Goal: Task Accomplishment & Management: Complete application form

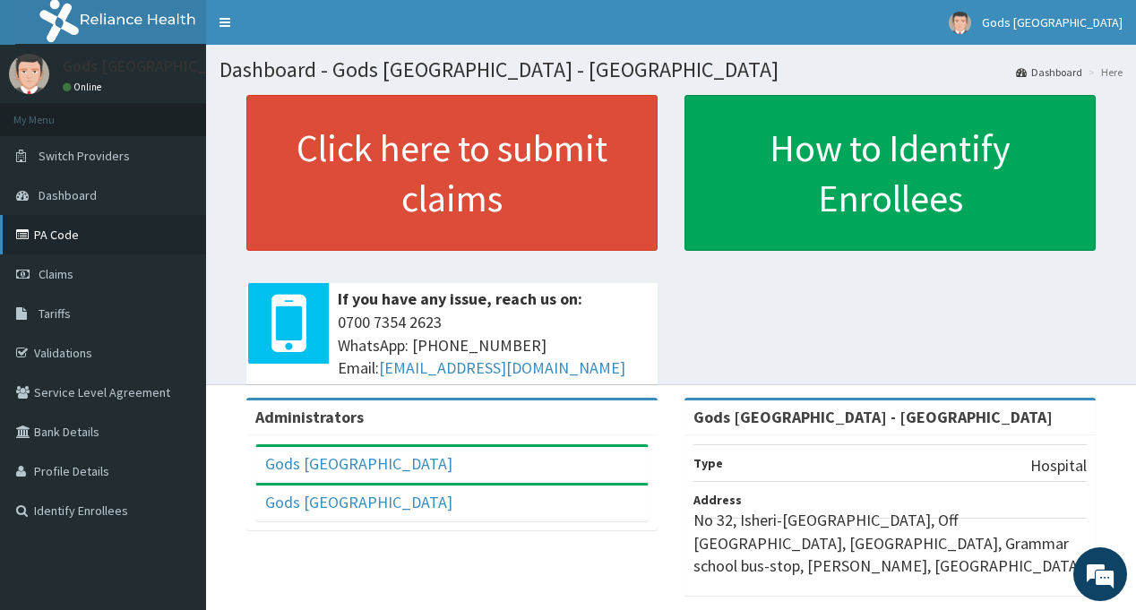
click at [73, 235] on link "PA Code" at bounding box center [103, 234] width 206 height 39
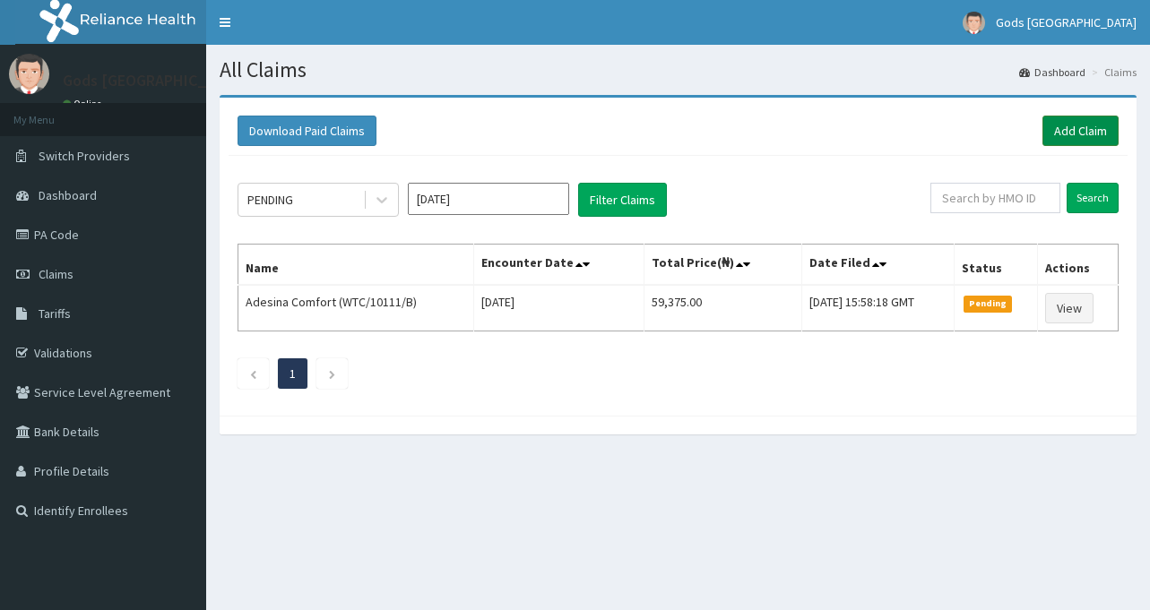
click at [1064, 122] on link "Add Claim" at bounding box center [1080, 131] width 76 height 30
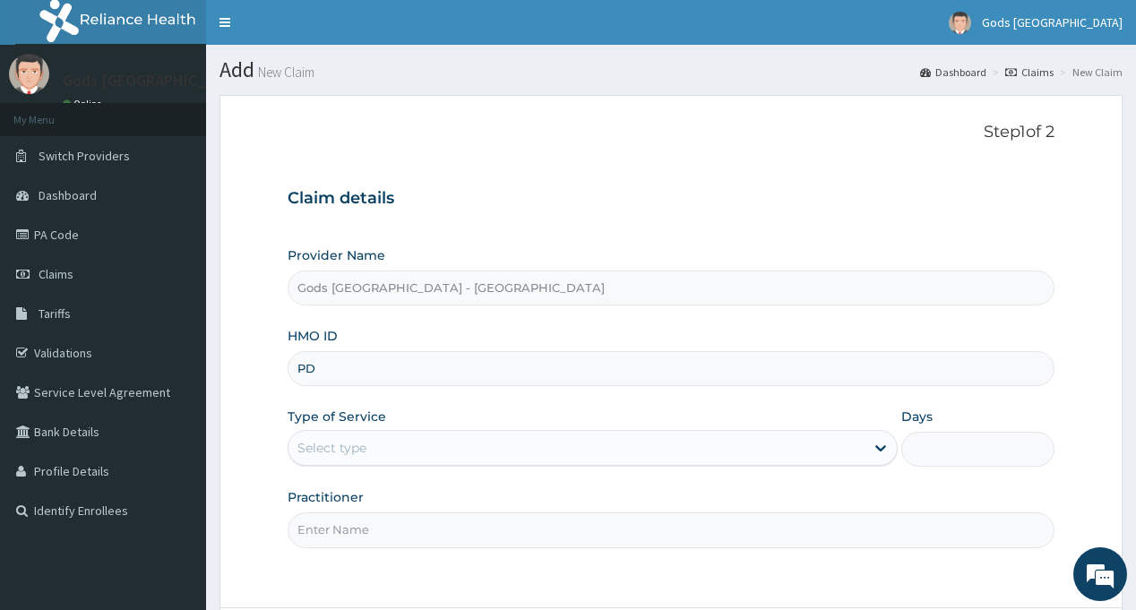
type input "P"
type input "PDH/10012/A"
click at [467, 464] on div "Select type" at bounding box center [593, 448] width 610 height 36
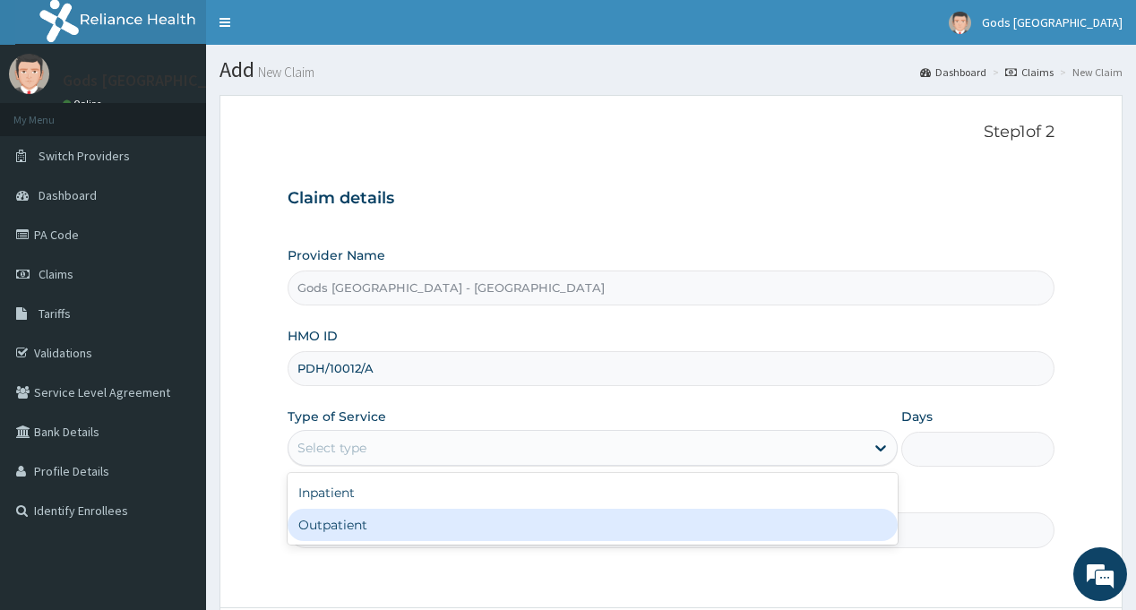
click at [439, 522] on div "Outpatient" at bounding box center [593, 525] width 610 height 32
type input "1"
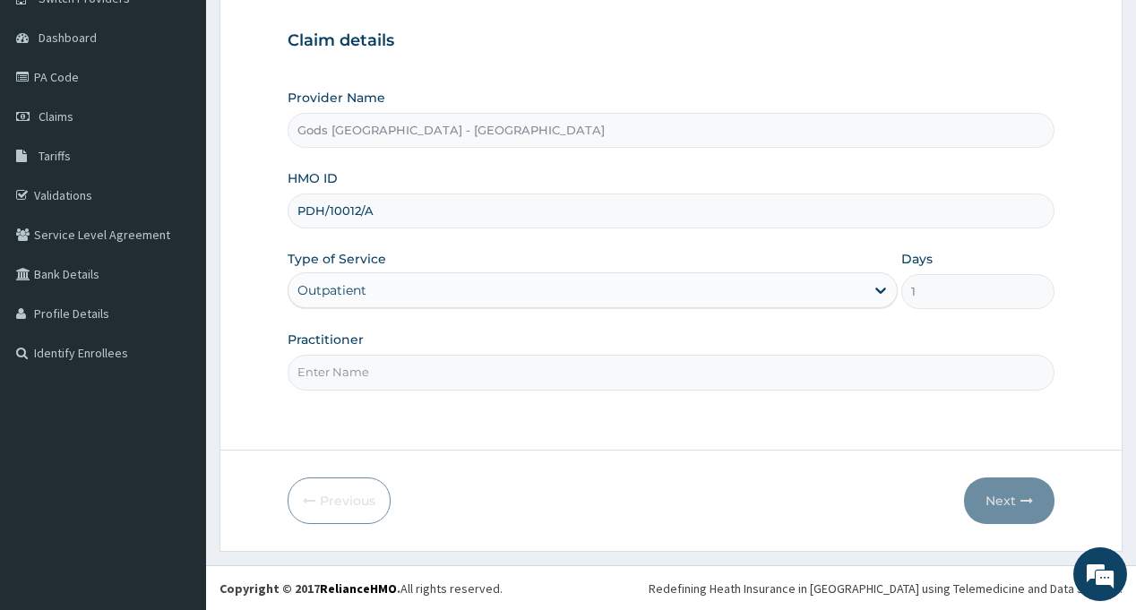
scroll to position [159, 0]
click at [445, 358] on input "Practitioner" at bounding box center [671, 371] width 766 height 35
type input "[PERSON_NAME]"
click at [1003, 501] on button "Next" at bounding box center [1009, 500] width 91 height 47
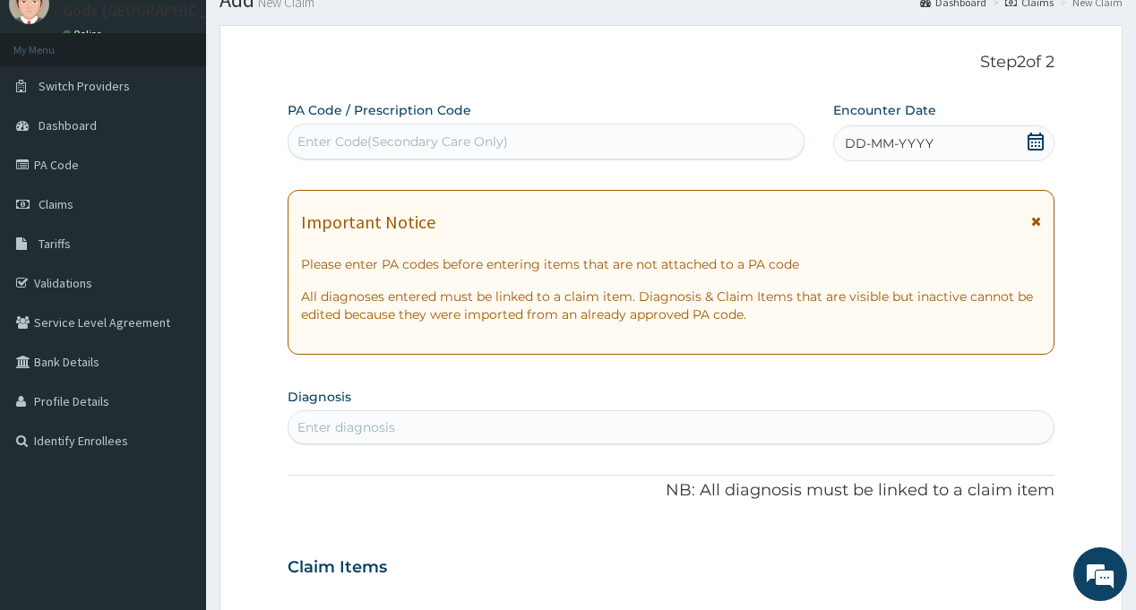
scroll to position [0, 0]
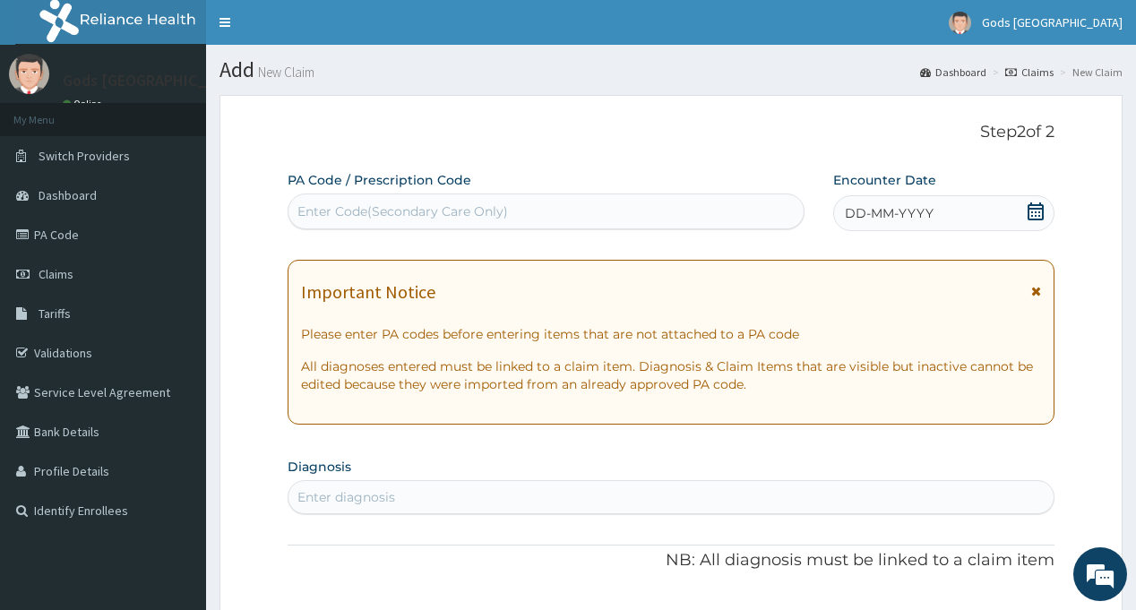
click at [871, 205] on span "DD-MM-YYYY" at bounding box center [889, 213] width 89 height 18
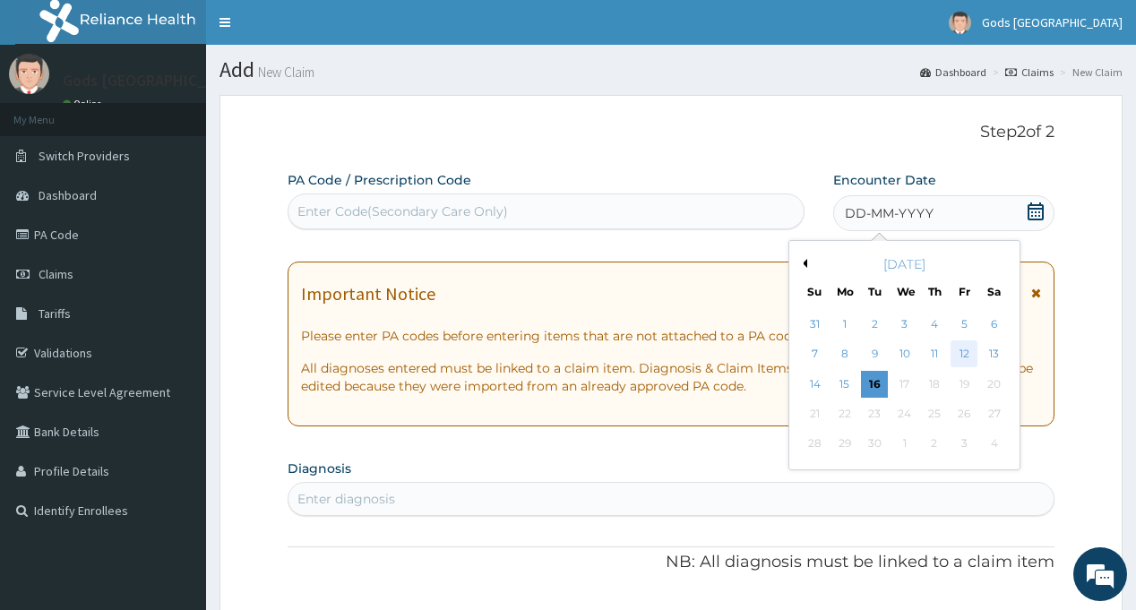
click at [966, 352] on div "12" at bounding box center [964, 354] width 27 height 27
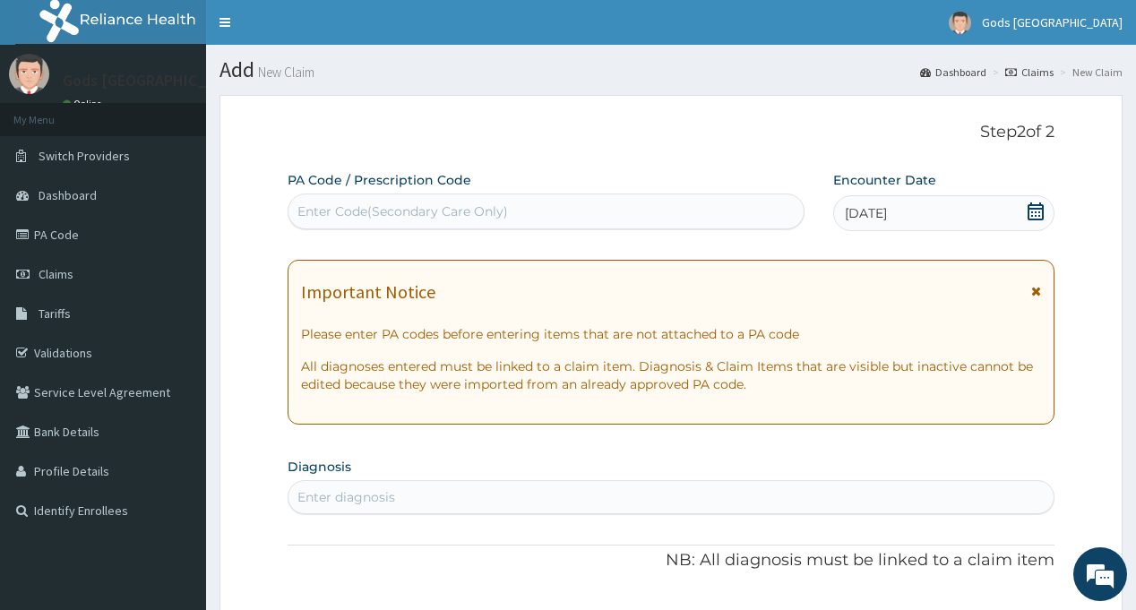
scroll to position [269, 0]
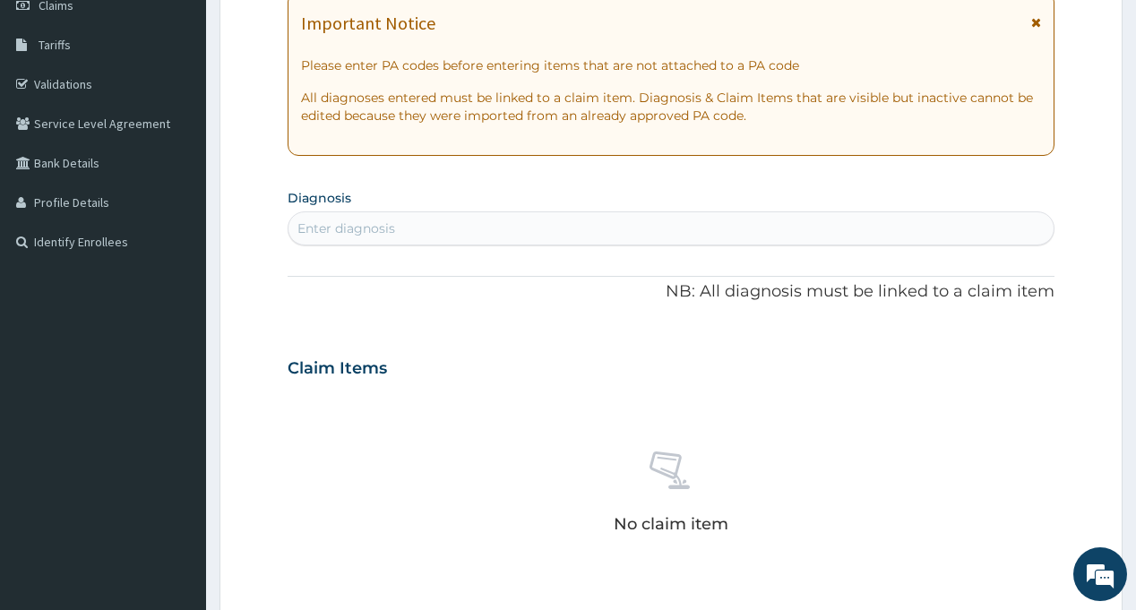
click at [548, 225] on div "Enter diagnosis" at bounding box center [671, 228] width 764 height 29
type input "RHIN"
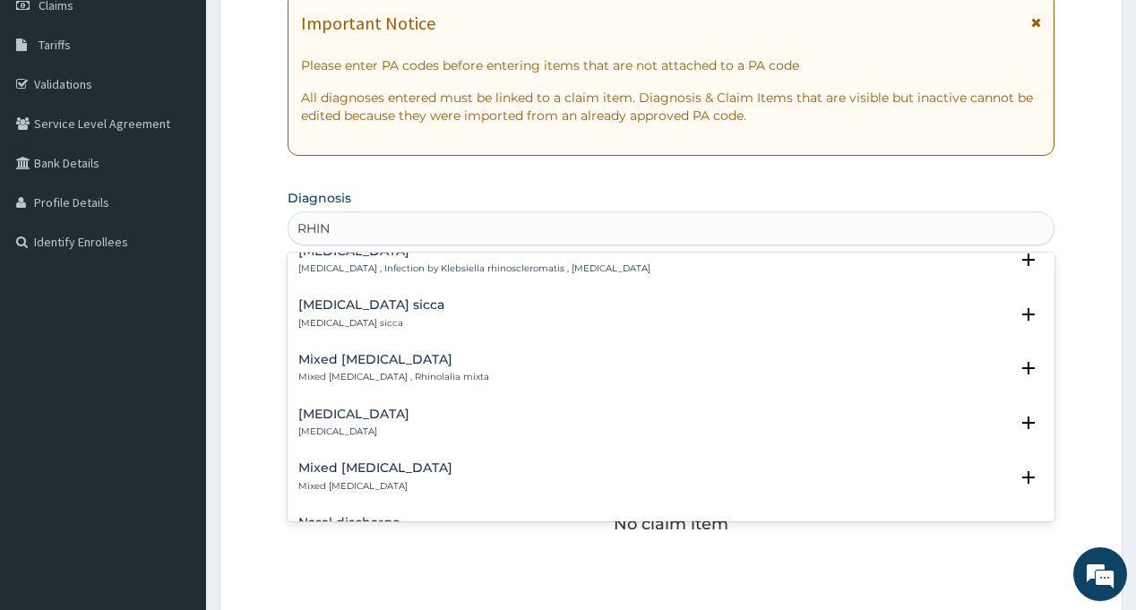
scroll to position [448, 0]
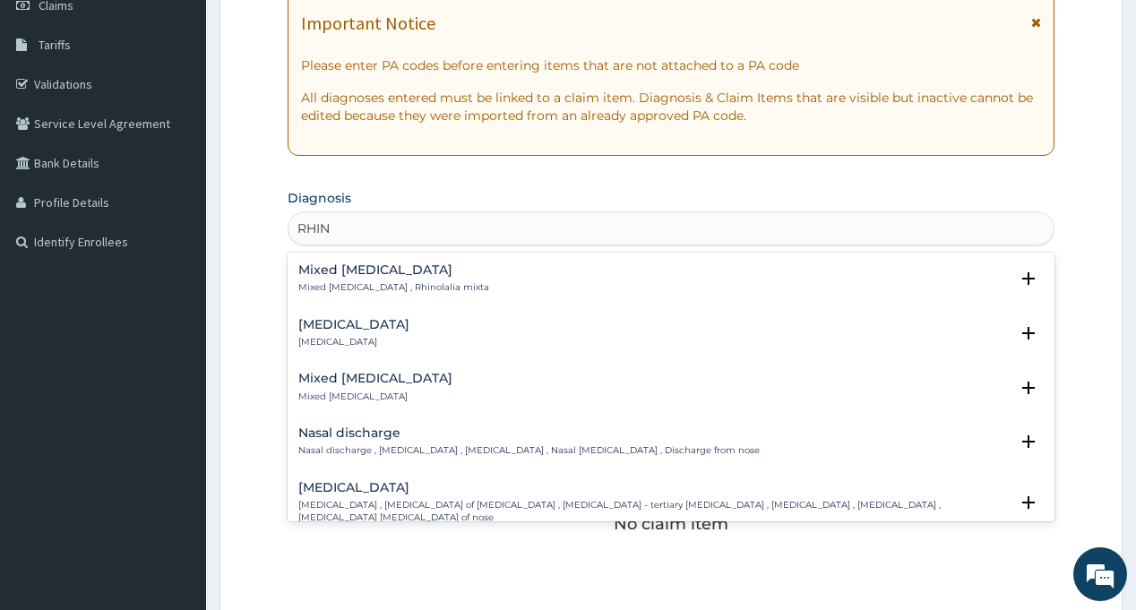
click at [342, 331] on h4 "Rhinosinusitis" at bounding box center [353, 324] width 111 height 13
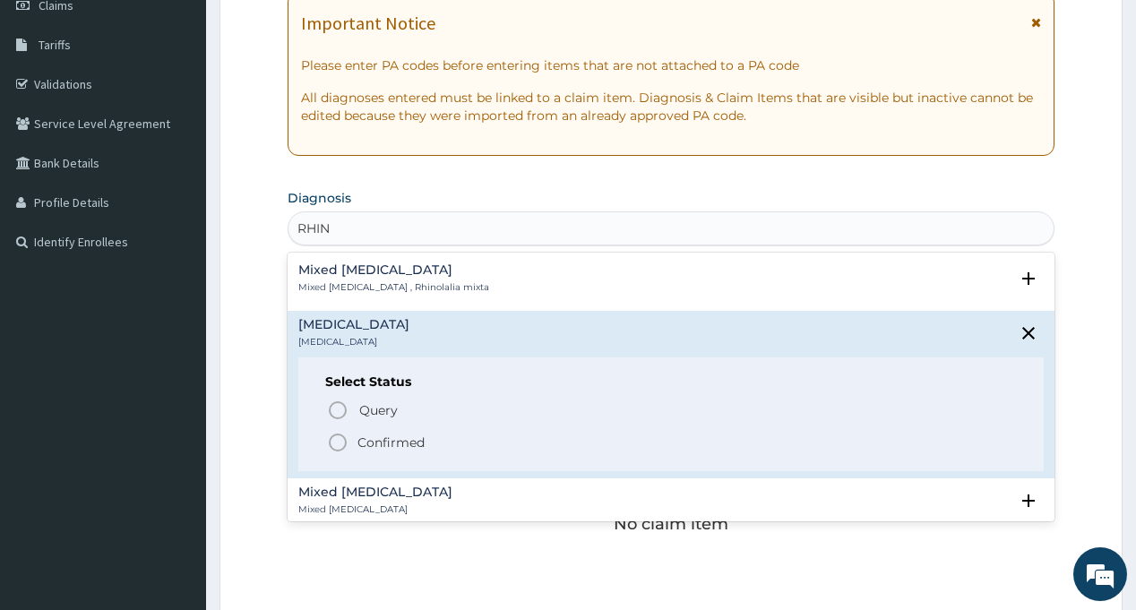
click at [392, 447] on p "Confirmed" at bounding box center [391, 443] width 67 height 18
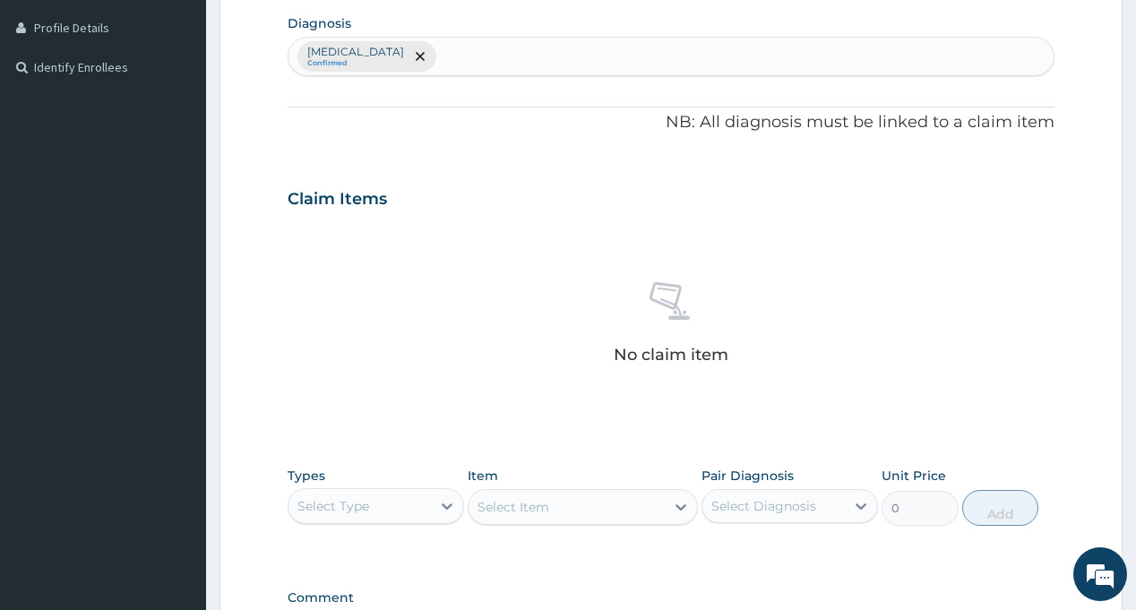
scroll to position [358, 0]
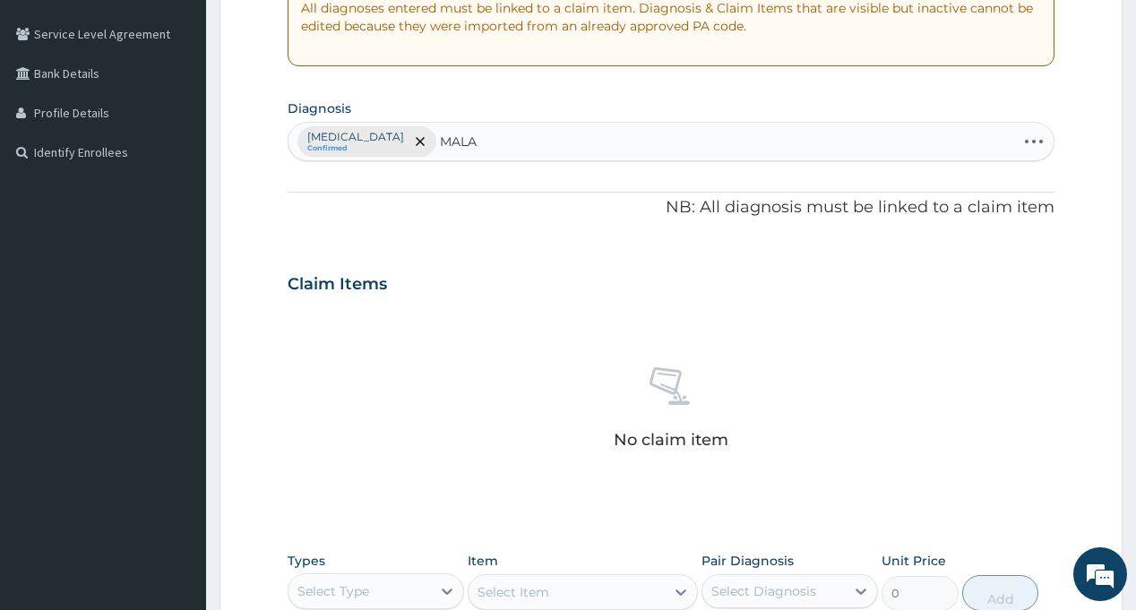
type input "MALAR"
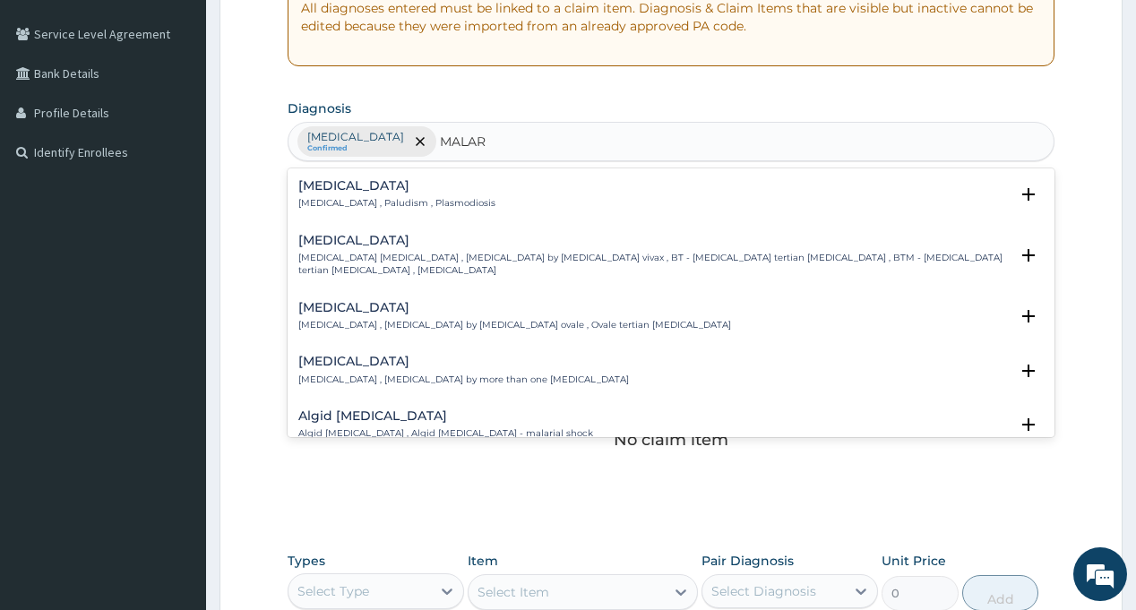
click at [381, 193] on h4 "Malaria" at bounding box center [396, 185] width 197 height 13
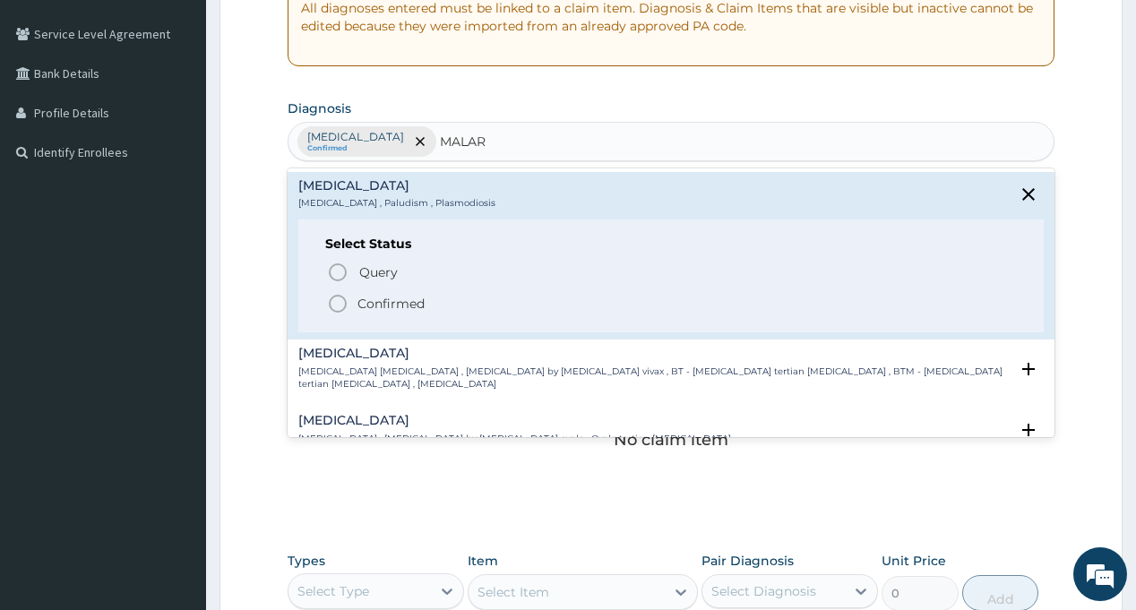
click at [402, 305] on p "Confirmed" at bounding box center [391, 304] width 67 height 18
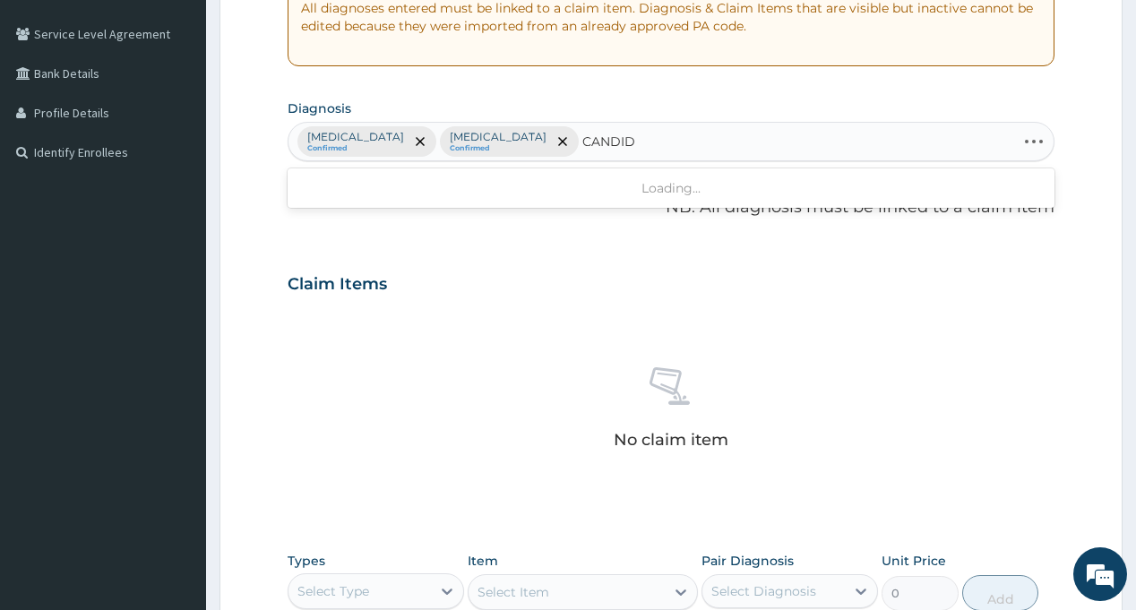
type input "CANDIDI"
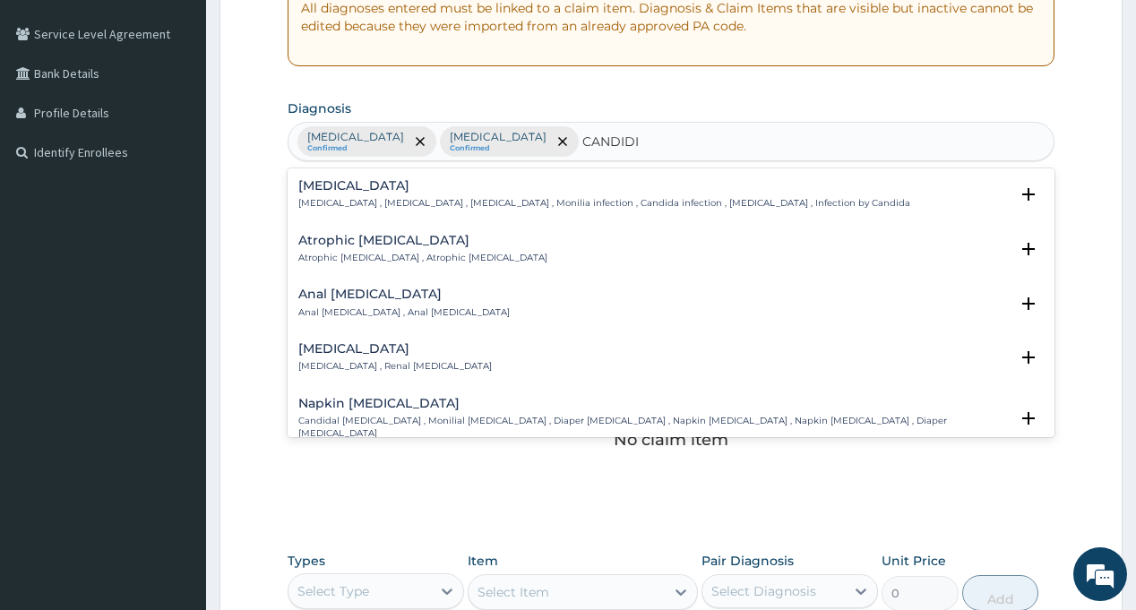
click at [381, 203] on p "Candidiasis , Moniliasis , Candidosis , Monilia infection , Candida infection ,…" at bounding box center [604, 203] width 612 height 13
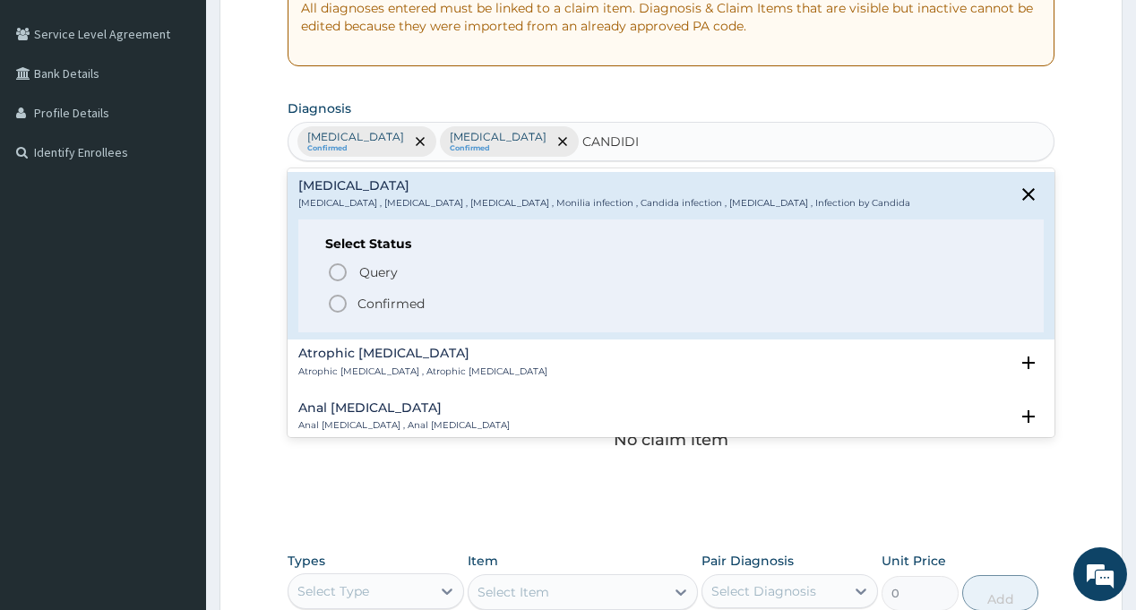
click at [394, 297] on p "Confirmed" at bounding box center [391, 304] width 67 height 18
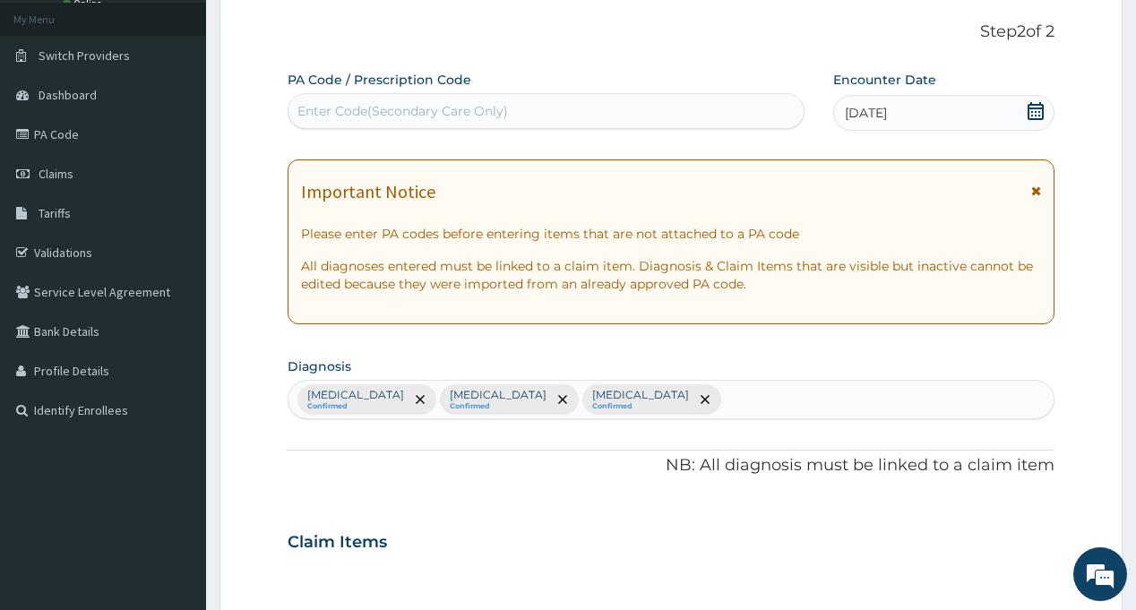
scroll to position [0, 0]
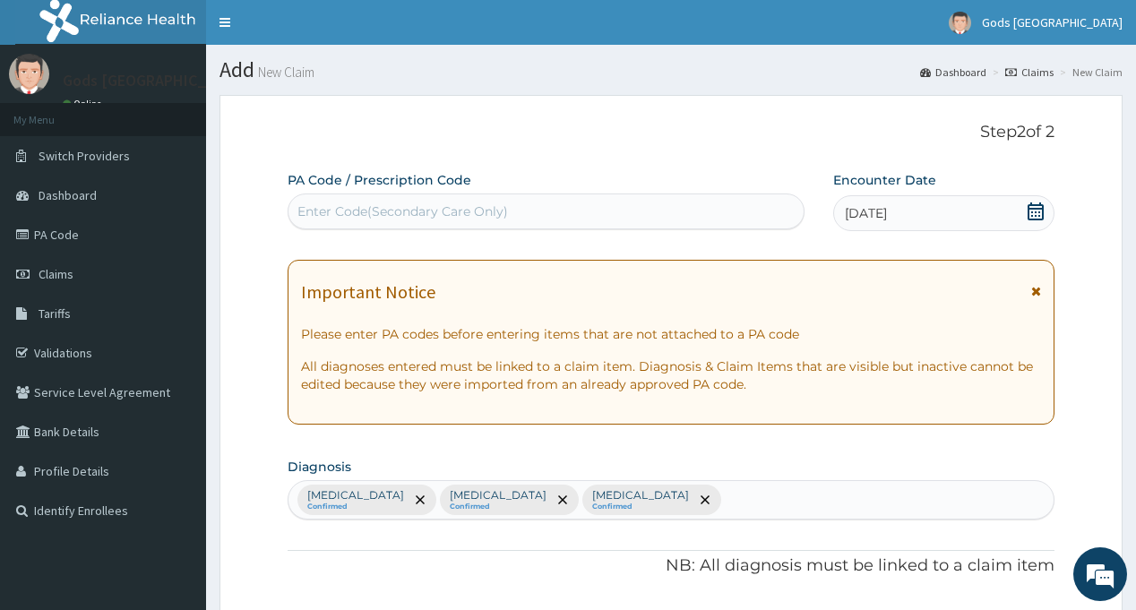
click at [436, 210] on div "Enter Code(Secondary Care Only)" at bounding box center [402, 212] width 211 height 18
type input "PA/47784D"
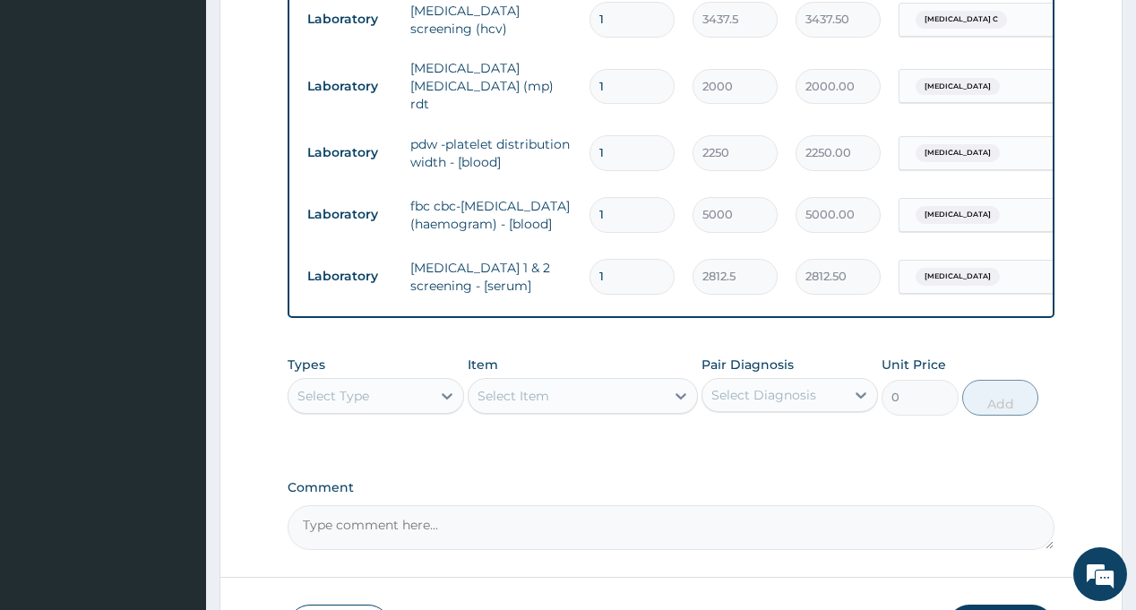
scroll to position [806, 0]
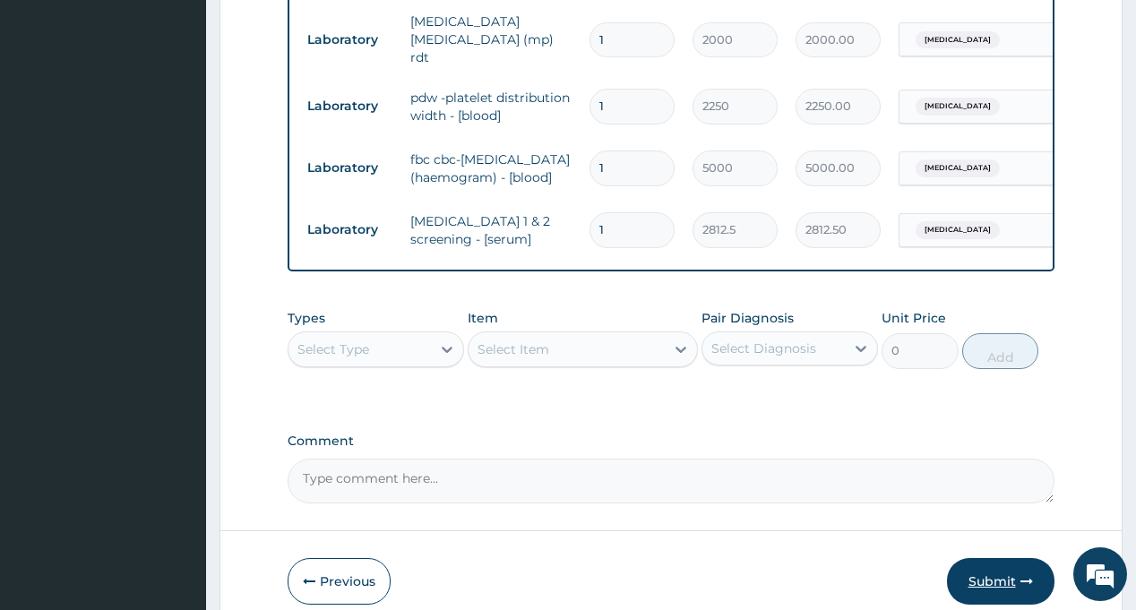
click at [1001, 558] on button "Submit" at bounding box center [1001, 581] width 108 height 47
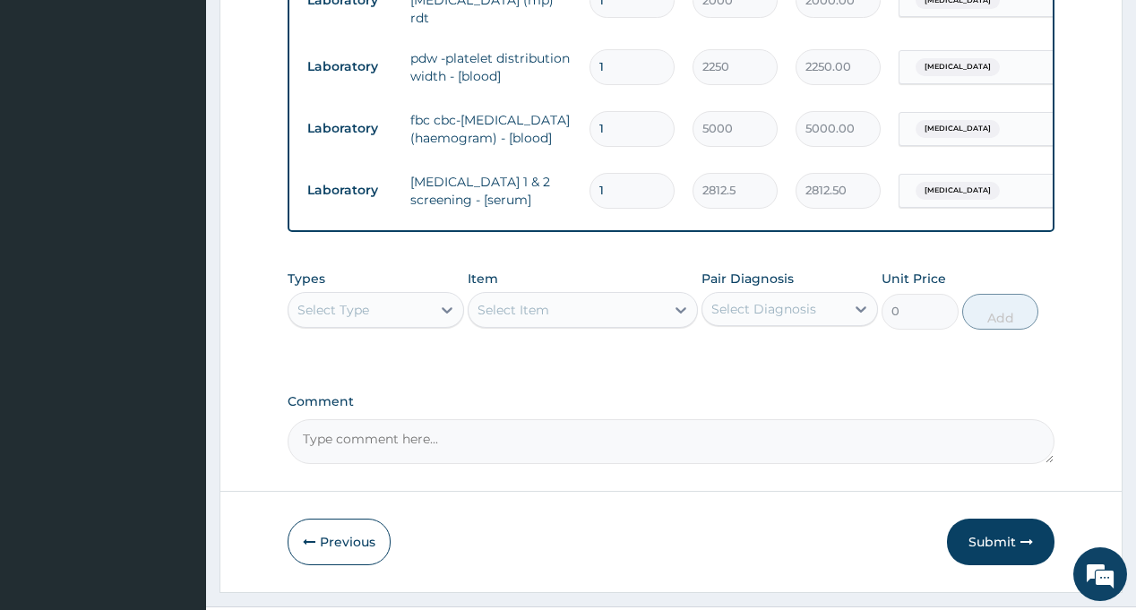
scroll to position [867, 0]
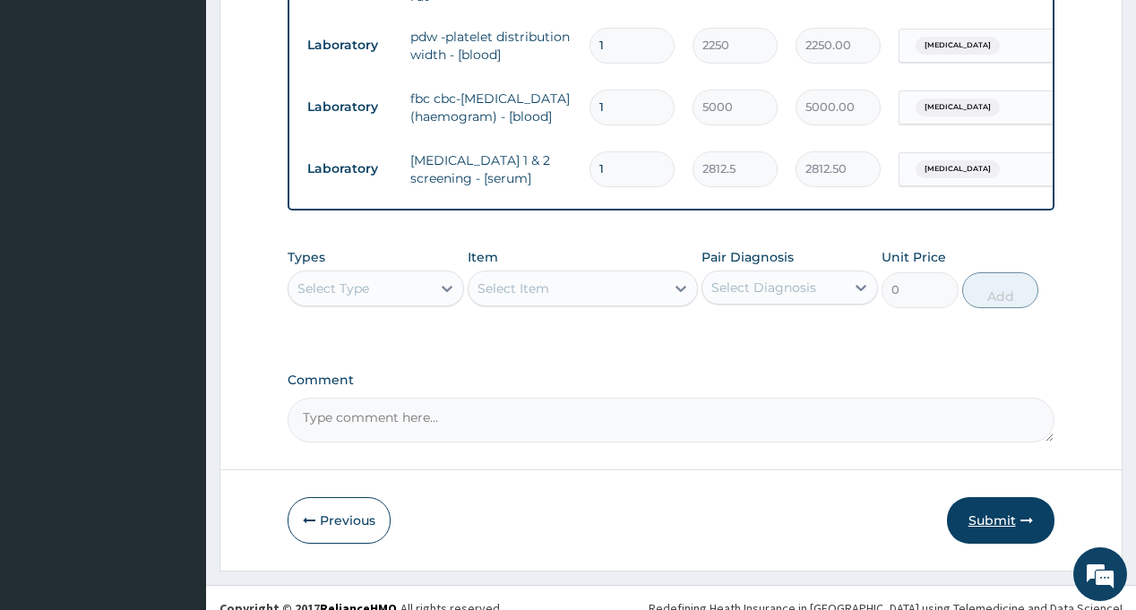
click at [1003, 498] on button "Submit" at bounding box center [1001, 520] width 108 height 47
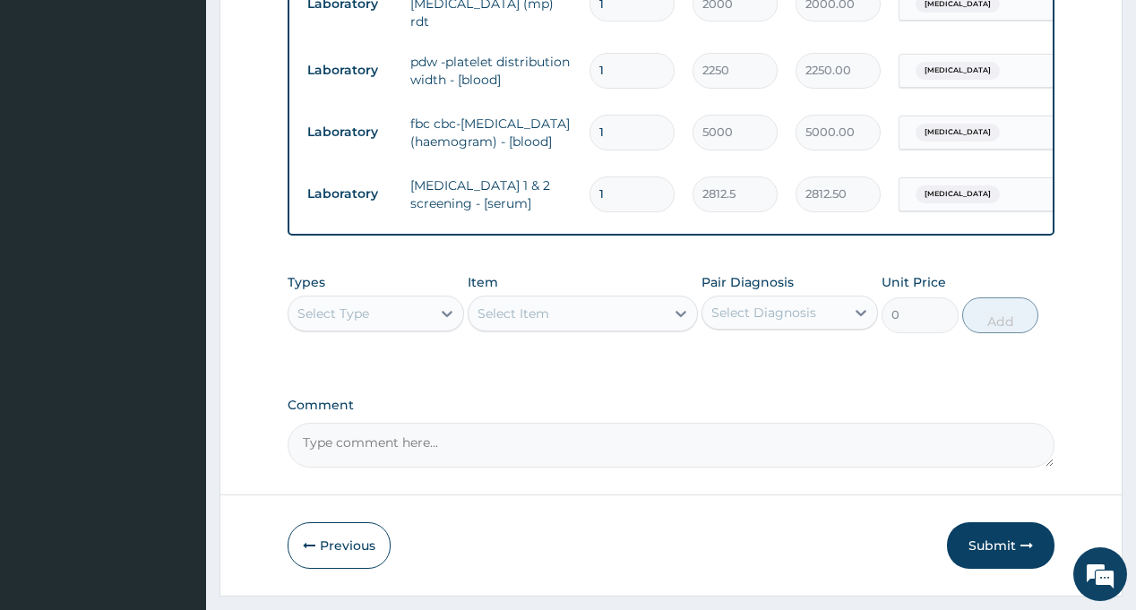
scroll to position [778, 0]
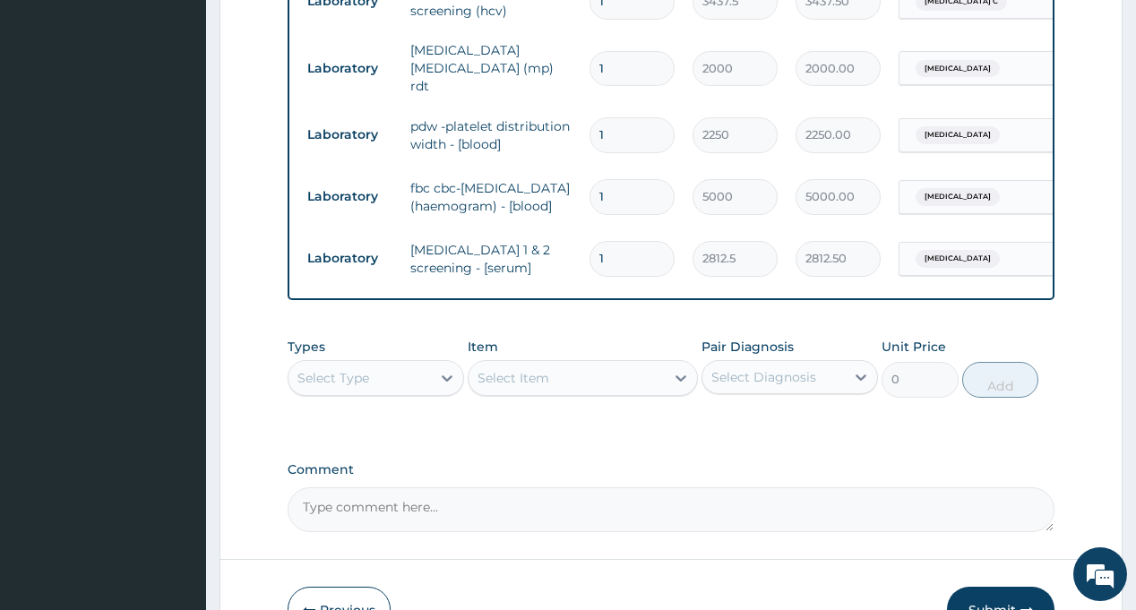
click at [999, 591] on button "Submit" at bounding box center [1001, 610] width 108 height 47
click at [953, 462] on label "Comment" at bounding box center [671, 469] width 766 height 15
click at [953, 487] on textarea "Comment" at bounding box center [671, 509] width 766 height 45
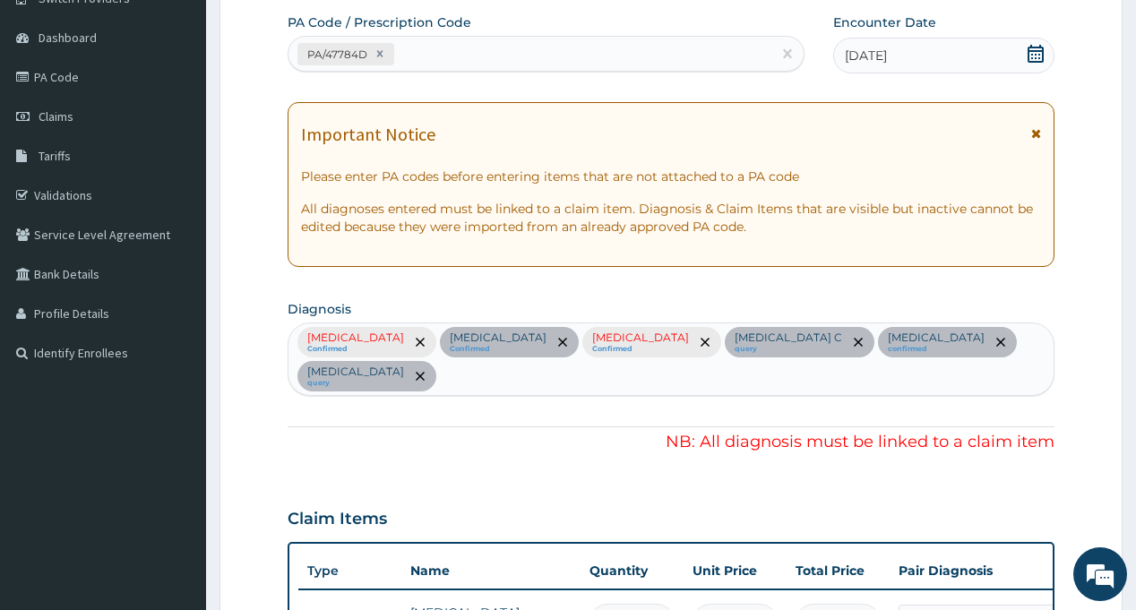
scroll to position [0, 0]
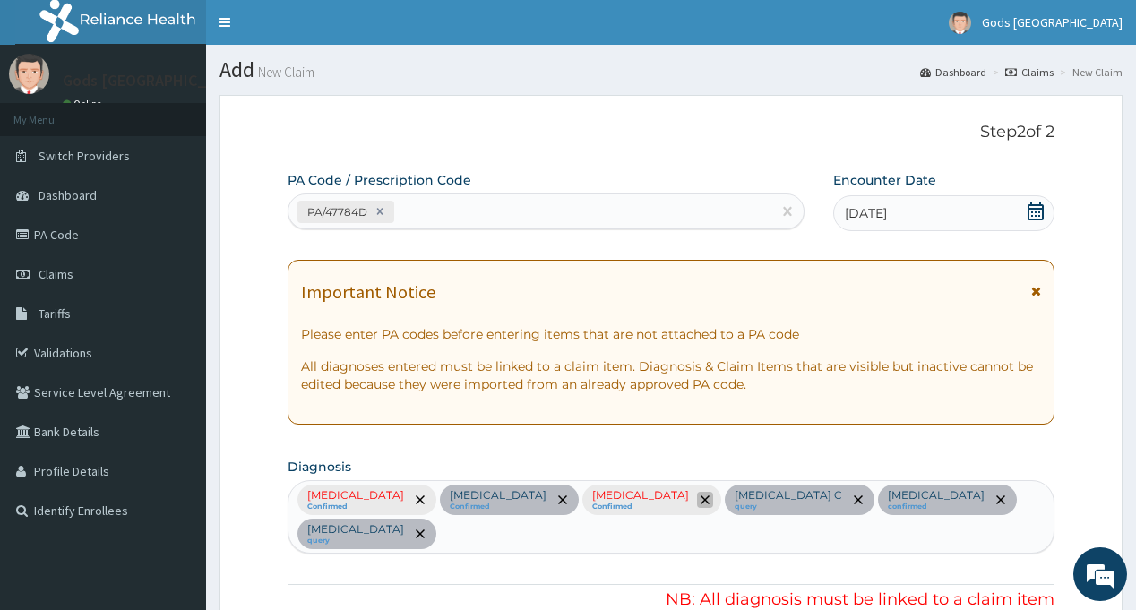
click at [701, 497] on icon "remove selection option" at bounding box center [705, 500] width 9 height 9
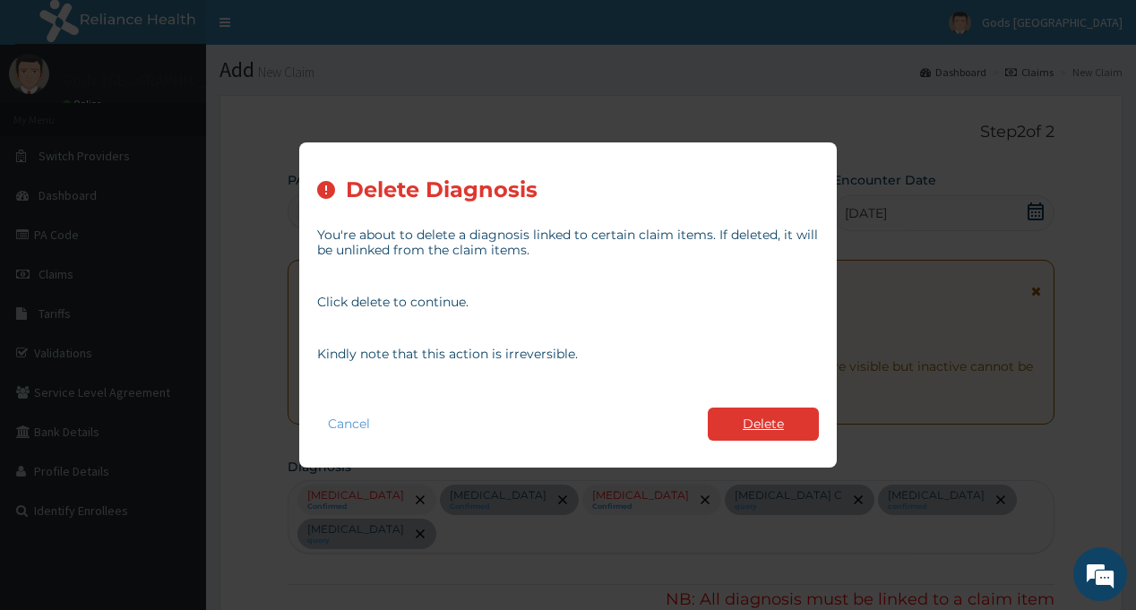
click at [746, 422] on button "Delete" at bounding box center [763, 424] width 111 height 33
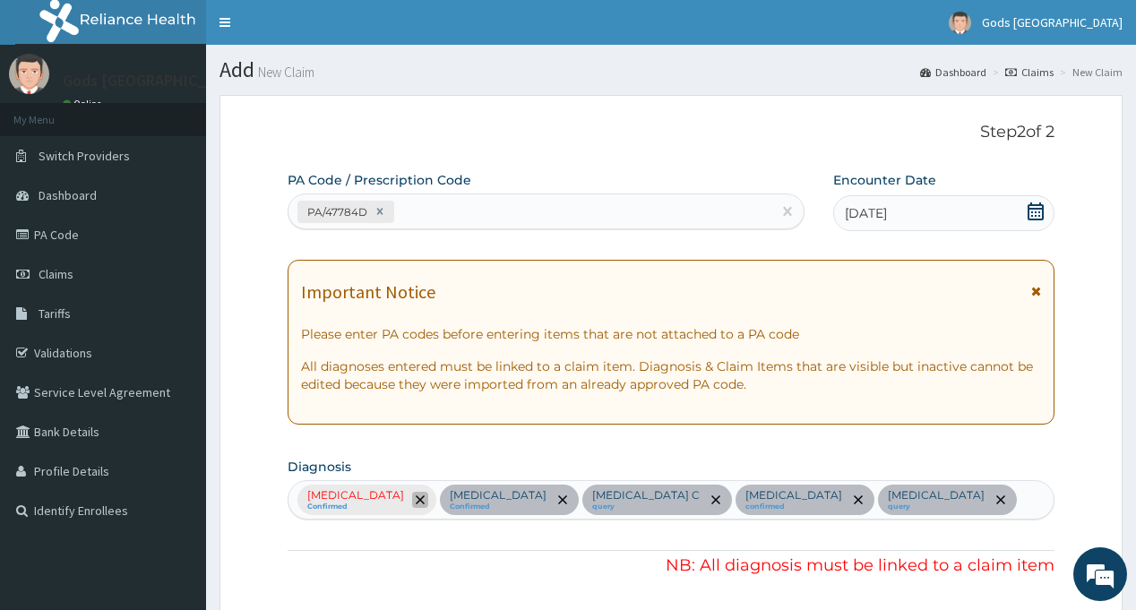
click at [416, 496] on icon "remove selection option" at bounding box center [420, 500] width 9 height 9
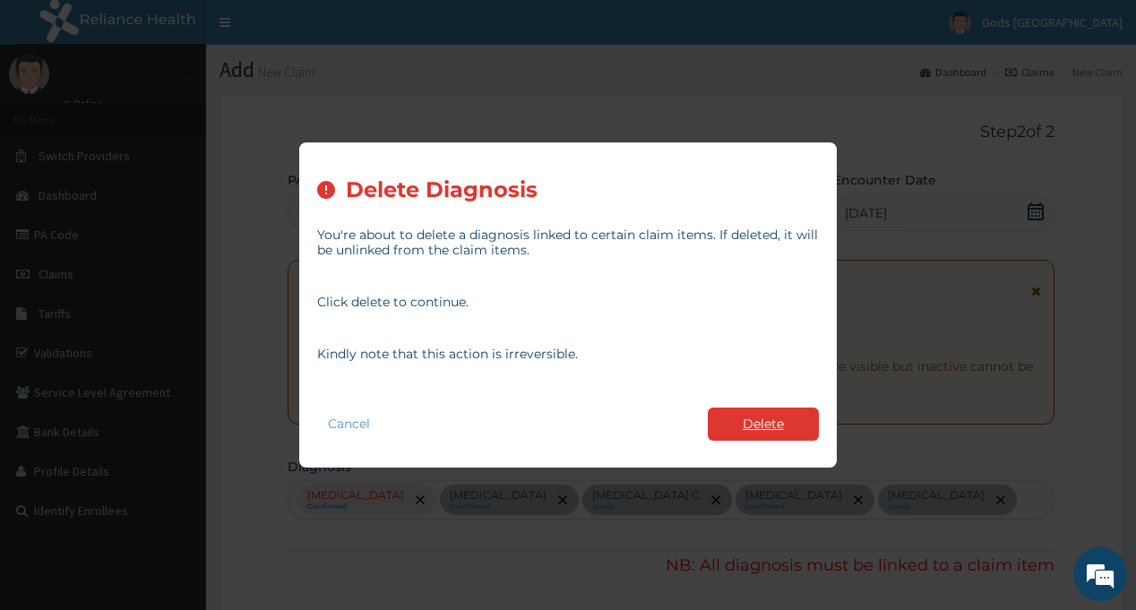
click at [780, 419] on button "Delete" at bounding box center [763, 424] width 111 height 33
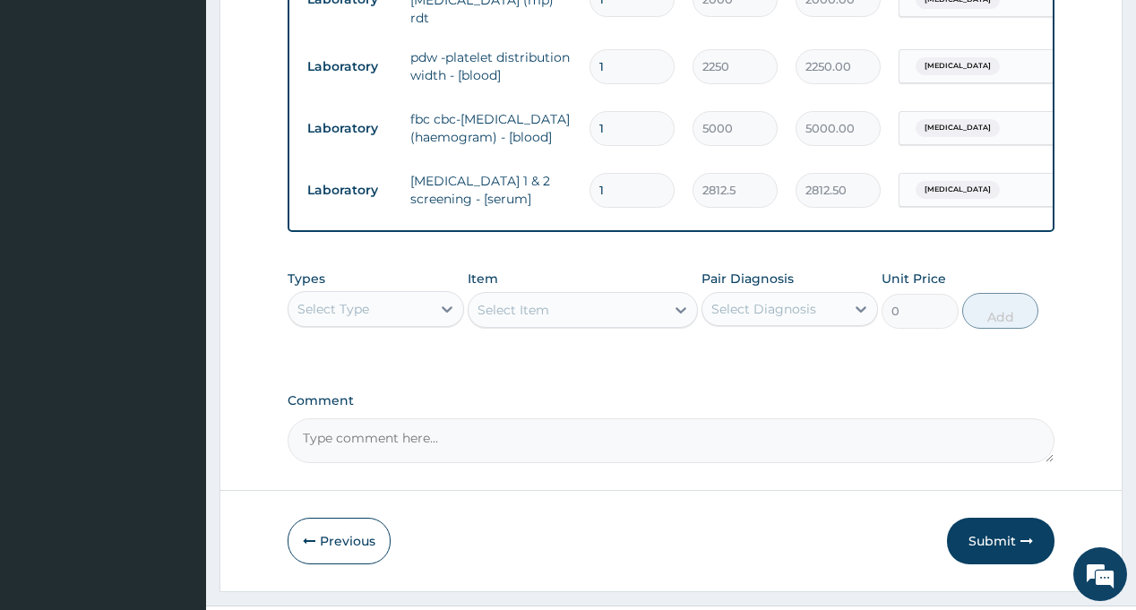
scroll to position [867, 0]
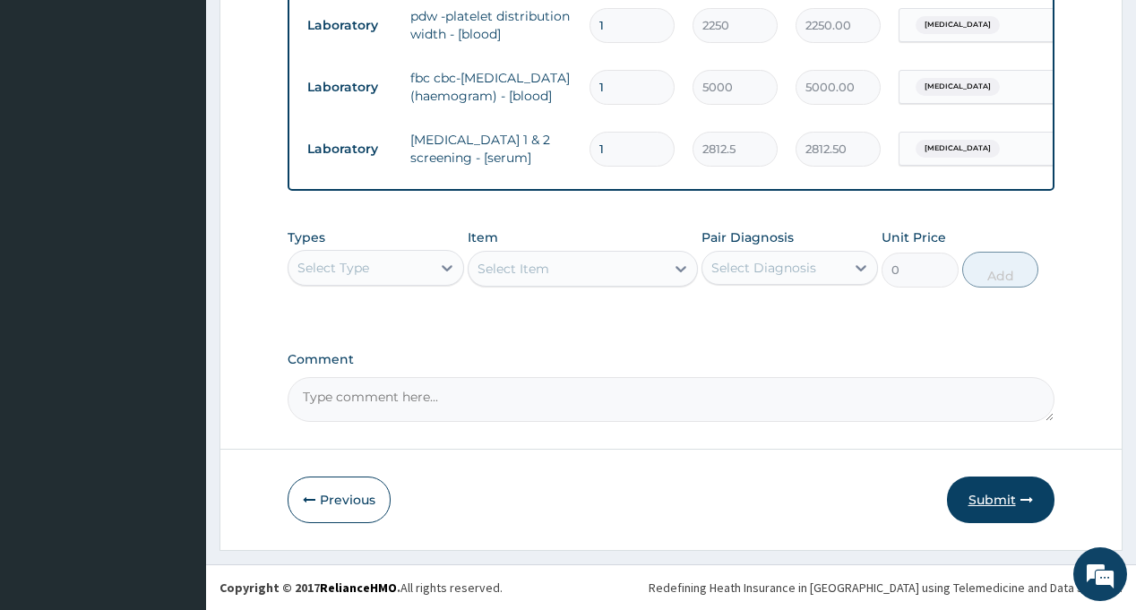
click at [994, 497] on button "Submit" at bounding box center [1001, 500] width 108 height 47
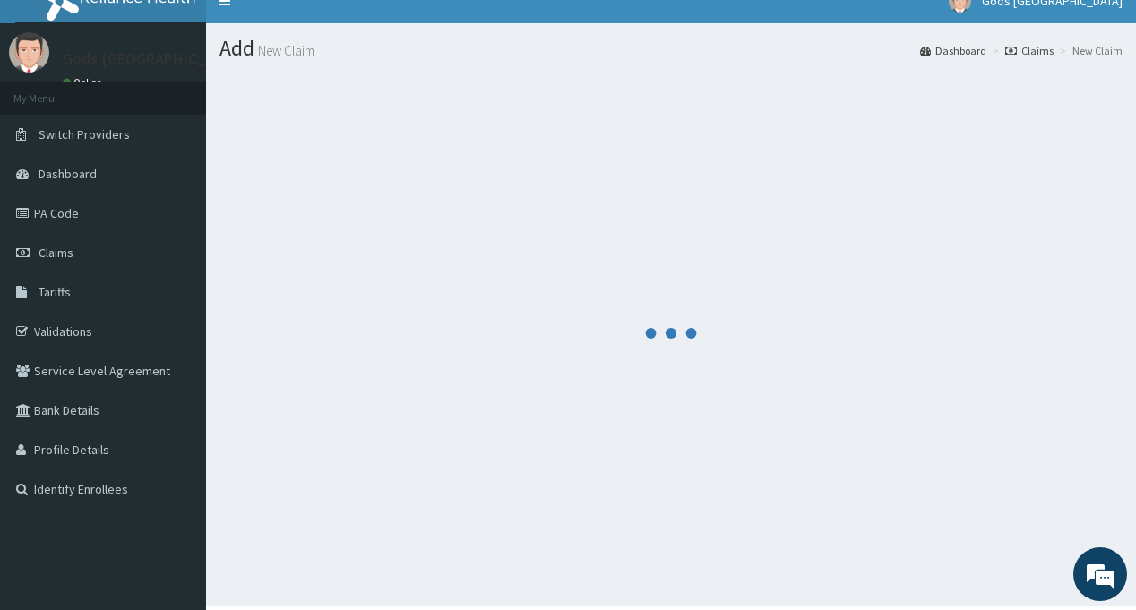
scroll to position [0, 0]
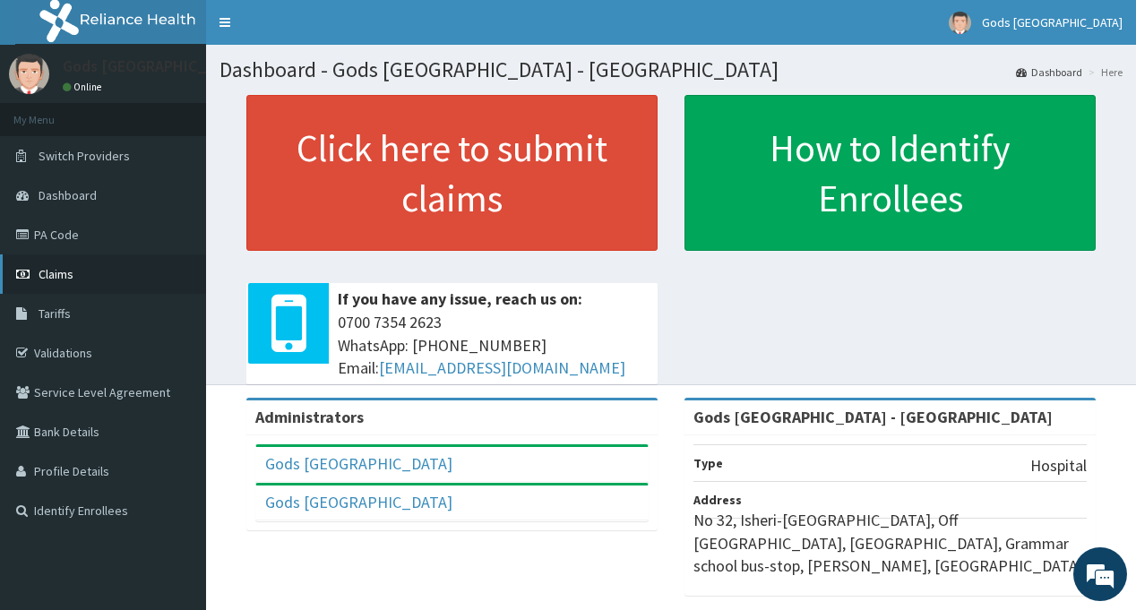
click at [50, 268] on span "Claims" at bounding box center [56, 274] width 35 height 16
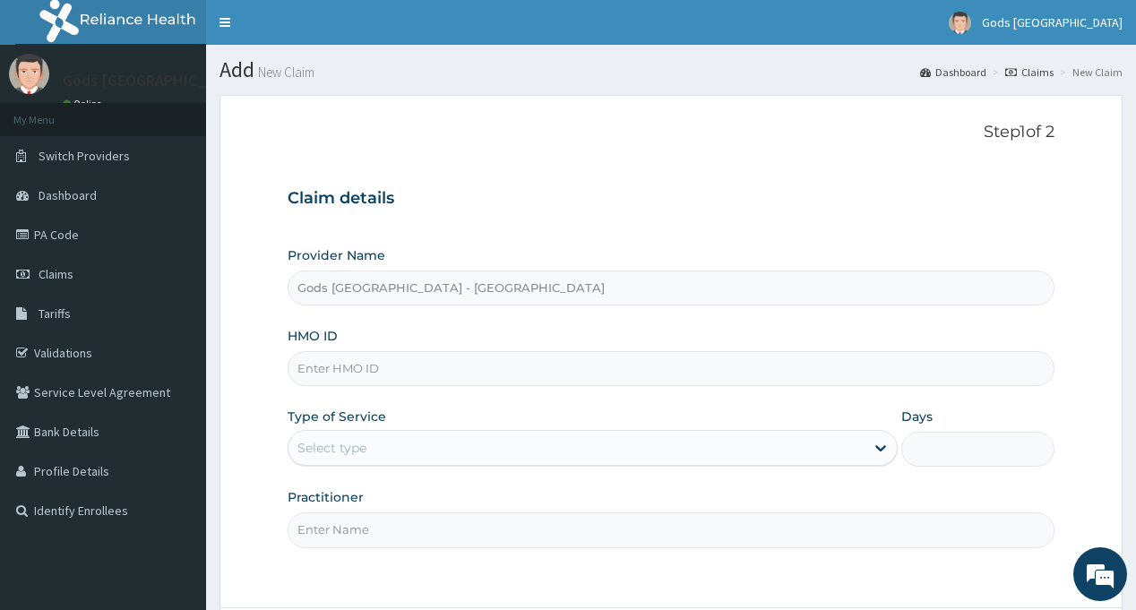
click at [393, 366] on input "HMO ID" at bounding box center [671, 368] width 766 height 35
type input "PDH/10012/A"
click at [469, 451] on div "Select type" at bounding box center [577, 448] width 576 height 29
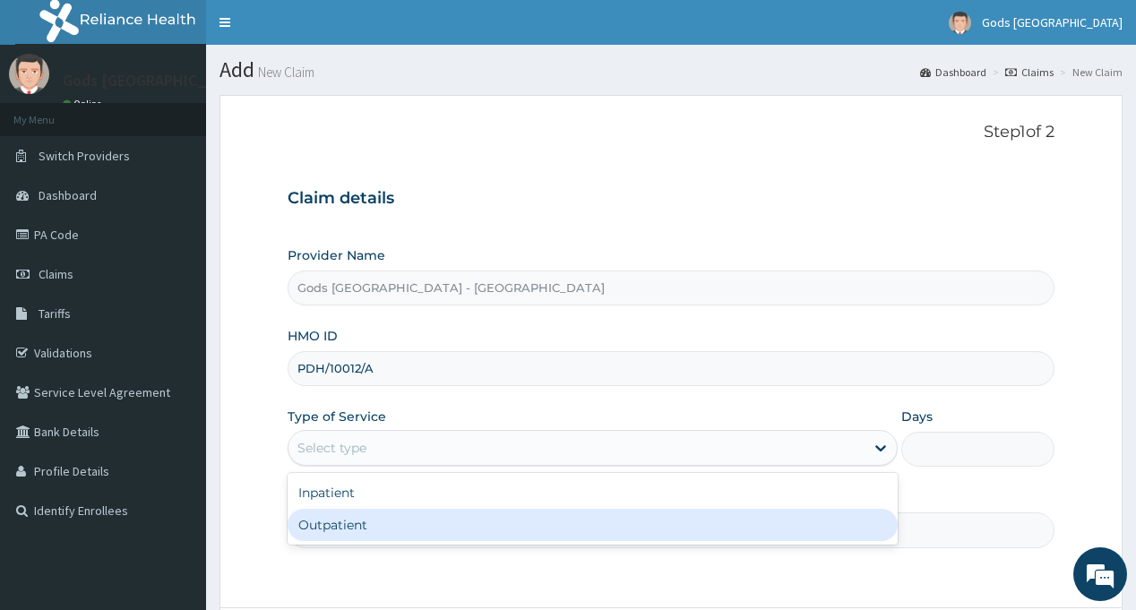
click at [421, 521] on div "Outpatient" at bounding box center [593, 525] width 610 height 32
type input "1"
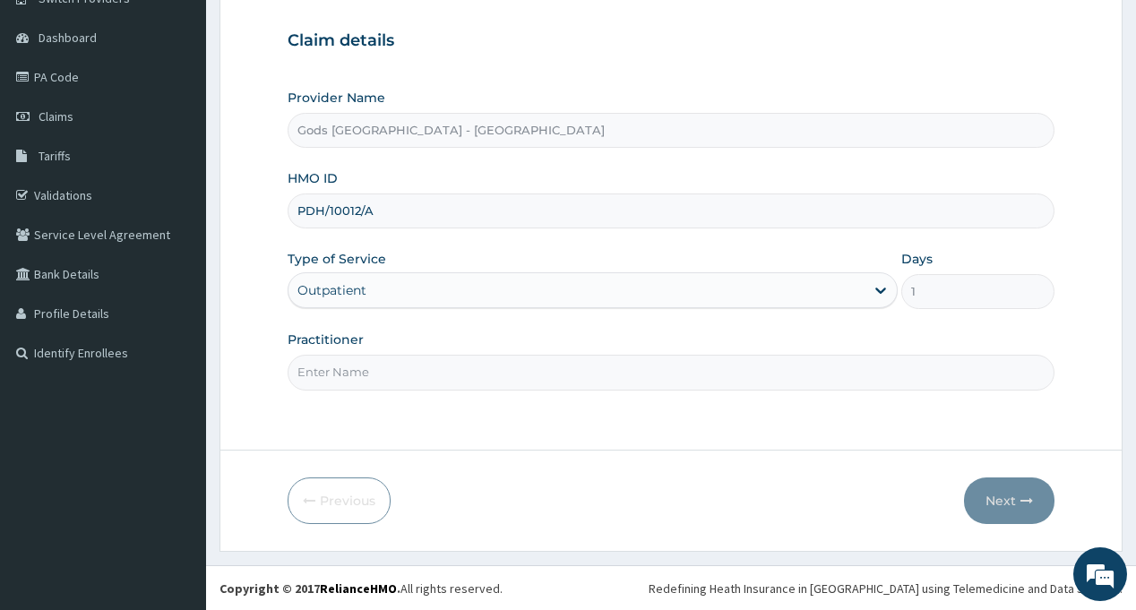
scroll to position [159, 0]
click at [430, 376] on input "Practitioner" at bounding box center [671, 371] width 766 height 35
click at [643, 431] on form "Step 1 of 2 Claim details Provider Name Gods Apple city Hospital - Ojodu HMO ID…" at bounding box center [671, 243] width 903 height 615
click at [619, 366] on input "Practitioner" at bounding box center [671, 371] width 766 height 35
type input "DR OPAFUNSO"
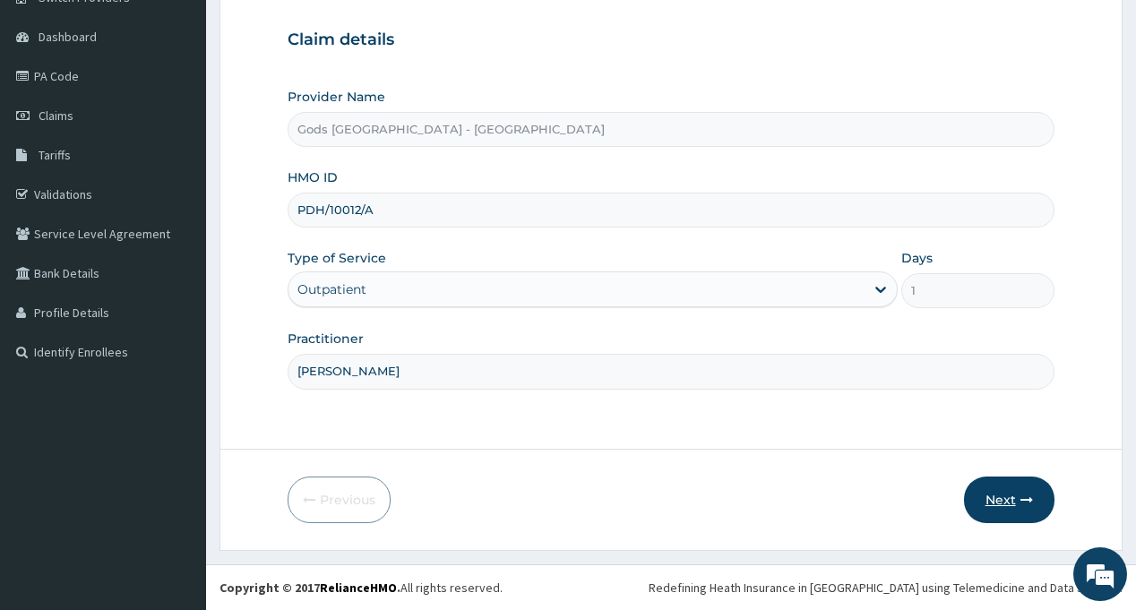
click at [1011, 499] on button "Next" at bounding box center [1009, 500] width 91 height 47
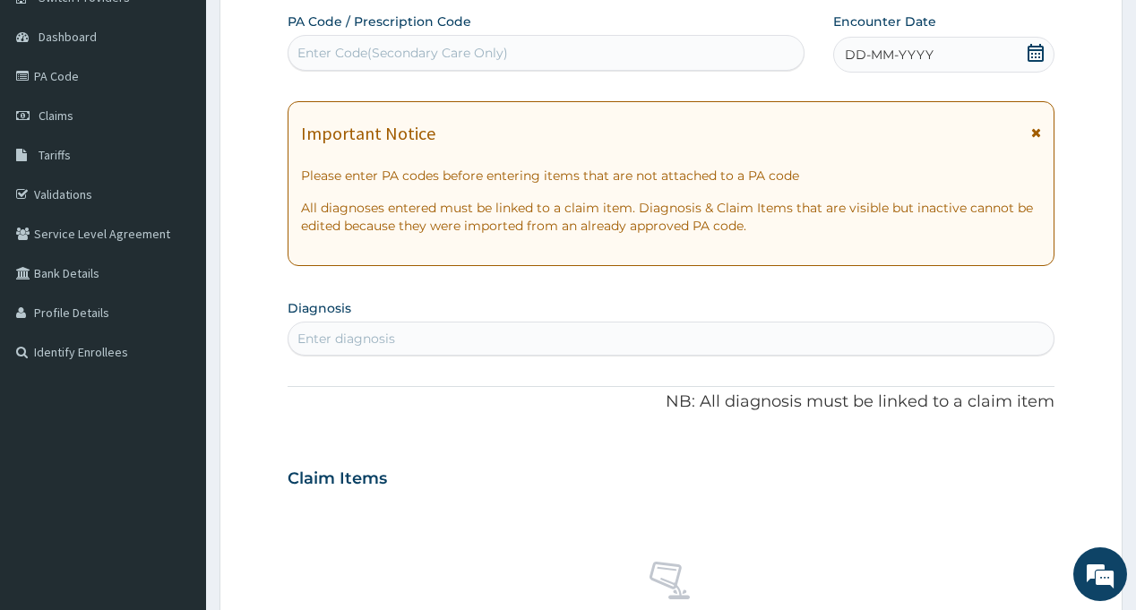
click at [590, 65] on div "Enter Code(Secondary Care Only)" at bounding box center [546, 53] width 514 height 29
click at [483, 52] on div "Enter Code(Secondary Care Only)" at bounding box center [402, 53] width 211 height 18
type input "PA/1A74E4"
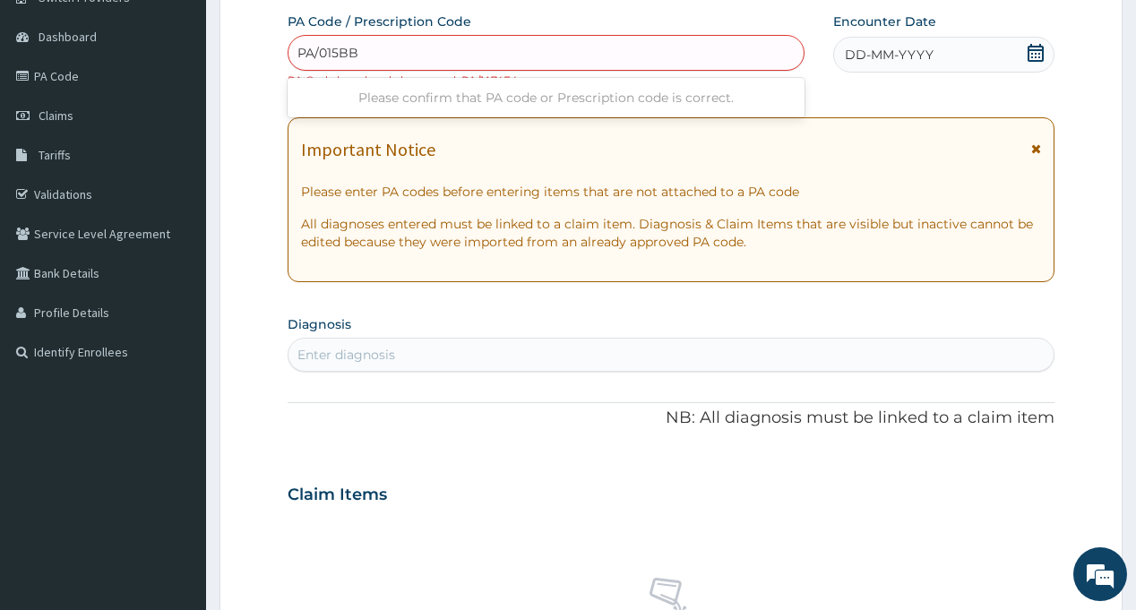
type input "PA/015BB6"
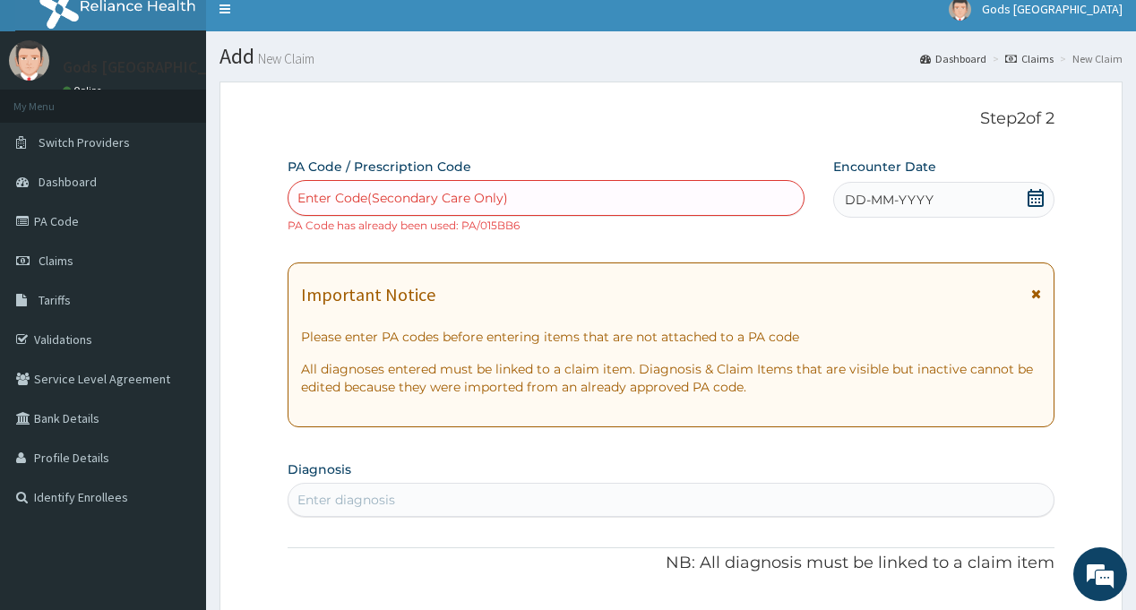
scroll to position [0, 0]
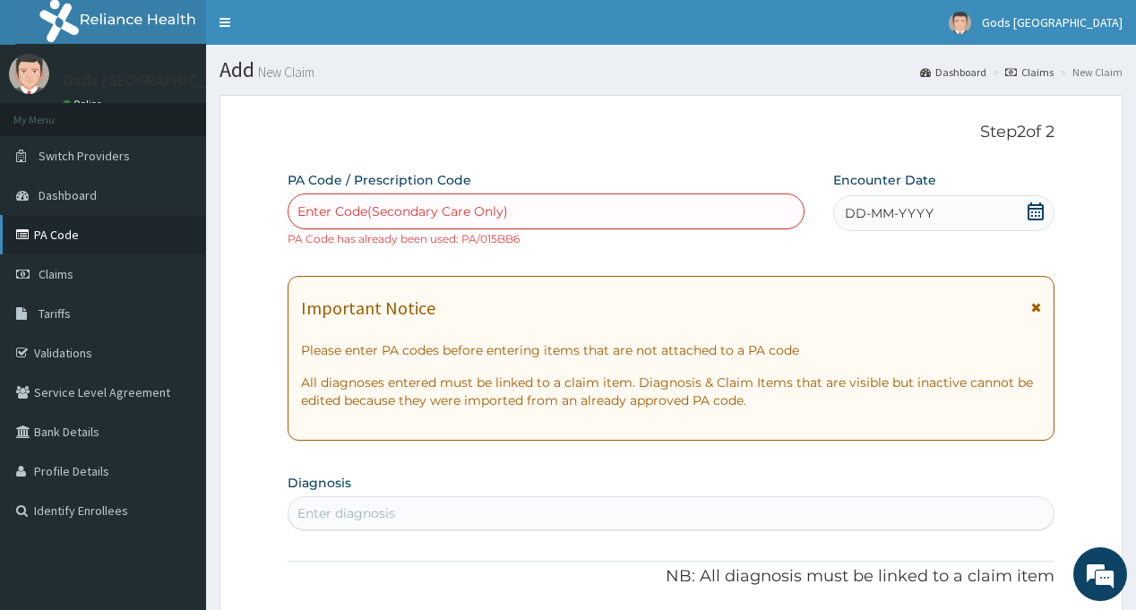
click at [71, 240] on link "PA Code" at bounding box center [103, 234] width 206 height 39
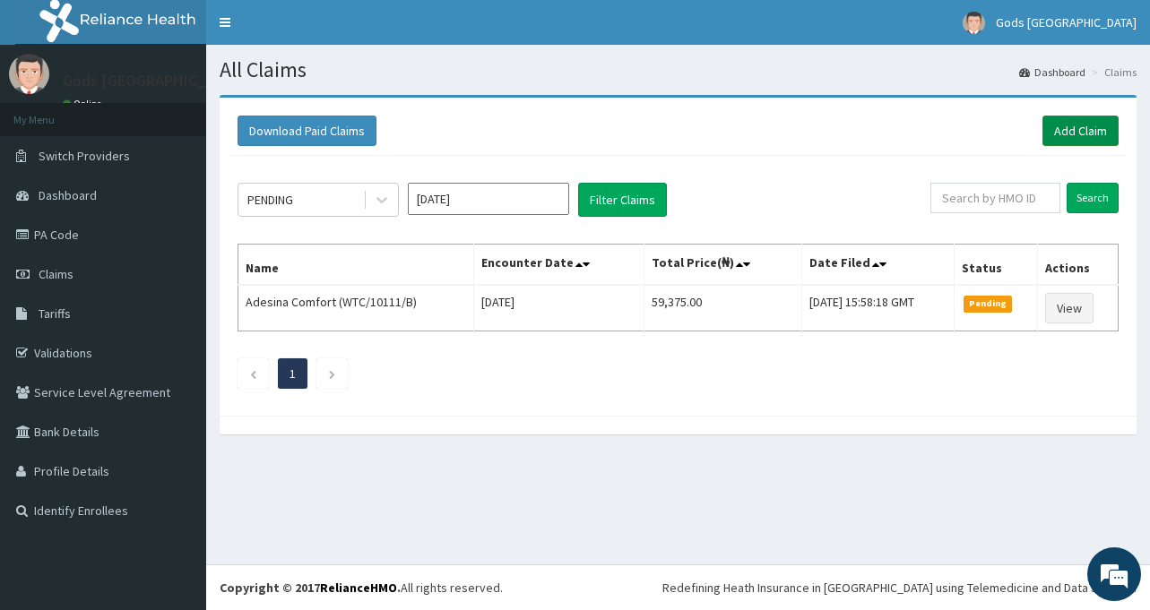
click at [1097, 133] on link "Add Claim" at bounding box center [1080, 131] width 76 height 30
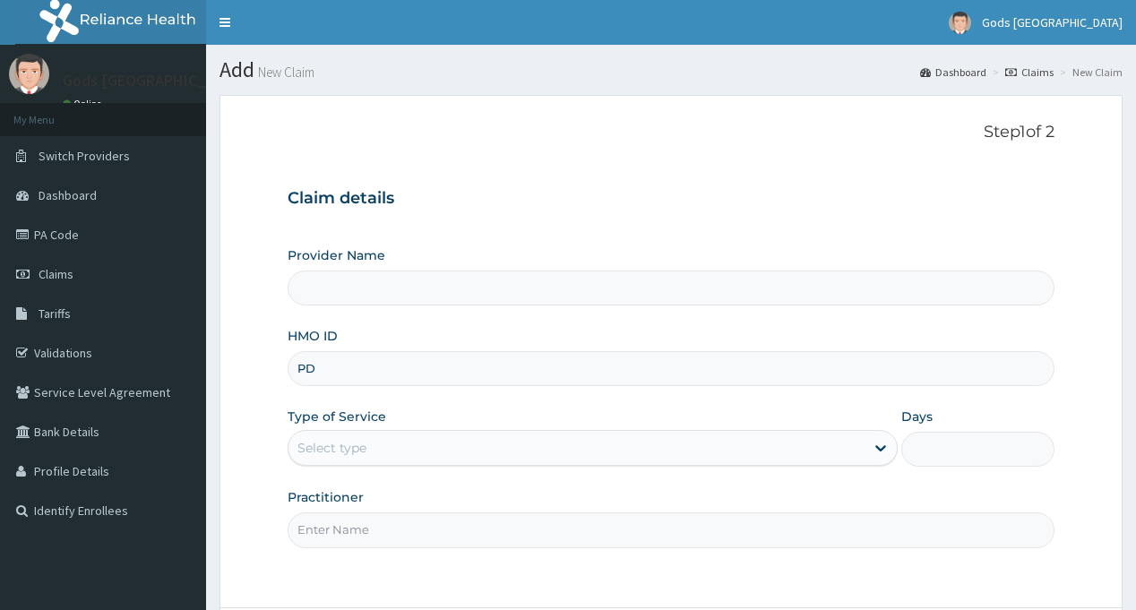
type input "PDF"
type input "Gods [GEOGRAPHIC_DATA] - [GEOGRAPHIC_DATA]"
type input "PDF/10012/A"
click at [692, 452] on div "Select type" at bounding box center [577, 448] width 576 height 29
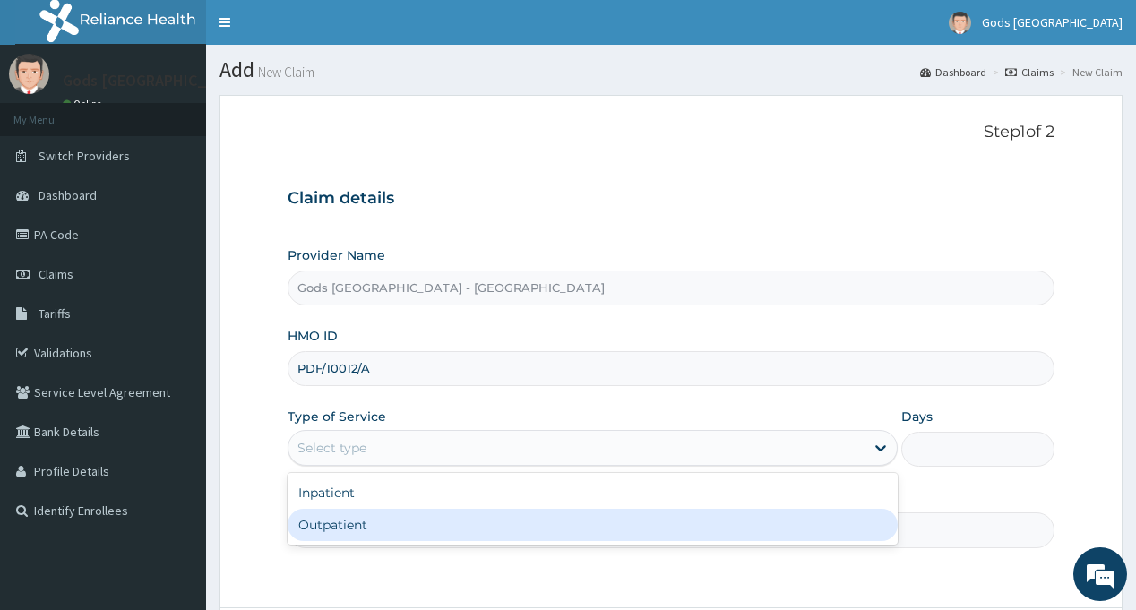
click at [548, 530] on div "Outpatient" at bounding box center [593, 525] width 610 height 32
type input "1"
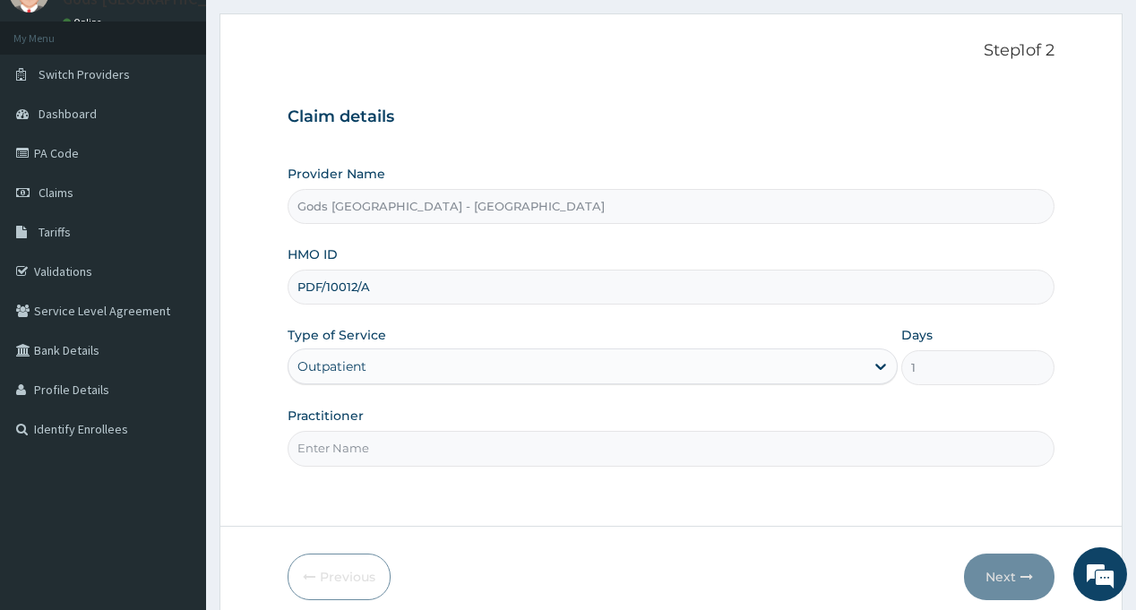
scroll to position [159, 0]
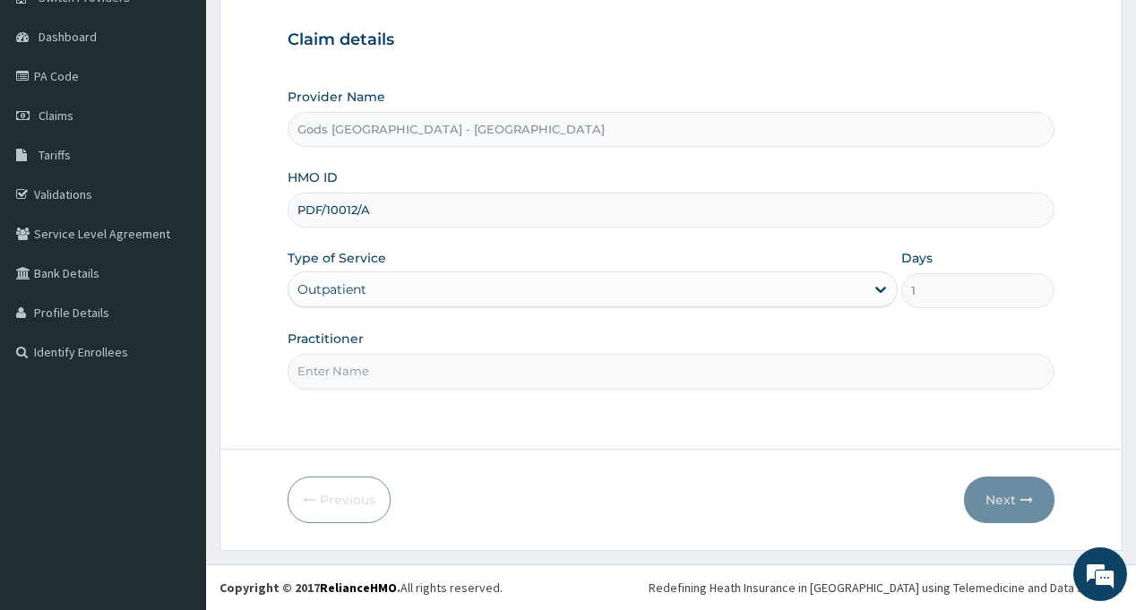
click at [515, 372] on input "Practitioner" at bounding box center [671, 371] width 766 height 35
type input "DR AJAKAYE"
click at [975, 499] on button "Next" at bounding box center [1009, 500] width 91 height 47
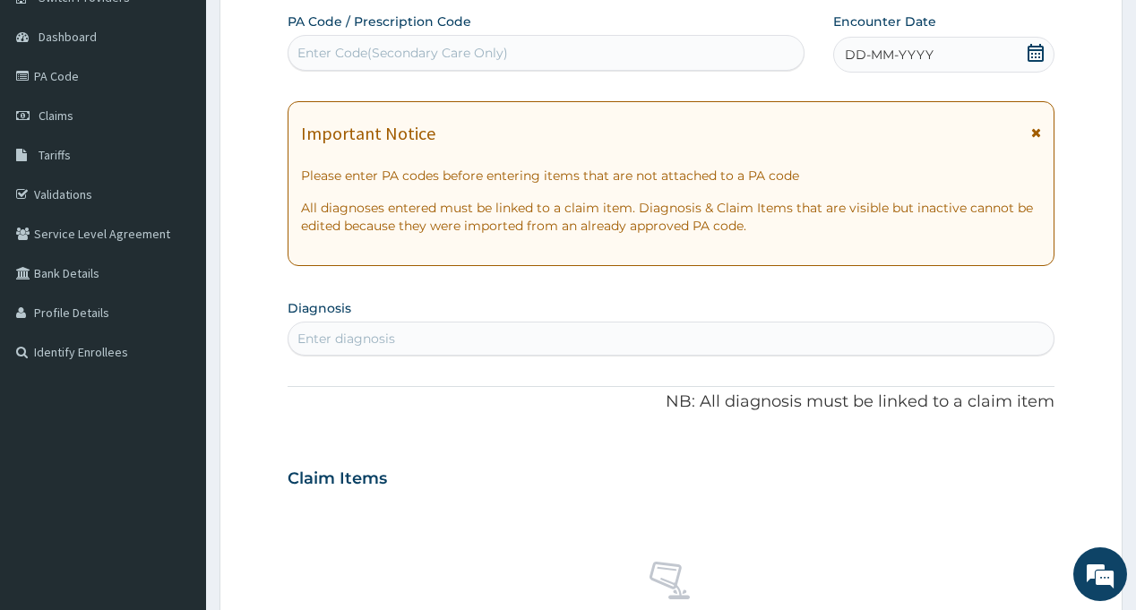
scroll to position [0, 0]
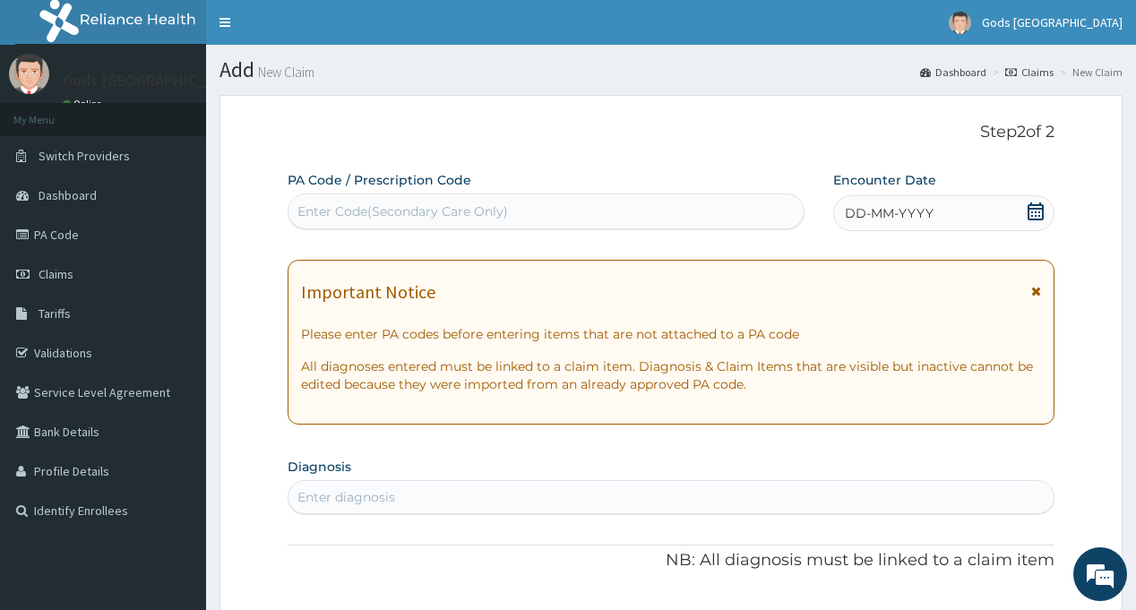
click at [879, 209] on span "DD-MM-YYYY" at bounding box center [889, 213] width 89 height 18
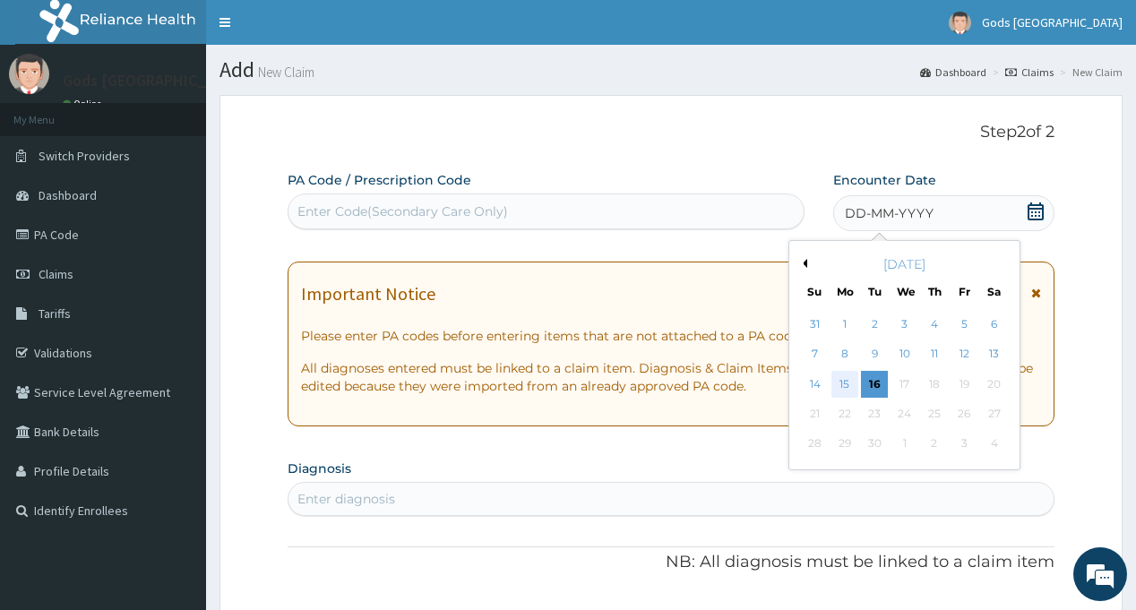
click at [841, 384] on div "15" at bounding box center [845, 384] width 27 height 27
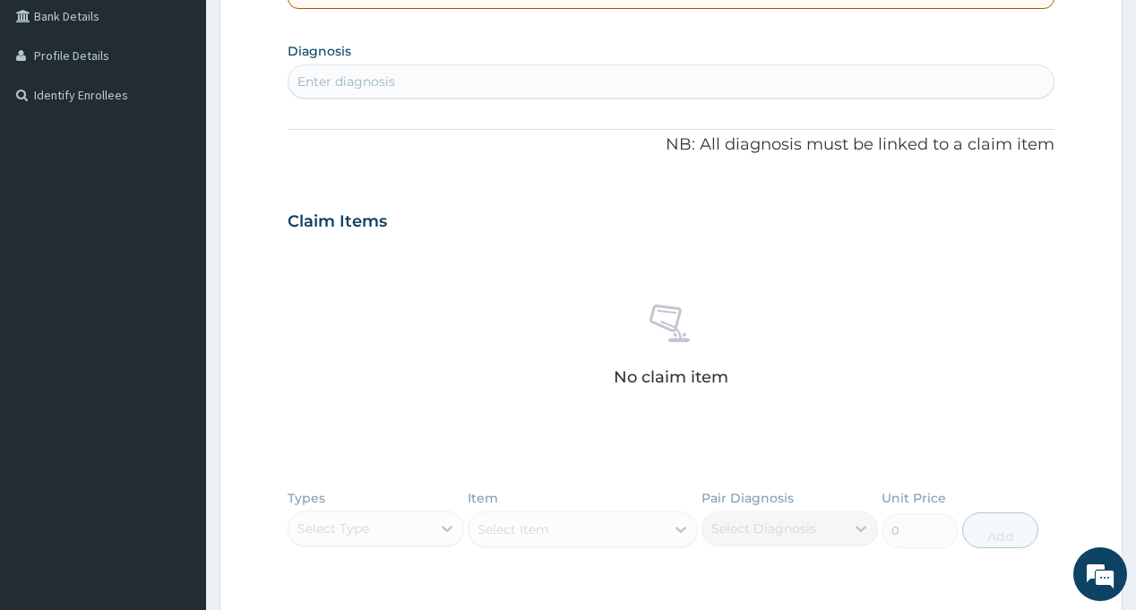
scroll to position [269, 0]
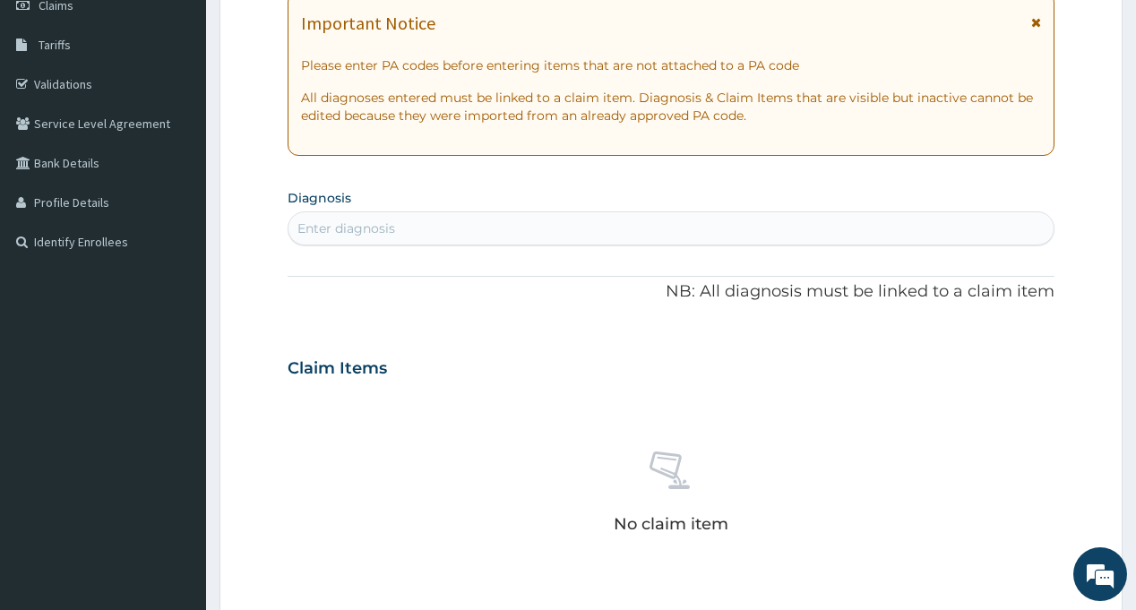
click at [543, 223] on div "Enter diagnosis" at bounding box center [671, 228] width 764 height 29
type input "MALARIA"
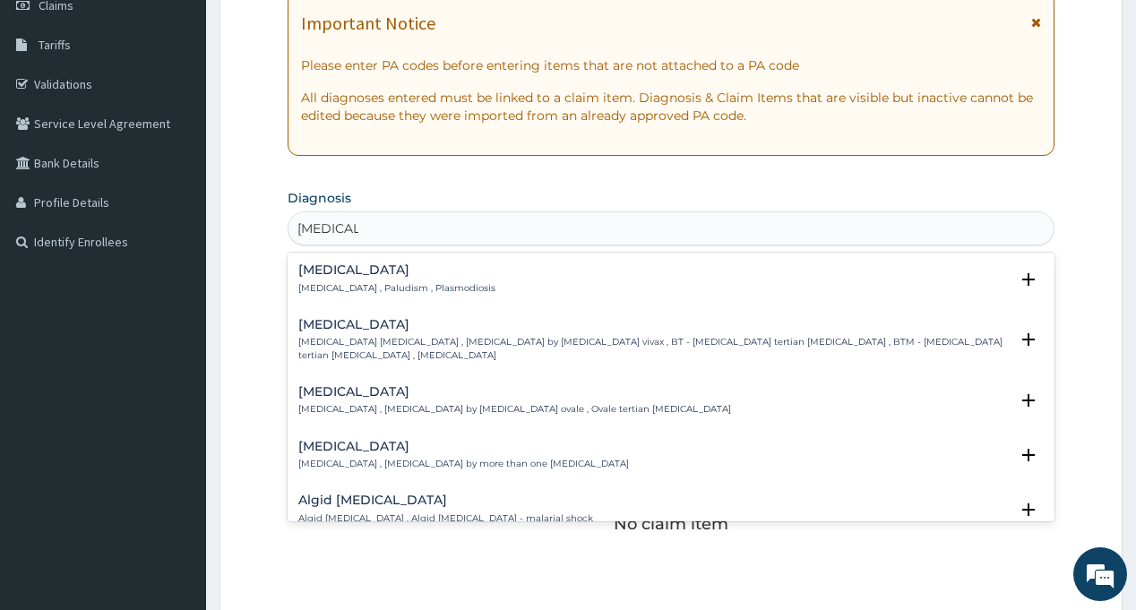
click at [422, 280] on div "Malaria Malaria , Paludism , Plasmodiosis" at bounding box center [396, 278] width 197 height 31
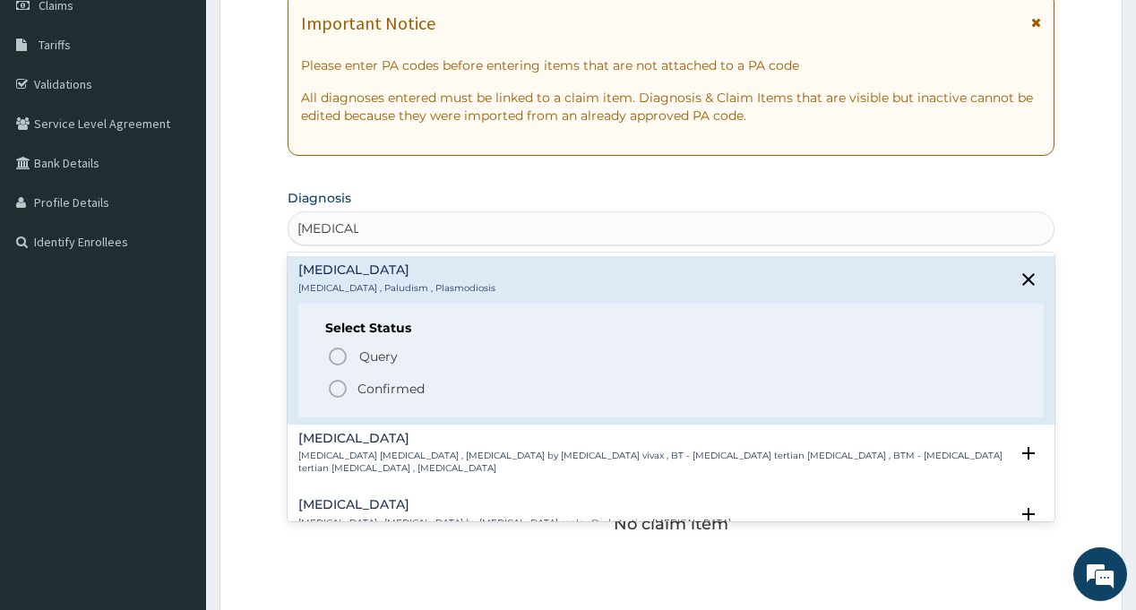
click at [427, 387] on span "Confirmed" at bounding box center [671, 389] width 689 height 22
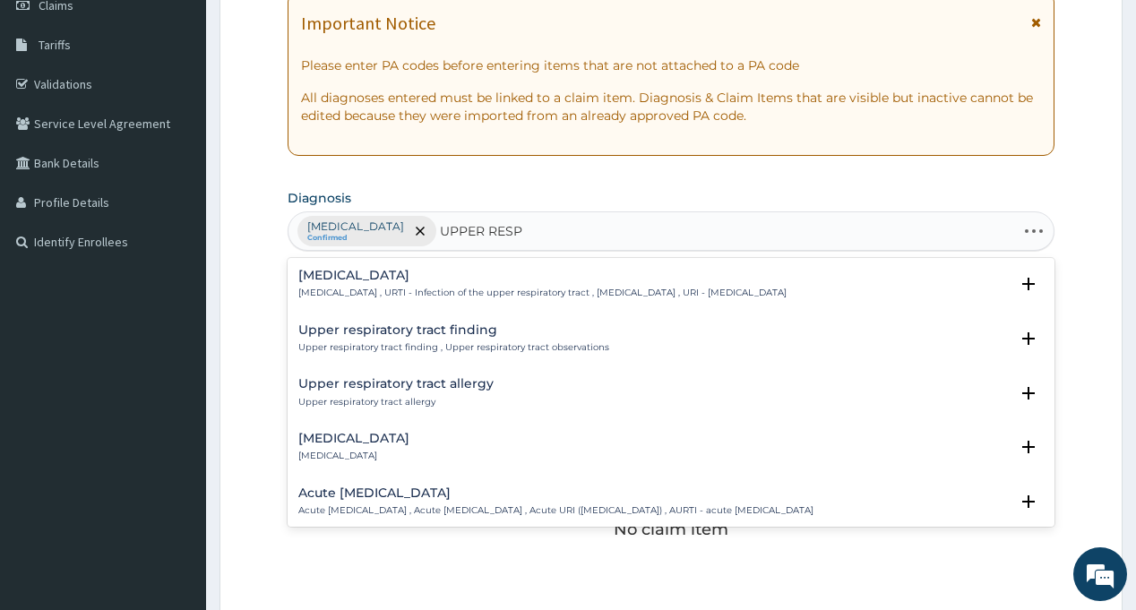
type input "UPPER RESPI"
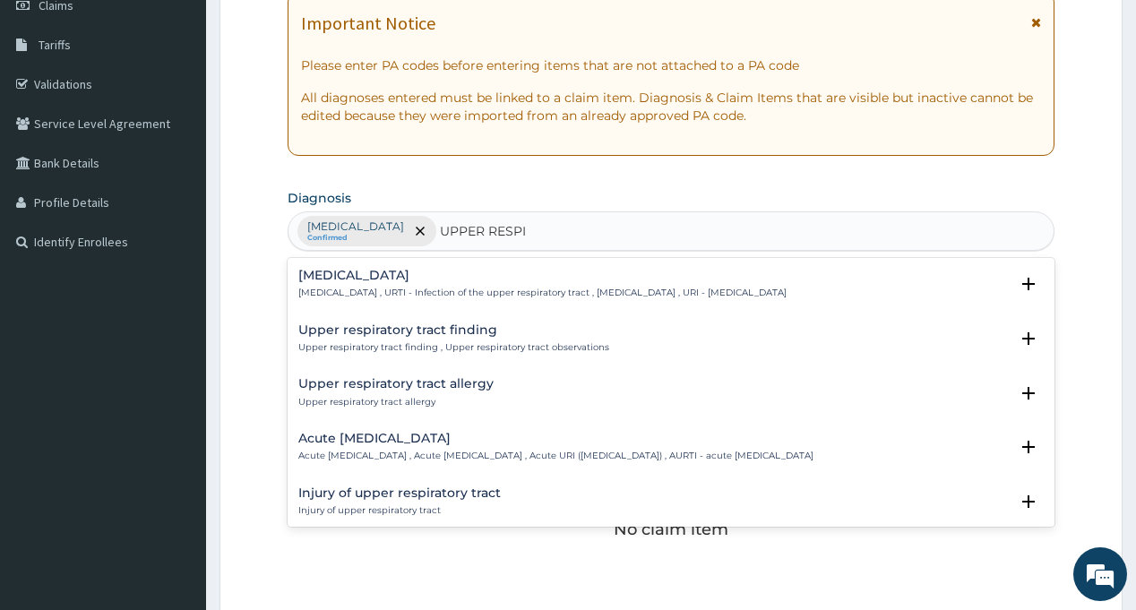
click at [377, 275] on h4 "Upper respiratory infection" at bounding box center [542, 275] width 488 height 13
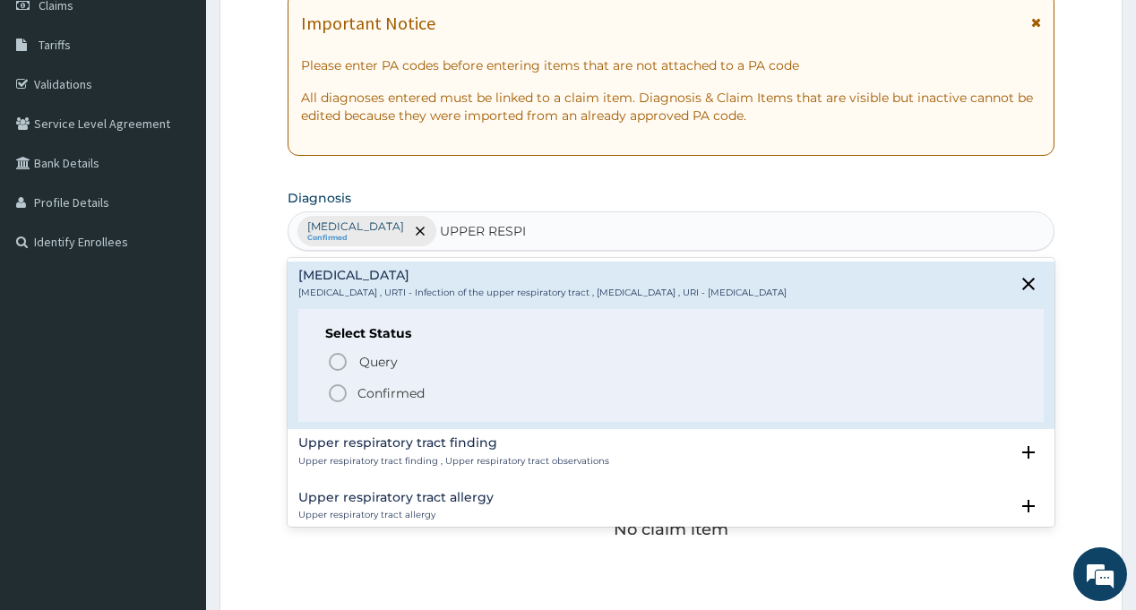
click at [435, 388] on span "Confirmed" at bounding box center [671, 394] width 689 height 22
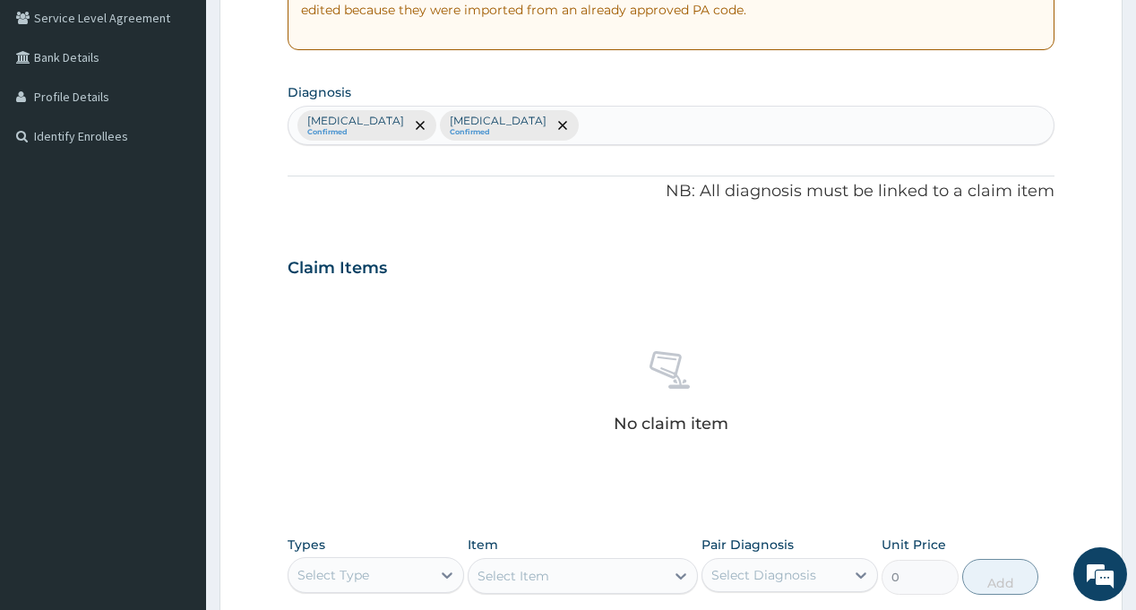
scroll to position [538, 0]
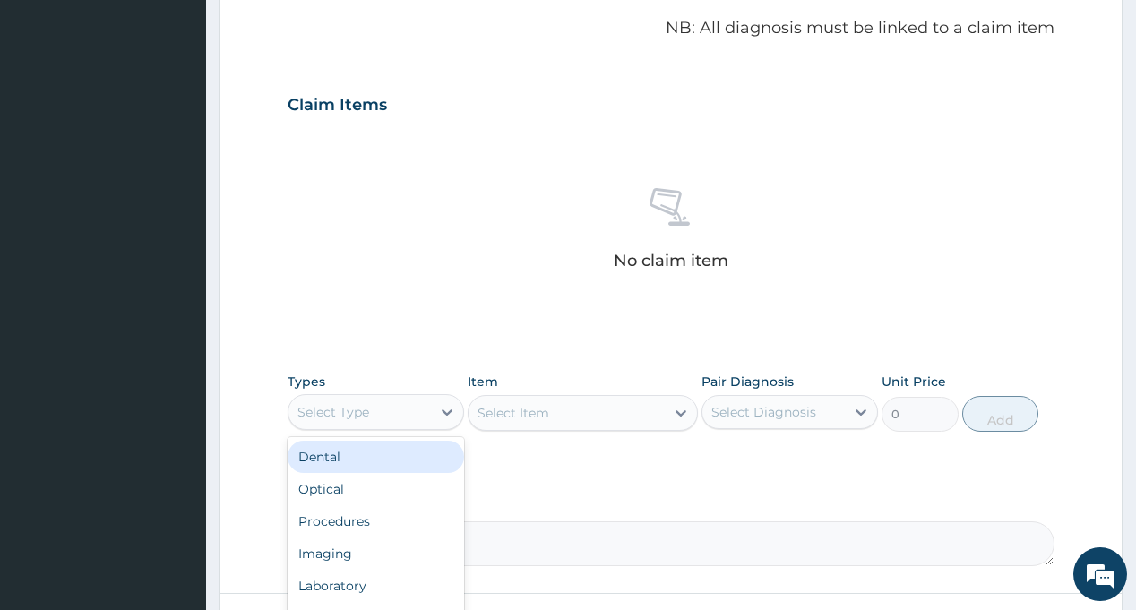
click at [405, 414] on div "Select Type" at bounding box center [360, 412] width 142 height 29
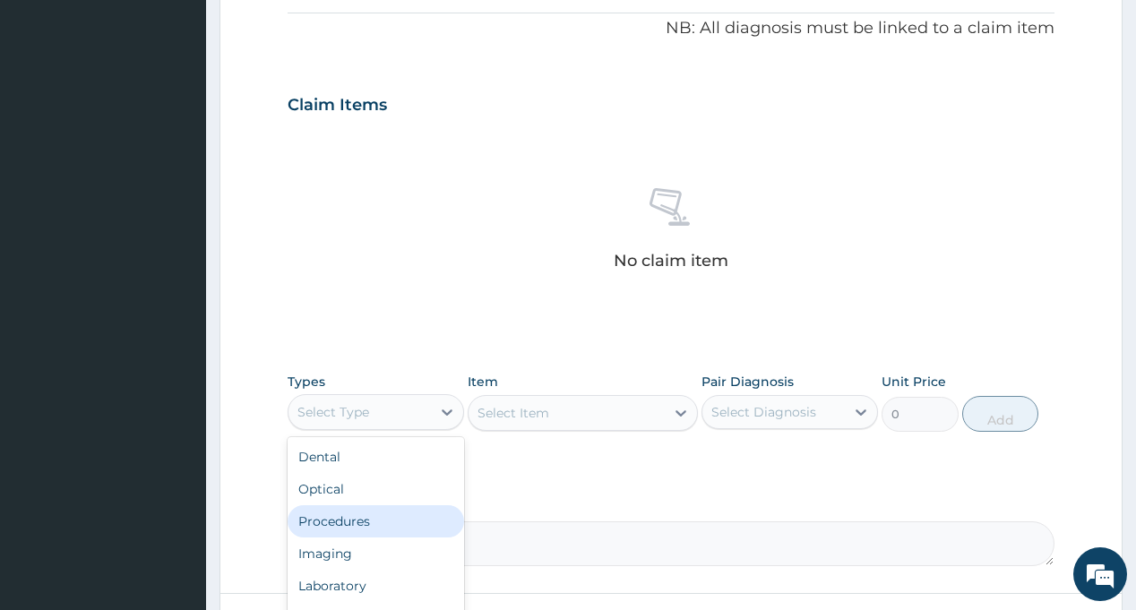
click at [314, 527] on div "Procedures" at bounding box center [376, 521] width 177 height 32
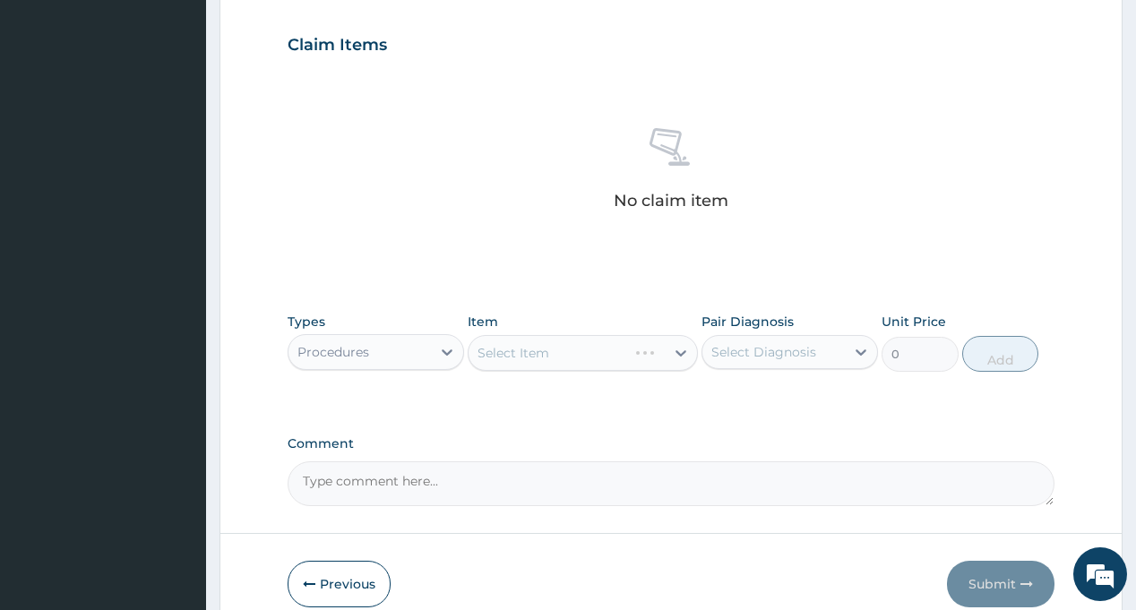
scroll to position [627, 0]
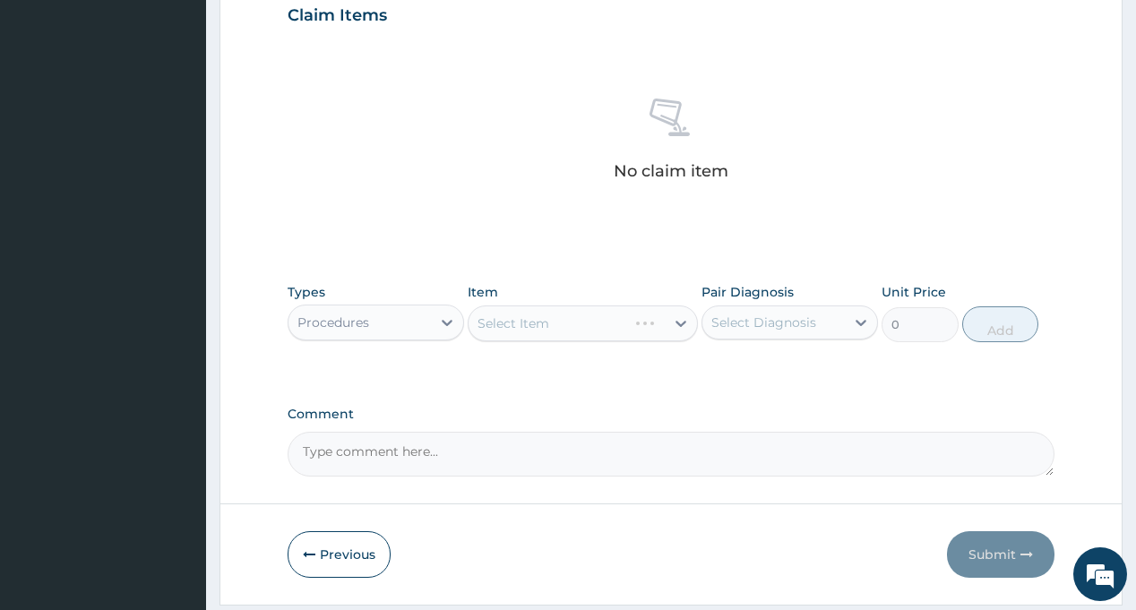
click at [672, 327] on div "Select Item" at bounding box center [583, 324] width 230 height 36
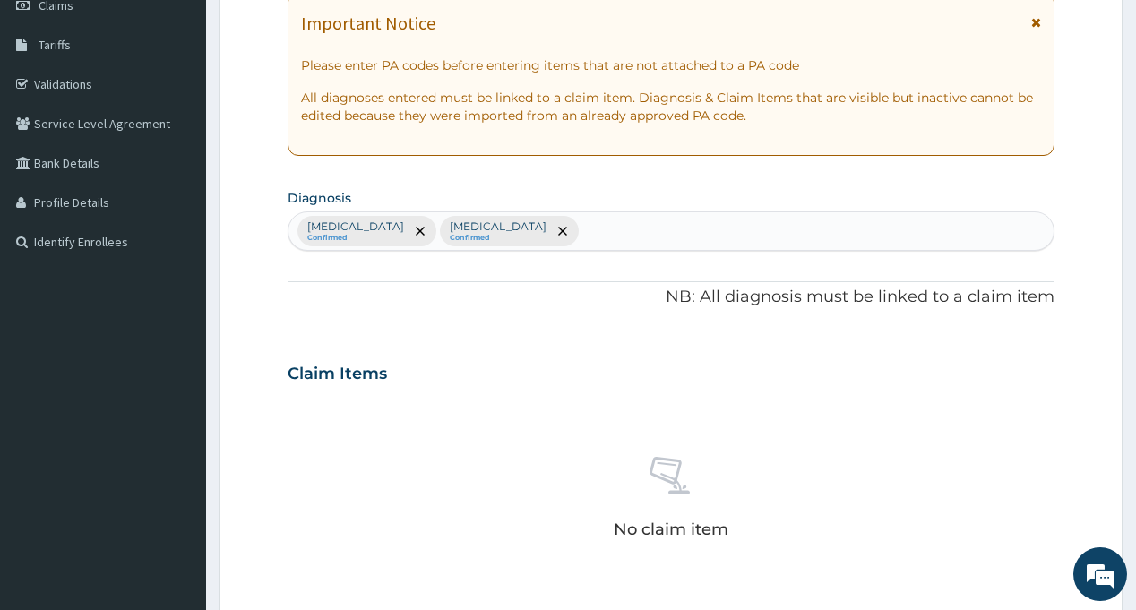
scroll to position [538, 0]
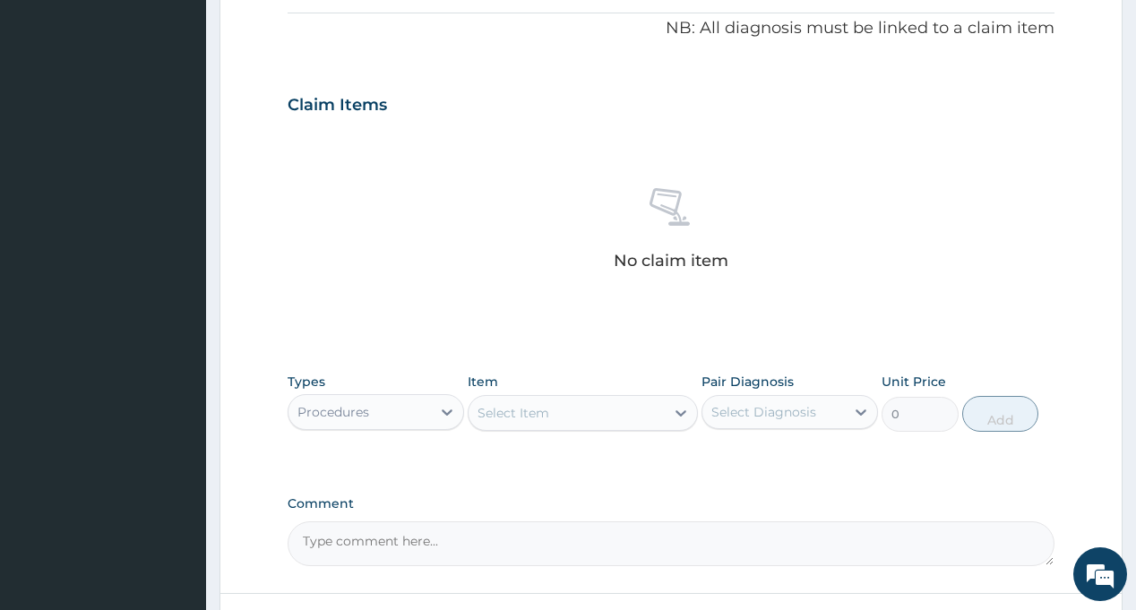
click at [411, 414] on div "Procedures" at bounding box center [360, 412] width 142 height 29
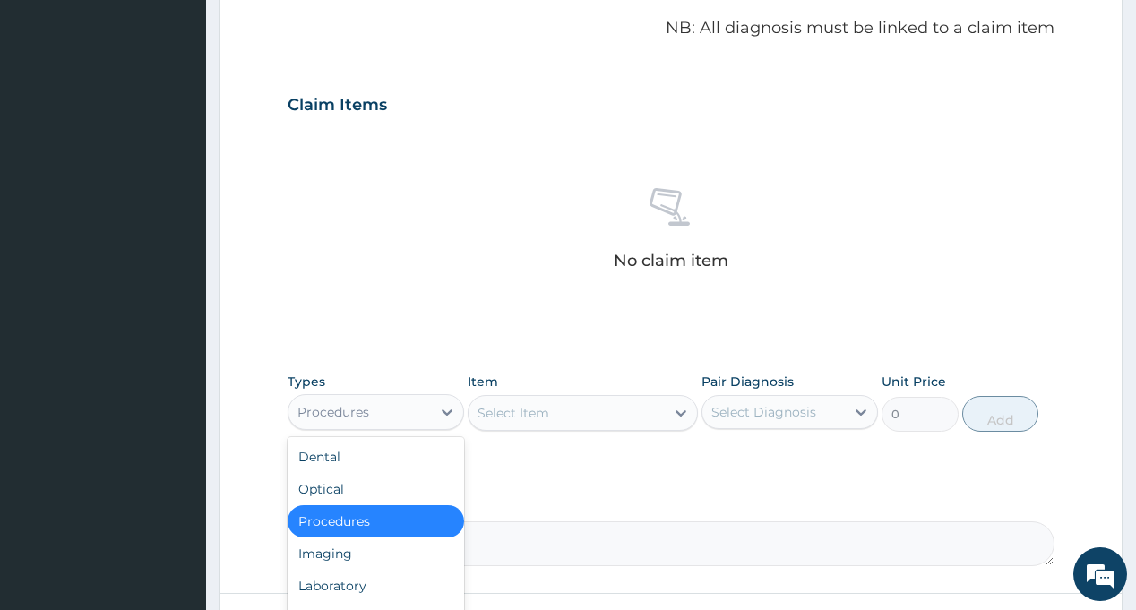
click at [338, 524] on div "Procedures" at bounding box center [376, 521] width 177 height 32
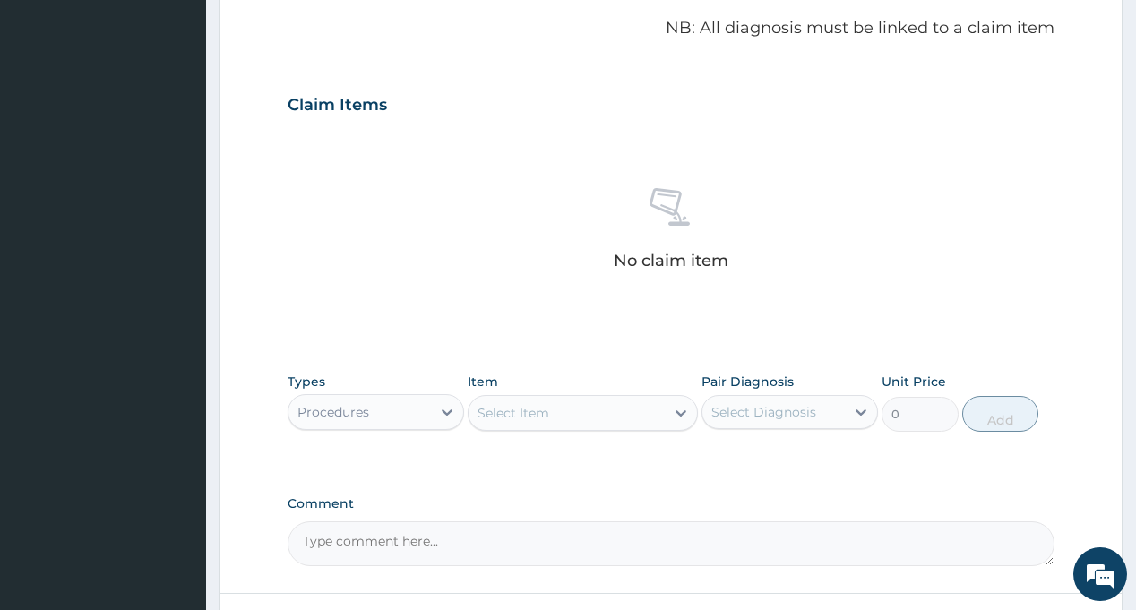
click at [549, 416] on div "Select Item" at bounding box center [567, 413] width 196 height 29
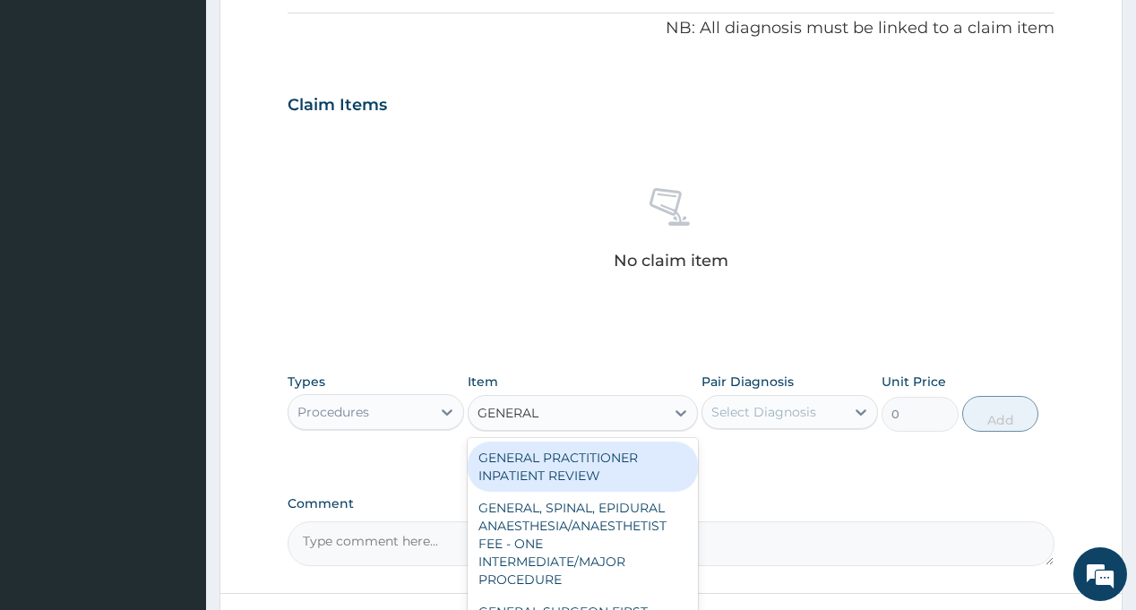
type input "GENERAL"
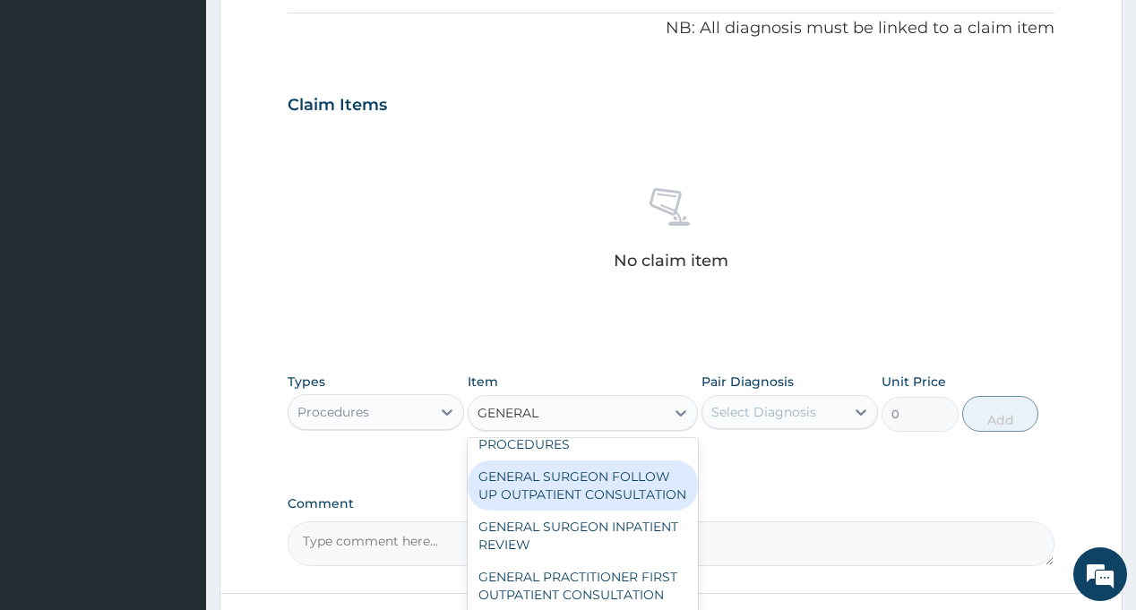
scroll to position [627, 0]
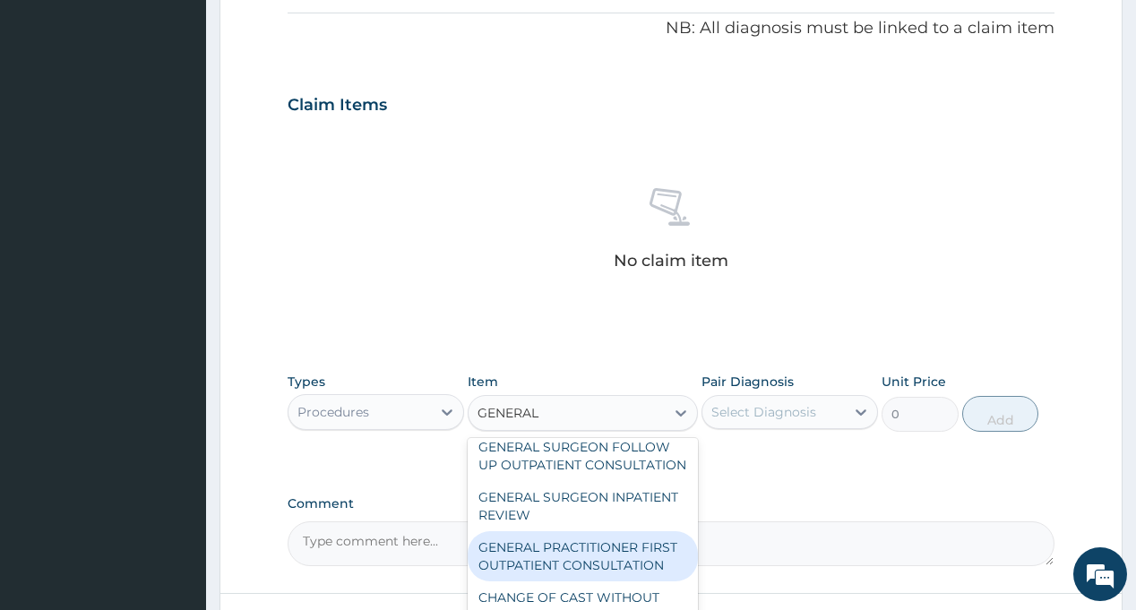
click at [565, 582] on div "GENERAL PRACTITIONER FIRST OUTPATIENT CONSULTATION" at bounding box center [583, 556] width 230 height 50
type input "3750"
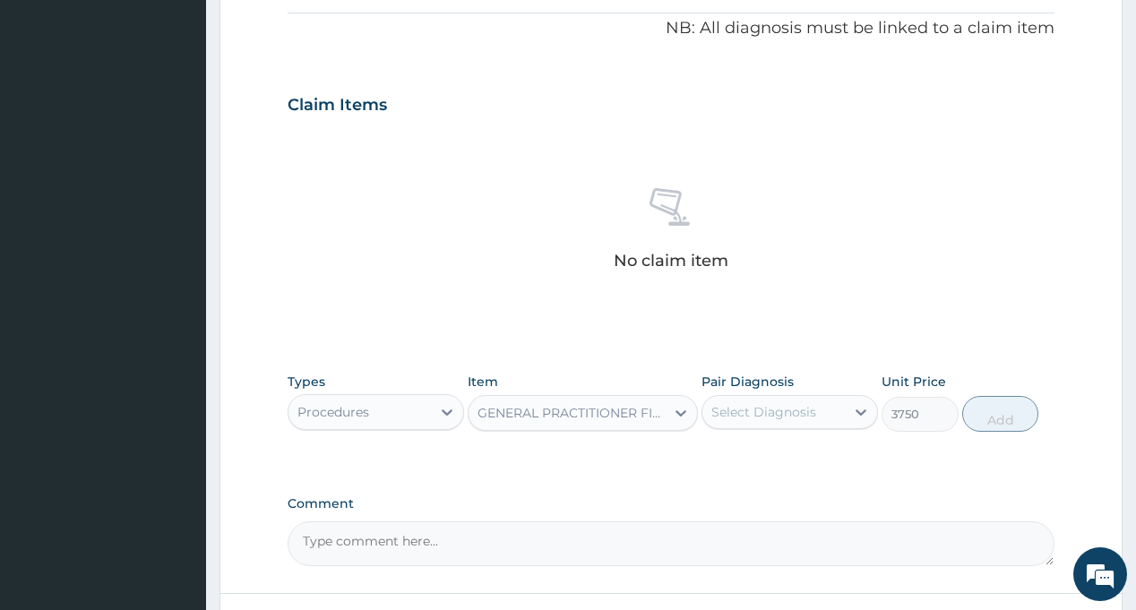
click at [756, 415] on div "Select Diagnosis" at bounding box center [763, 412] width 105 height 18
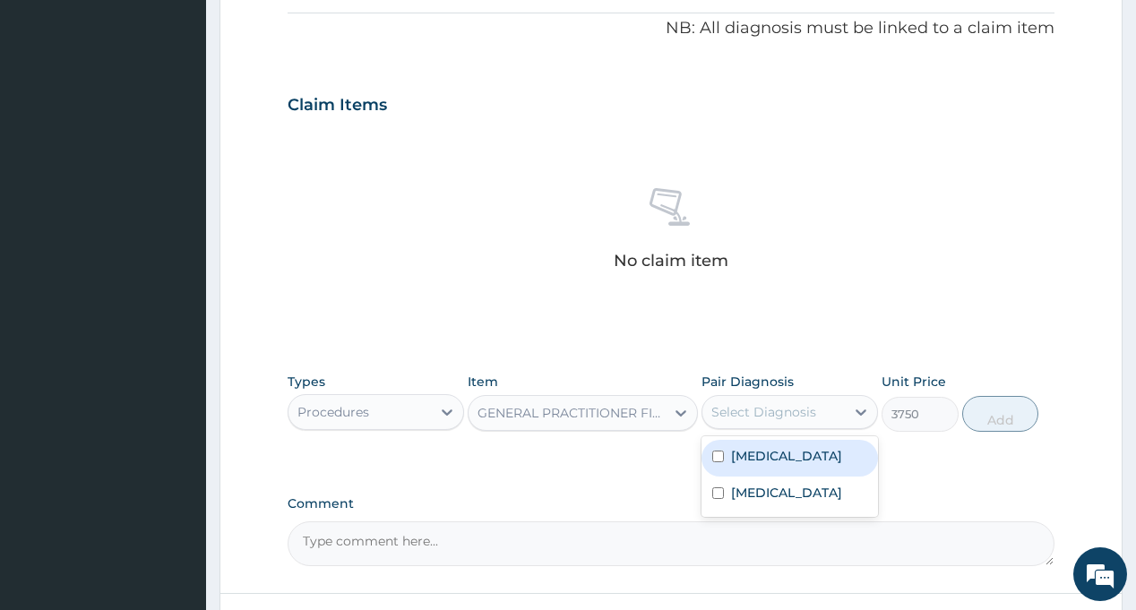
click at [749, 454] on label "[MEDICAL_DATA]" at bounding box center [786, 456] width 111 height 18
checkbox input "true"
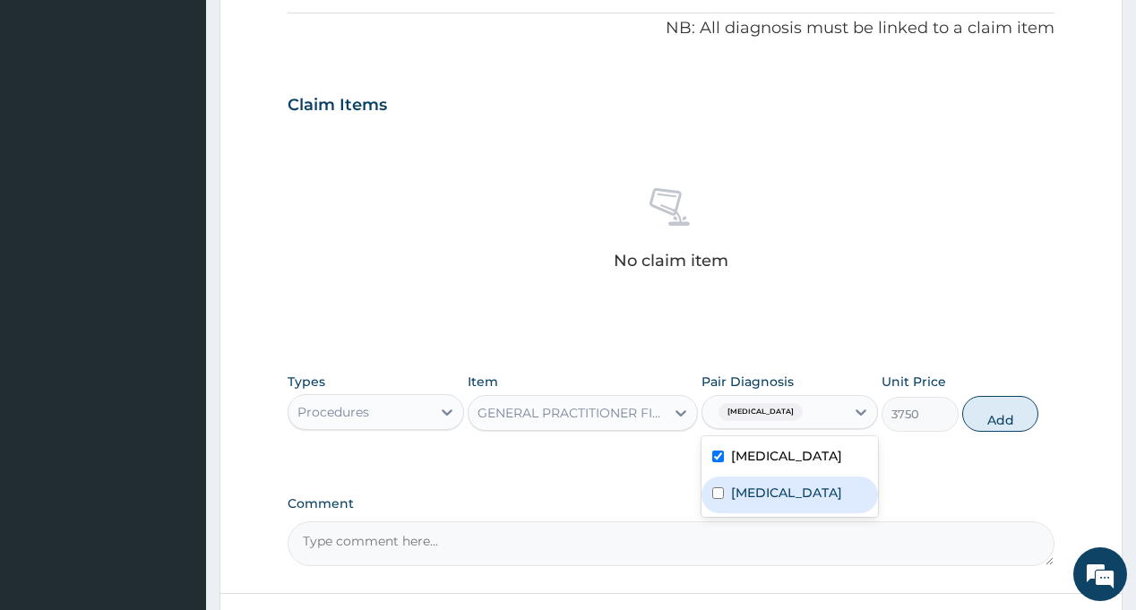
click at [753, 499] on label "[MEDICAL_DATA]" at bounding box center [786, 493] width 111 height 18
checkbox input "true"
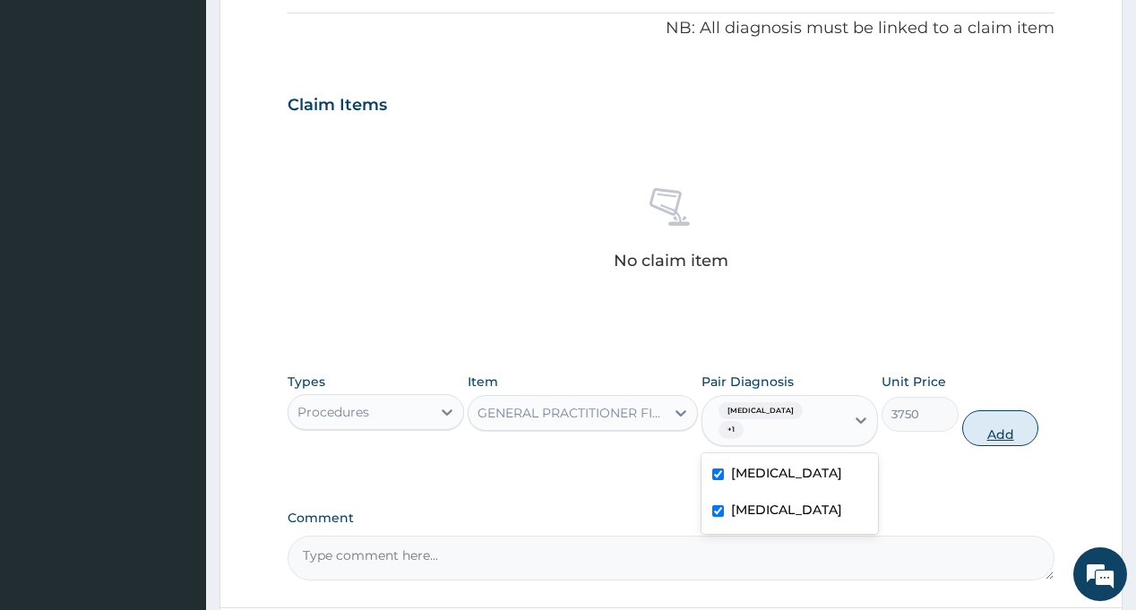
click at [1001, 427] on button "Add" at bounding box center [1000, 428] width 77 height 36
type input "0"
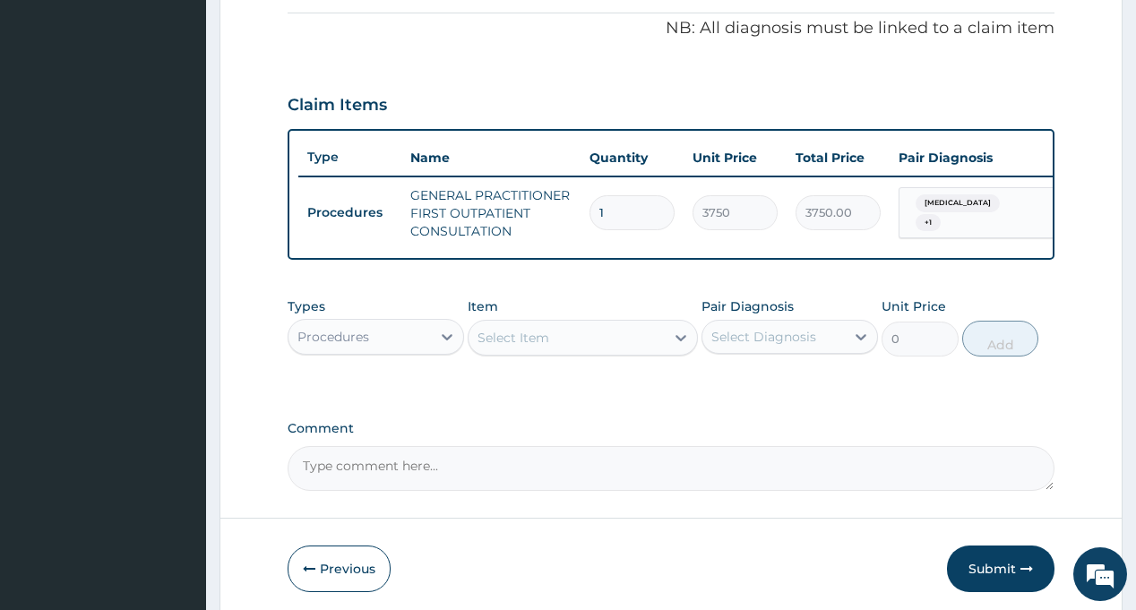
click at [575, 352] on div "Select Item" at bounding box center [567, 337] width 196 height 29
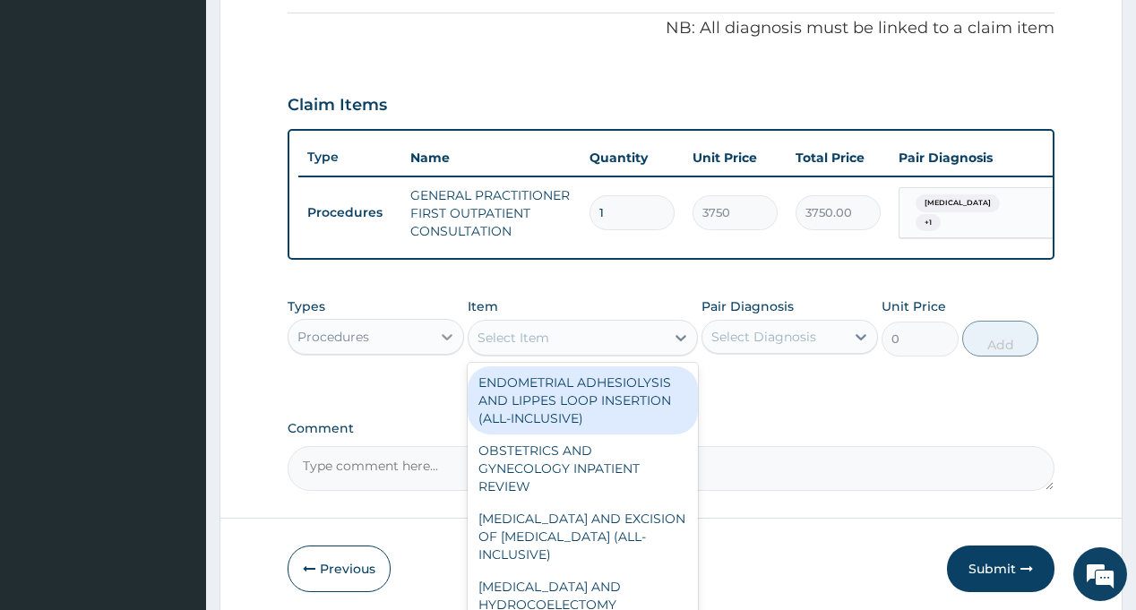
click at [446, 346] on icon at bounding box center [447, 337] width 18 height 18
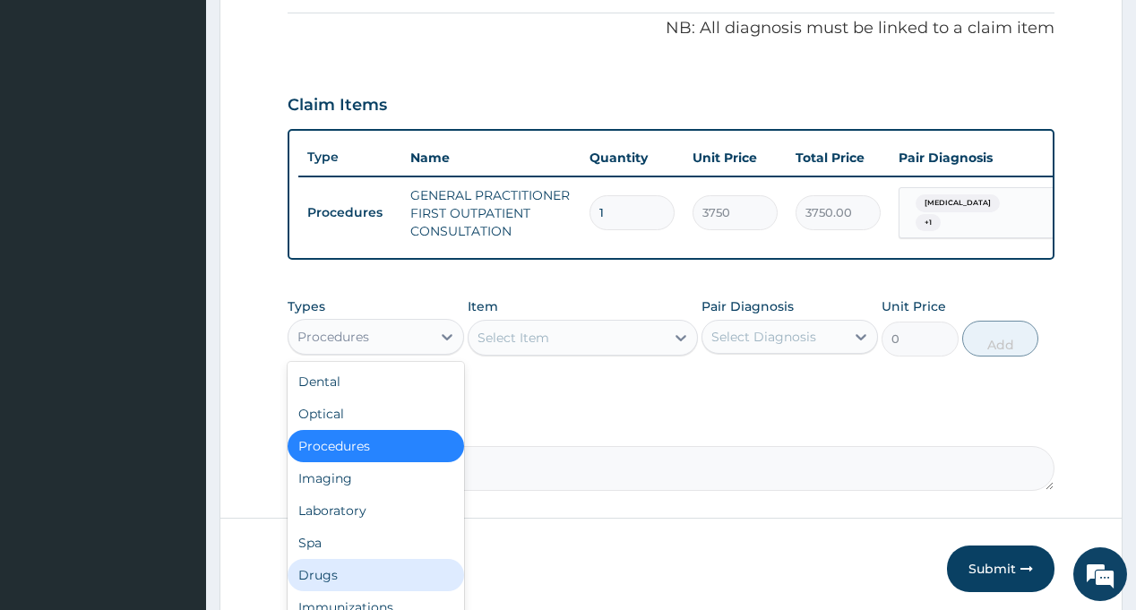
click at [354, 584] on div "Drugs" at bounding box center [376, 575] width 177 height 32
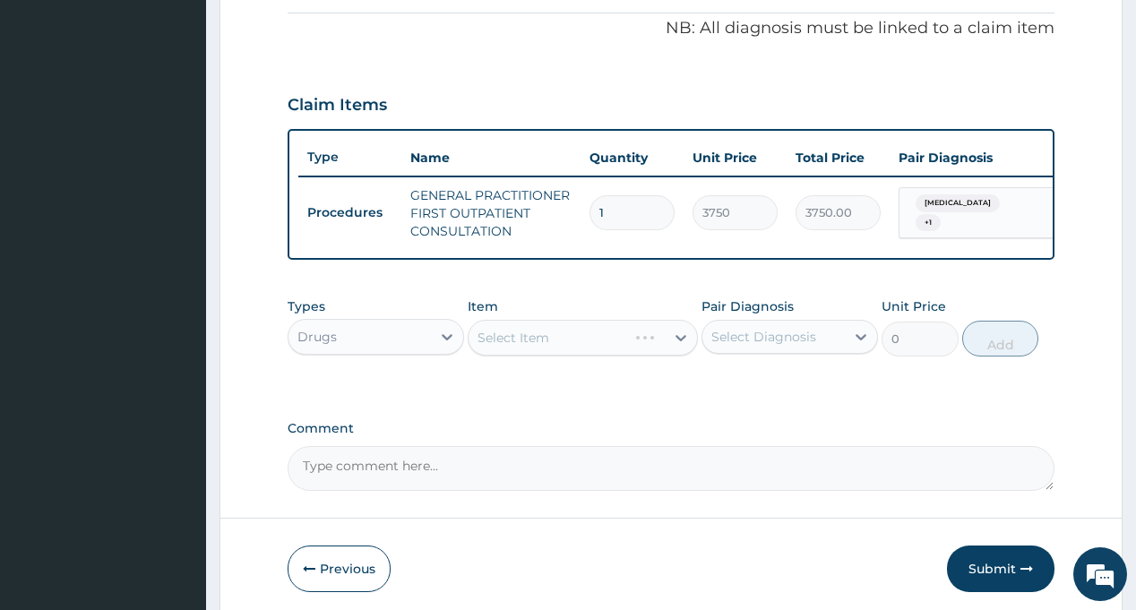
click at [587, 343] on div "Select Item" at bounding box center [583, 338] width 230 height 36
click at [591, 349] on div "Select Item" at bounding box center [567, 337] width 196 height 29
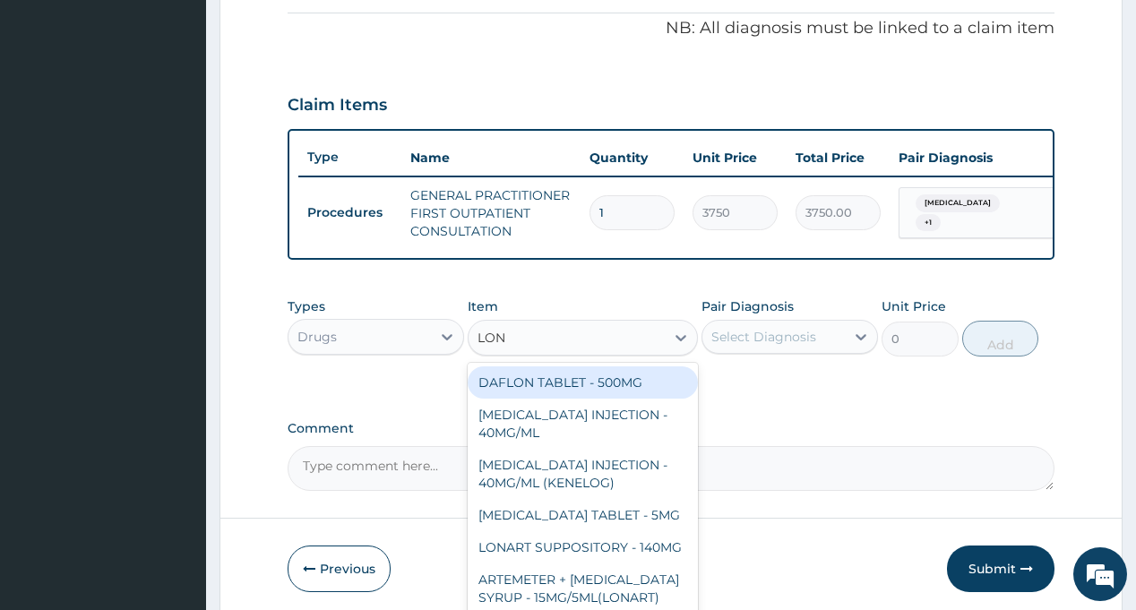
type input "[PERSON_NAME]"
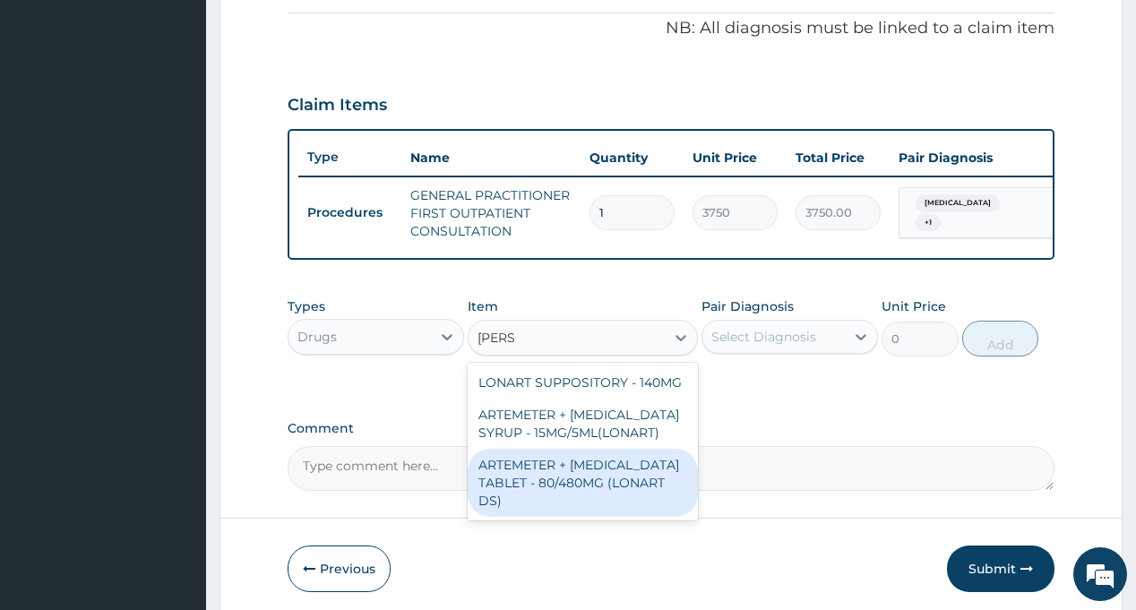
click at [585, 483] on div "ARTEMETER + [MEDICAL_DATA] TABLET - 80/480MG (LONART DS)" at bounding box center [583, 483] width 230 height 68
type input "588"
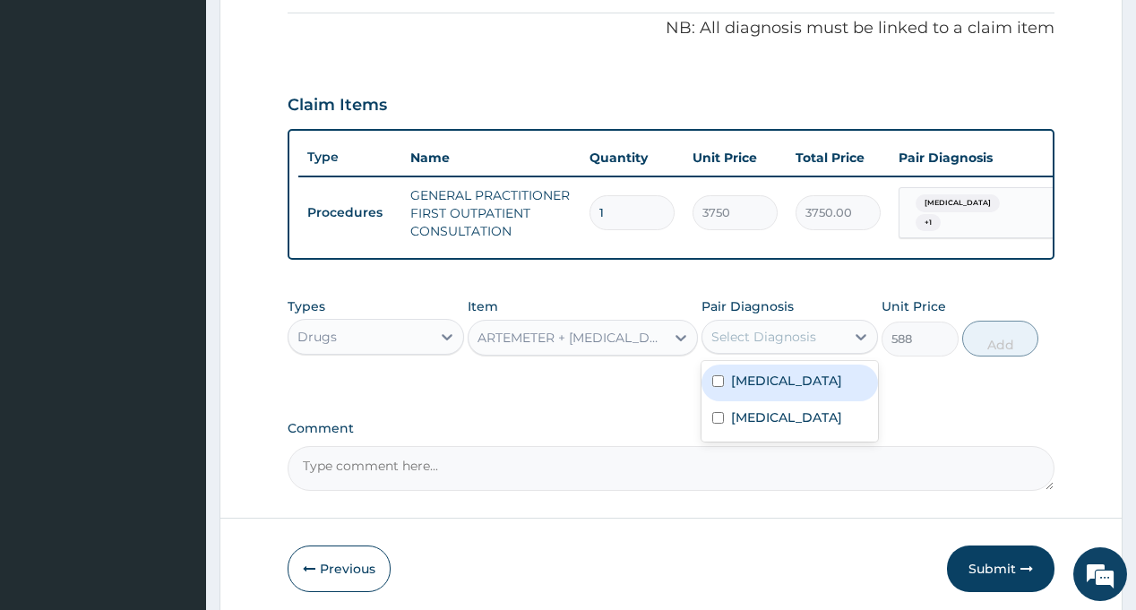
click at [741, 346] on div "Select Diagnosis" at bounding box center [763, 337] width 105 height 18
click at [764, 390] on label "[MEDICAL_DATA]" at bounding box center [786, 381] width 111 height 18
checkbox input "true"
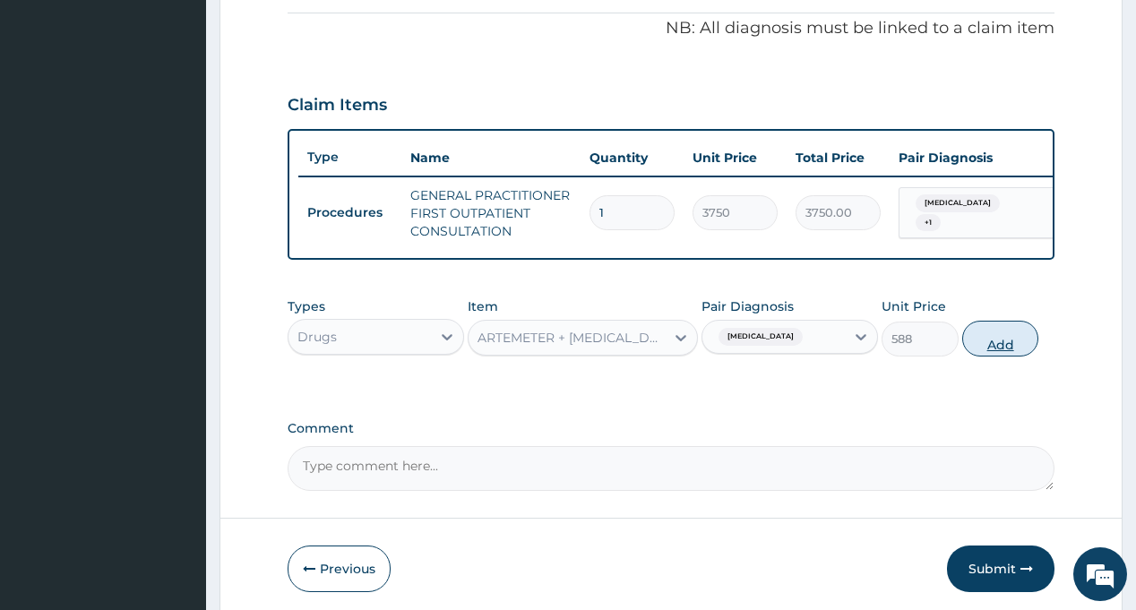
click at [998, 352] on button "Add" at bounding box center [1000, 339] width 77 height 36
type input "0"
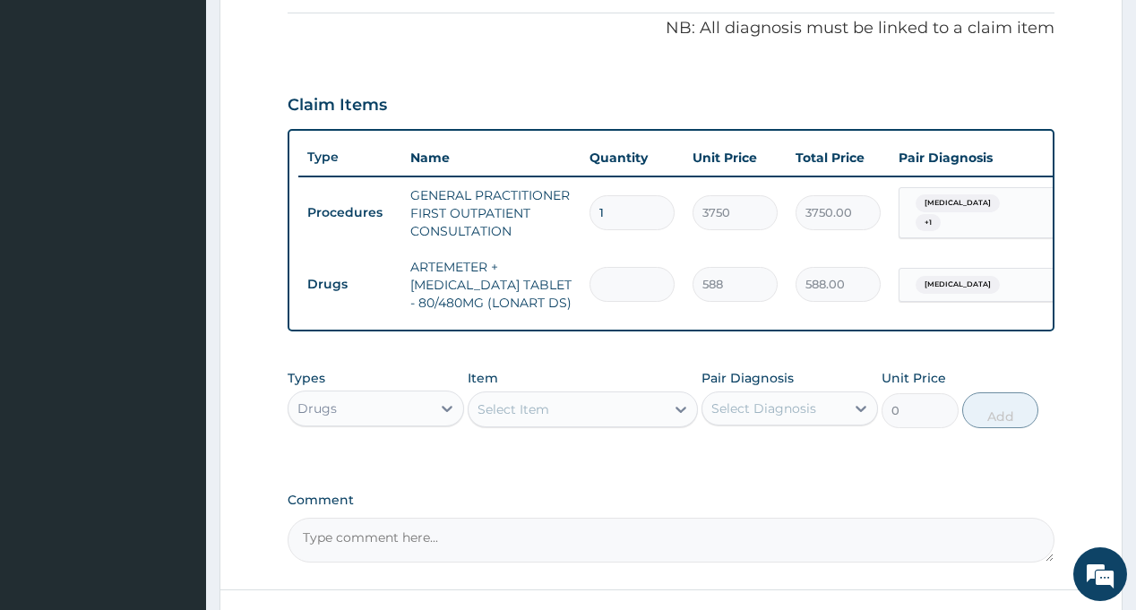
type input "0.00"
type input "6"
type input "3528.00"
type input "6"
click at [506, 418] on div "Select Item" at bounding box center [514, 410] width 72 height 18
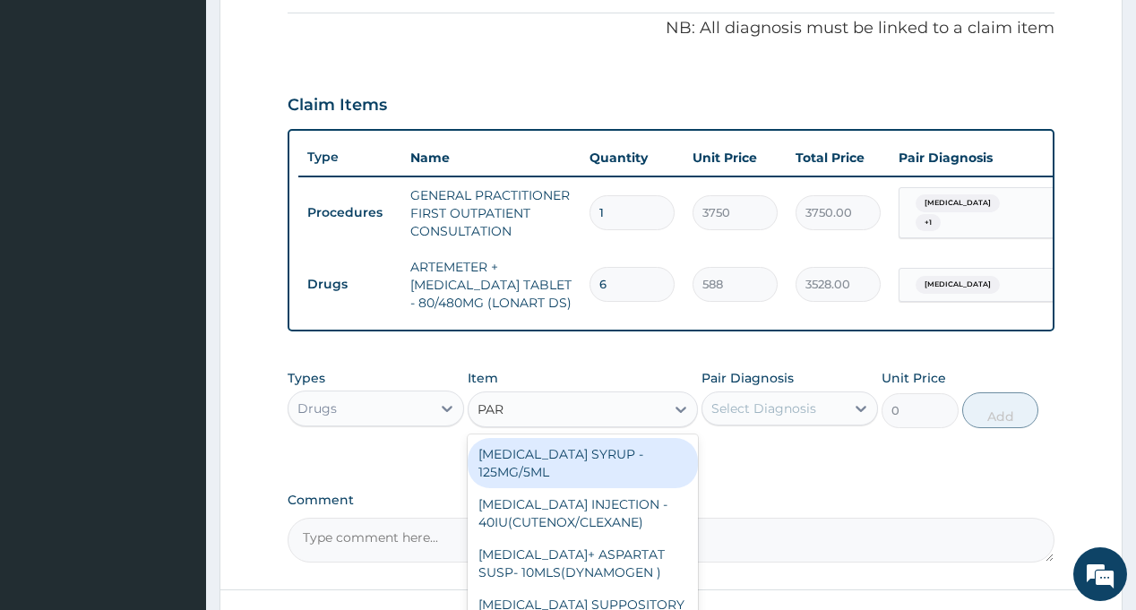
type input "PARA"
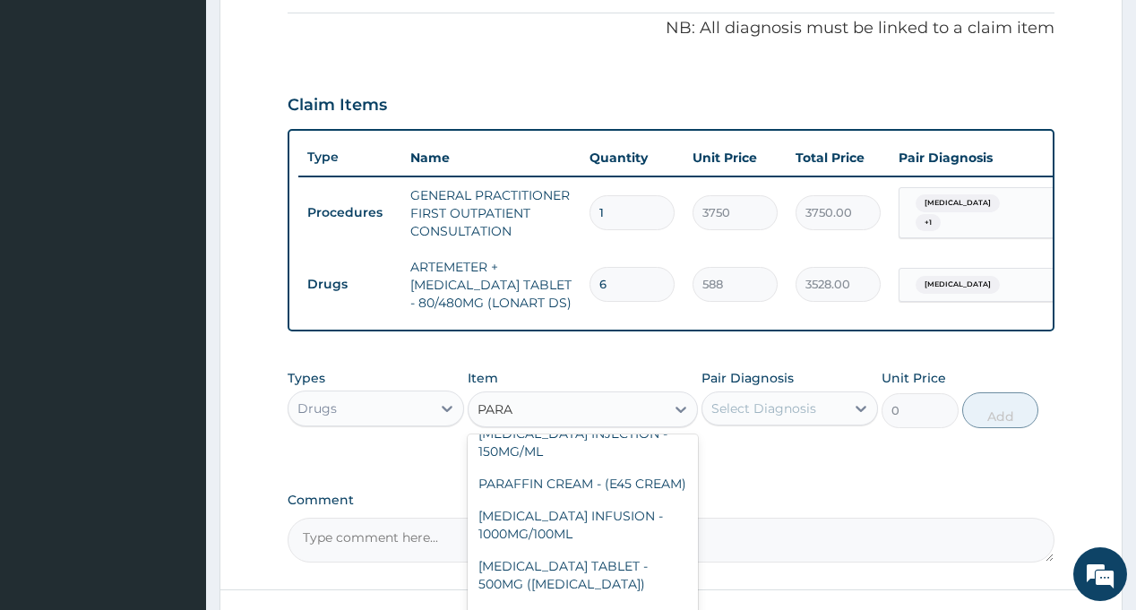
scroll to position [269, 0]
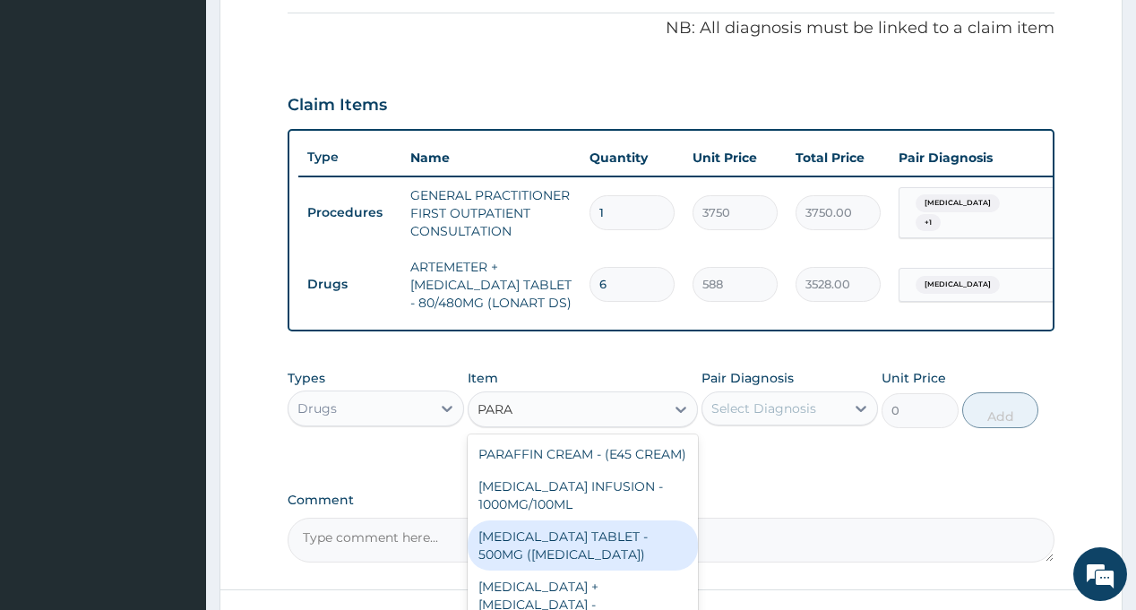
click at [589, 570] on div "[MEDICAL_DATA] TABLET - 500MG ([MEDICAL_DATA])" at bounding box center [583, 546] width 230 height 50
type input "42"
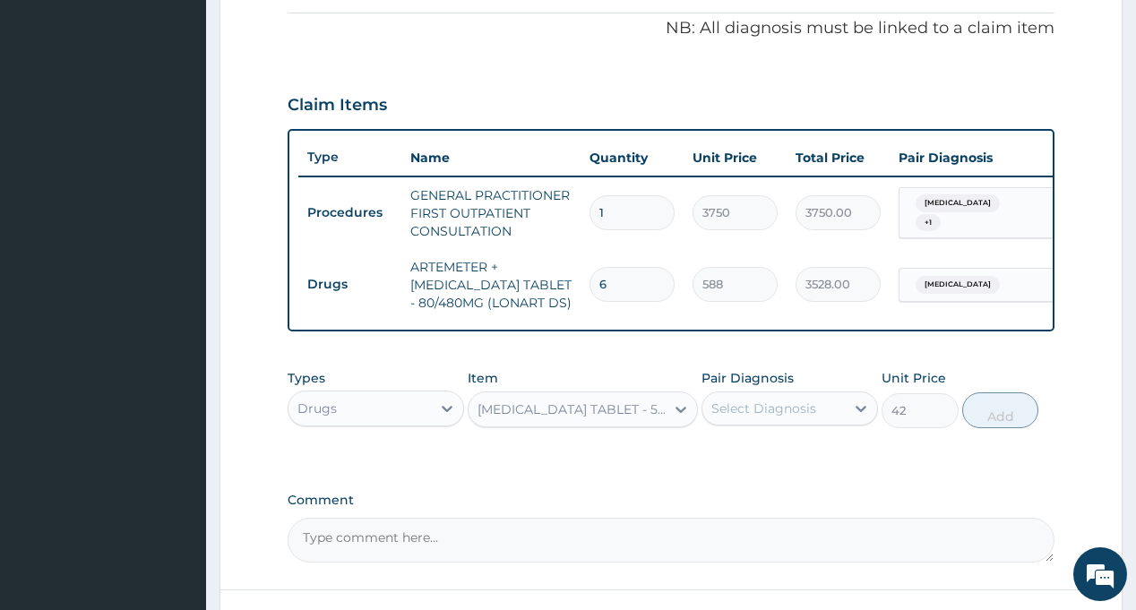
click at [744, 418] on div "Select Diagnosis" at bounding box center [763, 409] width 105 height 18
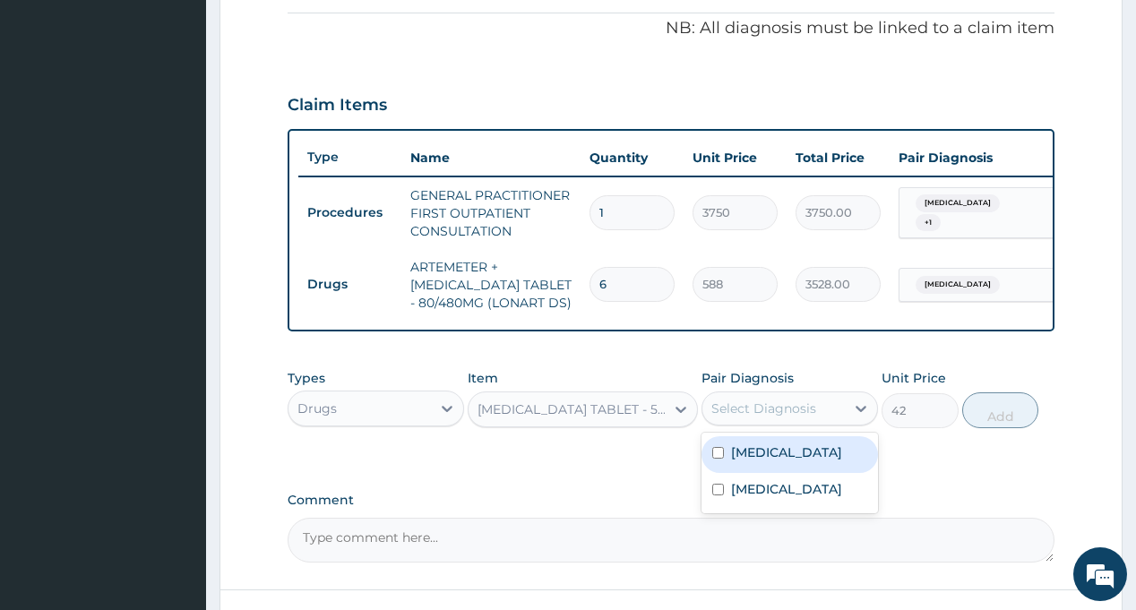
click at [747, 461] on label "[MEDICAL_DATA]" at bounding box center [786, 453] width 111 height 18
checkbox input "true"
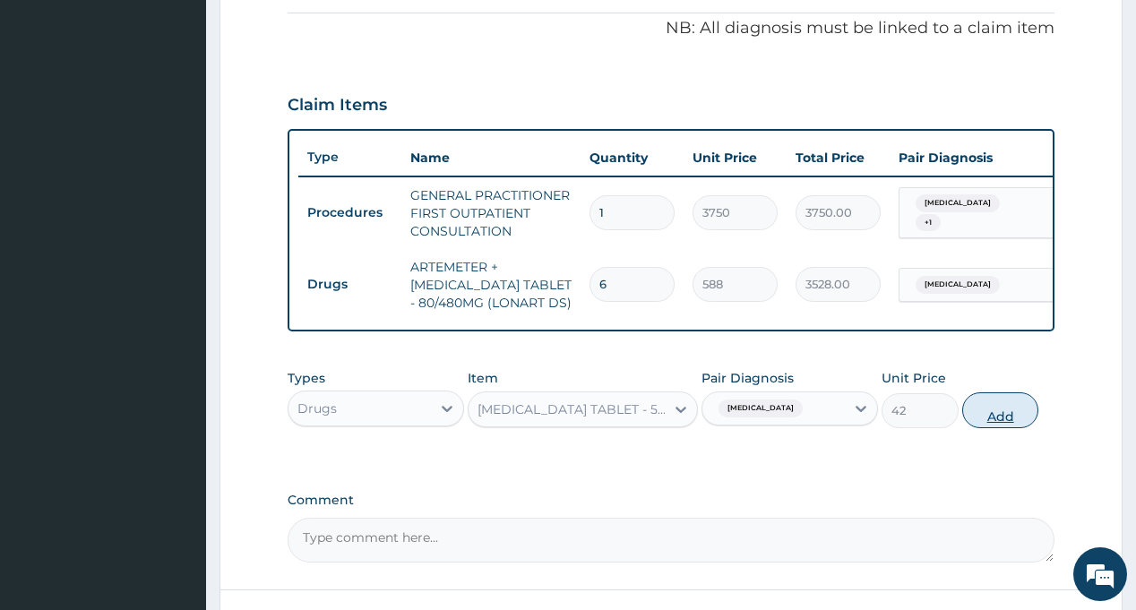
click at [984, 426] on button "Add" at bounding box center [1000, 410] width 77 height 36
type input "0"
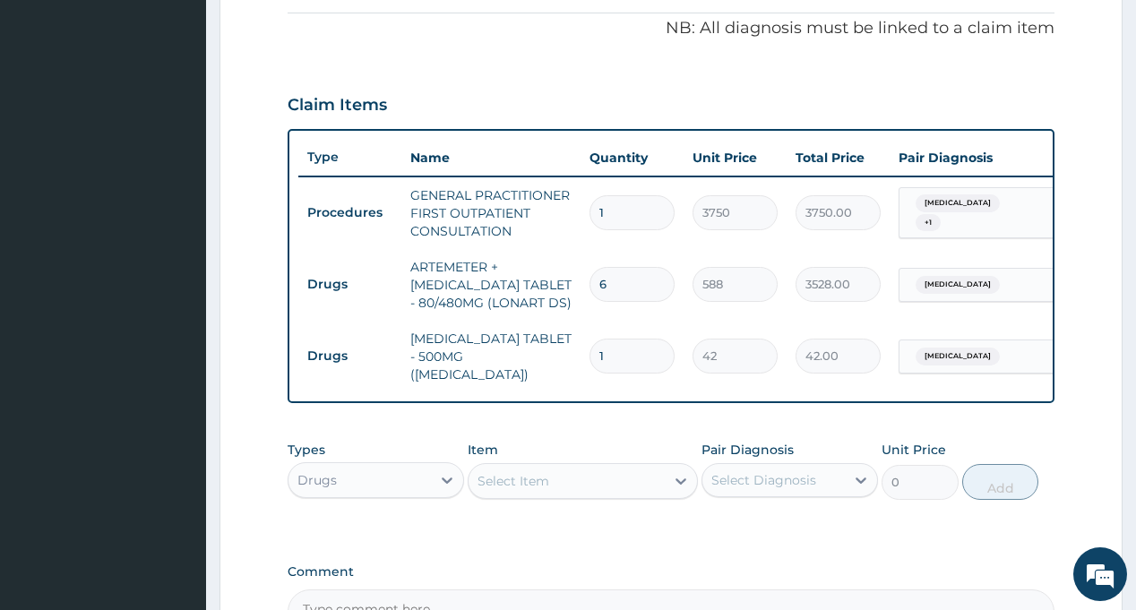
click at [629, 353] on input "1" at bounding box center [632, 356] width 85 height 35
type input "18"
type input "756.00"
type input "18"
click at [514, 496] on div "Select Item" at bounding box center [567, 481] width 196 height 29
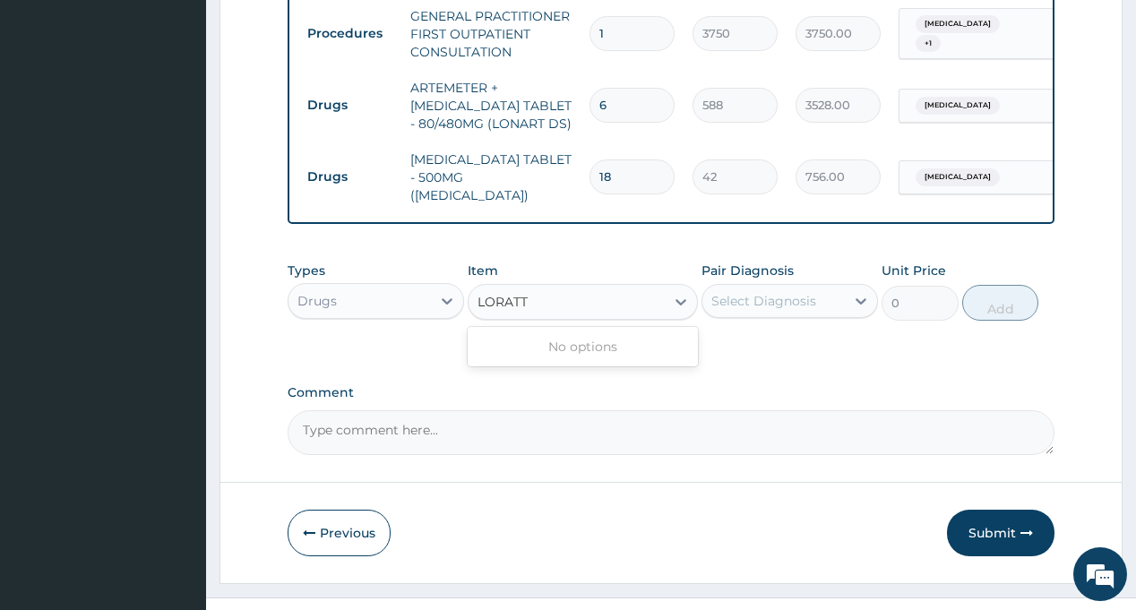
scroll to position [0, 0]
type input "LORAT"
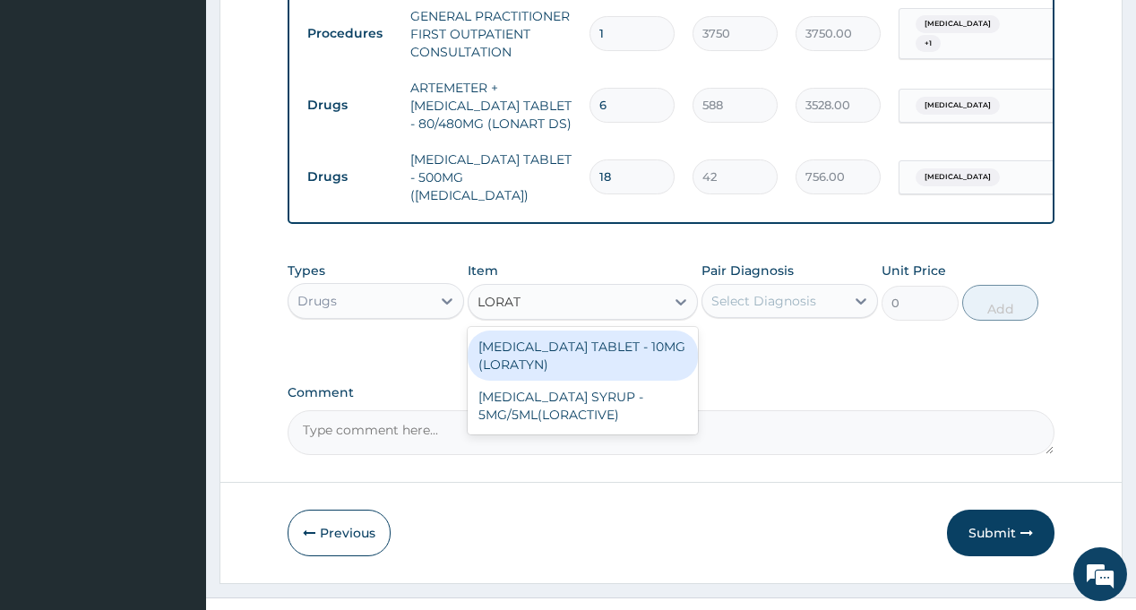
click at [559, 356] on div "[MEDICAL_DATA] TABLET - 10MG (LORATYN)" at bounding box center [583, 356] width 230 height 50
type input "98"
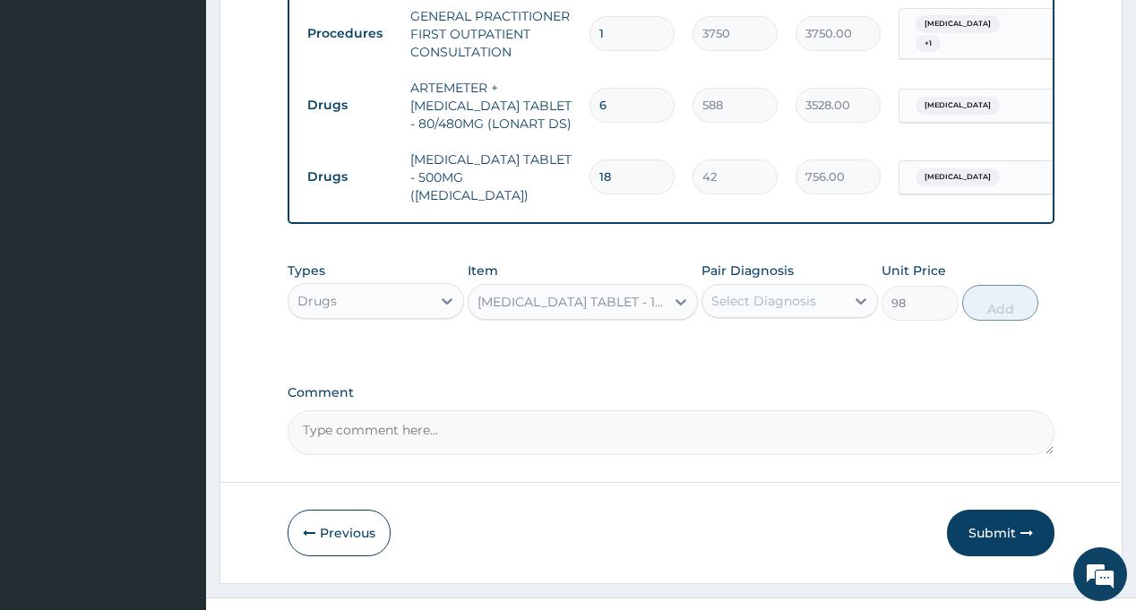
click at [774, 304] on div "Select Diagnosis" at bounding box center [763, 301] width 105 height 18
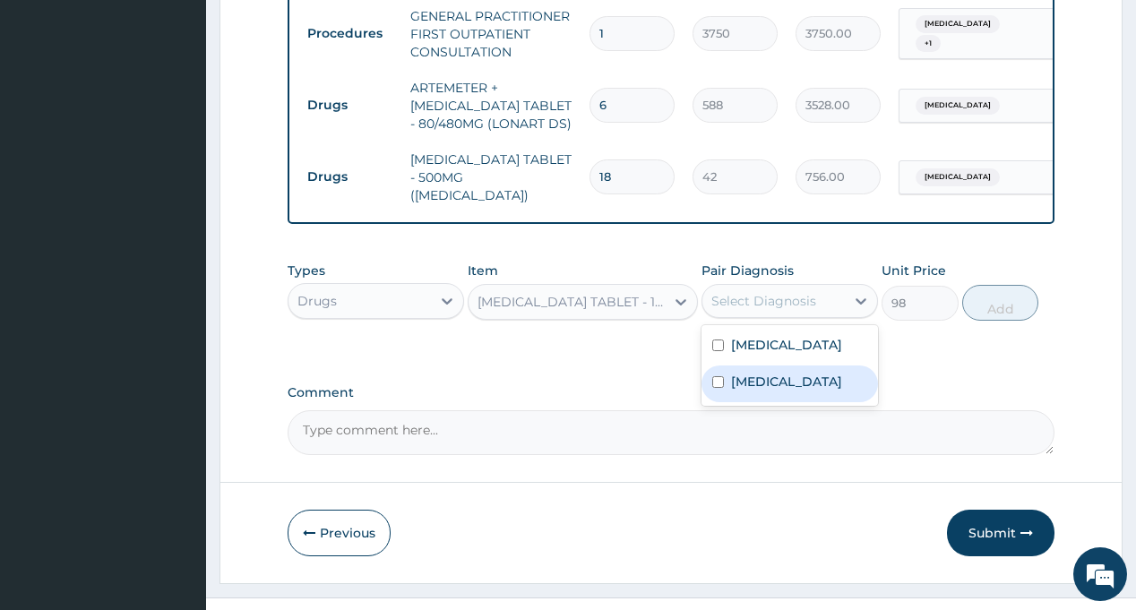
click at [770, 391] on label "[MEDICAL_DATA]" at bounding box center [786, 382] width 111 height 18
checkbox input "true"
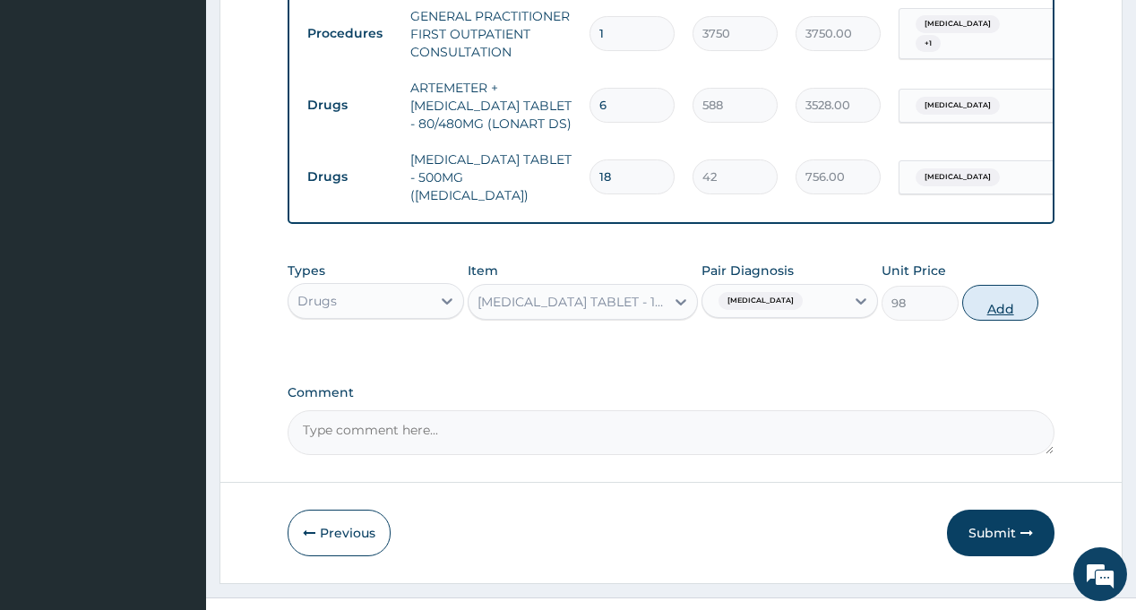
click at [1007, 313] on button "Add" at bounding box center [1000, 303] width 77 height 36
type input "0"
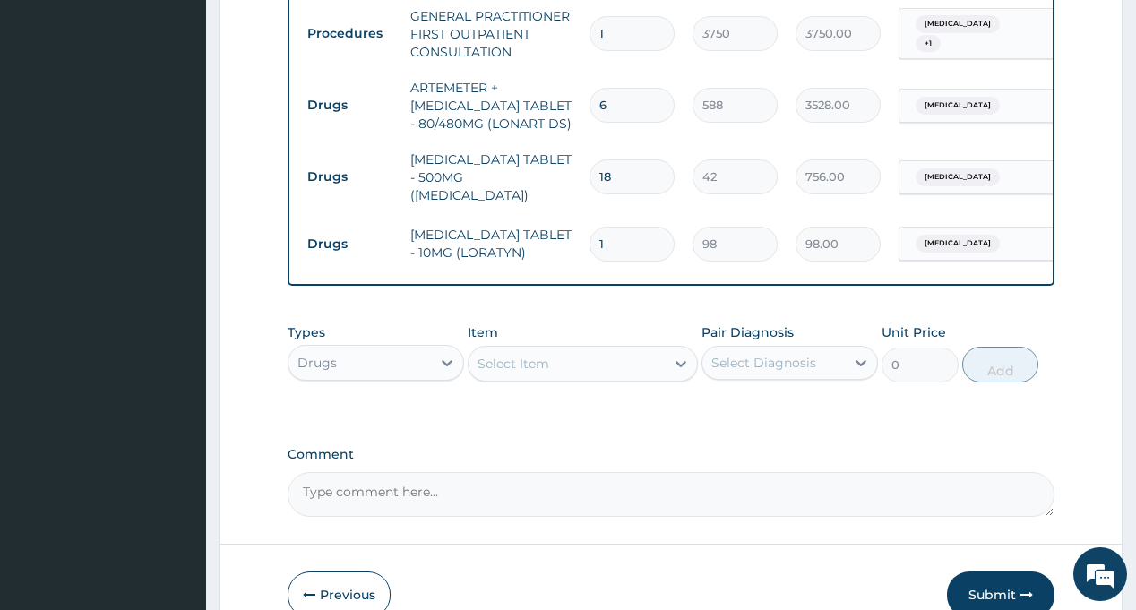
click at [621, 235] on input "1" at bounding box center [632, 244] width 85 height 35
type input "0.00"
type input "5"
type input "490.00"
type input "4"
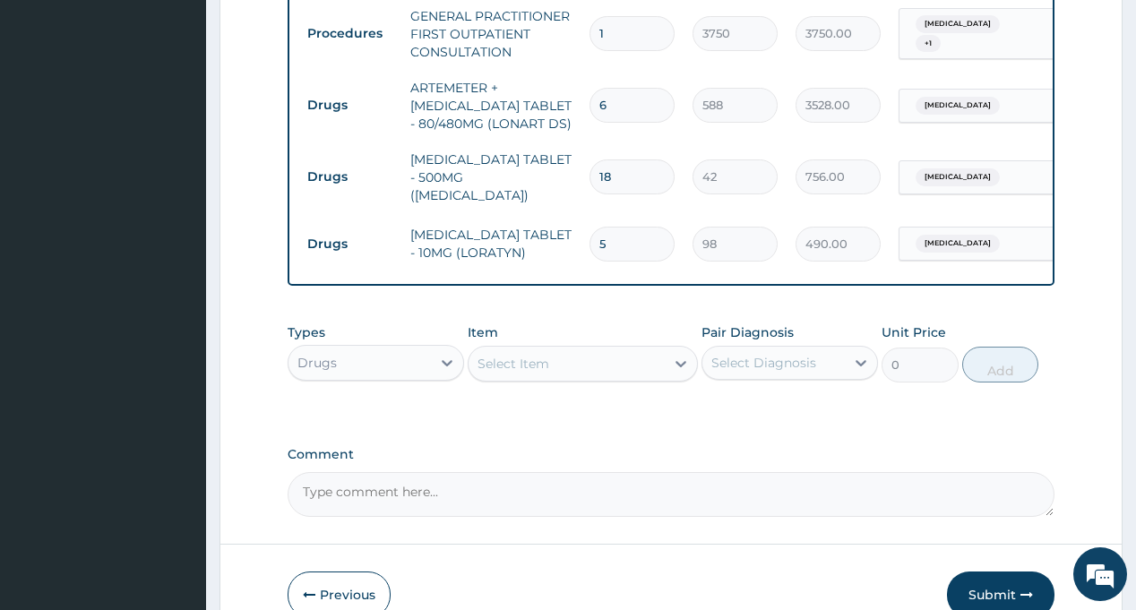
type input "392.00"
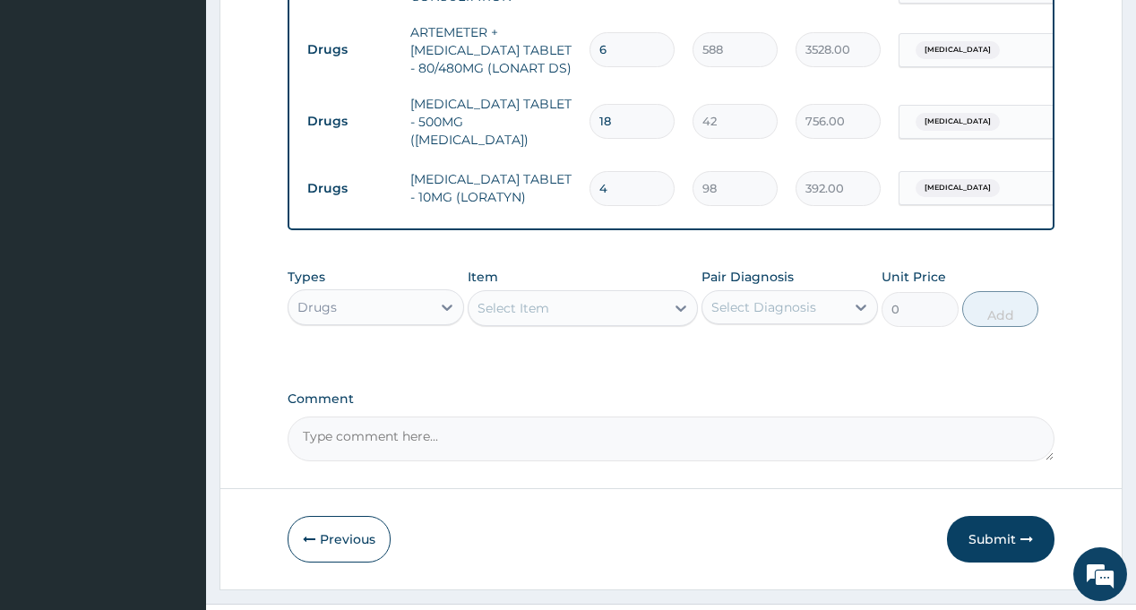
scroll to position [815, 0]
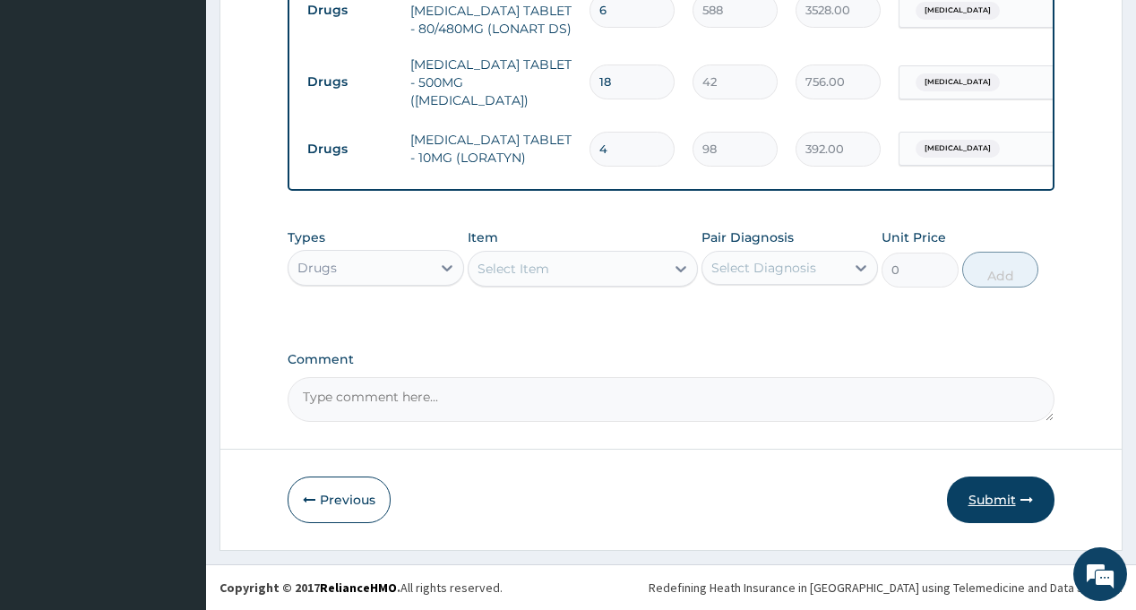
type input "4"
drag, startPoint x: 995, startPoint y: 502, endPoint x: 1012, endPoint y: 522, distance: 26.7
click at [996, 502] on button "Submit" at bounding box center [1001, 500] width 108 height 47
click at [649, 358] on label "Comment" at bounding box center [671, 359] width 766 height 15
click at [649, 377] on textarea "Comment" at bounding box center [671, 399] width 766 height 45
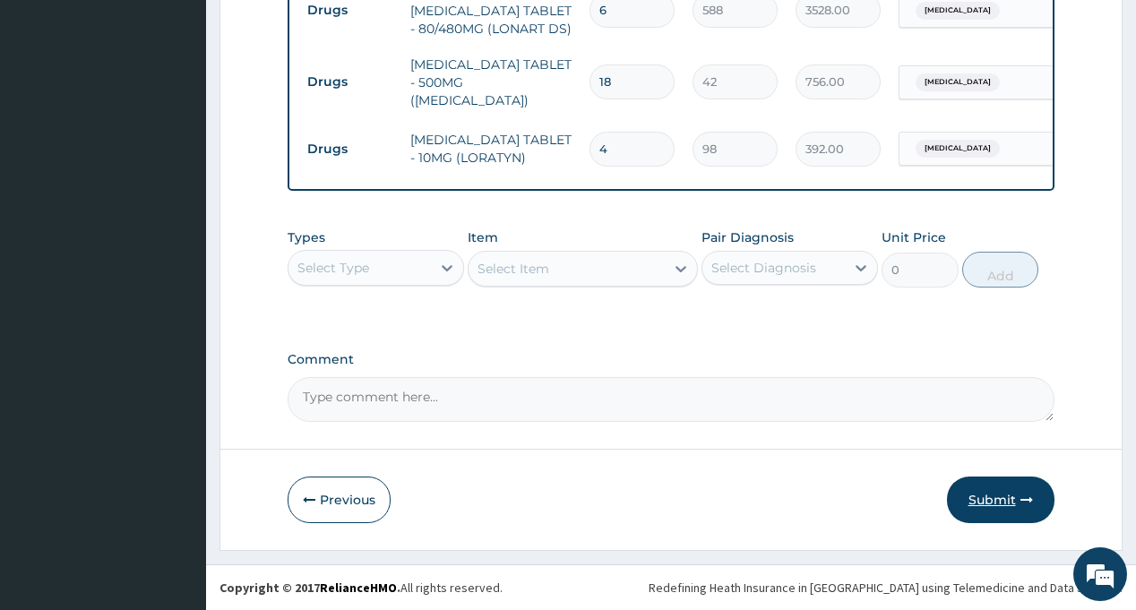
click at [1003, 490] on button "Submit" at bounding box center [1001, 500] width 108 height 47
click at [998, 500] on button "Submit" at bounding box center [1001, 500] width 108 height 47
click at [996, 498] on button "Submit" at bounding box center [1001, 500] width 108 height 47
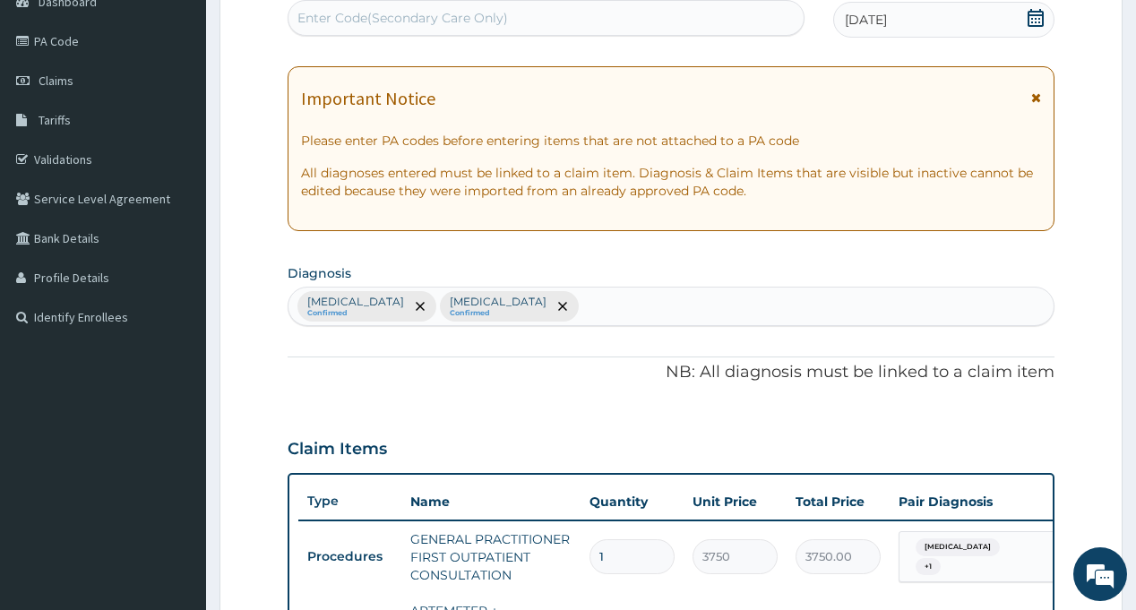
scroll to position [278, 0]
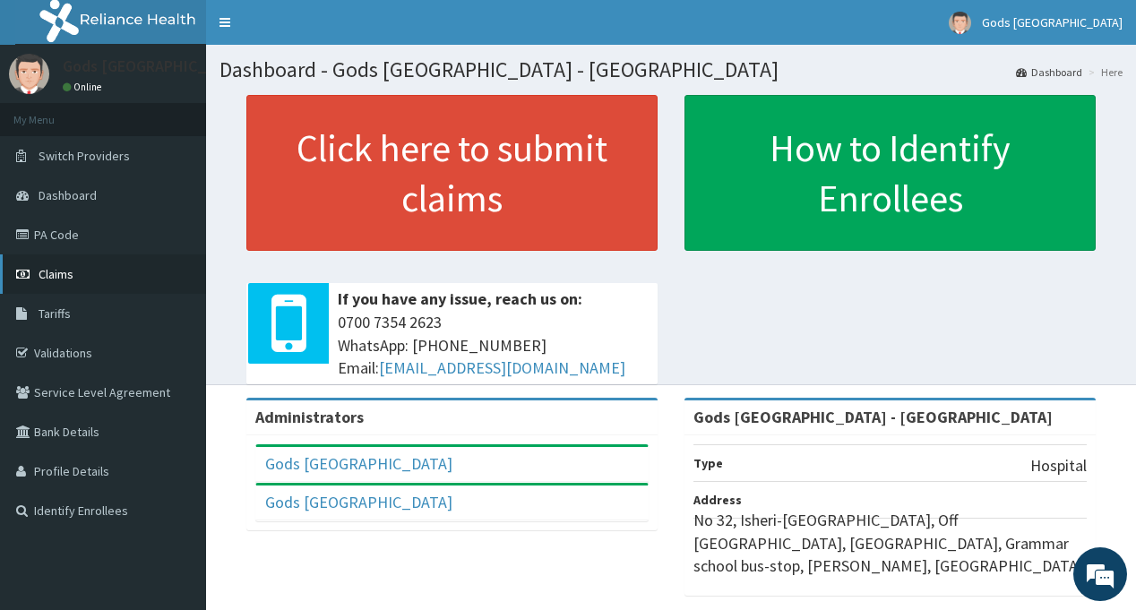
click at [60, 272] on span "Claims" at bounding box center [56, 274] width 35 height 16
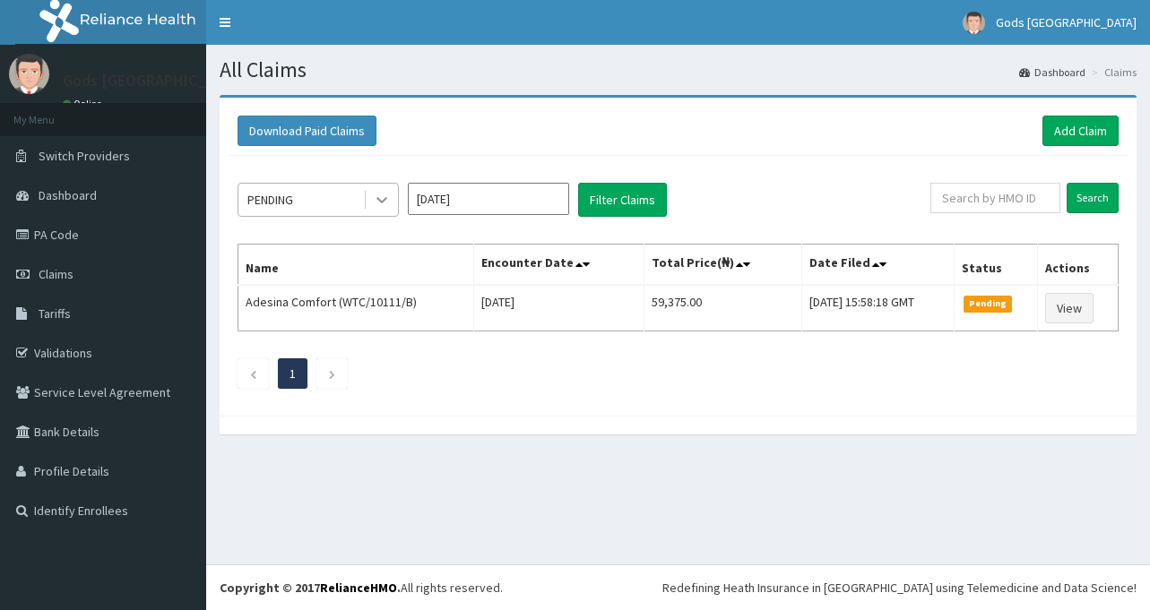
click at [378, 199] on icon at bounding box center [381, 201] width 11 height 6
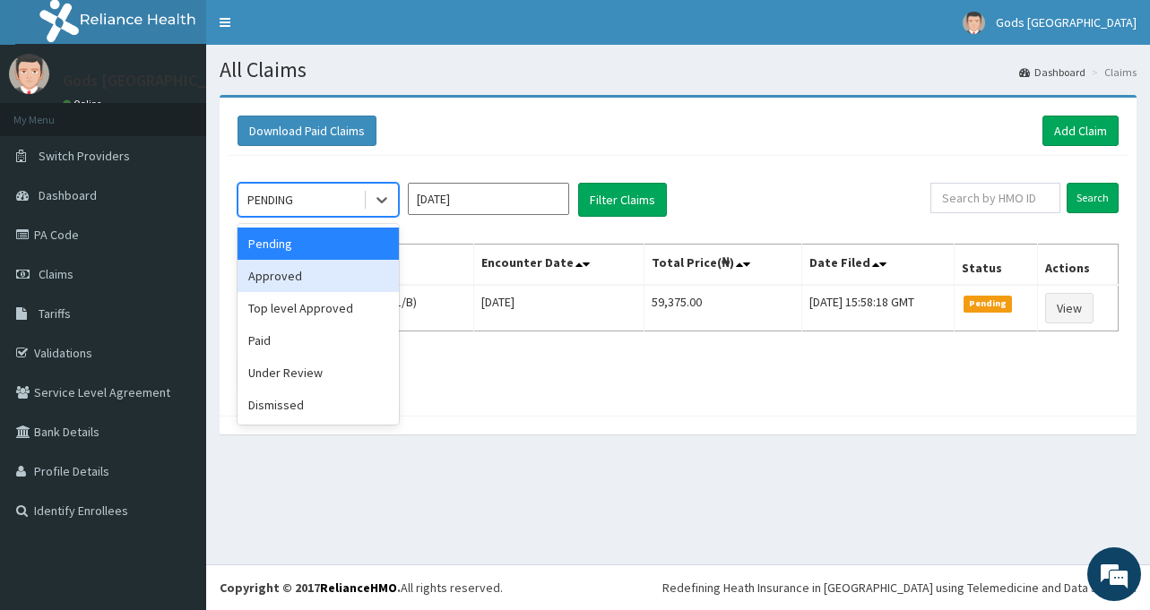
click at [299, 274] on div "Approved" at bounding box center [317, 276] width 161 height 32
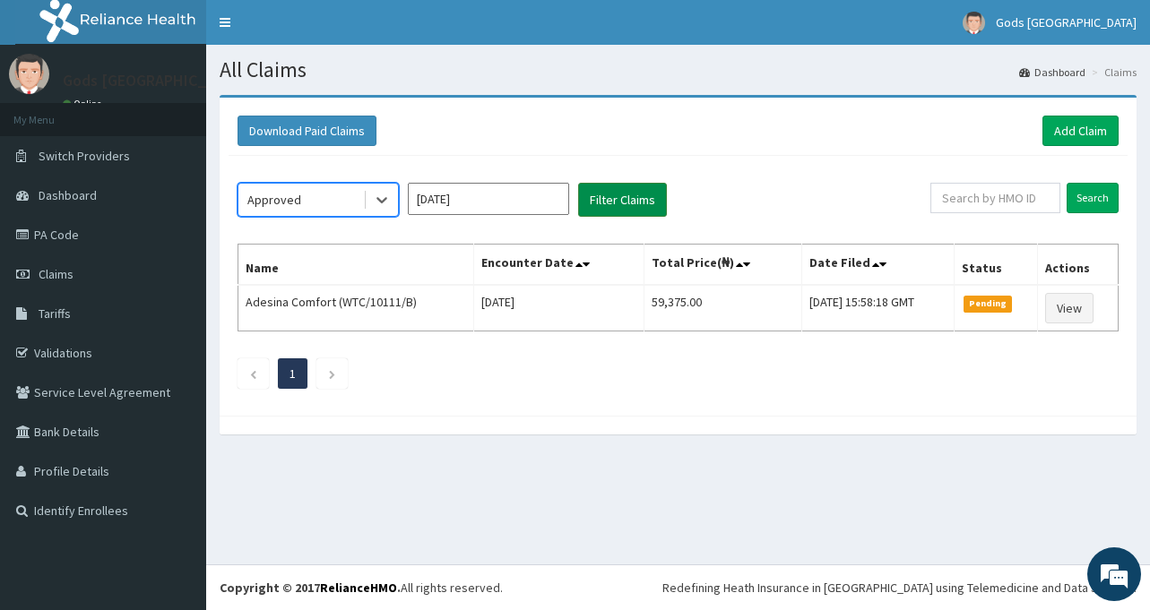
click at [610, 195] on button "Filter Claims" at bounding box center [622, 200] width 89 height 34
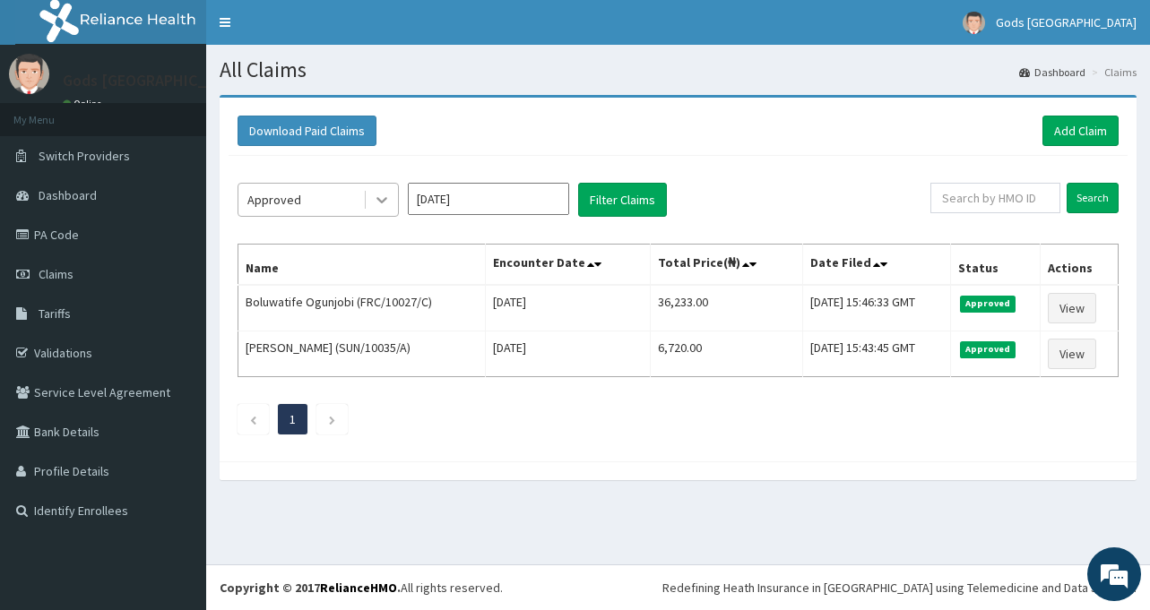
click at [381, 200] on icon at bounding box center [382, 200] width 18 height 18
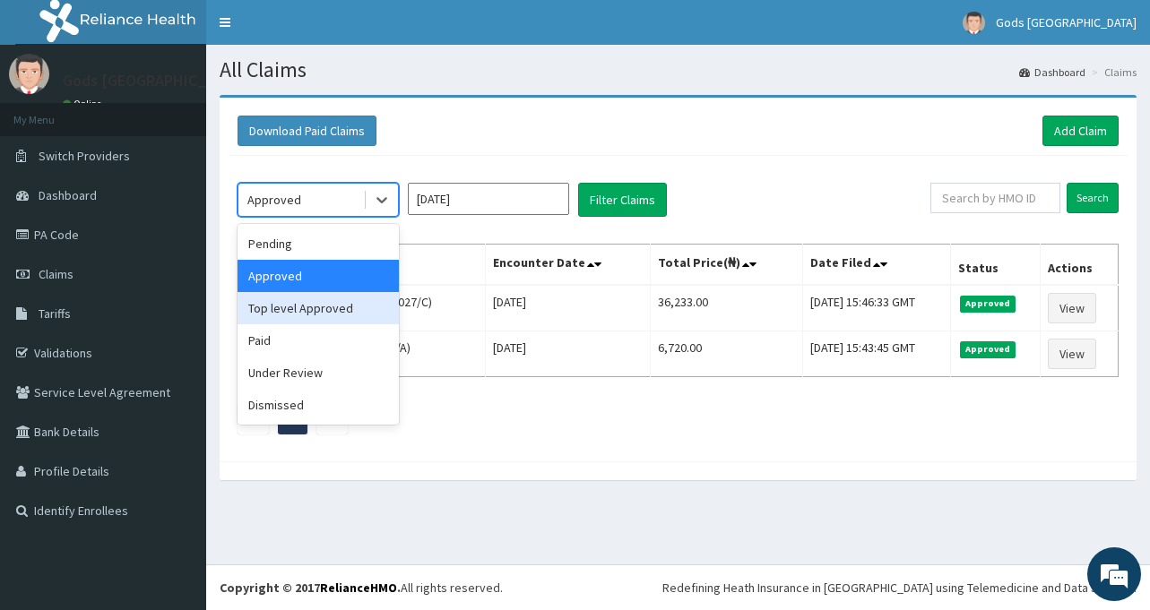
click at [310, 315] on div "Top level Approved" at bounding box center [317, 308] width 161 height 32
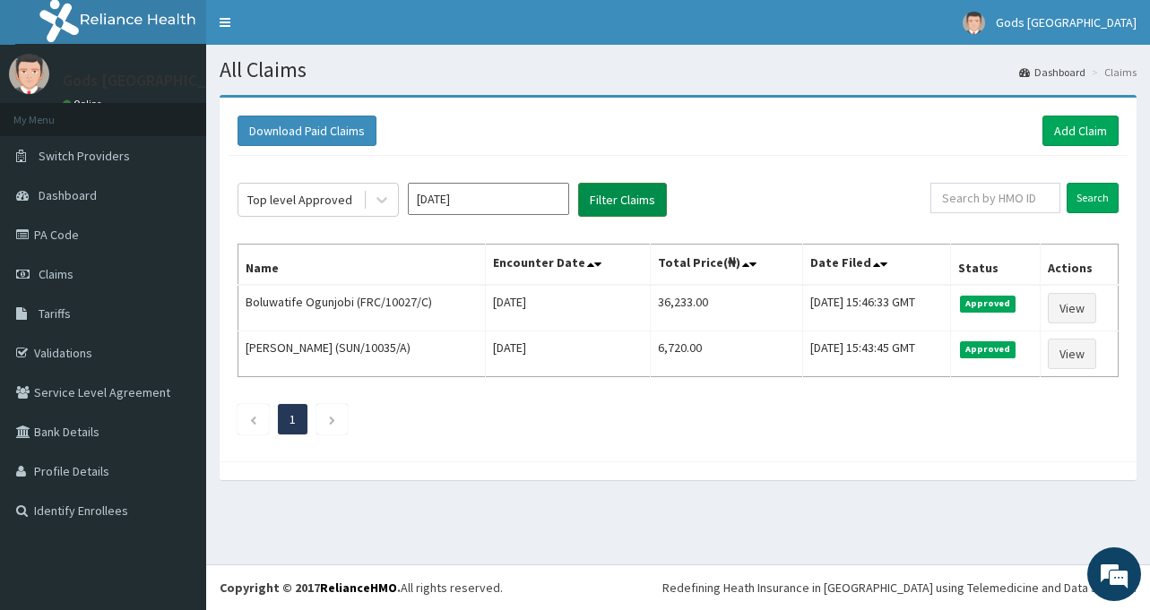
click at [629, 197] on button "Filter Claims" at bounding box center [622, 200] width 89 height 34
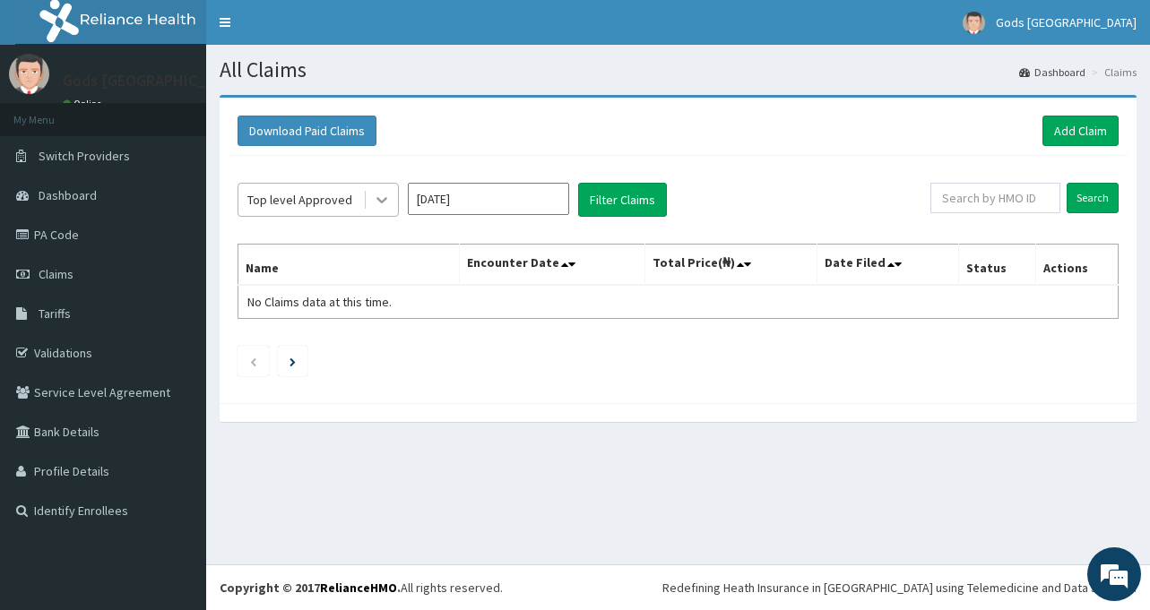
click at [387, 202] on icon at bounding box center [382, 200] width 18 height 18
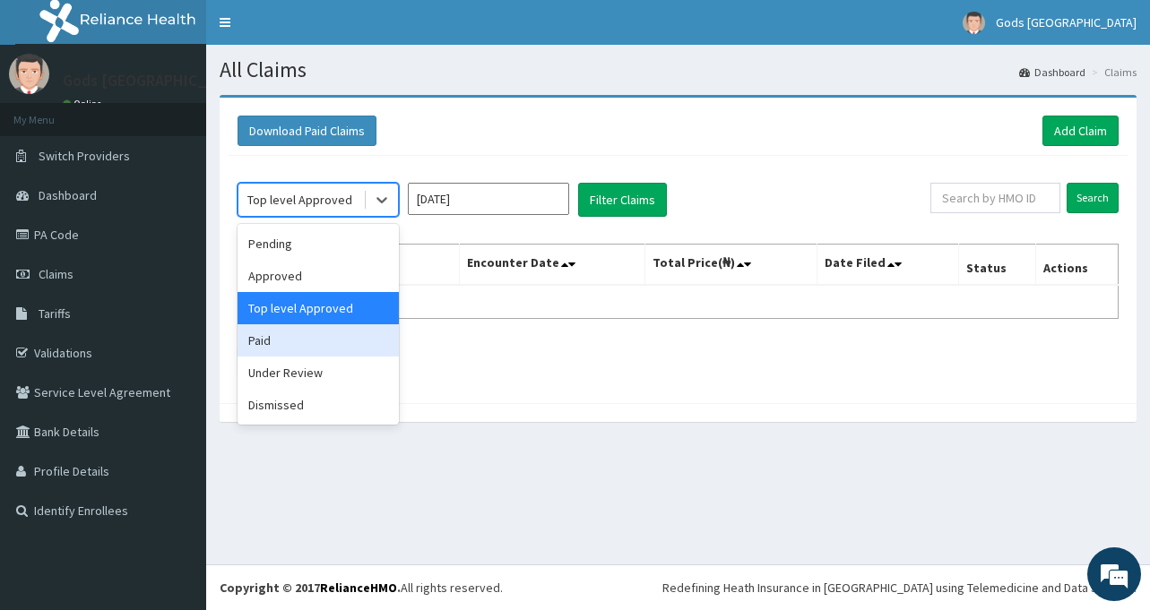
click at [297, 347] on div "Paid" at bounding box center [317, 340] width 161 height 32
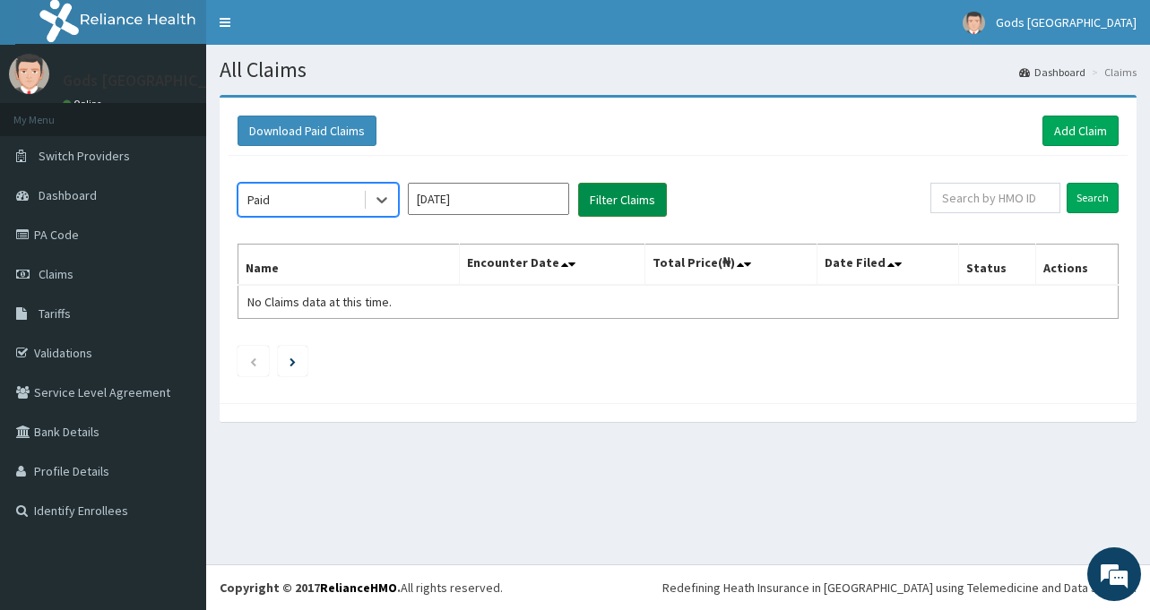
click at [615, 195] on button "Filter Claims" at bounding box center [622, 200] width 89 height 34
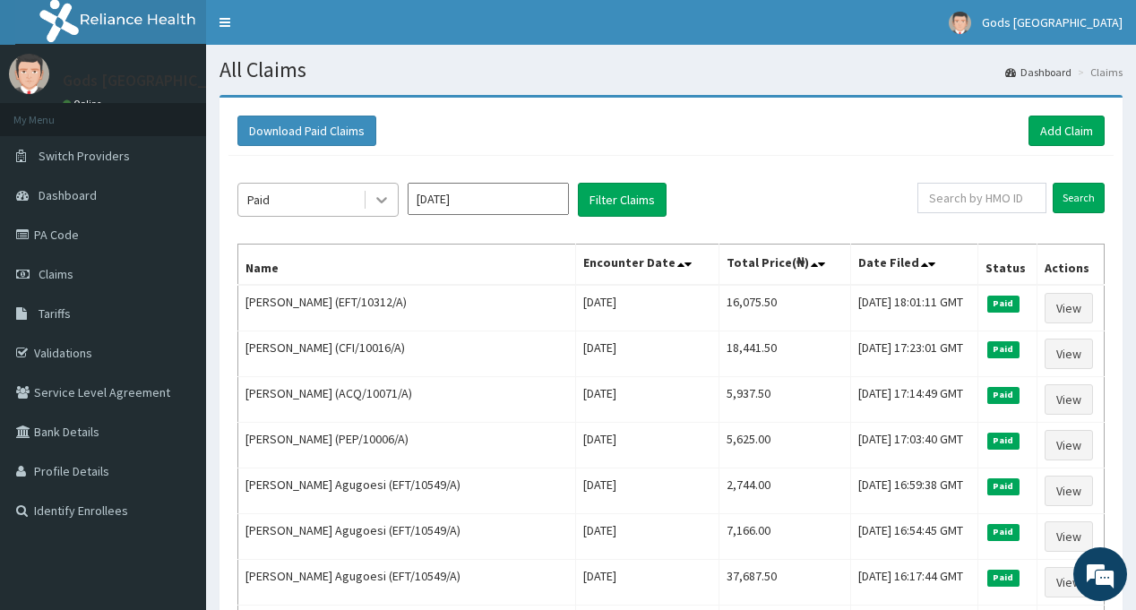
click at [390, 208] on icon at bounding box center [382, 200] width 18 height 18
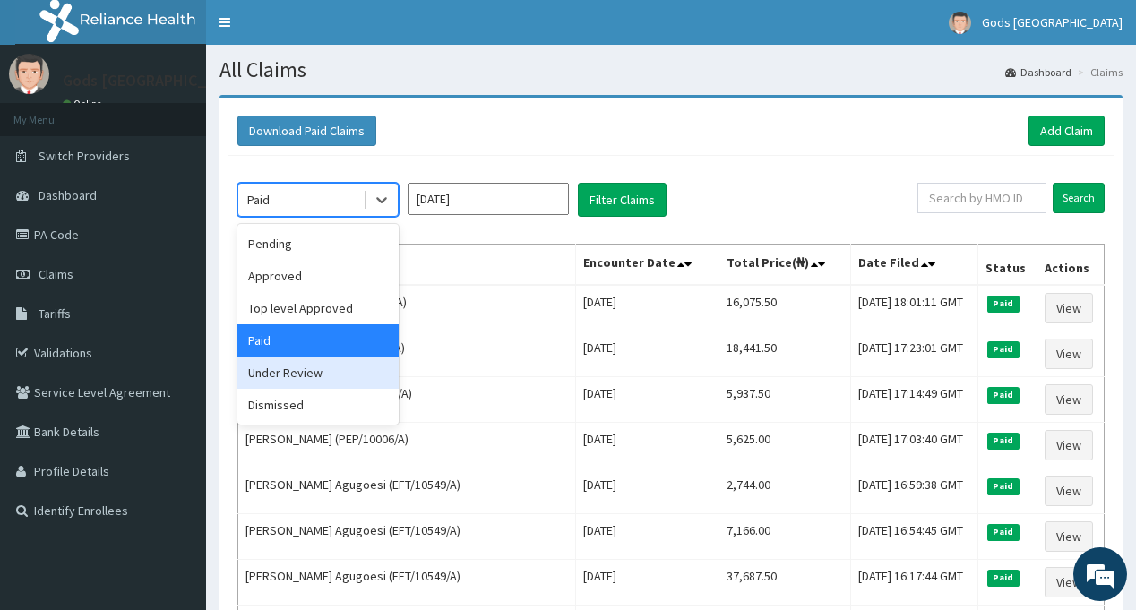
click at [318, 375] on div "Under Review" at bounding box center [317, 373] width 161 height 32
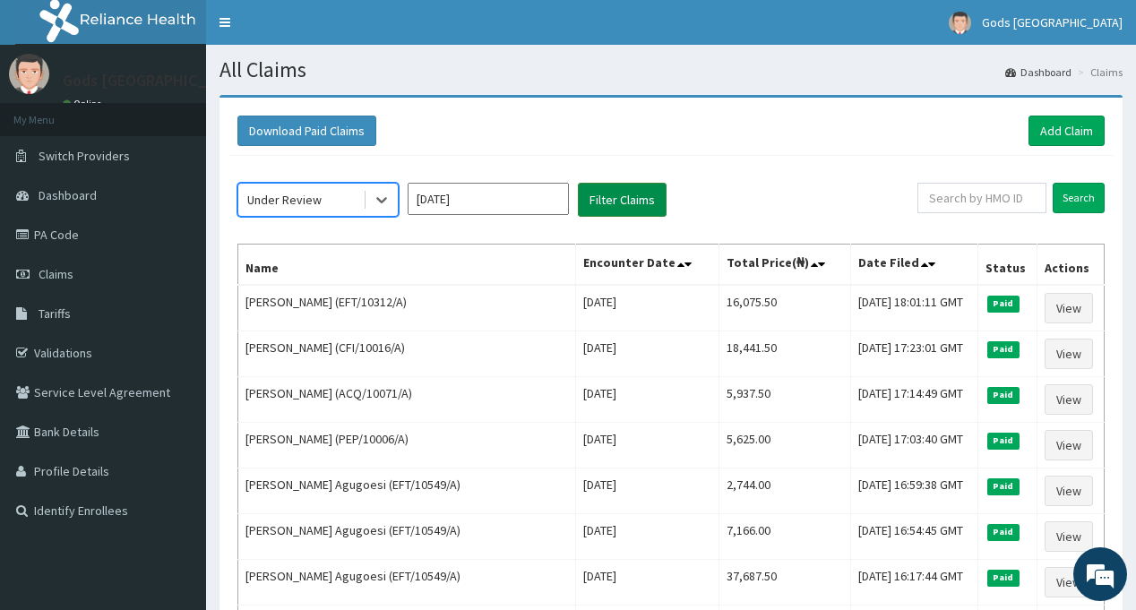
click at [615, 198] on button "Filter Claims" at bounding box center [622, 200] width 89 height 34
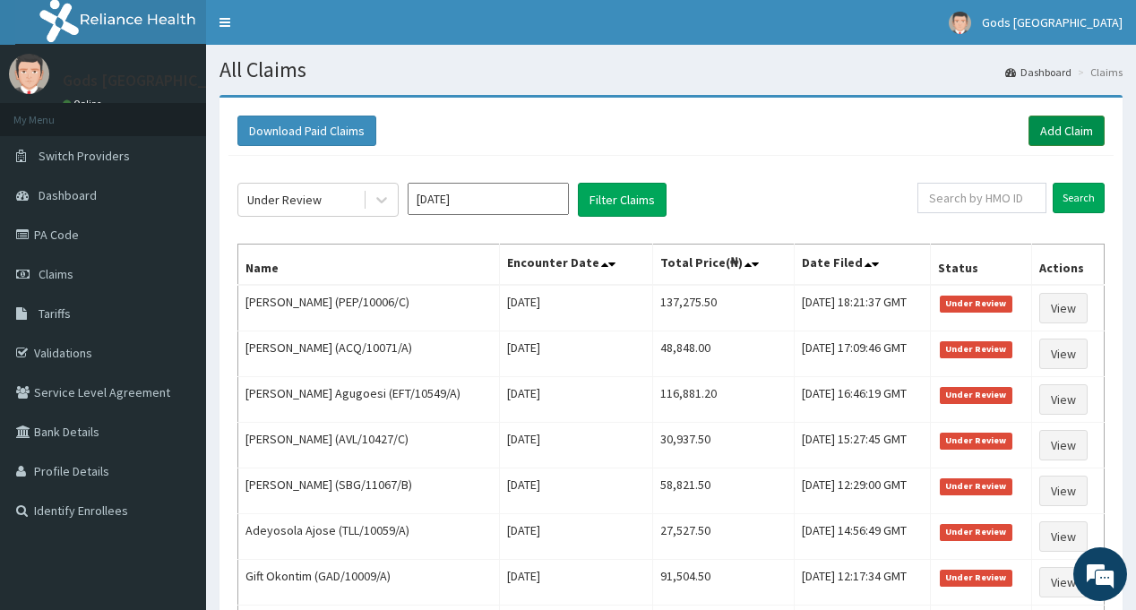
click at [1079, 132] on link "Add Claim" at bounding box center [1067, 131] width 76 height 30
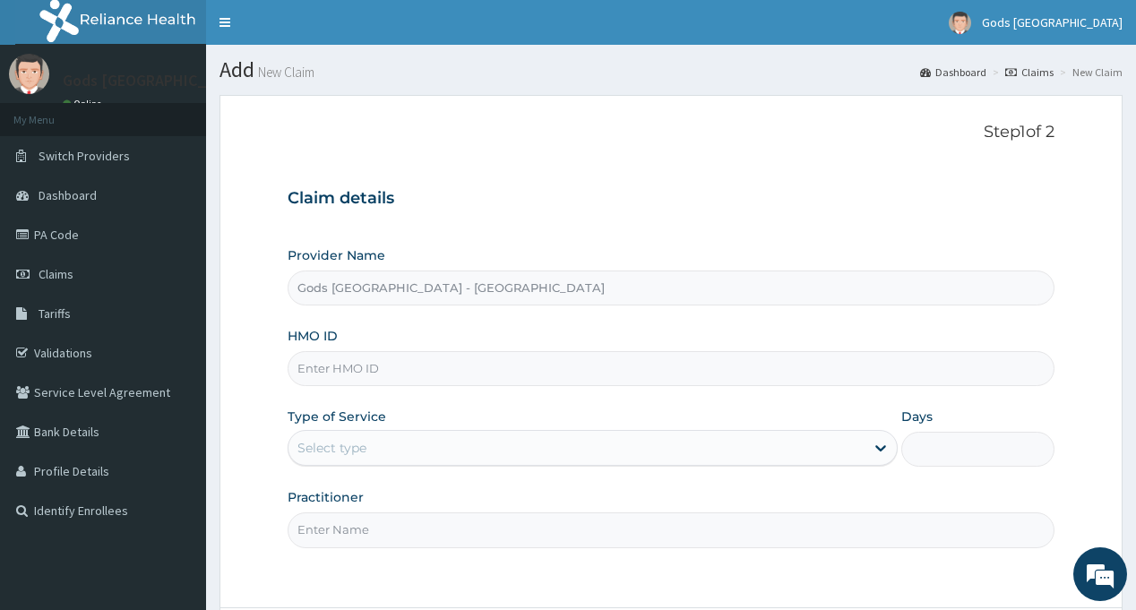
type input "Gods [GEOGRAPHIC_DATA] - [GEOGRAPHIC_DATA]"
click at [550, 365] on input "HMO ID" at bounding box center [671, 368] width 766 height 35
type input "PDH/10012/A"
click at [418, 429] on div "Type of Service Select type" at bounding box center [593, 437] width 610 height 59
click at [434, 446] on div "Select type" at bounding box center [577, 448] width 576 height 29
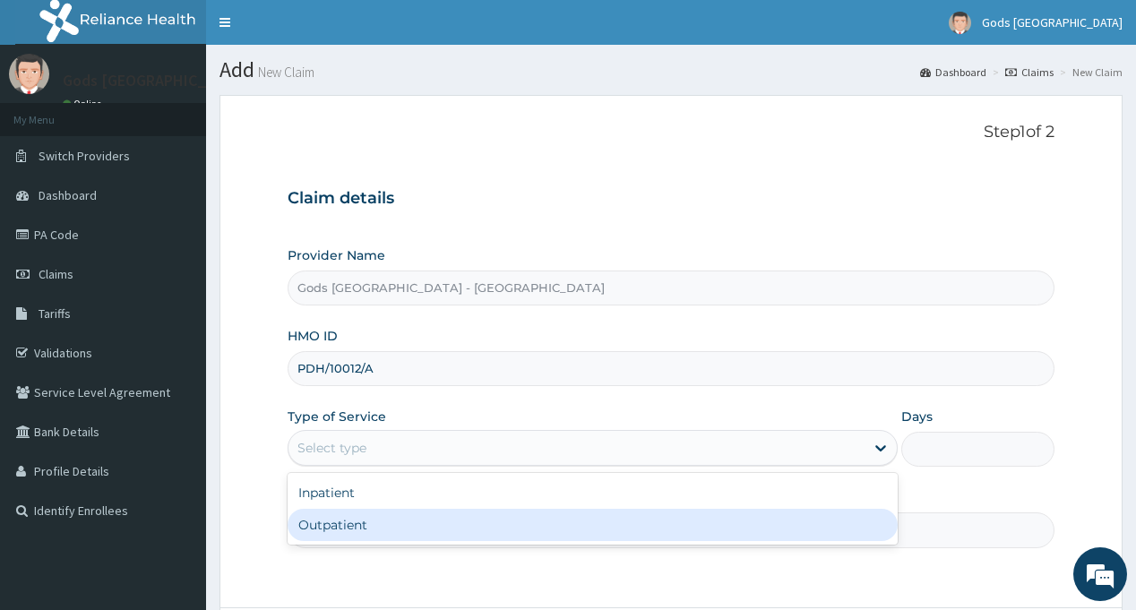
click at [380, 532] on div "Outpatient" at bounding box center [593, 525] width 610 height 32
type input "1"
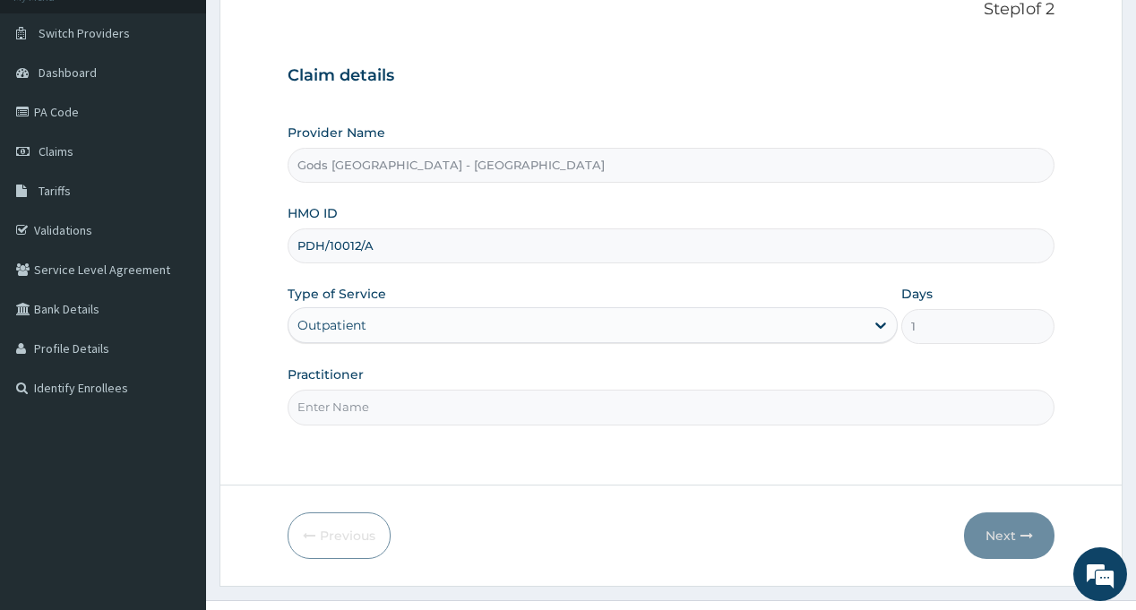
scroll to position [159, 0]
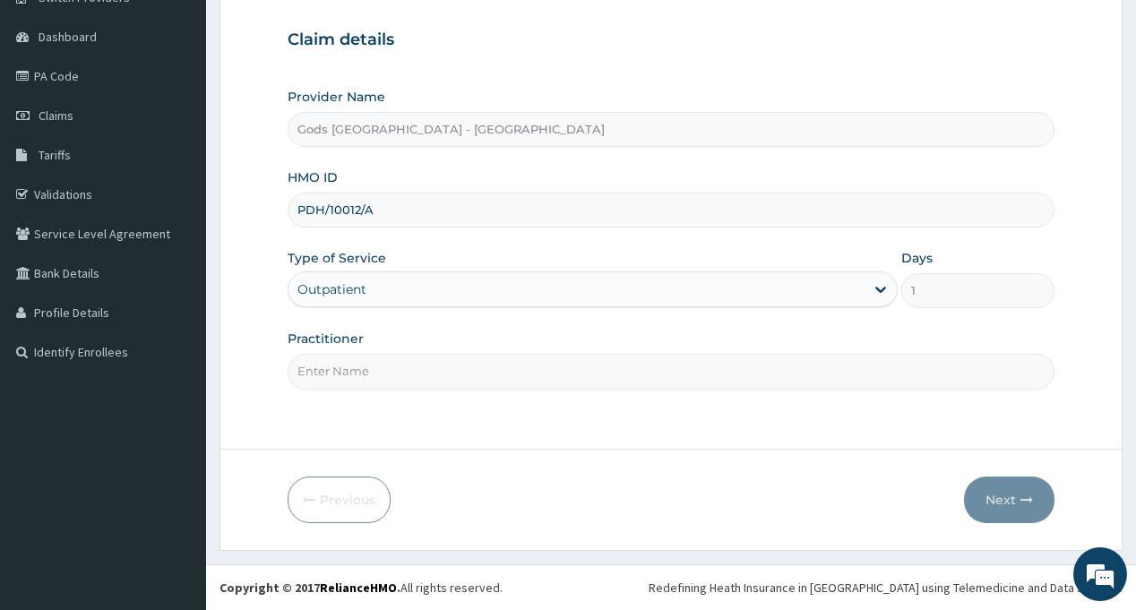
click at [384, 379] on input "Practitioner" at bounding box center [671, 371] width 766 height 35
type input "[PERSON_NAME]"
click at [998, 496] on button "Next" at bounding box center [1009, 500] width 91 height 47
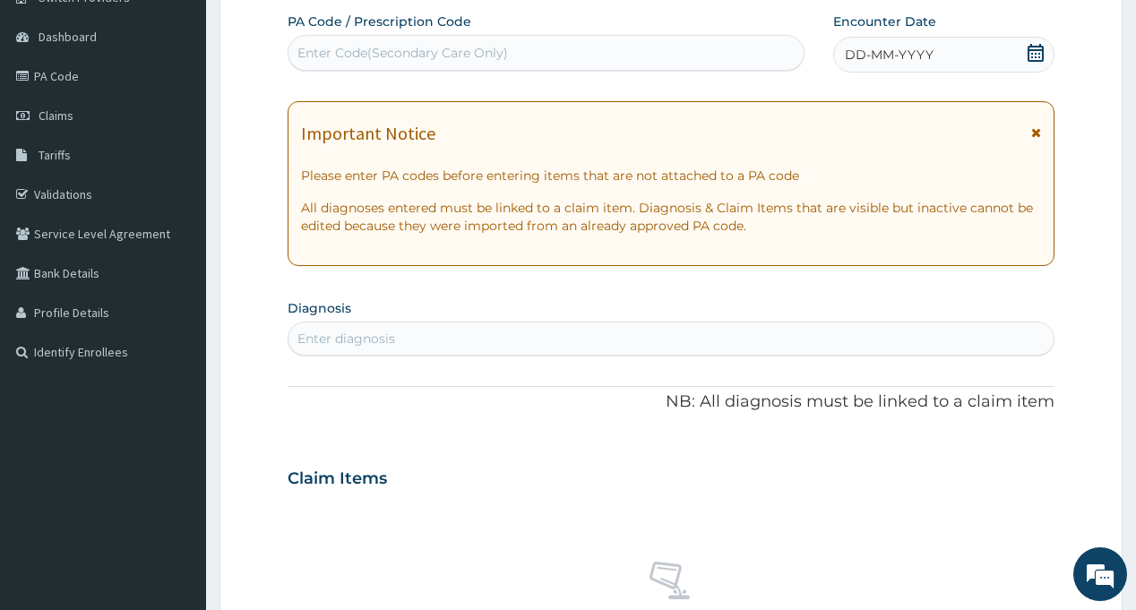
click at [562, 45] on div "Enter Code(Secondary Care Only)" at bounding box center [546, 53] width 516 height 36
click at [958, 47] on div "DD-MM-YYYY" at bounding box center [943, 55] width 221 height 36
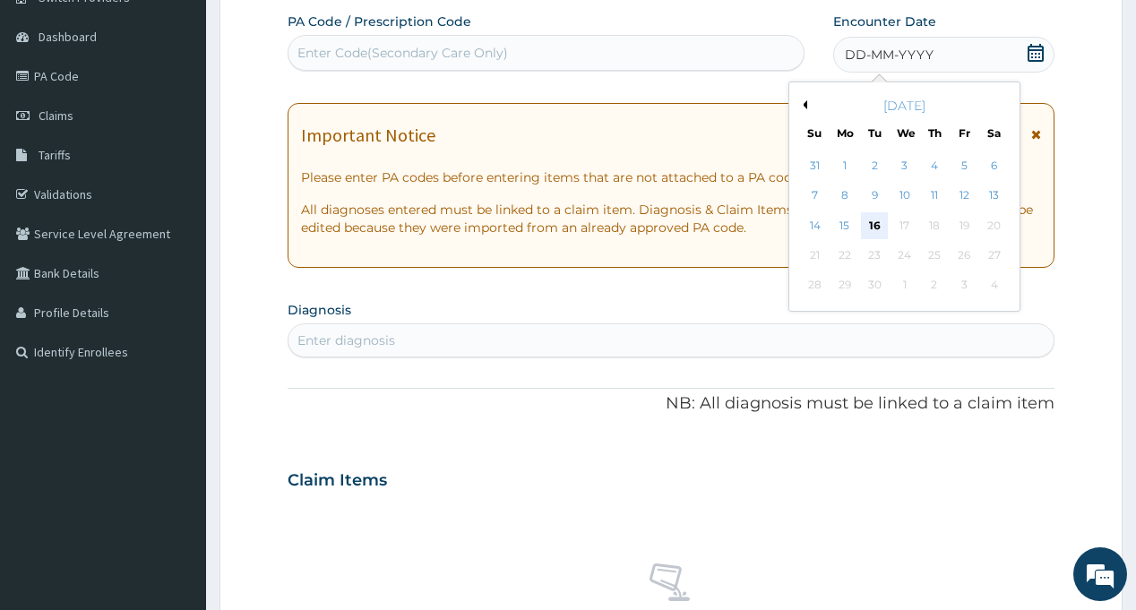
click at [876, 222] on div "16" at bounding box center [874, 225] width 27 height 27
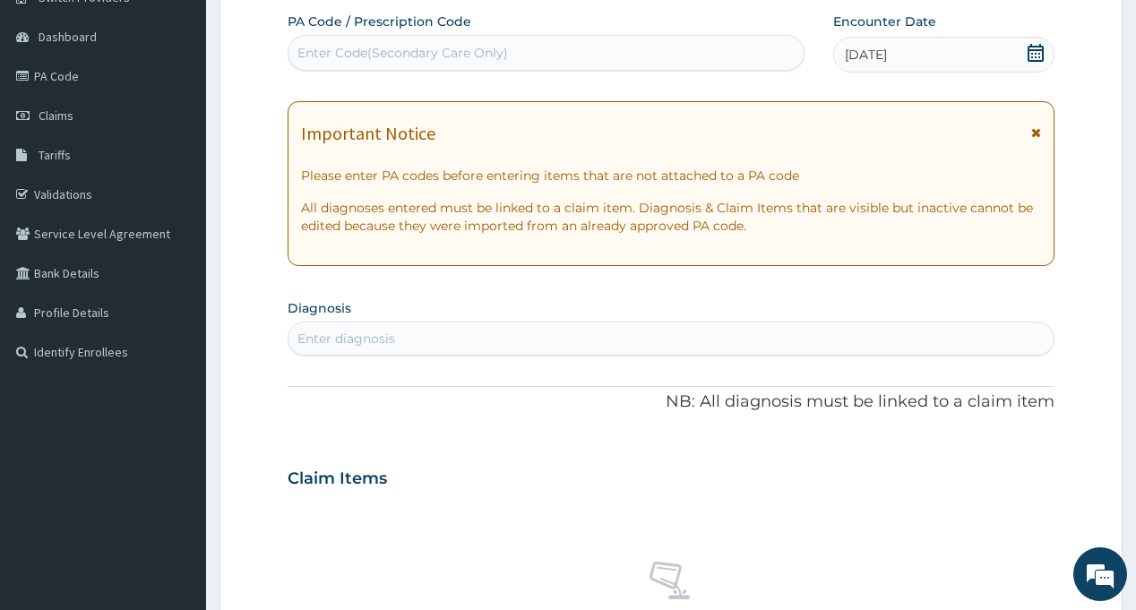
click at [422, 332] on div "Enter diagnosis" at bounding box center [671, 338] width 764 height 29
type input "S"
type input "MALAR"
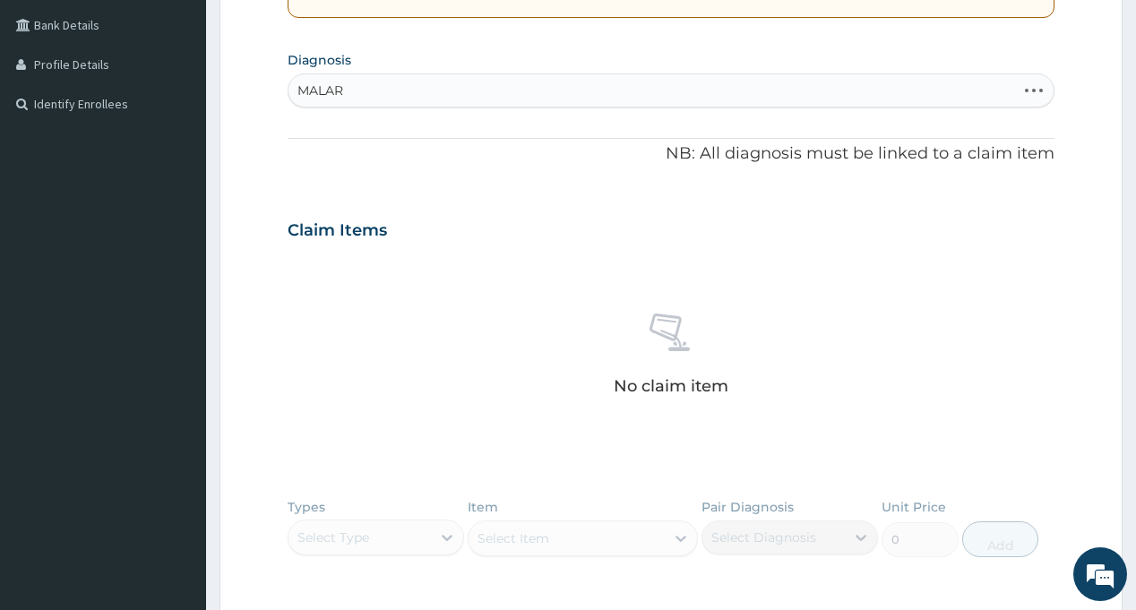
scroll to position [427, 0]
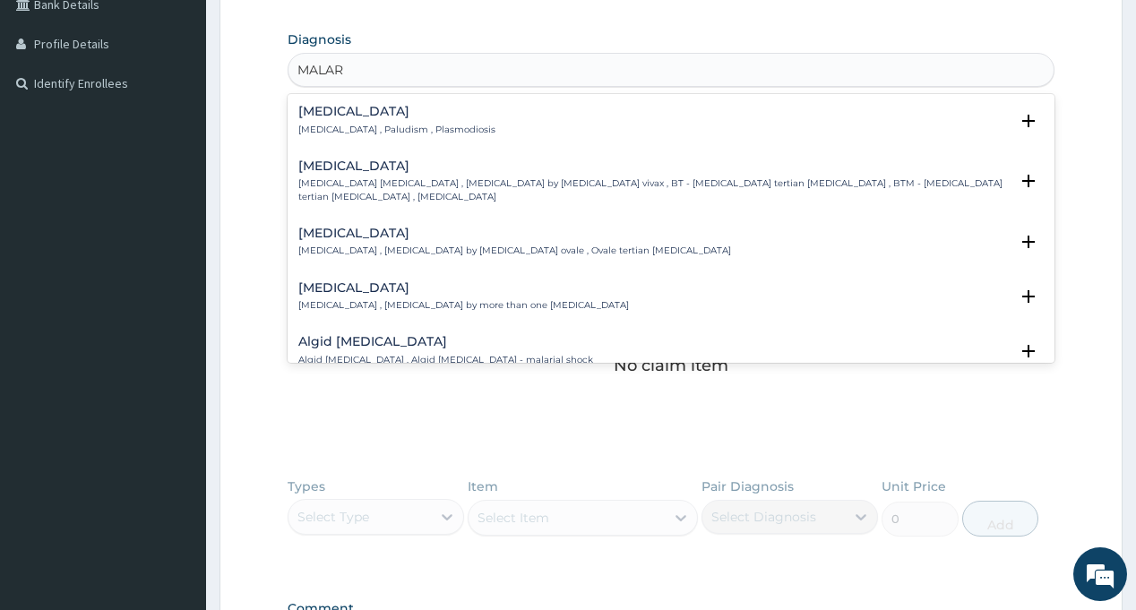
click at [341, 121] on div "[MEDICAL_DATA] [MEDICAL_DATA] , Paludism , Plasmodiosis" at bounding box center [396, 120] width 197 height 31
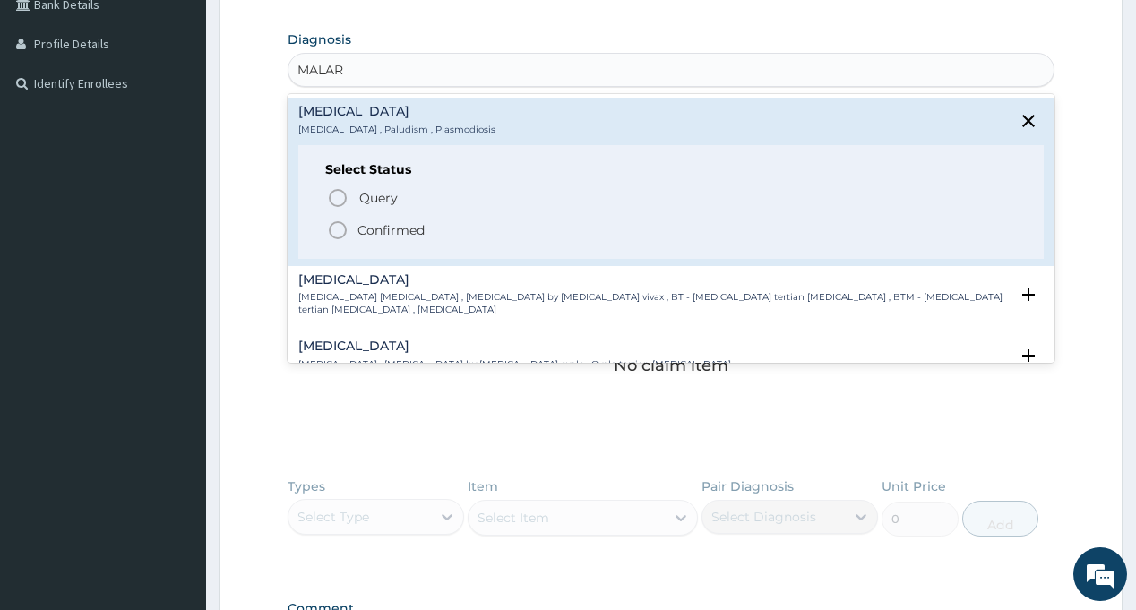
click at [392, 227] on p "Confirmed" at bounding box center [391, 230] width 67 height 18
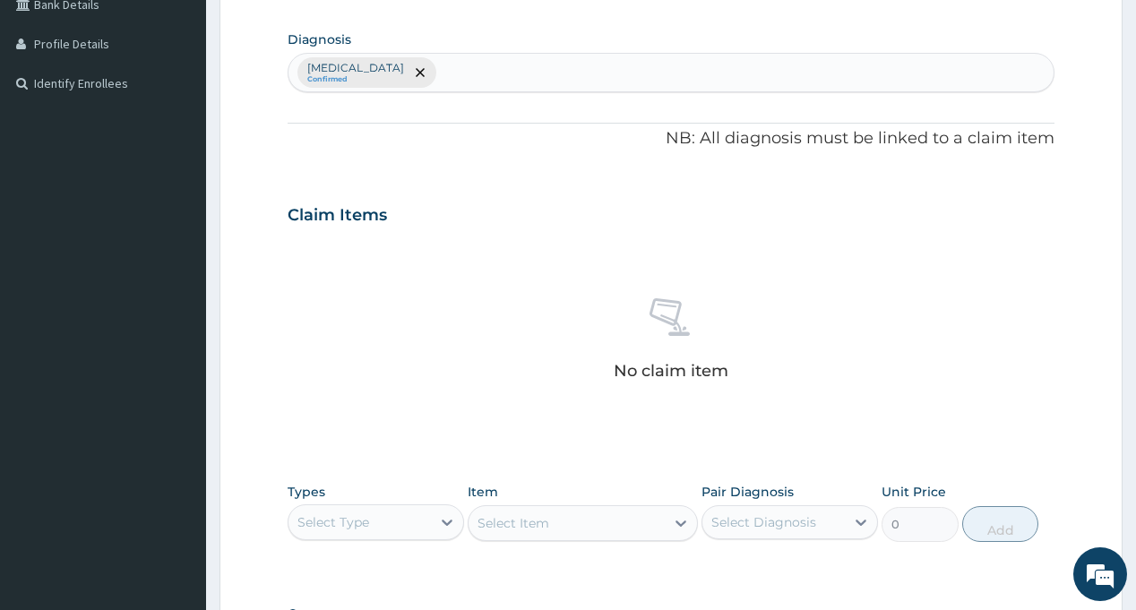
type input "Y"
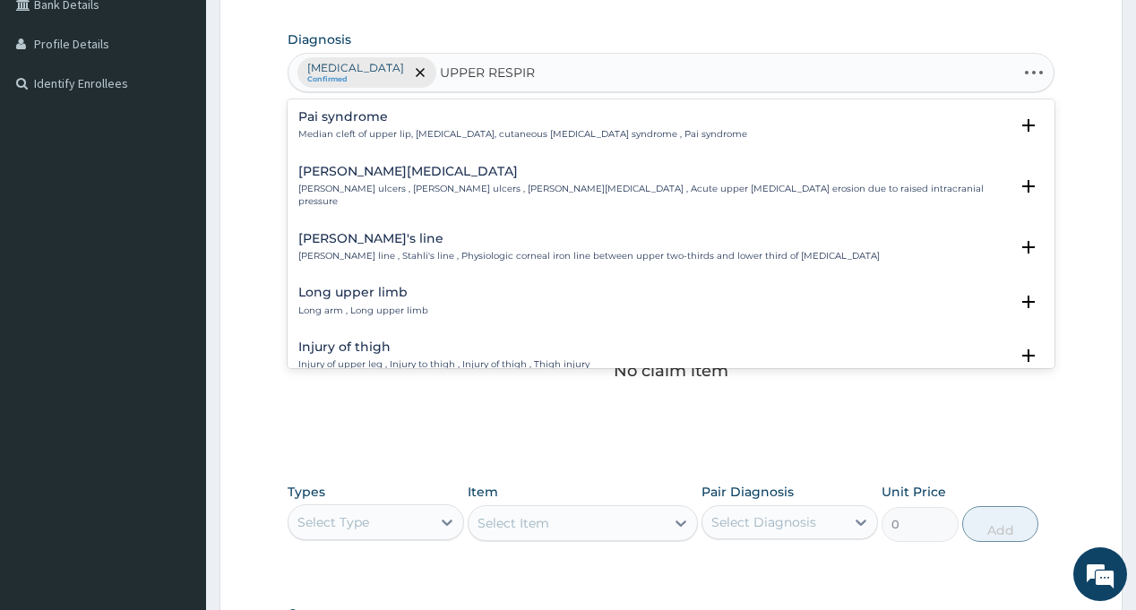
type input "UPPER RESPIRA"
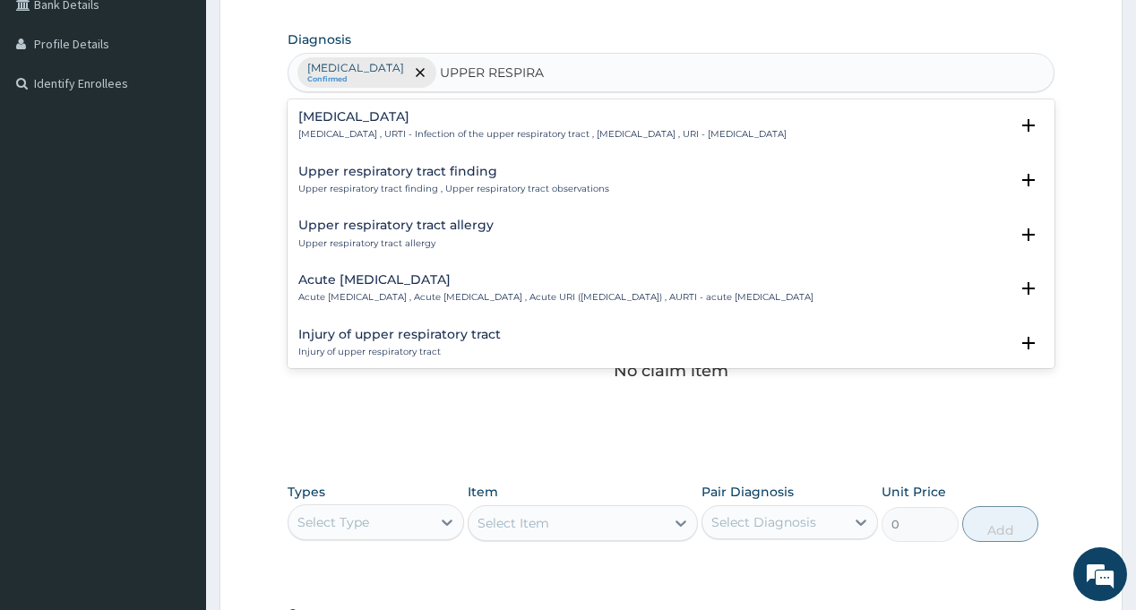
click at [450, 124] on h4 "[MEDICAL_DATA]" at bounding box center [542, 116] width 488 height 13
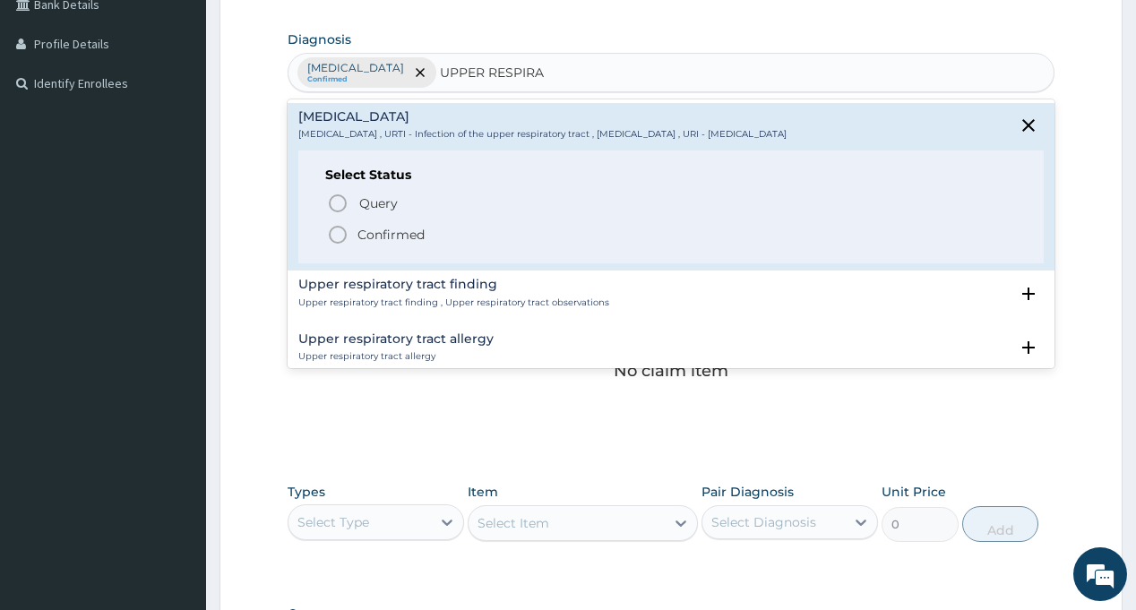
click at [366, 234] on p "Confirmed" at bounding box center [391, 235] width 67 height 18
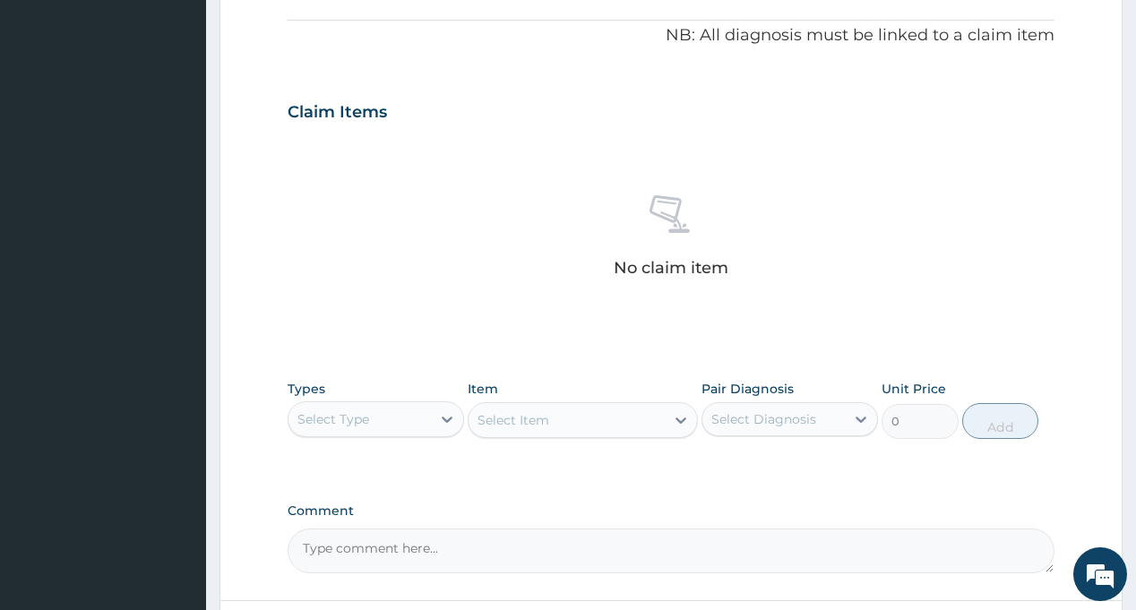
scroll to position [607, 0]
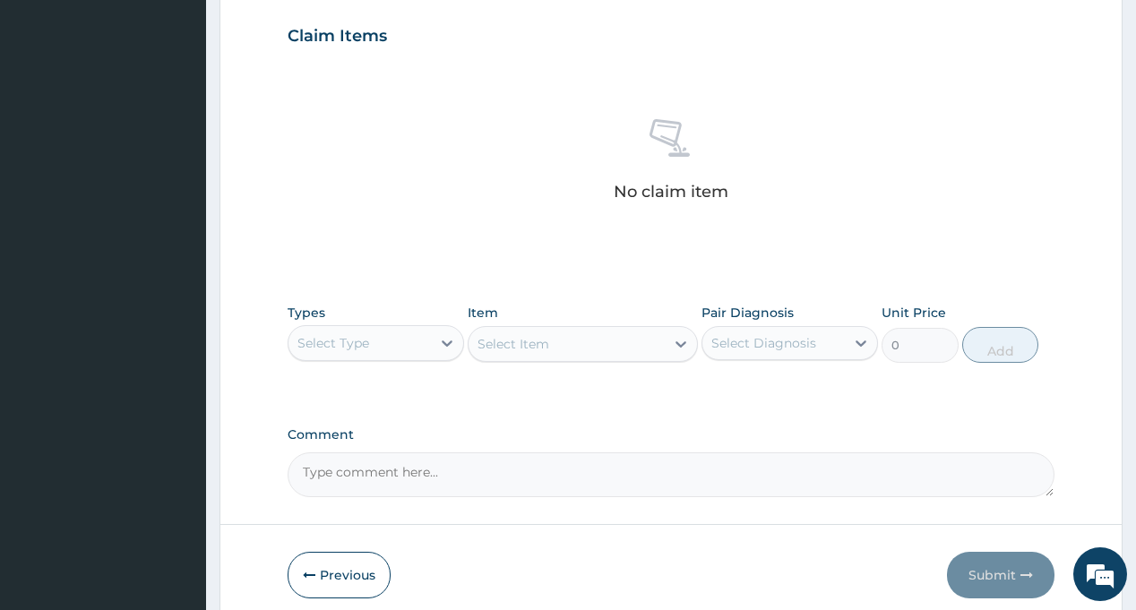
click at [380, 336] on div "Select Type" at bounding box center [360, 343] width 142 height 29
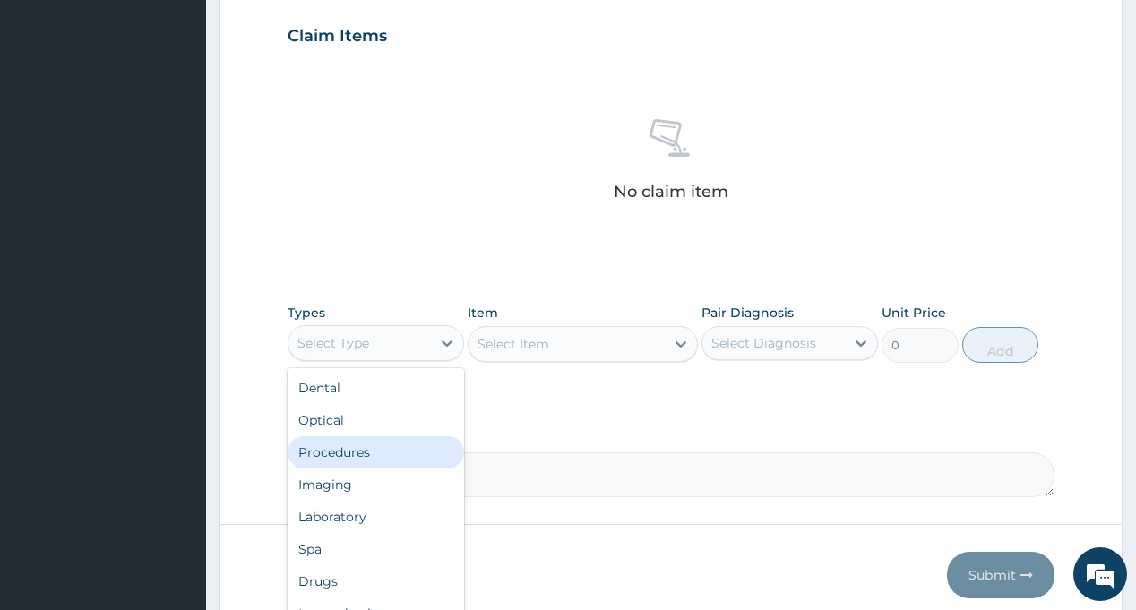
click at [381, 450] on div "Procedures" at bounding box center [376, 452] width 177 height 32
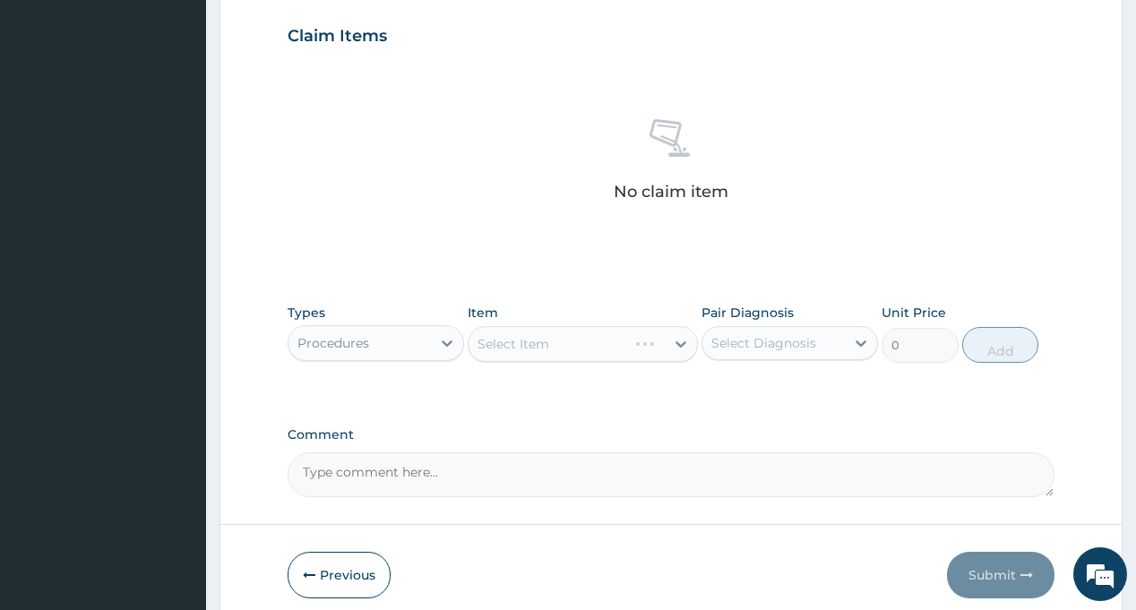
click at [584, 341] on div "Select Item" at bounding box center [583, 344] width 230 height 36
click at [672, 345] on div "Select Item" at bounding box center [583, 344] width 230 height 36
click at [539, 343] on div "Select Item" at bounding box center [514, 344] width 72 height 18
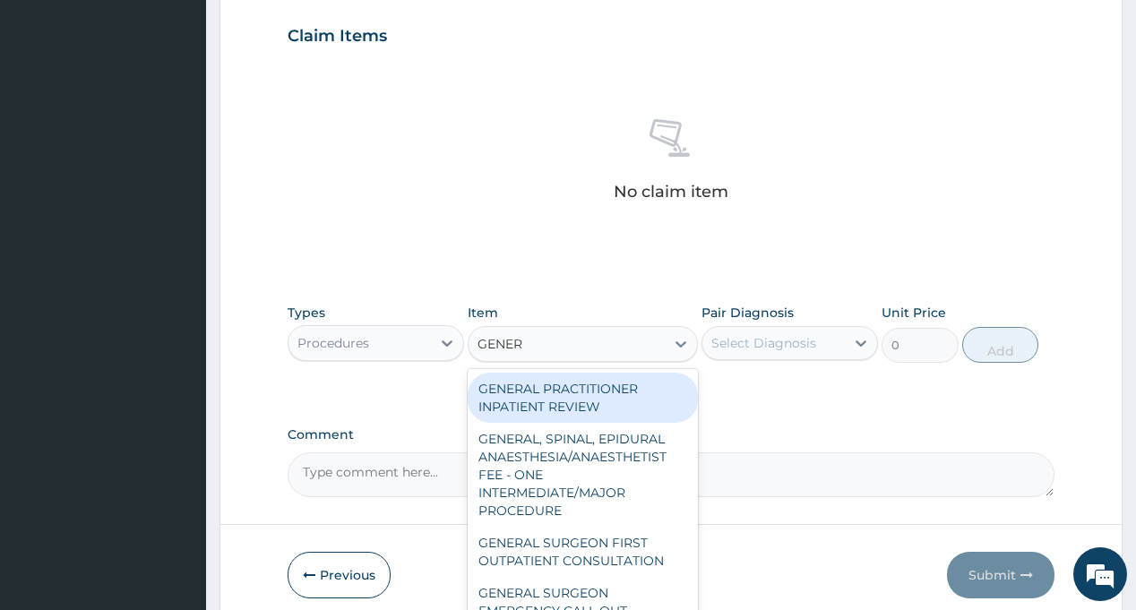
type input "GENERA"
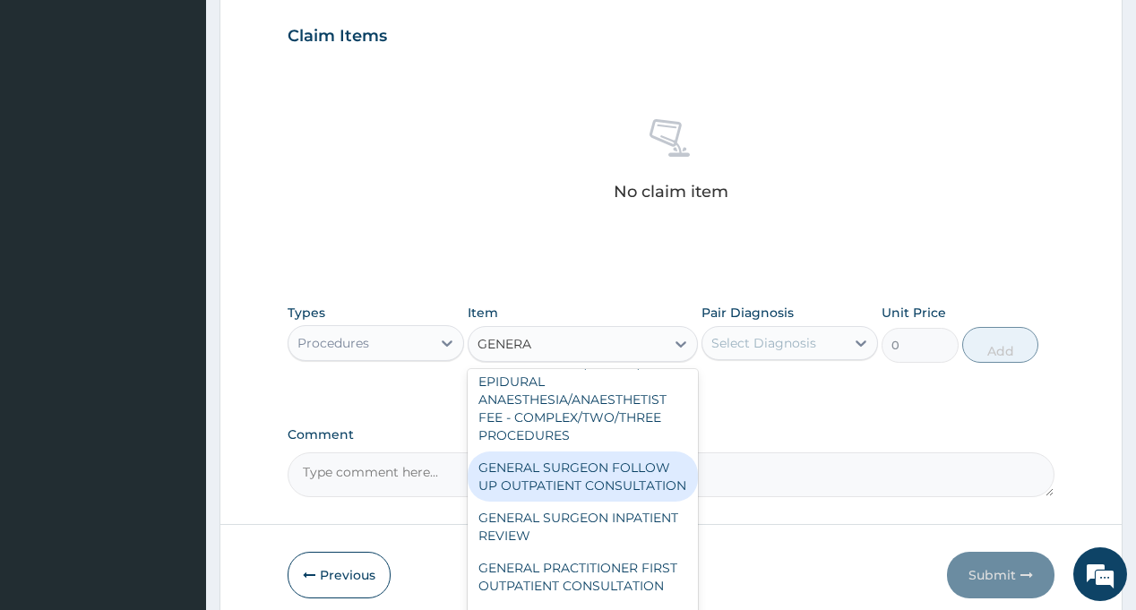
scroll to position [673, 0]
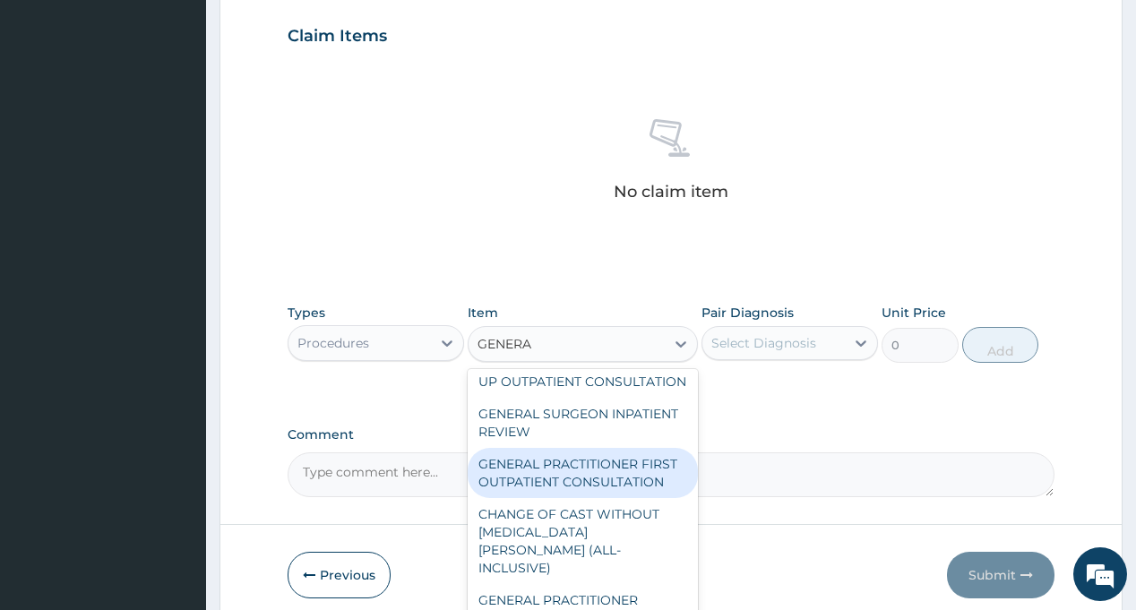
click at [567, 472] on div "GENERAL PRACTITIONER FIRST OUTPATIENT CONSULTATION" at bounding box center [583, 473] width 230 height 50
type input "3750"
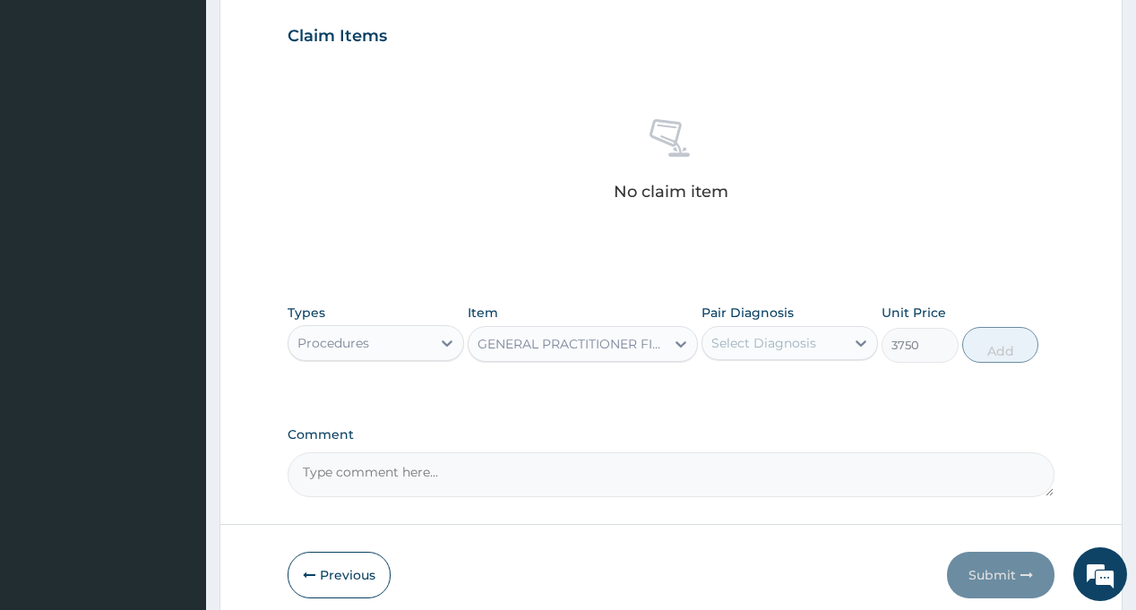
click at [763, 348] on div "Select Diagnosis" at bounding box center [763, 343] width 105 height 18
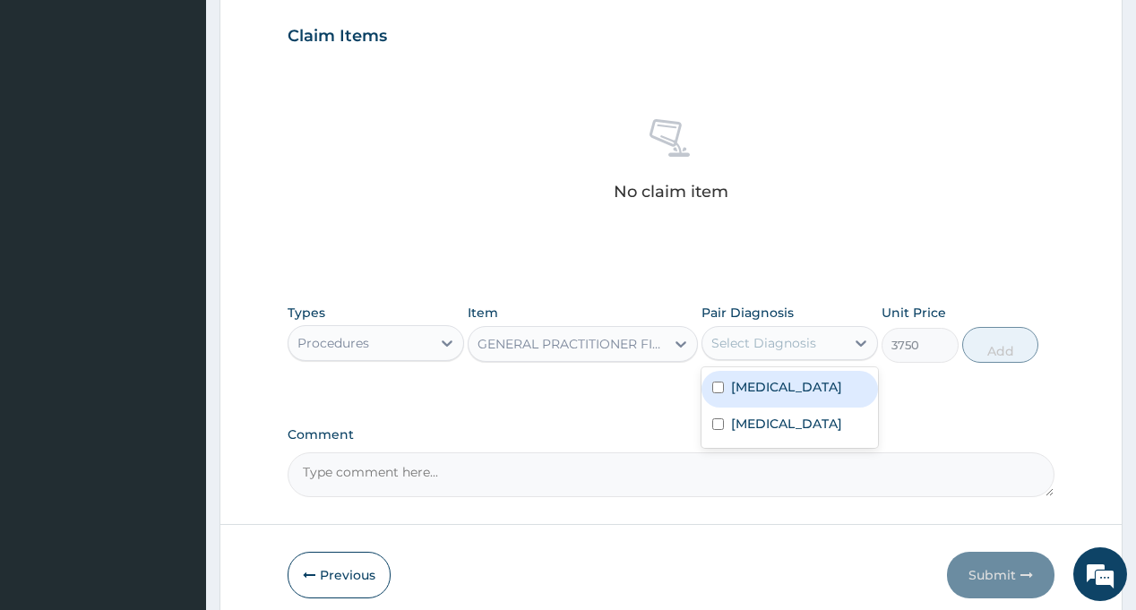
click at [773, 390] on label "[MEDICAL_DATA]" at bounding box center [786, 387] width 111 height 18
checkbox input "true"
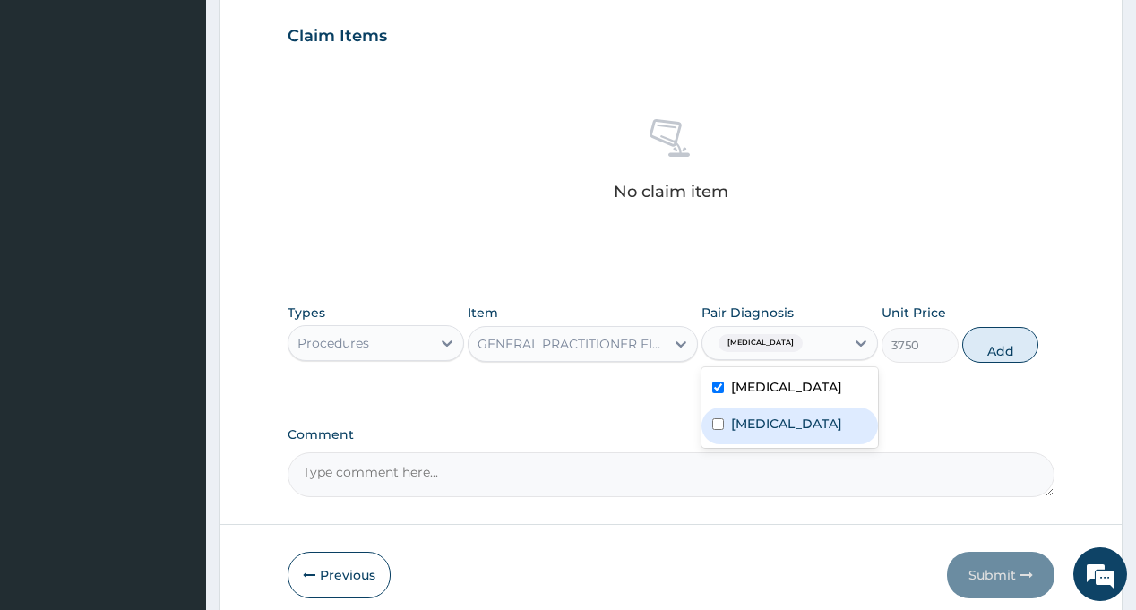
click at [789, 426] on label "[MEDICAL_DATA]" at bounding box center [786, 424] width 111 height 18
checkbox input "true"
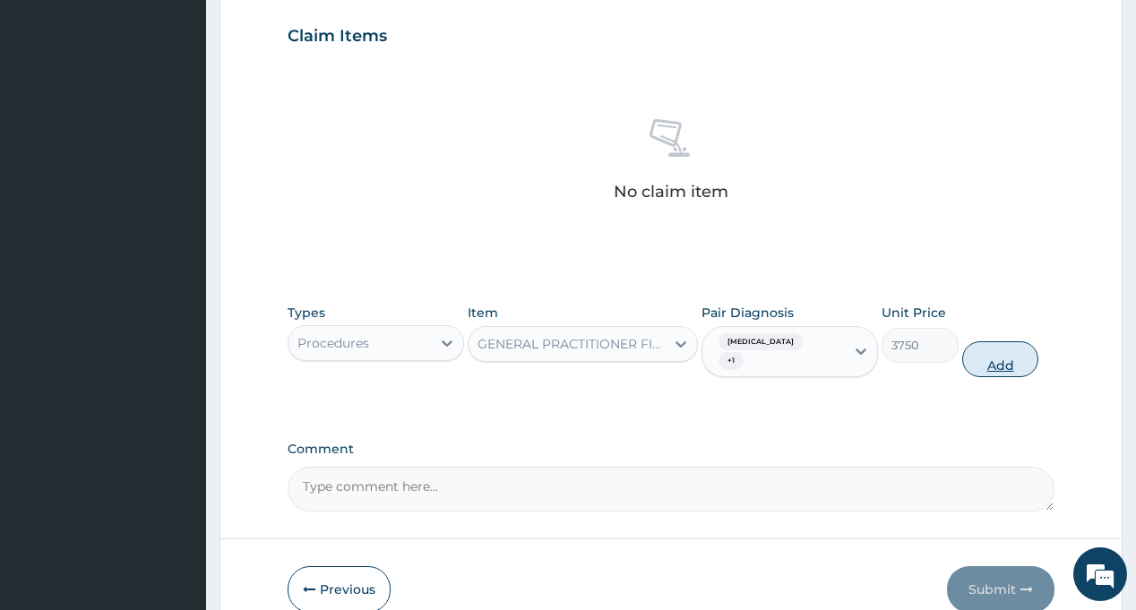
click at [1013, 341] on button "Add" at bounding box center [1000, 359] width 77 height 36
type input "0"
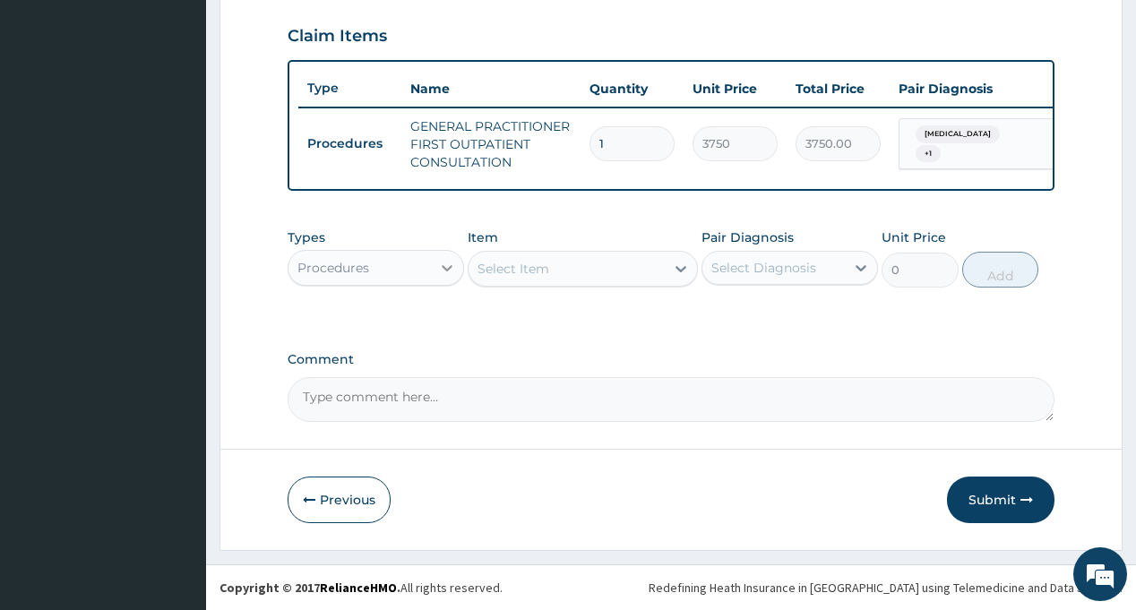
click at [522, 273] on div "Select Item" at bounding box center [514, 269] width 72 height 18
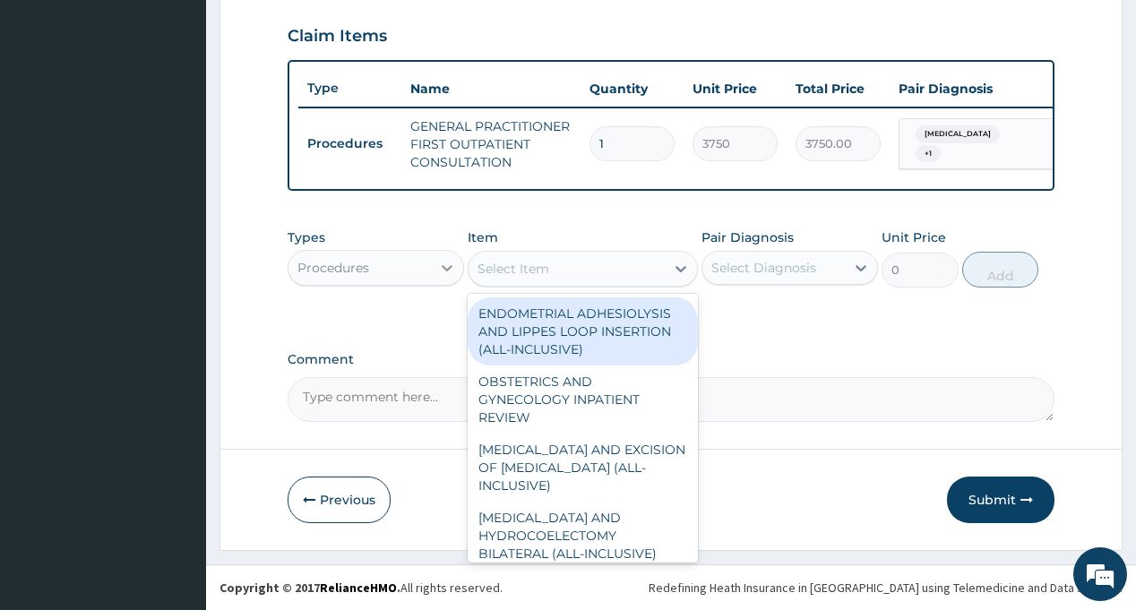
click at [450, 277] on icon at bounding box center [447, 268] width 18 height 18
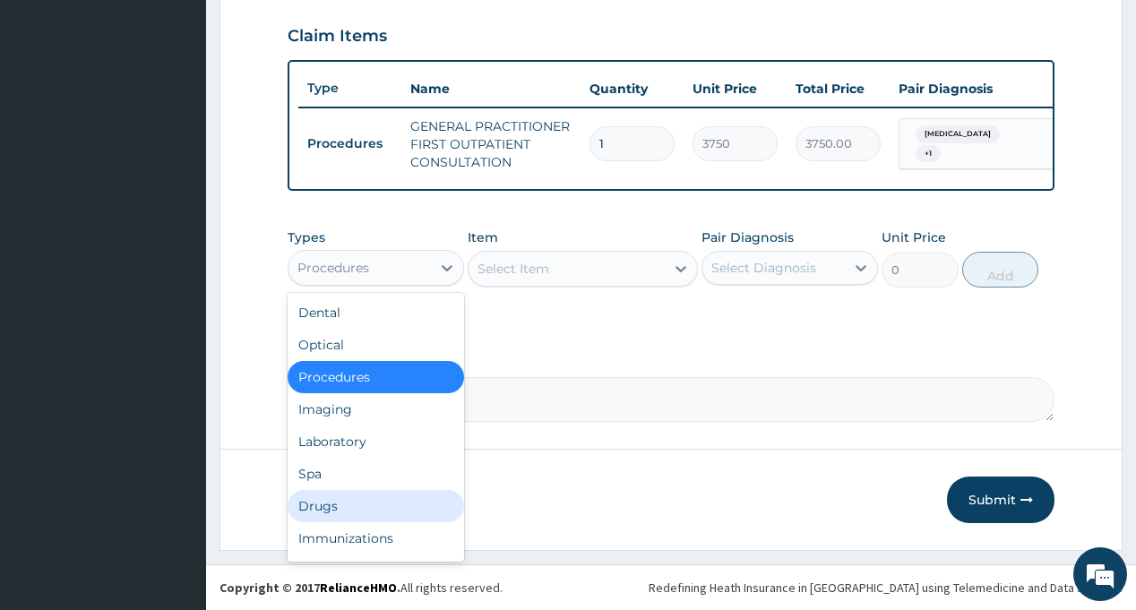
click at [349, 515] on div "Drugs" at bounding box center [376, 506] width 177 height 32
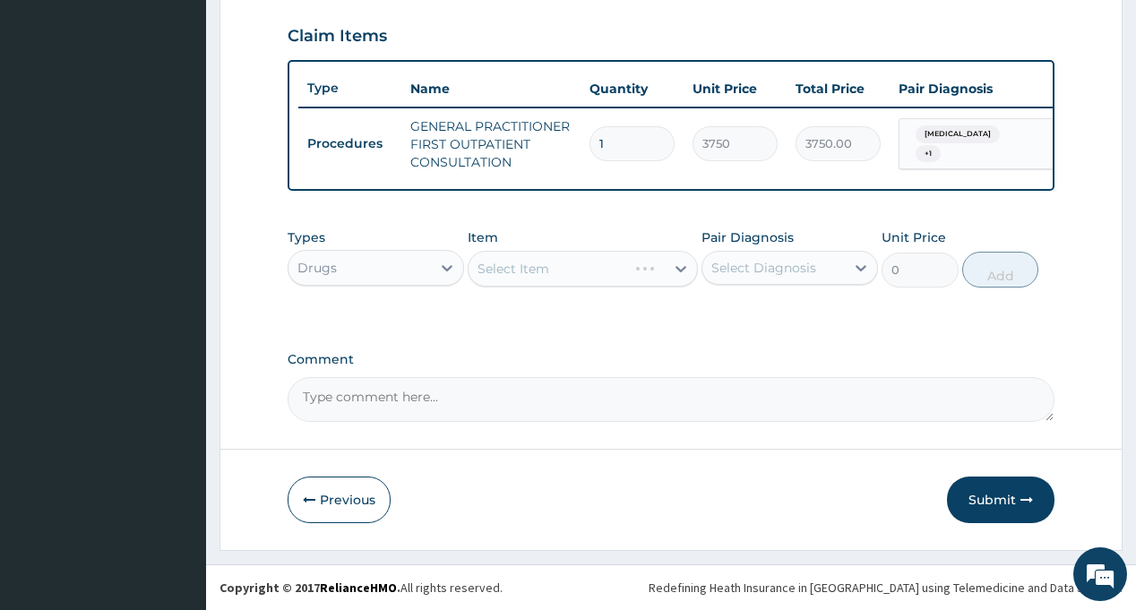
click at [567, 282] on div "Select Item" at bounding box center [583, 269] width 230 height 36
click at [667, 282] on div "Select Item" at bounding box center [583, 269] width 230 height 36
click at [585, 284] on div "Select Item" at bounding box center [583, 269] width 230 height 36
click at [678, 278] on icon at bounding box center [681, 269] width 18 height 18
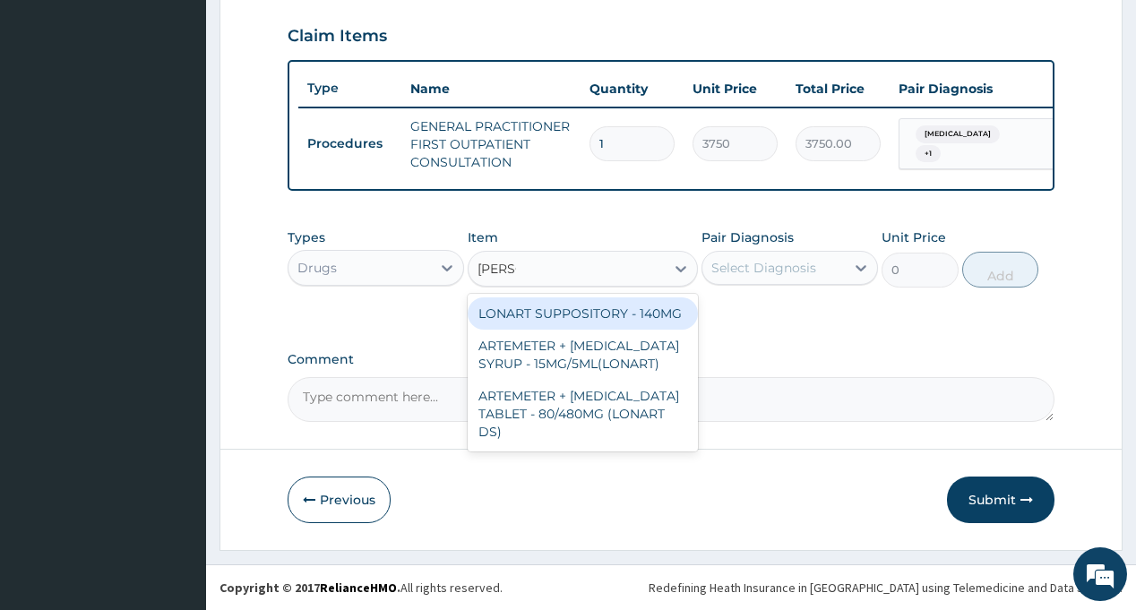
type input "LONAR"
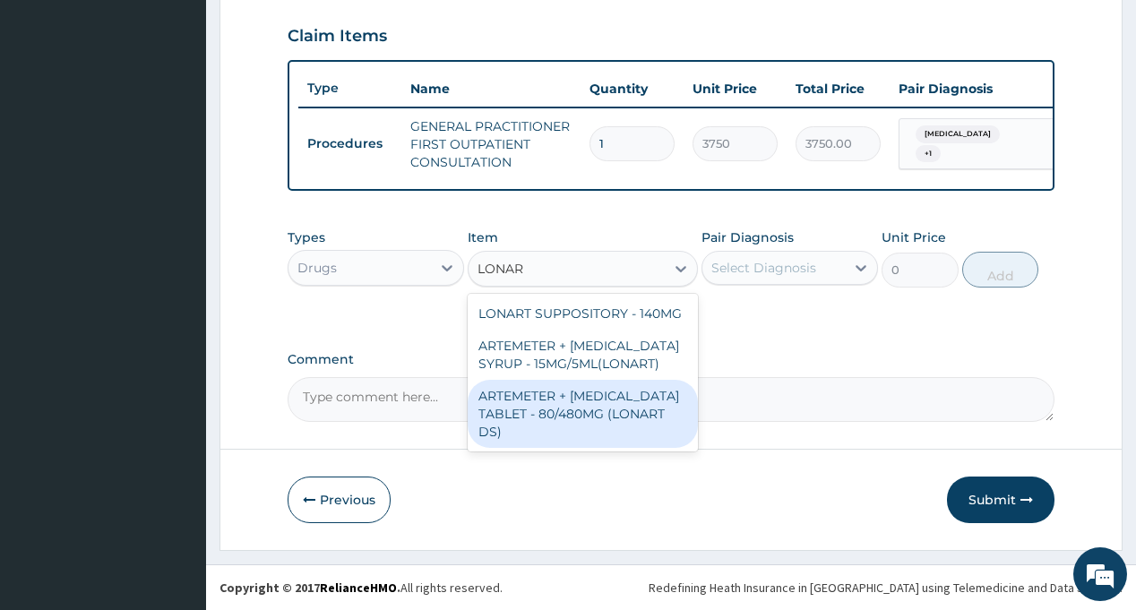
click at [542, 423] on div "ARTEMETER + [MEDICAL_DATA] TABLET - 80/480MG (LONART DS)" at bounding box center [583, 414] width 230 height 68
type input "588"
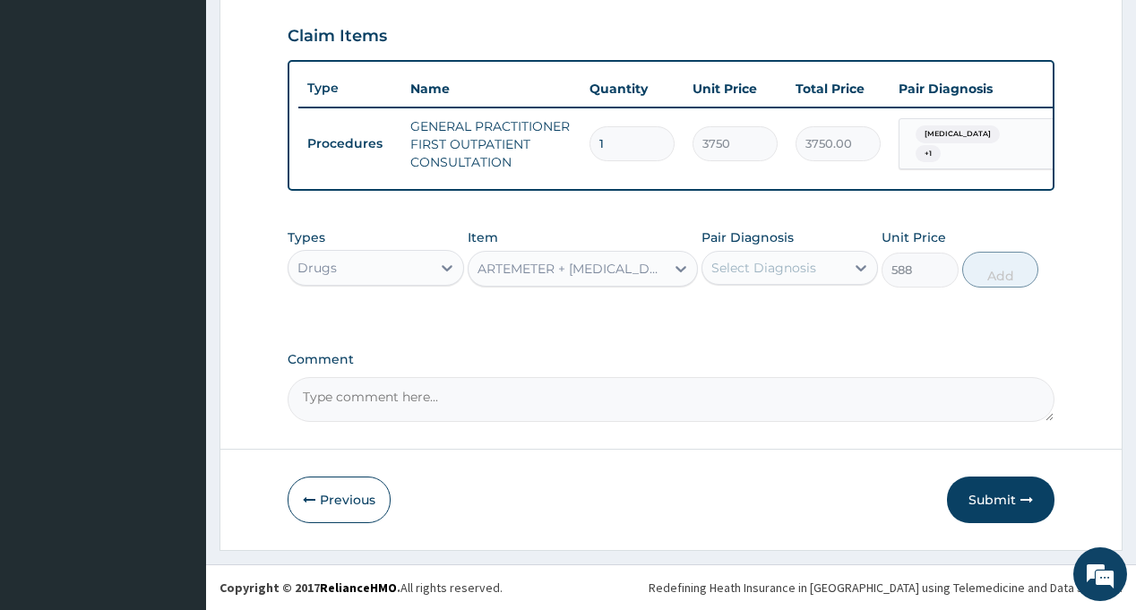
click at [746, 277] on div "Select Diagnosis" at bounding box center [763, 268] width 105 height 18
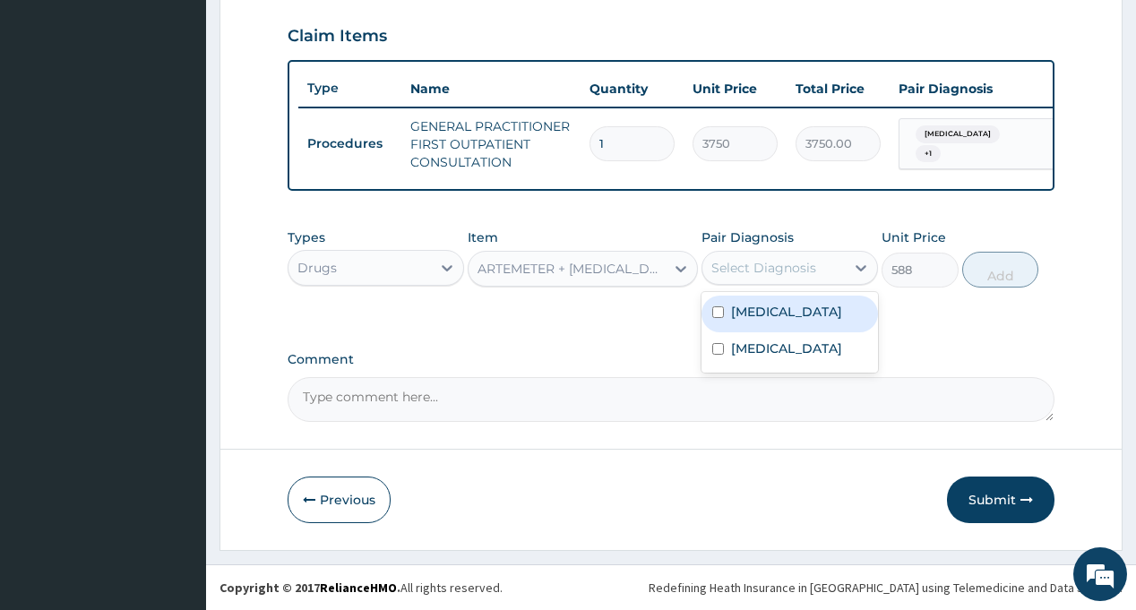
click at [748, 332] on div "[MEDICAL_DATA]" at bounding box center [790, 314] width 177 height 37
checkbox input "true"
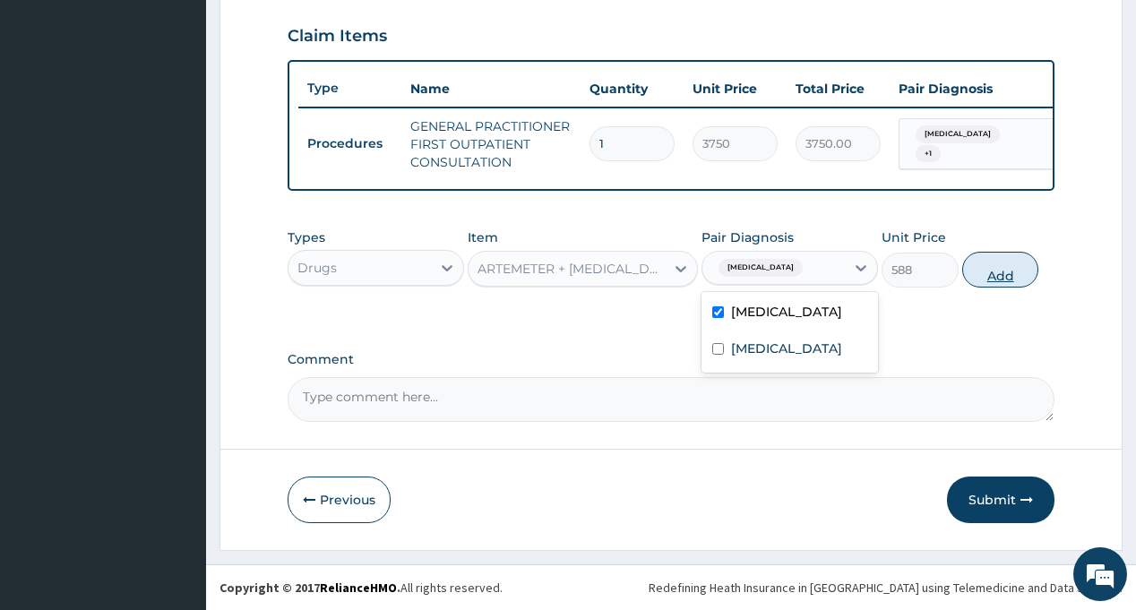
click at [992, 282] on button "Add" at bounding box center [1000, 270] width 77 height 36
type input "0"
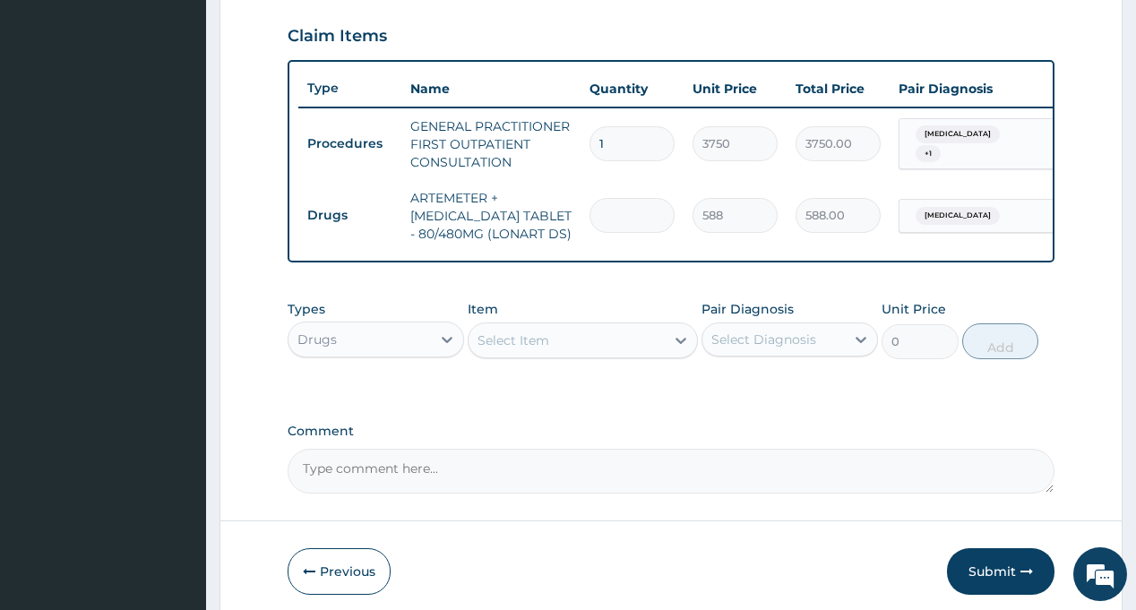
type input "0.00"
type input "6"
type input "3528.00"
type input "6"
click at [615, 355] on div "Select Item" at bounding box center [567, 340] width 196 height 29
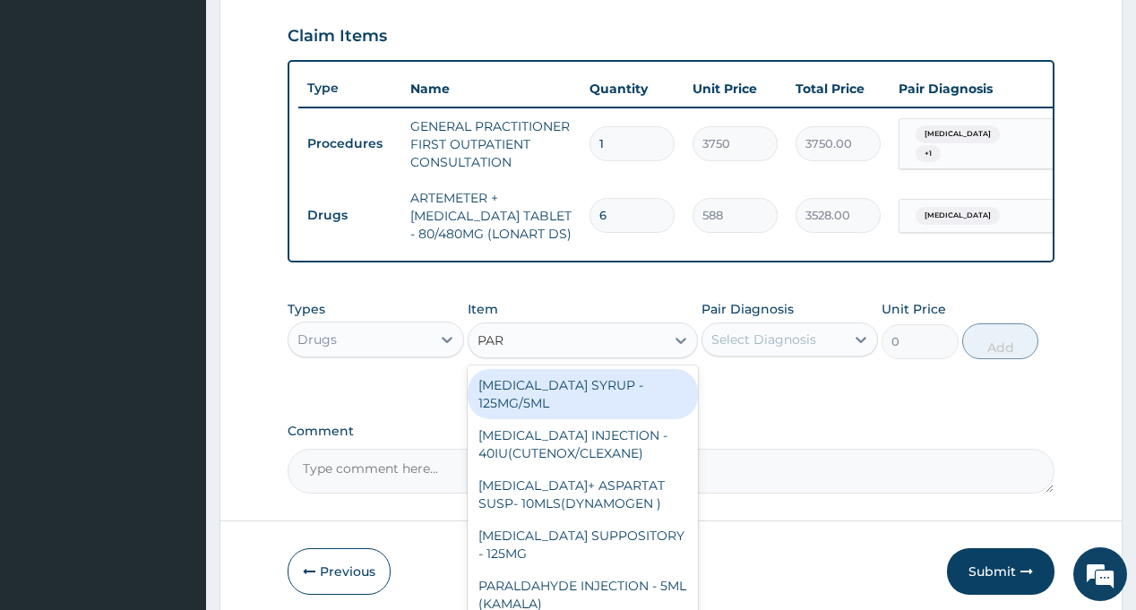
type input "PARA"
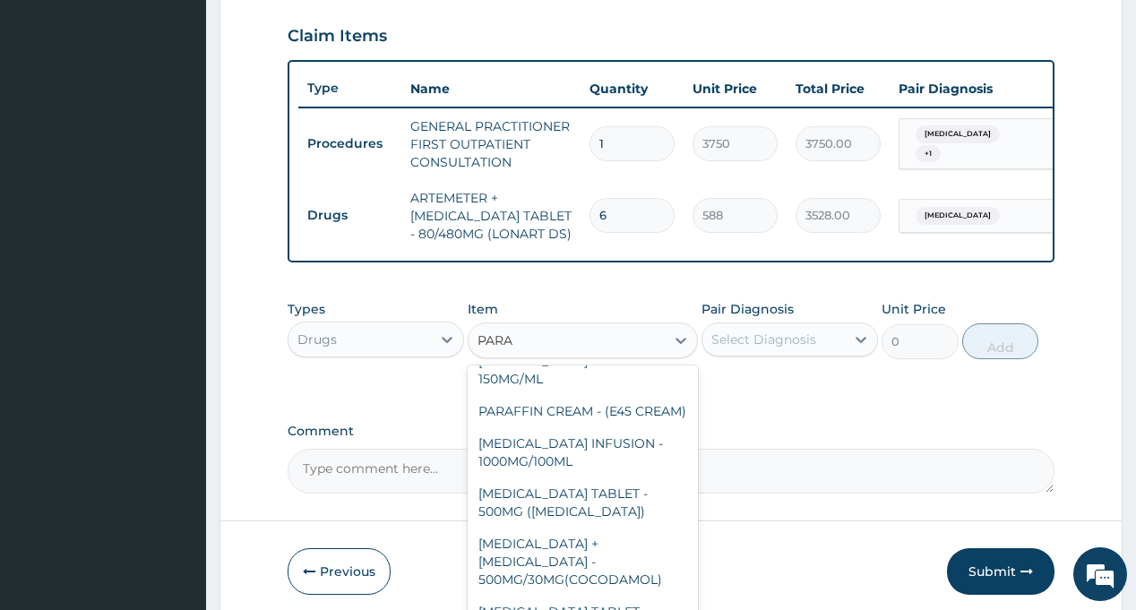
scroll to position [269, 0]
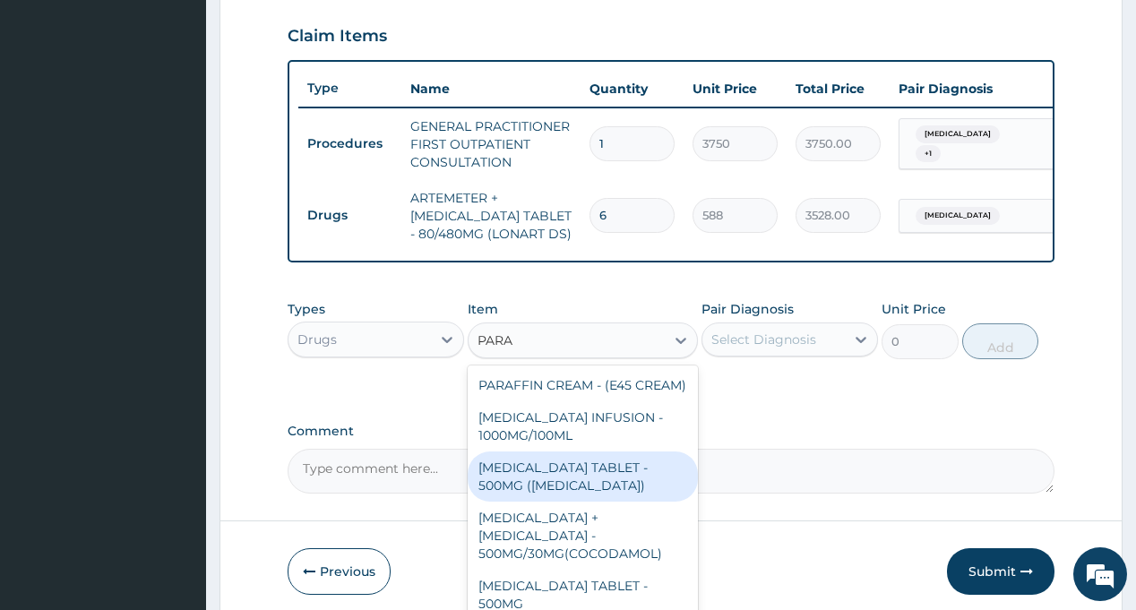
click at [564, 502] on div "[MEDICAL_DATA] TABLET - 500MG ([MEDICAL_DATA])" at bounding box center [583, 477] width 230 height 50
type input "42"
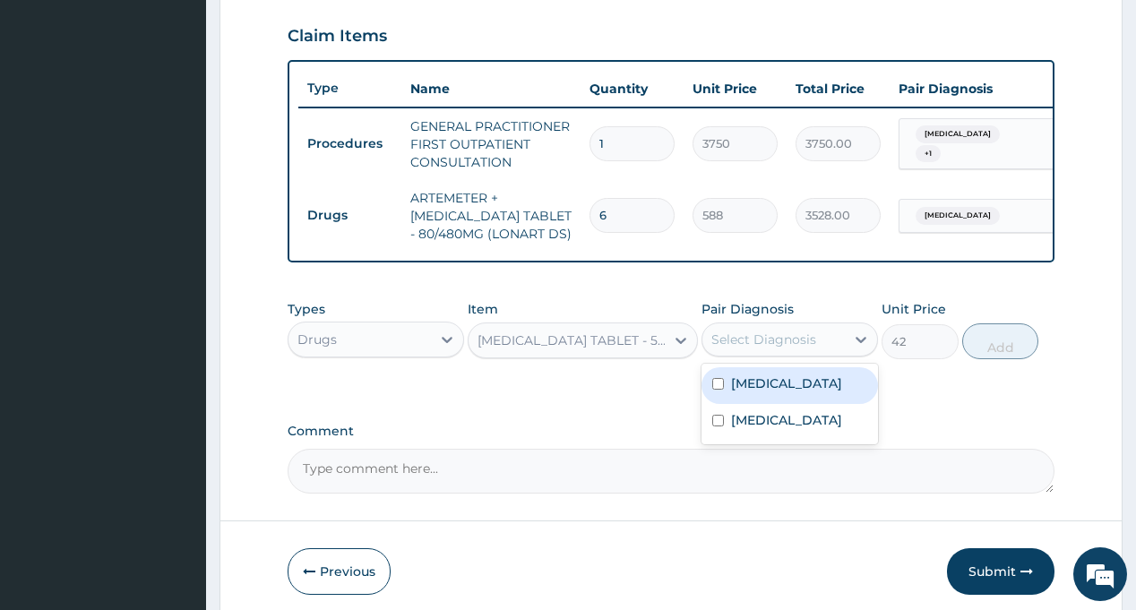
click at [788, 354] on div "Select Diagnosis" at bounding box center [774, 339] width 142 height 29
click at [788, 402] on div "[MEDICAL_DATA]" at bounding box center [790, 385] width 177 height 37
checkbox input "true"
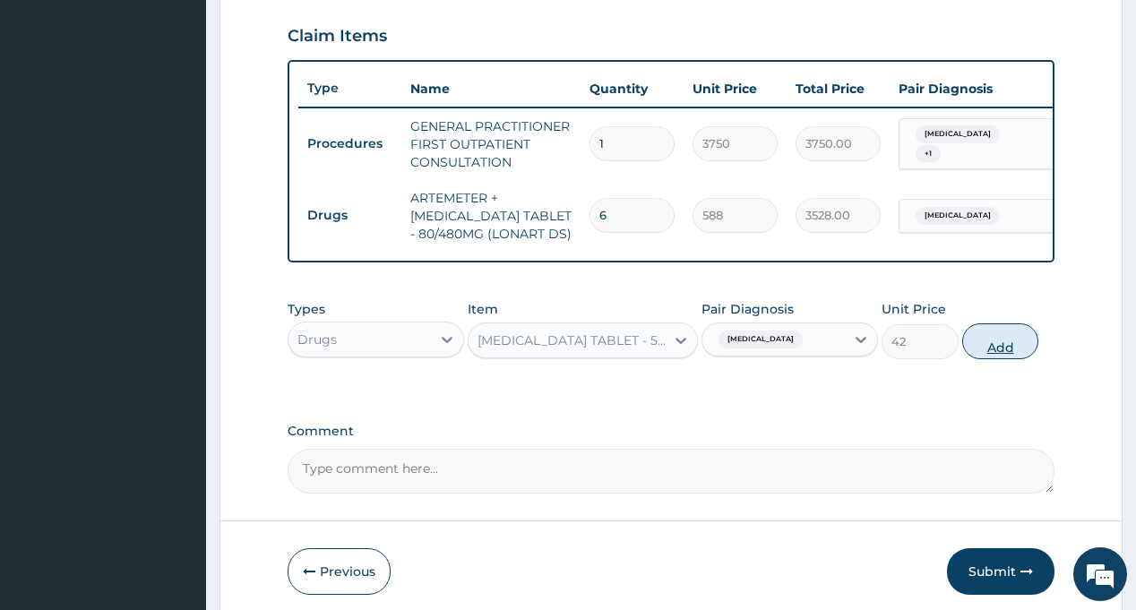
click at [1005, 352] on button "Add" at bounding box center [1000, 341] width 77 height 36
type input "0"
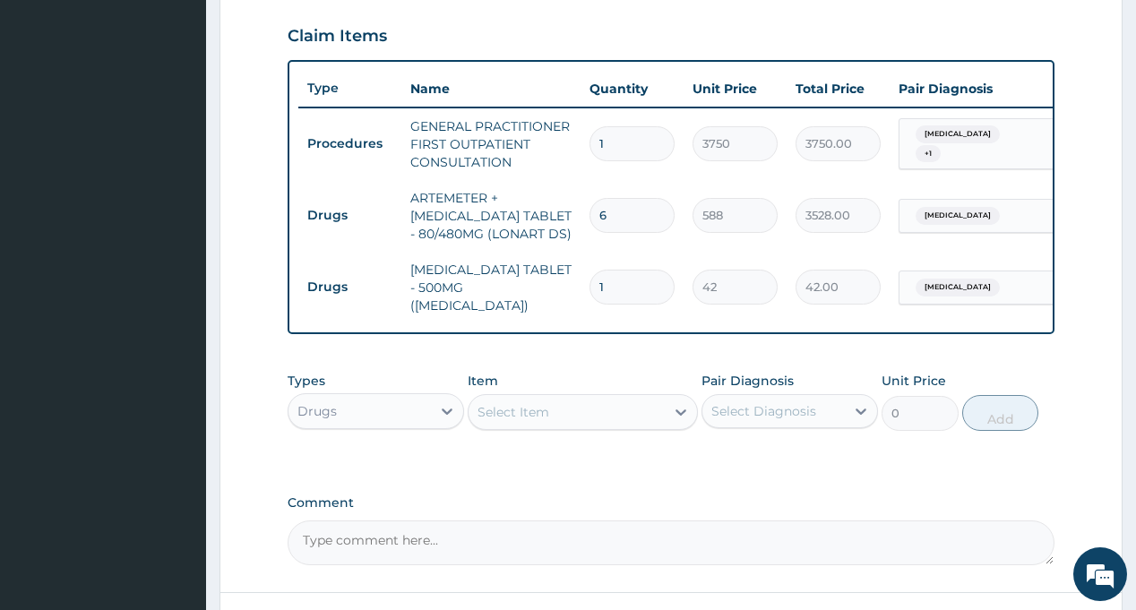
click at [608, 280] on input "1" at bounding box center [632, 287] width 85 height 35
type input "18"
type input "756.00"
type input "18"
click at [571, 418] on div "Select Item" at bounding box center [567, 412] width 196 height 29
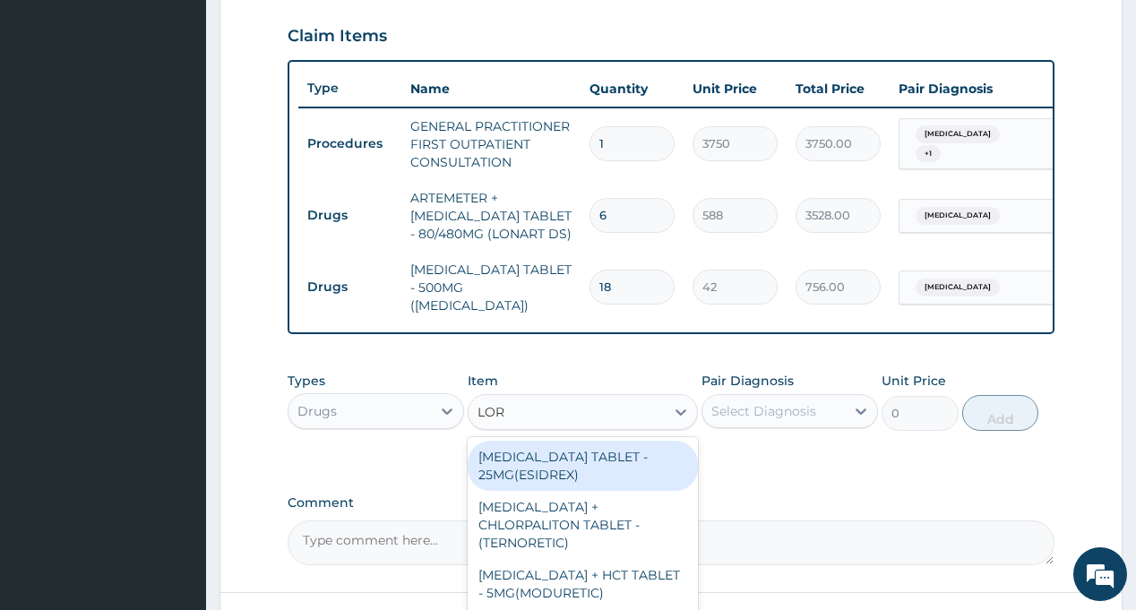
type input "[PERSON_NAME]"
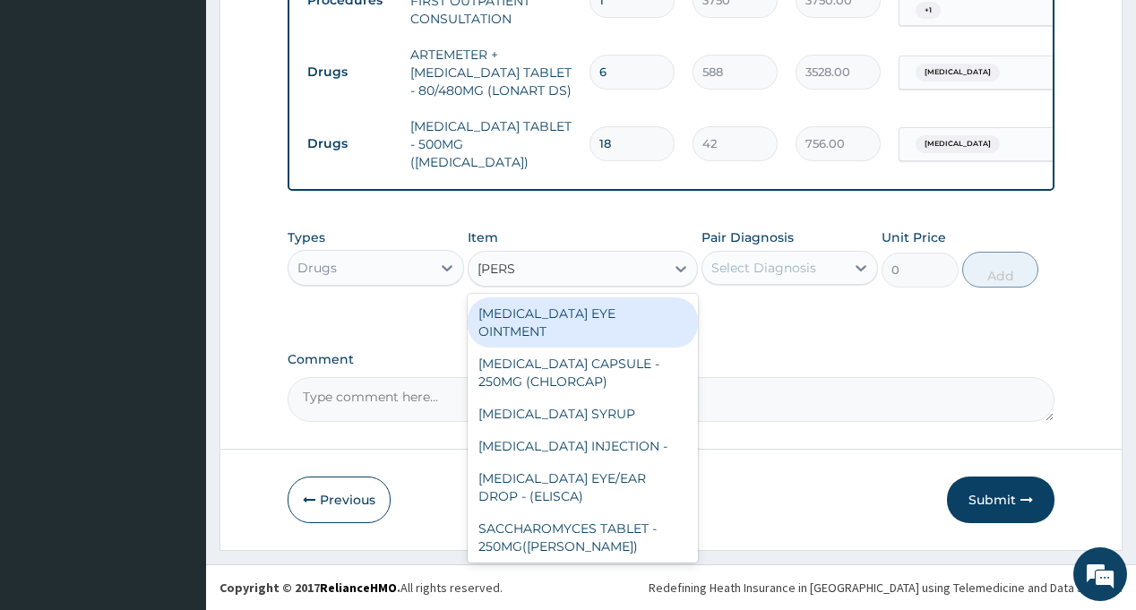
scroll to position [140, 0]
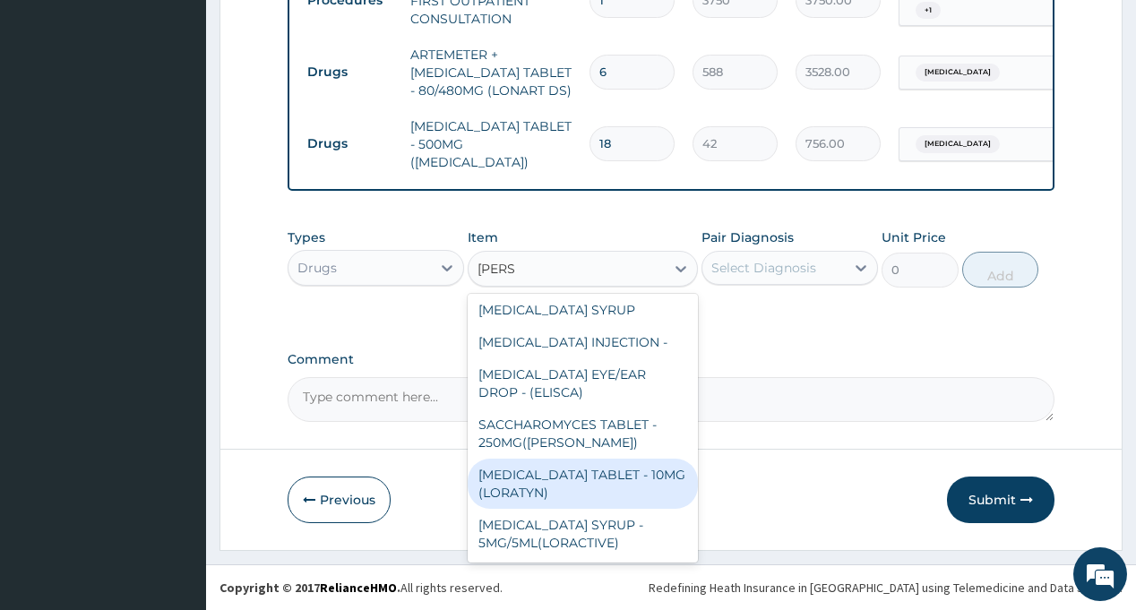
click at [623, 484] on div "[MEDICAL_DATA] TABLET - 10MG (LORATYN)" at bounding box center [583, 484] width 230 height 50
type input "98"
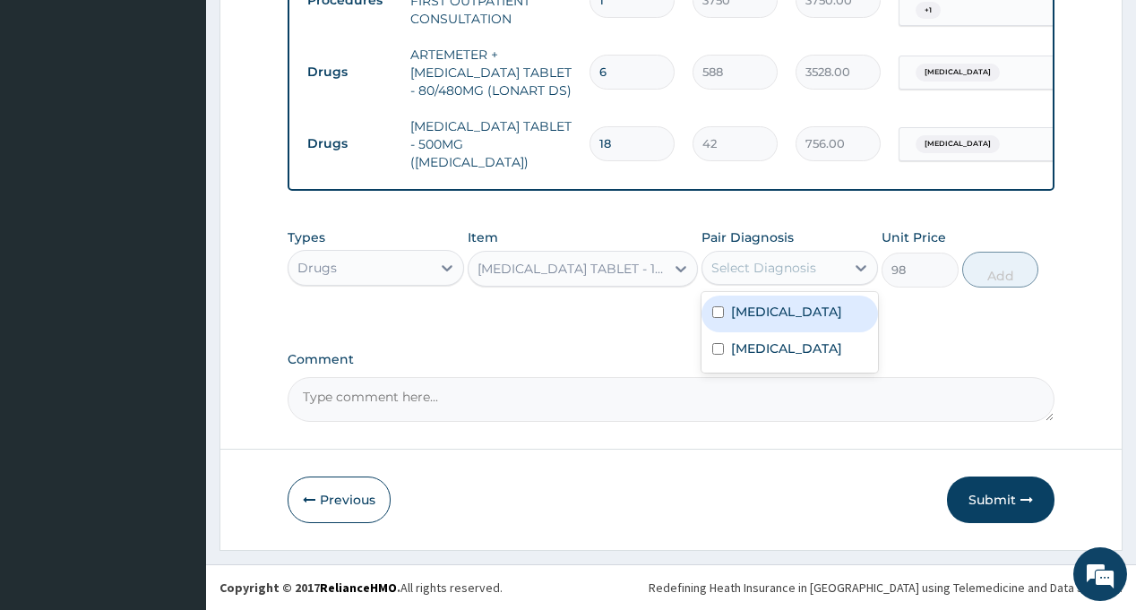
click at [805, 273] on div "Select Diagnosis" at bounding box center [774, 268] width 142 height 29
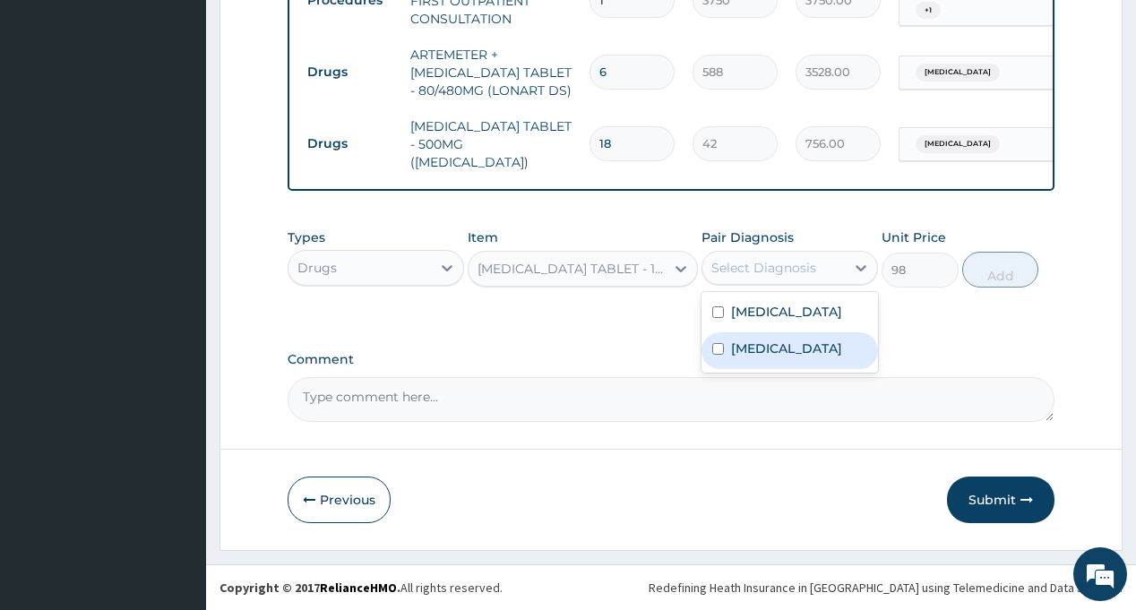
click at [768, 358] on label "[MEDICAL_DATA]" at bounding box center [786, 349] width 111 height 18
checkbox input "true"
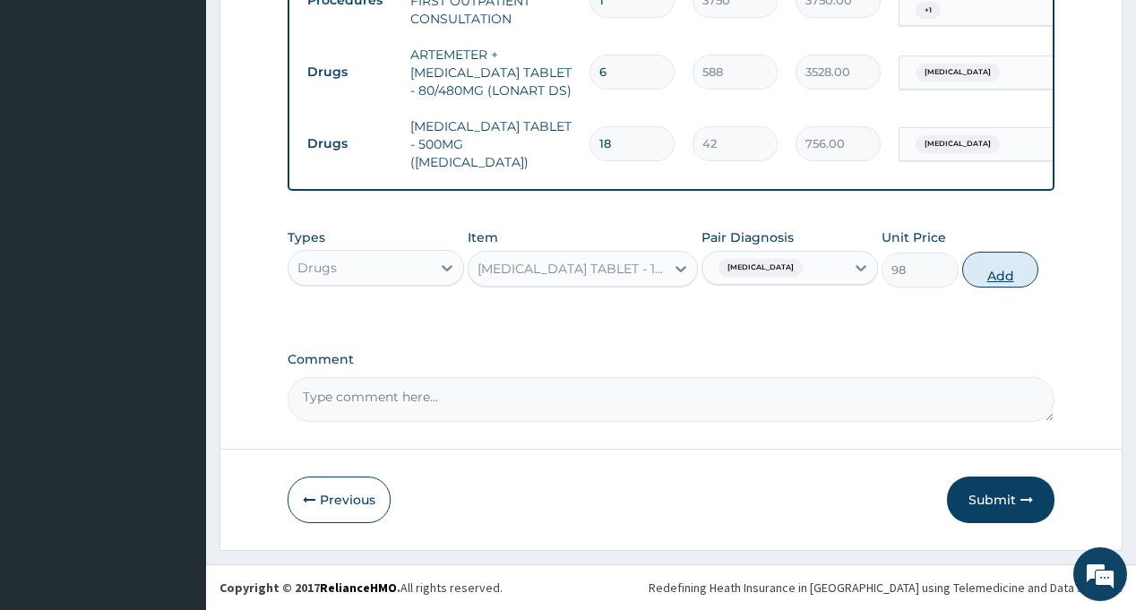
click at [995, 272] on button "Add" at bounding box center [1000, 270] width 77 height 36
type input "0"
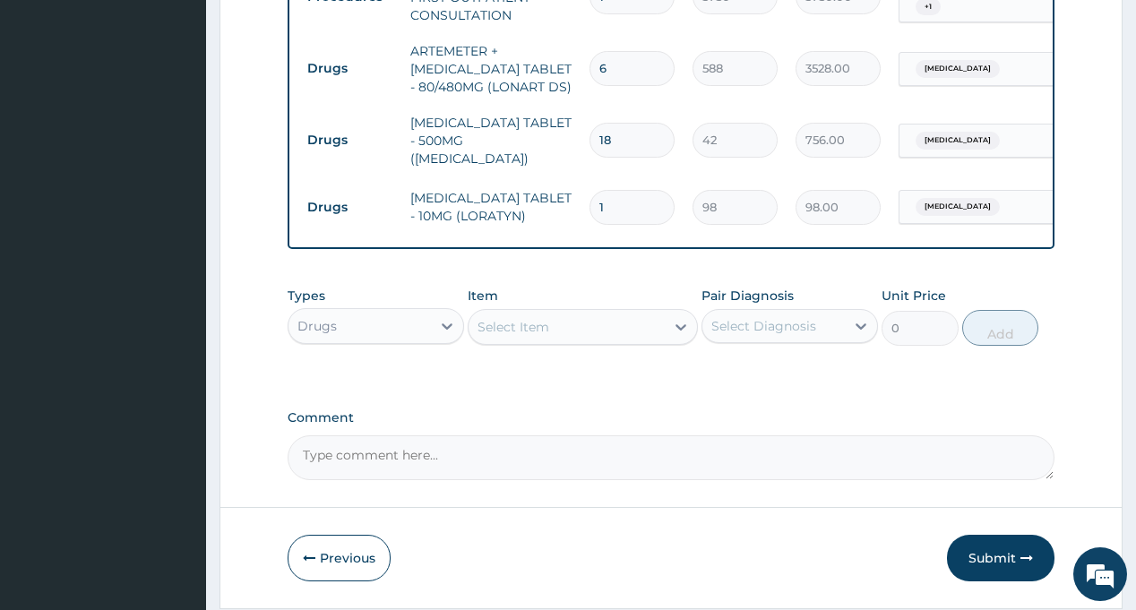
click at [616, 208] on input "1" at bounding box center [632, 207] width 85 height 35
type input "0.00"
type input "5"
type input "490.00"
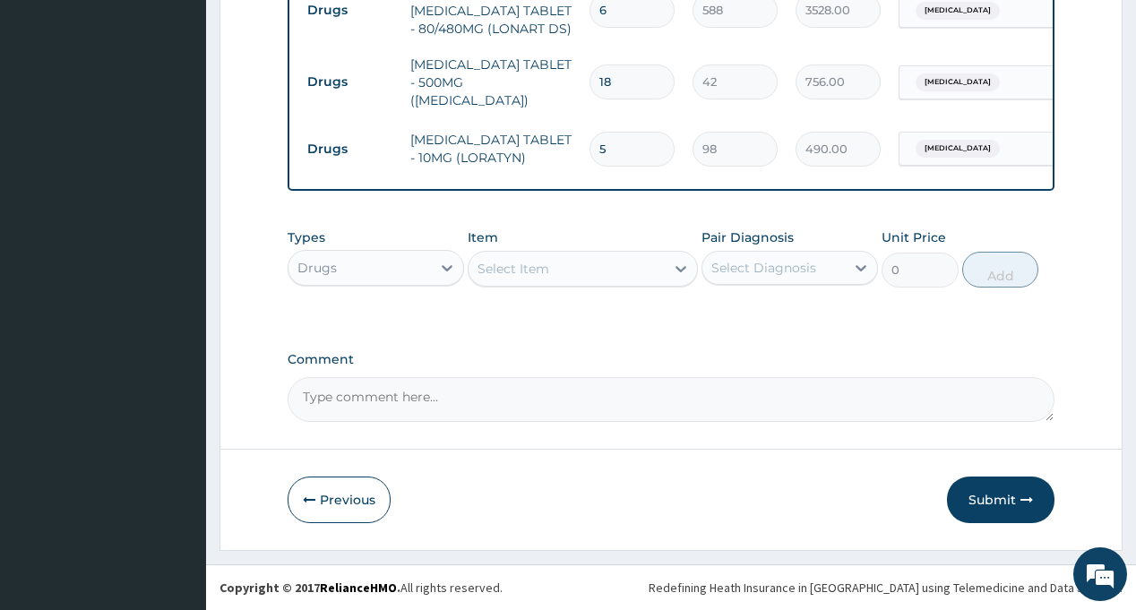
scroll to position [815, 0]
type input "5"
click at [989, 487] on button "Submit" at bounding box center [1001, 500] width 108 height 47
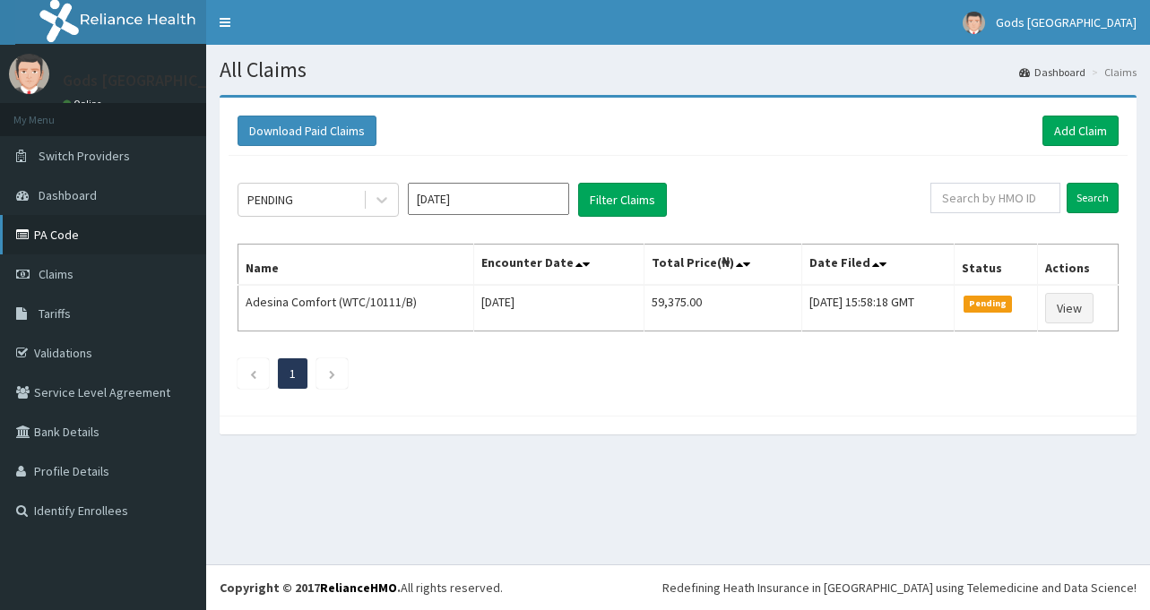
click at [76, 230] on link "PA Code" at bounding box center [103, 234] width 206 height 39
click at [1102, 140] on link "Add Claim" at bounding box center [1080, 131] width 76 height 30
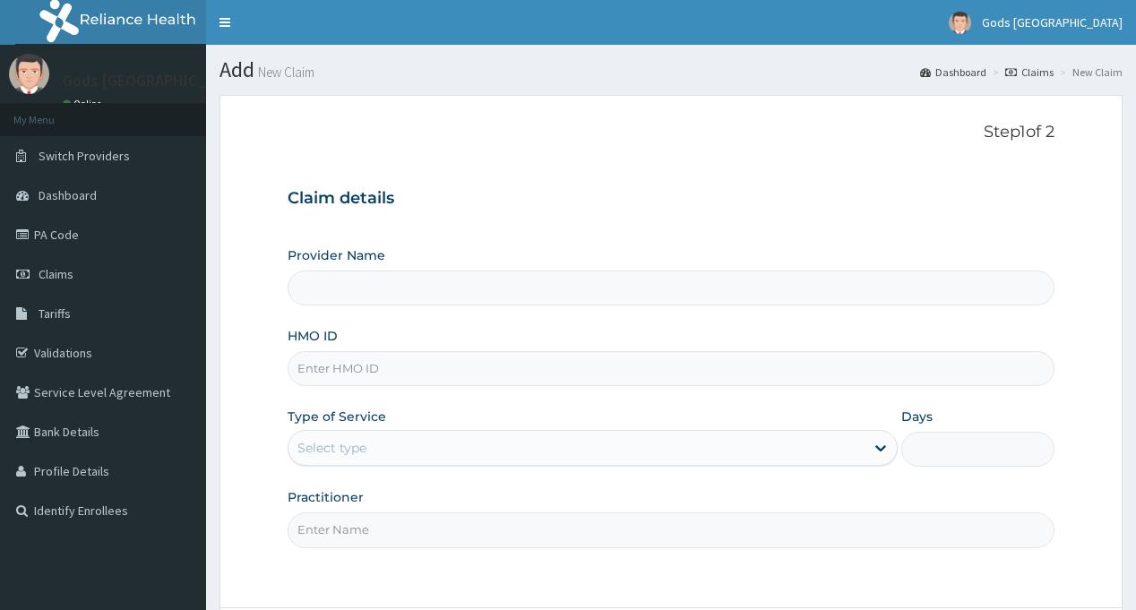
type input "Gods [GEOGRAPHIC_DATA] - [GEOGRAPHIC_DATA]"
click at [554, 368] on input "HMO ID" at bounding box center [671, 368] width 766 height 35
type input "ALP/10295/F"
click at [473, 458] on div "Select type" at bounding box center [577, 448] width 576 height 29
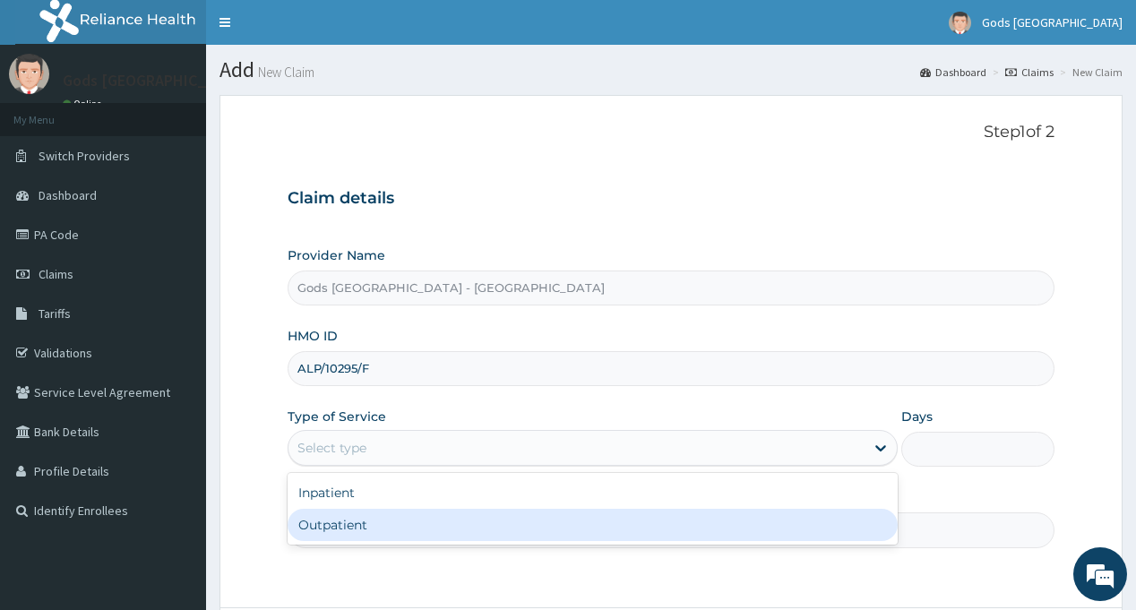
click at [433, 530] on div "Outpatient" at bounding box center [593, 525] width 610 height 32
type input "1"
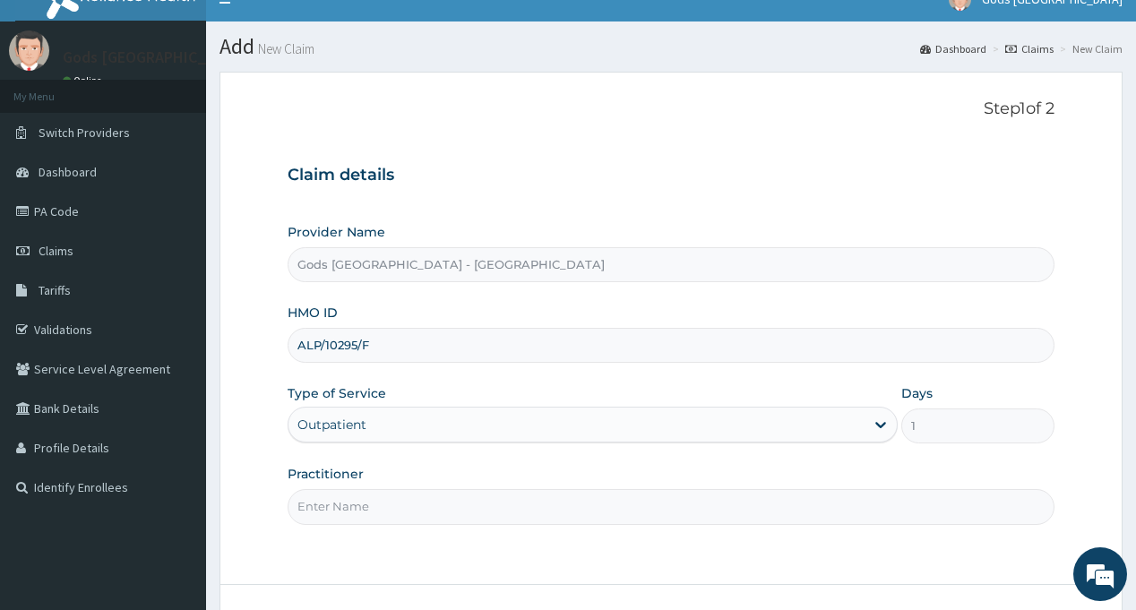
scroll to position [159, 0]
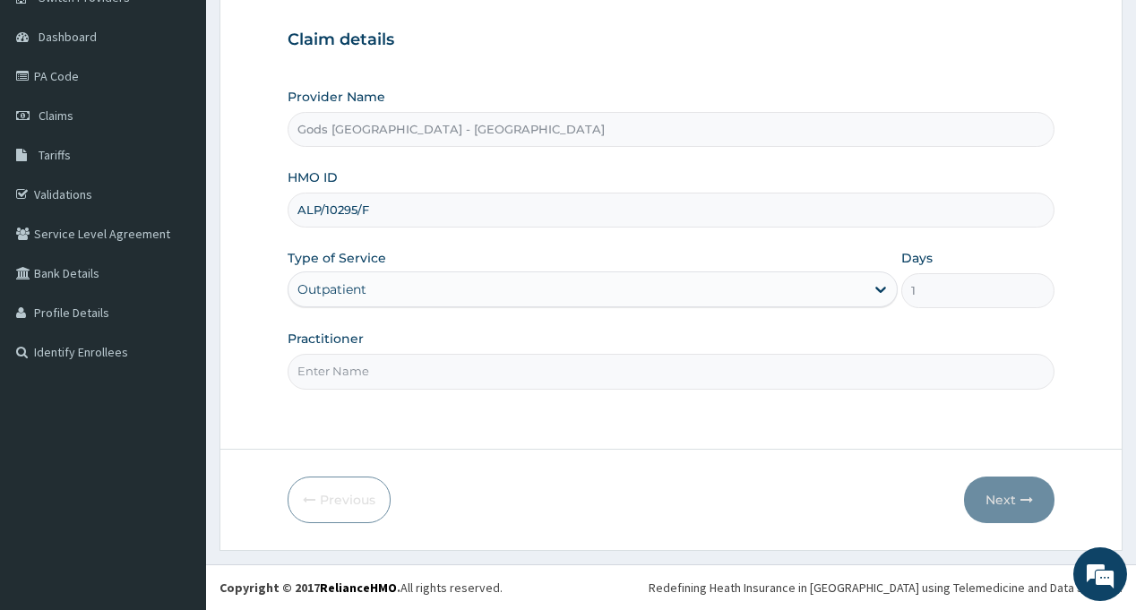
click at [423, 371] on input "Practitioner" at bounding box center [671, 371] width 766 height 35
type input "[PERSON_NAME]"
click at [1003, 495] on button "Next" at bounding box center [1009, 500] width 91 height 47
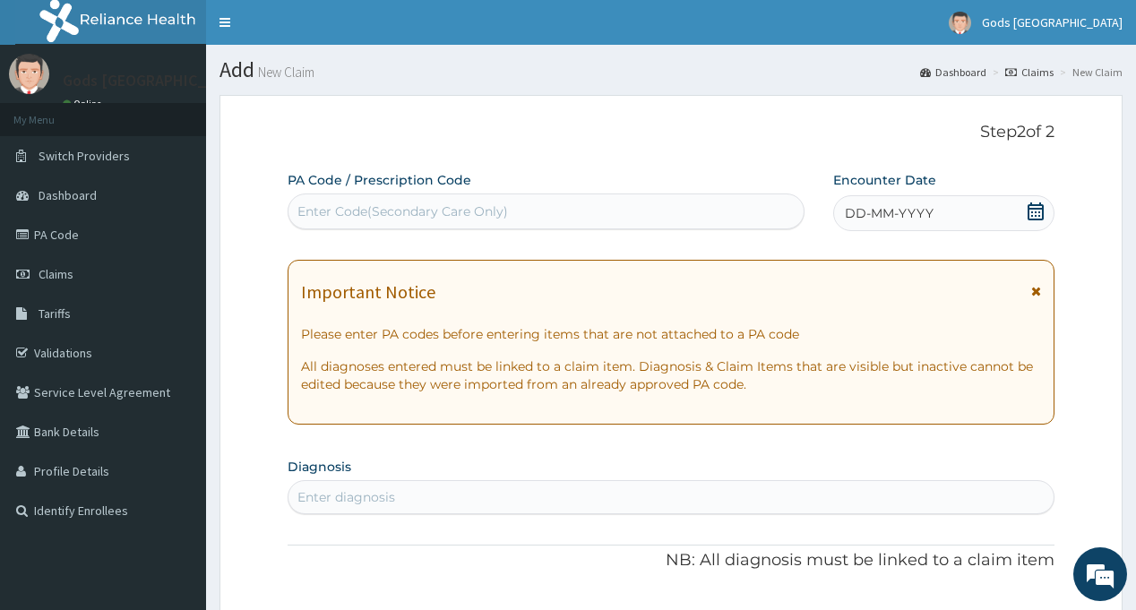
click at [613, 207] on div "Enter Code(Secondary Care Only)" at bounding box center [546, 211] width 514 height 29
click at [595, 213] on div "Enter Code(Secondary Care Only)" at bounding box center [546, 211] width 514 height 29
type input "PA/0153BD"
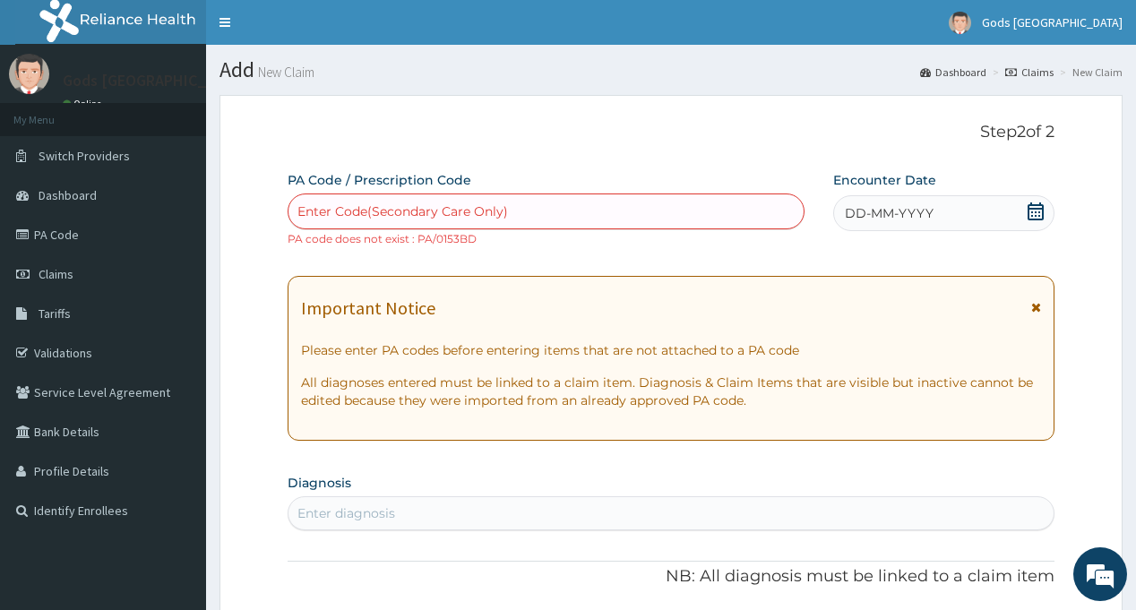
click at [416, 209] on div "Enter Code(Secondary Care Only)" at bounding box center [402, 212] width 211 height 18
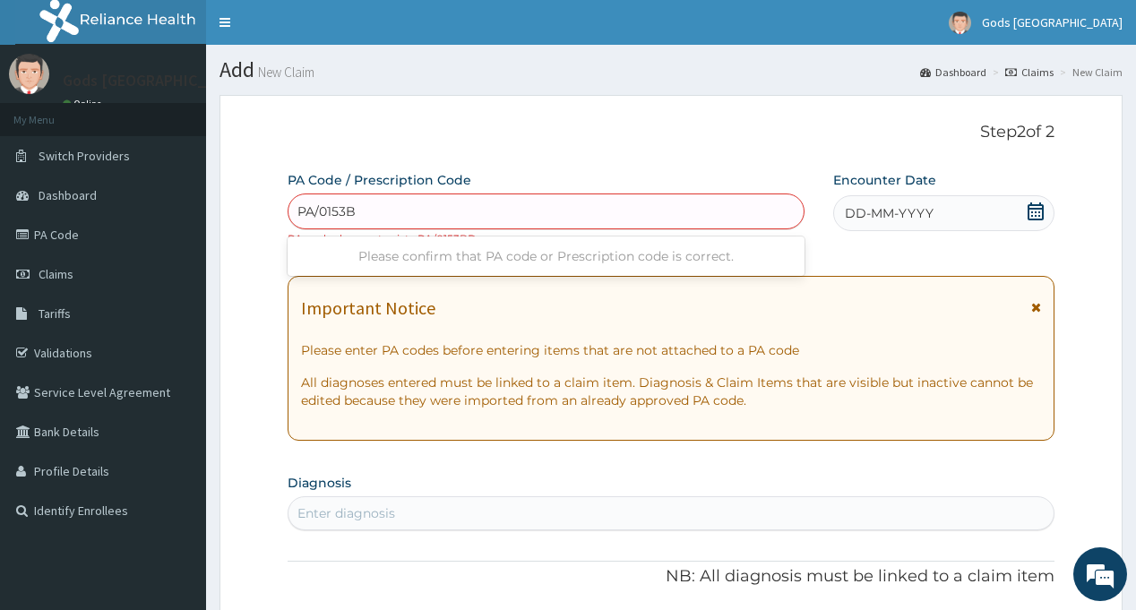
type input "PA/0153BD"
type input "PA/0153B0"
type input "PA/21910E"
type input "PA/687873"
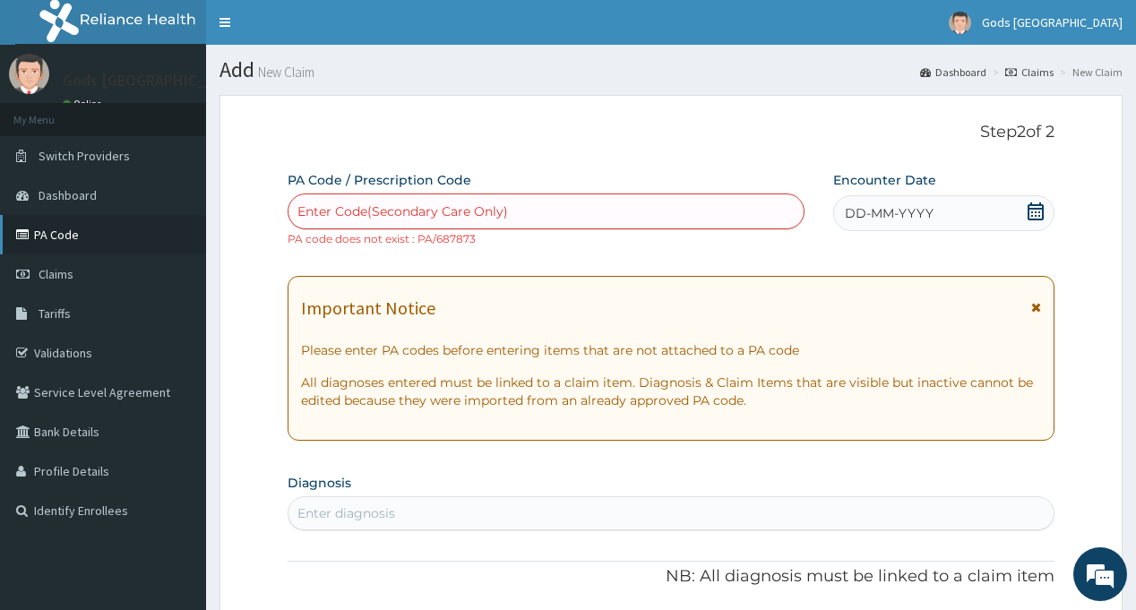
click at [65, 231] on link "PA Code" at bounding box center [103, 234] width 206 height 39
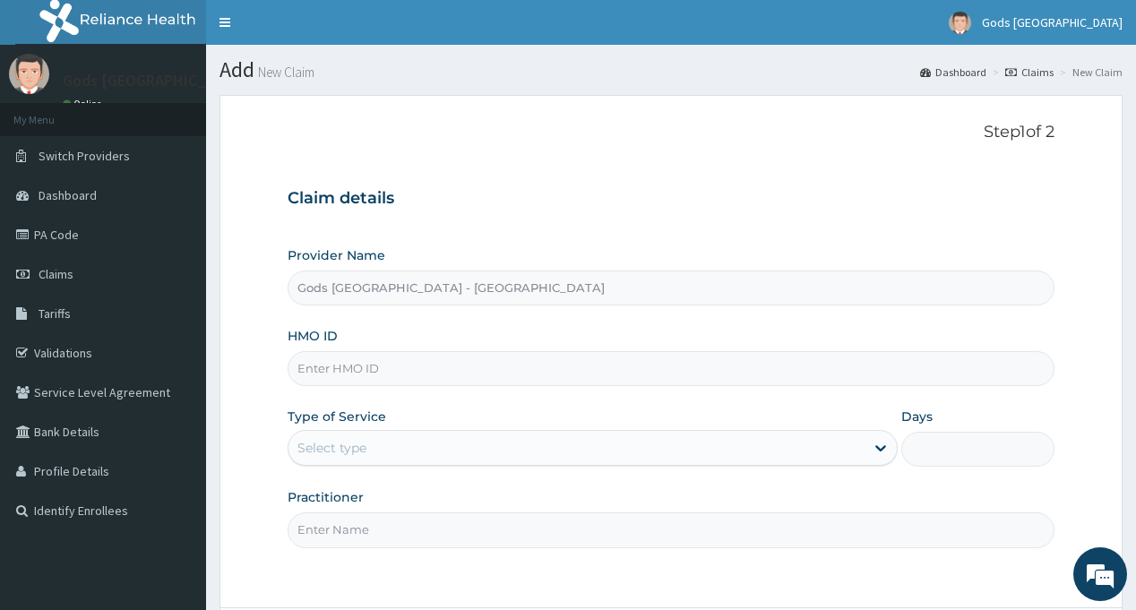
click at [453, 355] on input "HMO ID" at bounding box center [671, 368] width 766 height 35
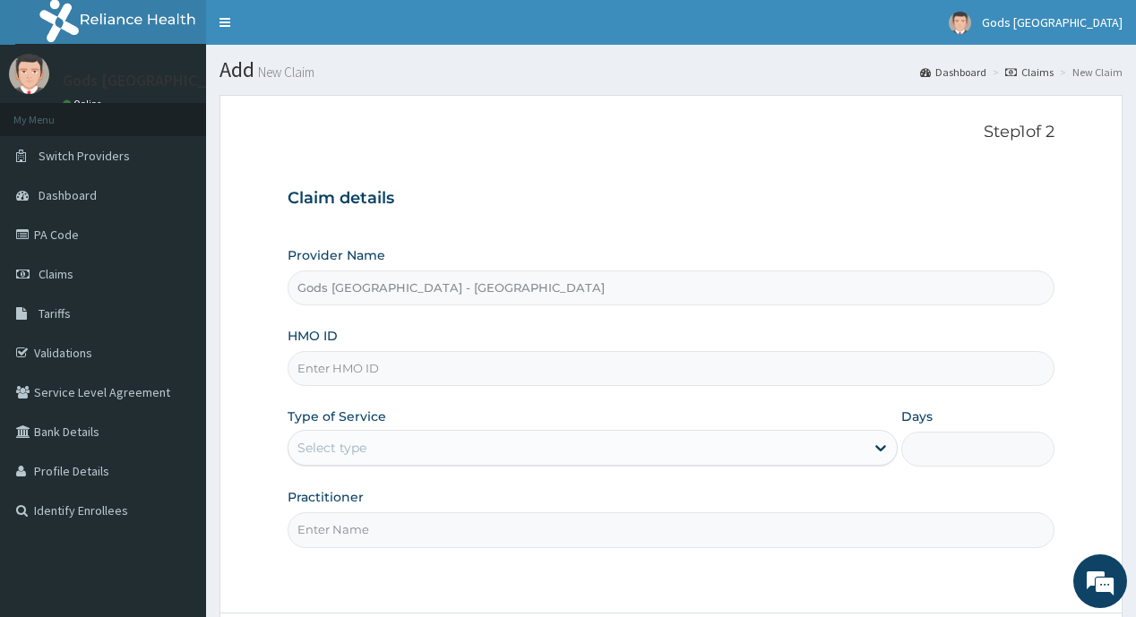
click at [514, 366] on input "HMO ID" at bounding box center [671, 368] width 766 height 35
click at [630, 292] on input "Gods Apple city Hospital - Ojodu" at bounding box center [671, 288] width 766 height 35
click at [413, 364] on input "A" at bounding box center [671, 368] width 766 height 35
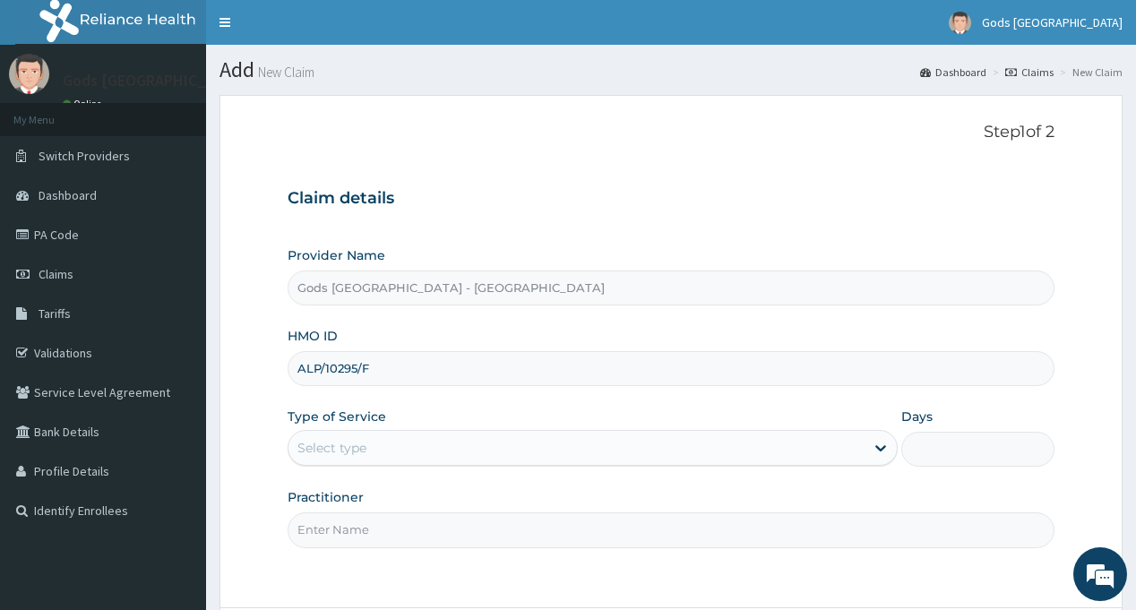
type input "ALP/10295/F"
click at [398, 443] on div "Select type" at bounding box center [577, 448] width 576 height 29
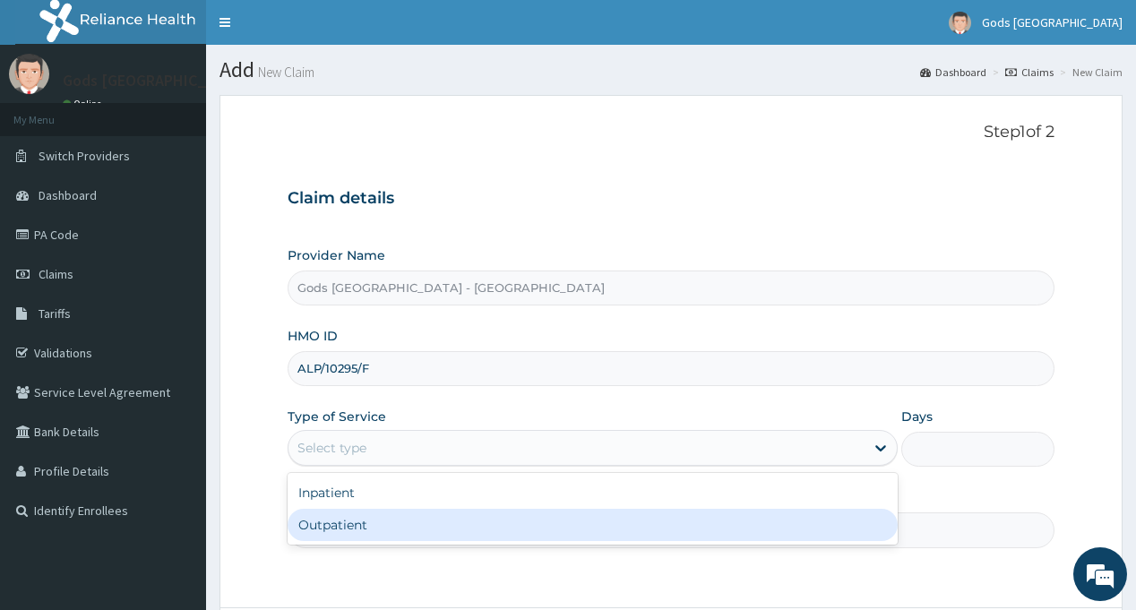
click at [372, 531] on div "Outpatient" at bounding box center [593, 525] width 610 height 32
type input "1"
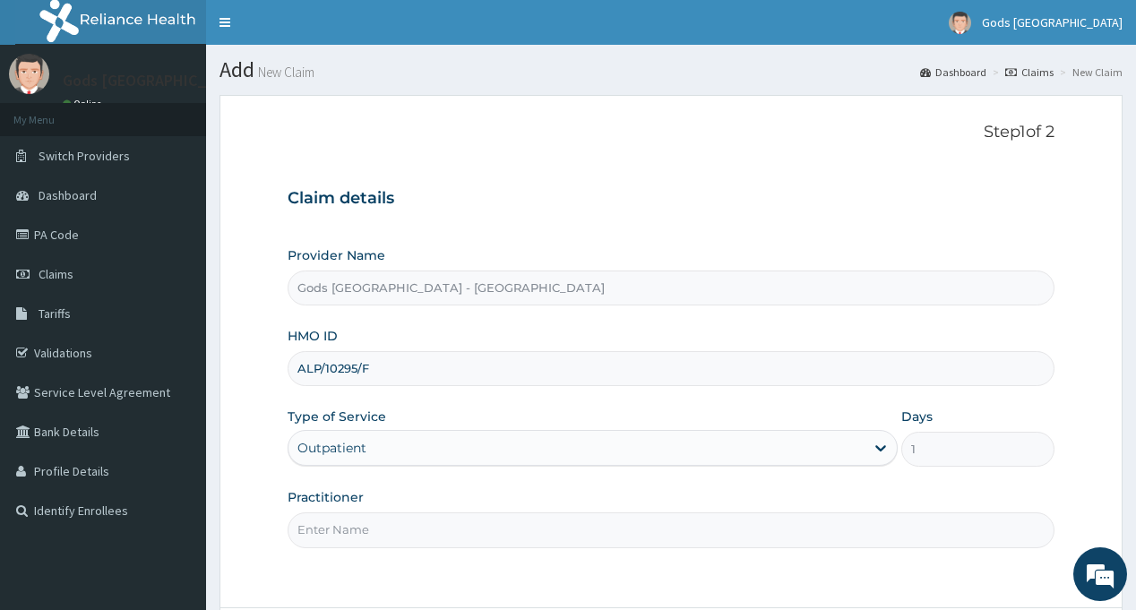
click at [322, 533] on input "Practitioner" at bounding box center [671, 530] width 766 height 35
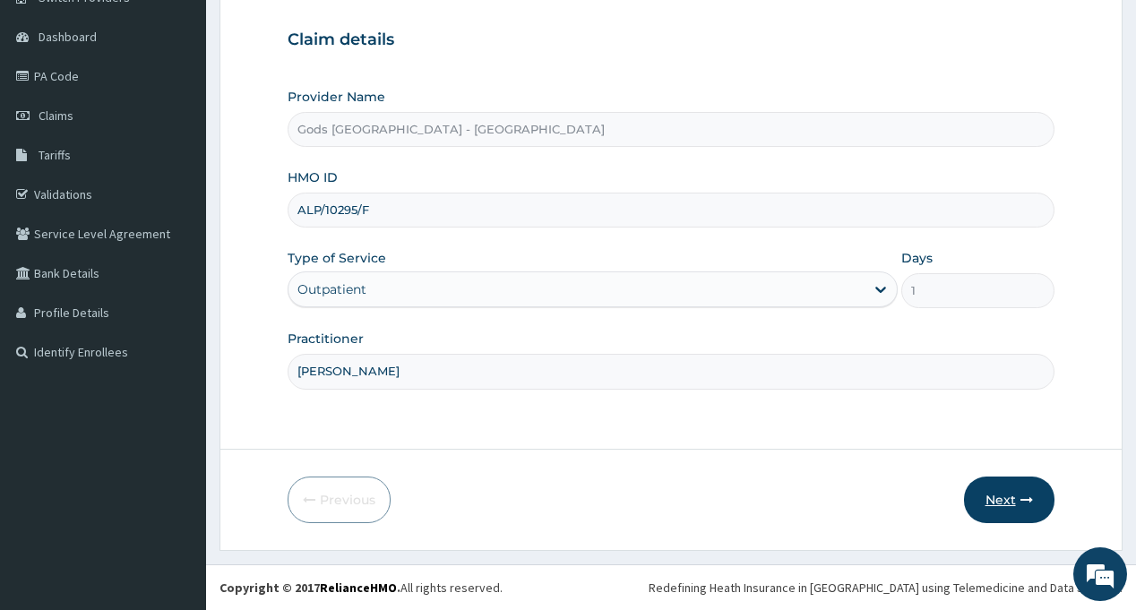
type input "DR SANI"
click at [992, 493] on button "Next" at bounding box center [1009, 500] width 91 height 47
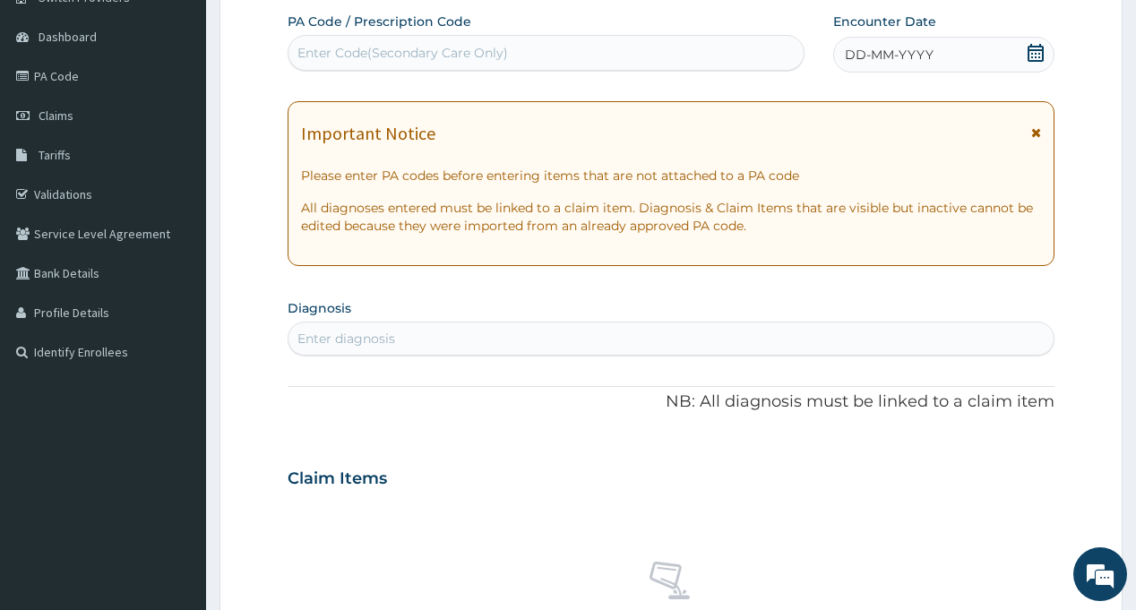
click at [470, 336] on div "Enter diagnosis" at bounding box center [671, 338] width 764 height 29
click at [445, 52] on div "Enter Code(Secondary Care Only)" at bounding box center [402, 53] width 211 height 18
type input "PA/0153B0"
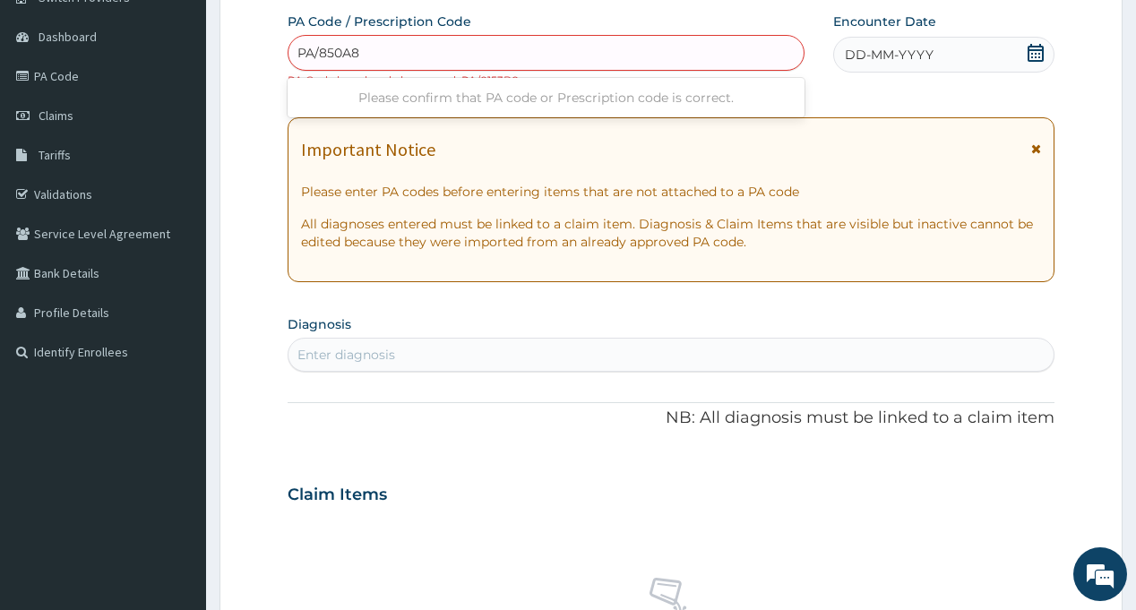
type input "PA/850A88"
type input "PA/BEBBD2"
type input "PA/201347"
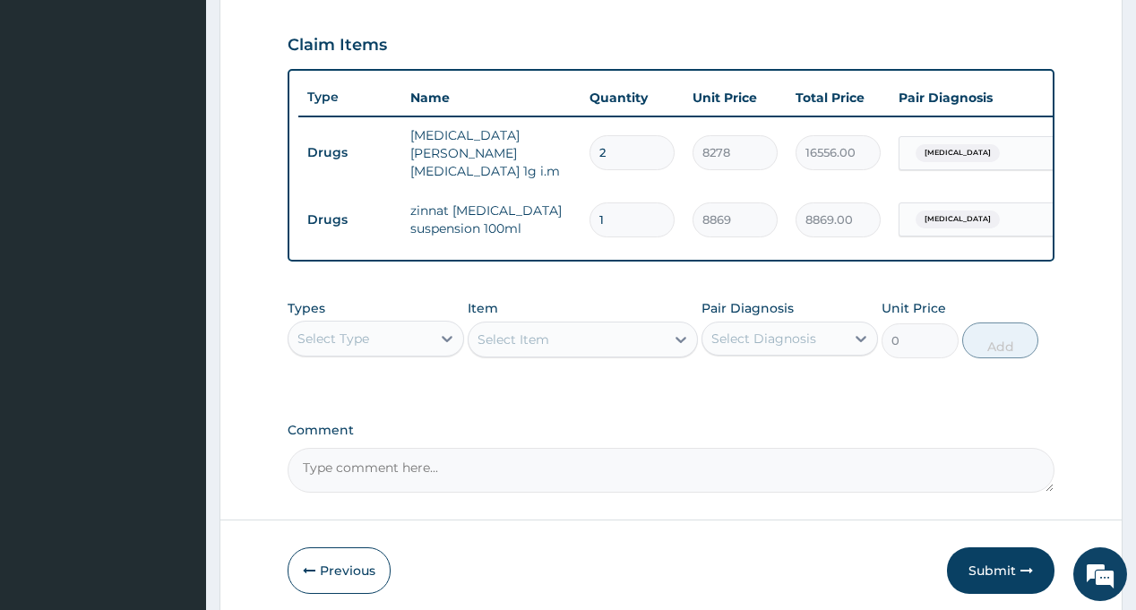
scroll to position [672, 0]
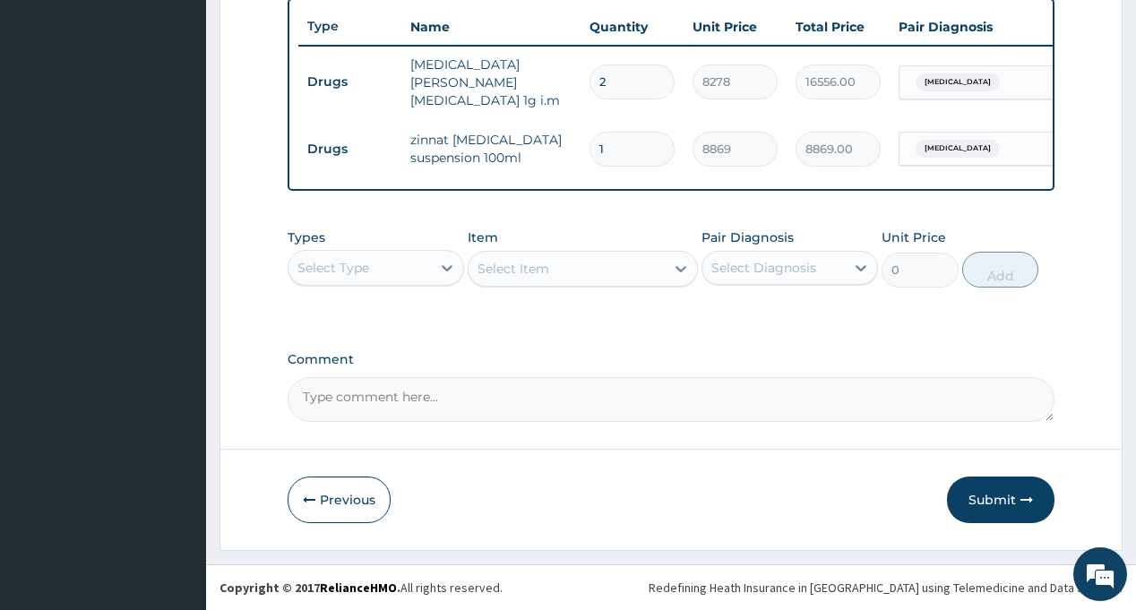
click at [997, 500] on button "Submit" at bounding box center [1001, 500] width 108 height 47
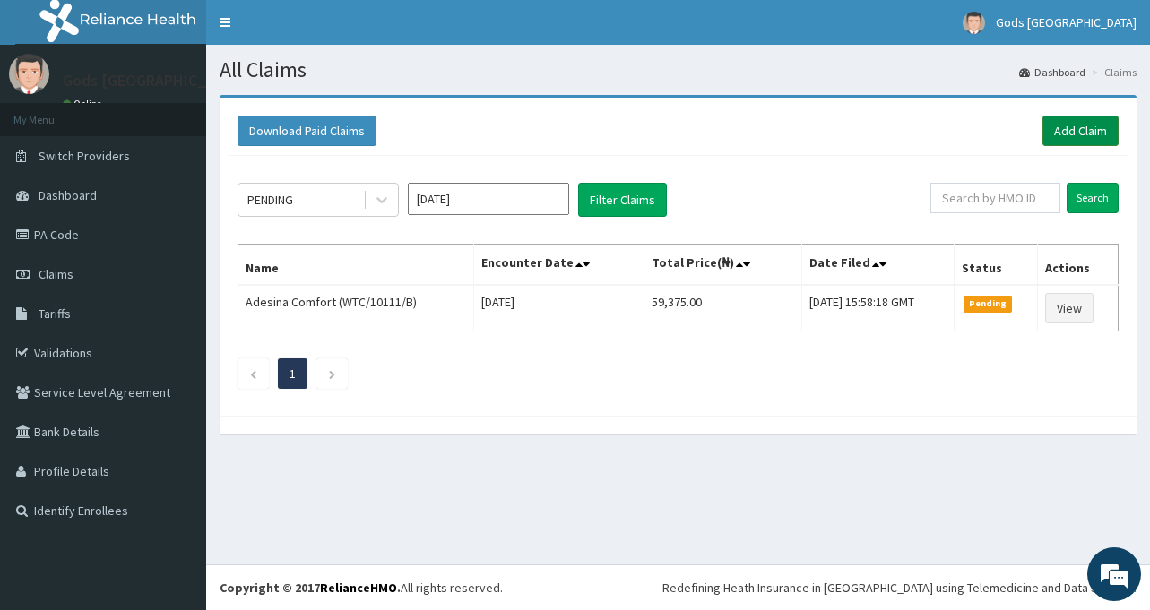
click at [1067, 130] on link "Add Claim" at bounding box center [1080, 131] width 76 height 30
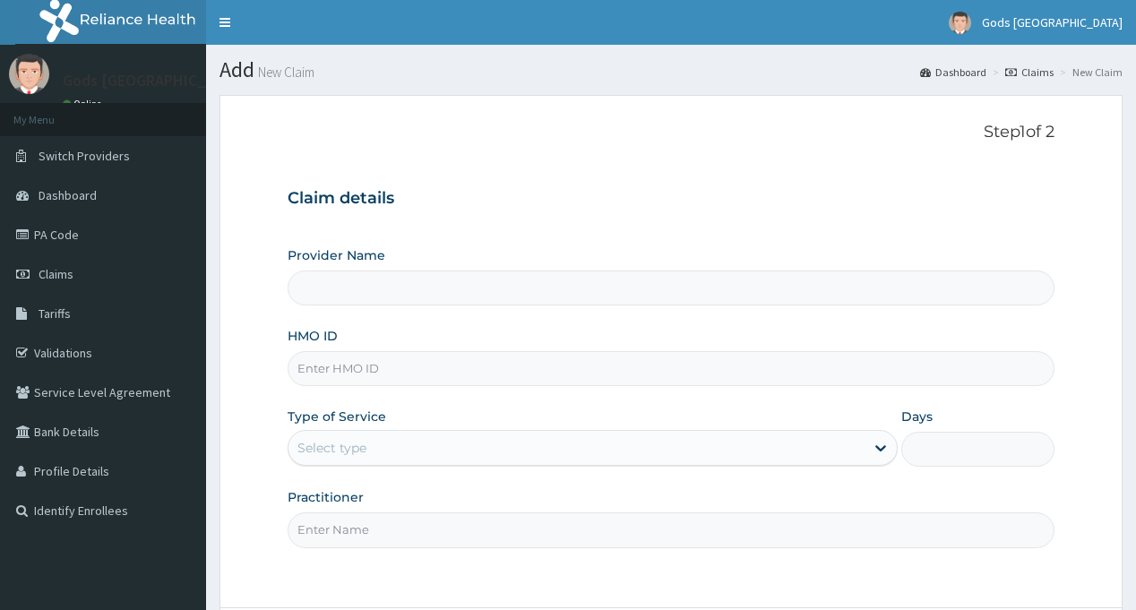
type input "Gods [GEOGRAPHIC_DATA] - [GEOGRAPHIC_DATA]"
type input "ALP/10295/F"
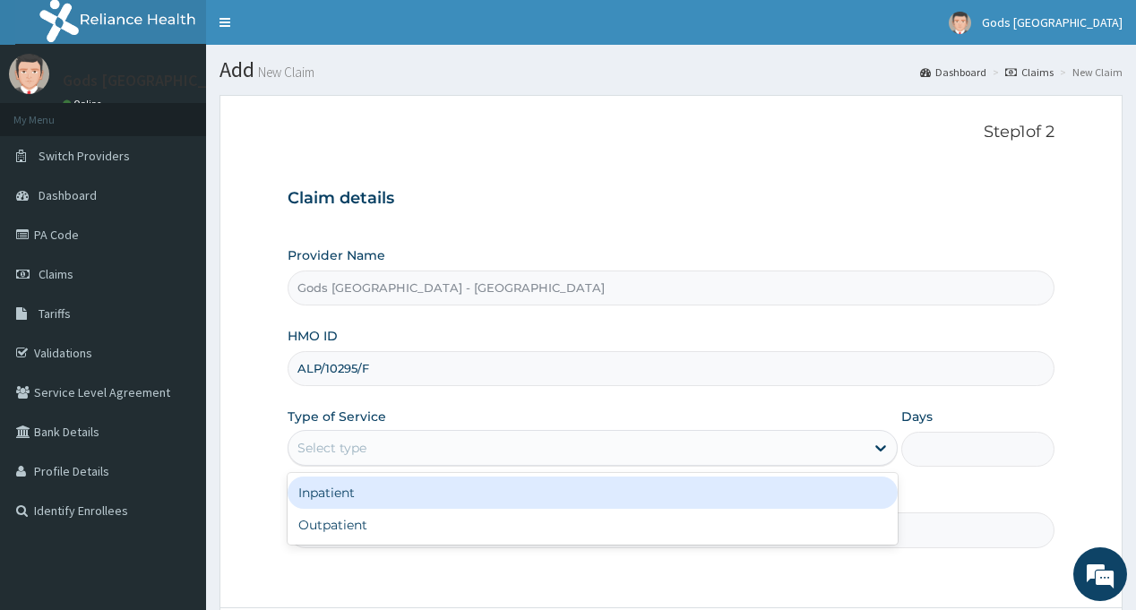
click at [388, 452] on div "Select type" at bounding box center [577, 448] width 576 height 29
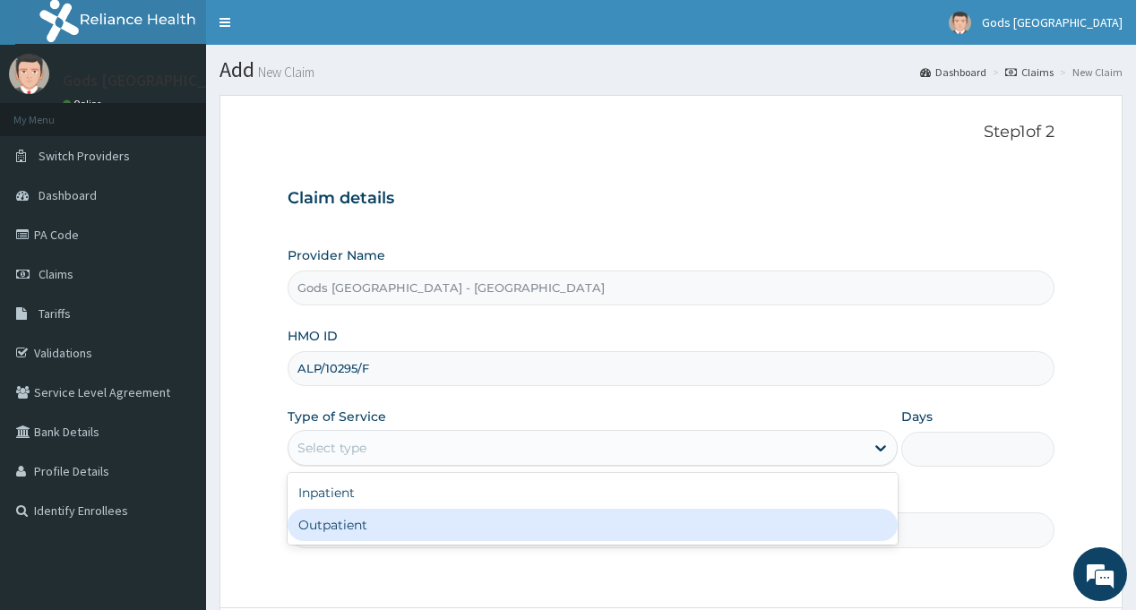
click at [374, 530] on div "Outpatient" at bounding box center [593, 525] width 610 height 32
type input "1"
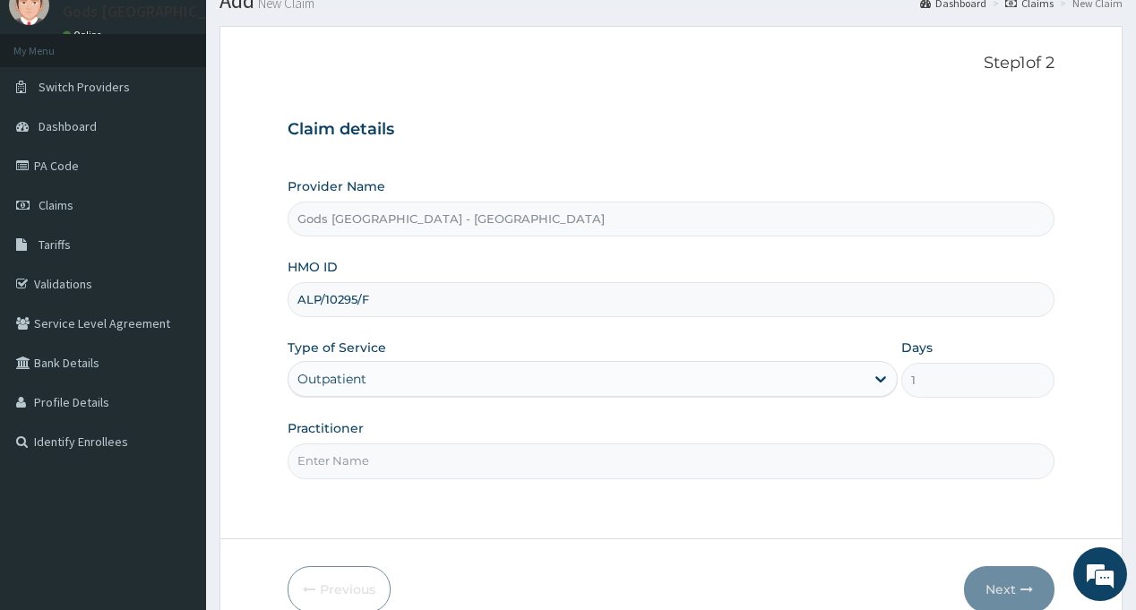
scroll to position [159, 0]
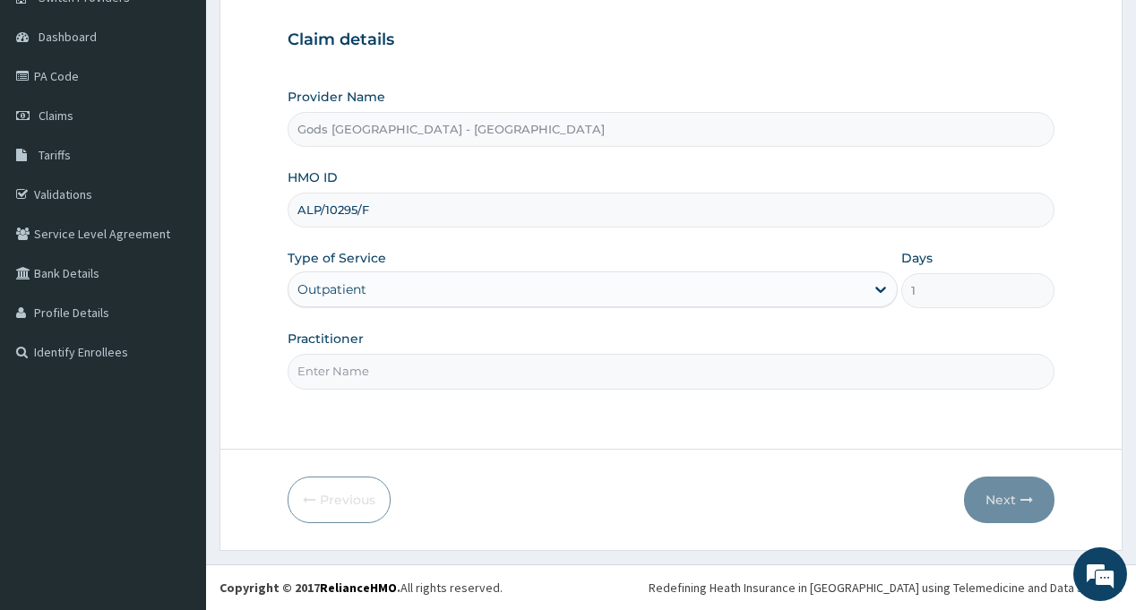
click at [429, 374] on input "Practitioner" at bounding box center [671, 371] width 766 height 35
type input "[PERSON_NAME]"
click at [991, 489] on button "Next" at bounding box center [1009, 500] width 91 height 47
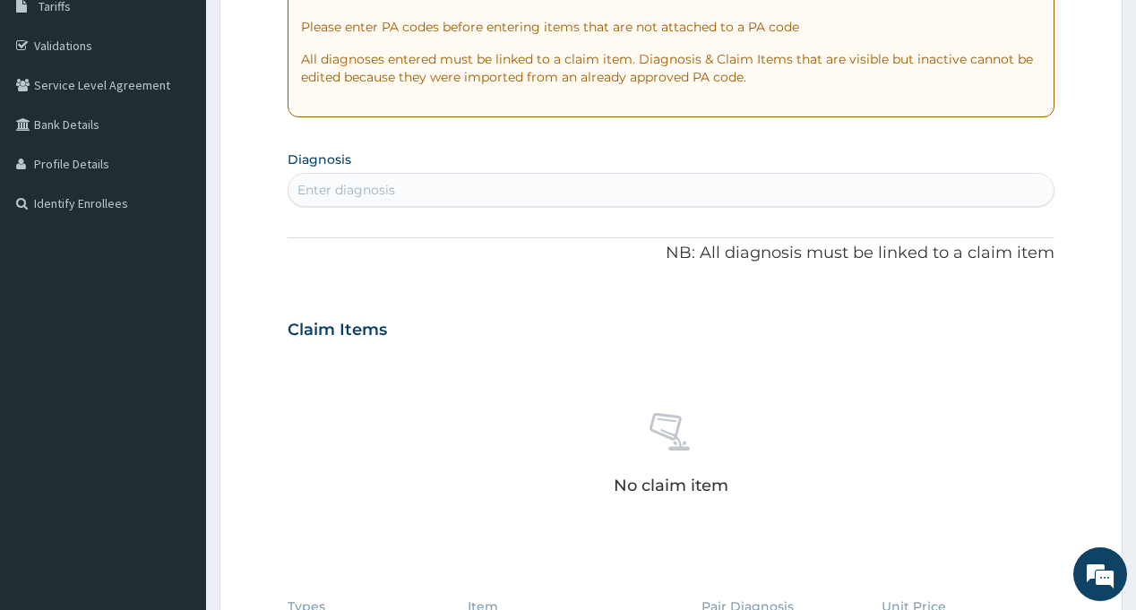
scroll to position [338, 0]
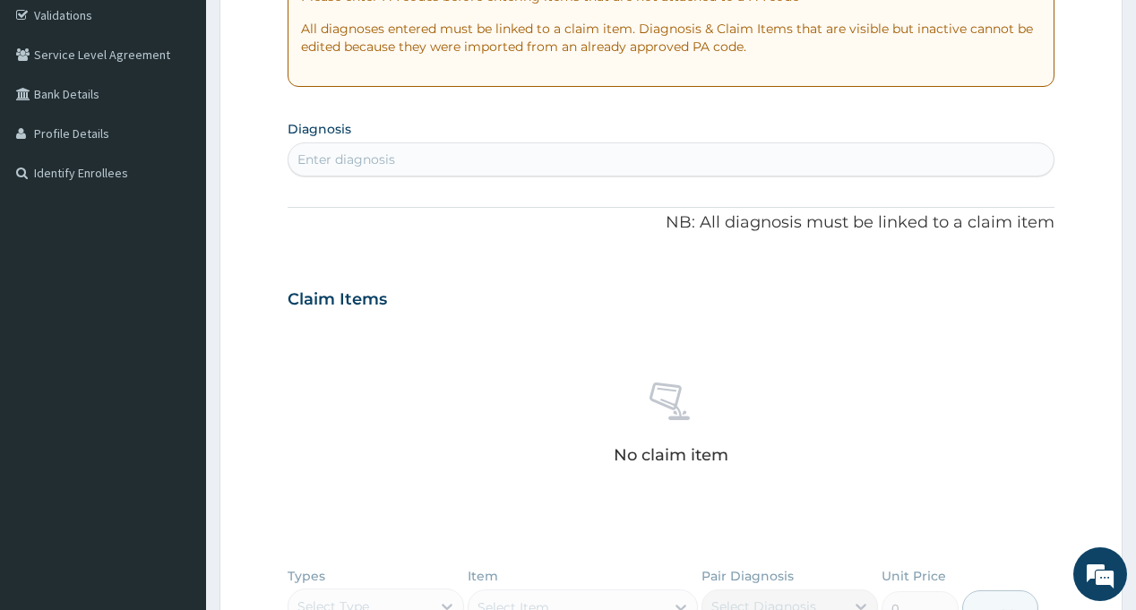
click at [401, 155] on div "Enter diagnosis" at bounding box center [671, 159] width 764 height 29
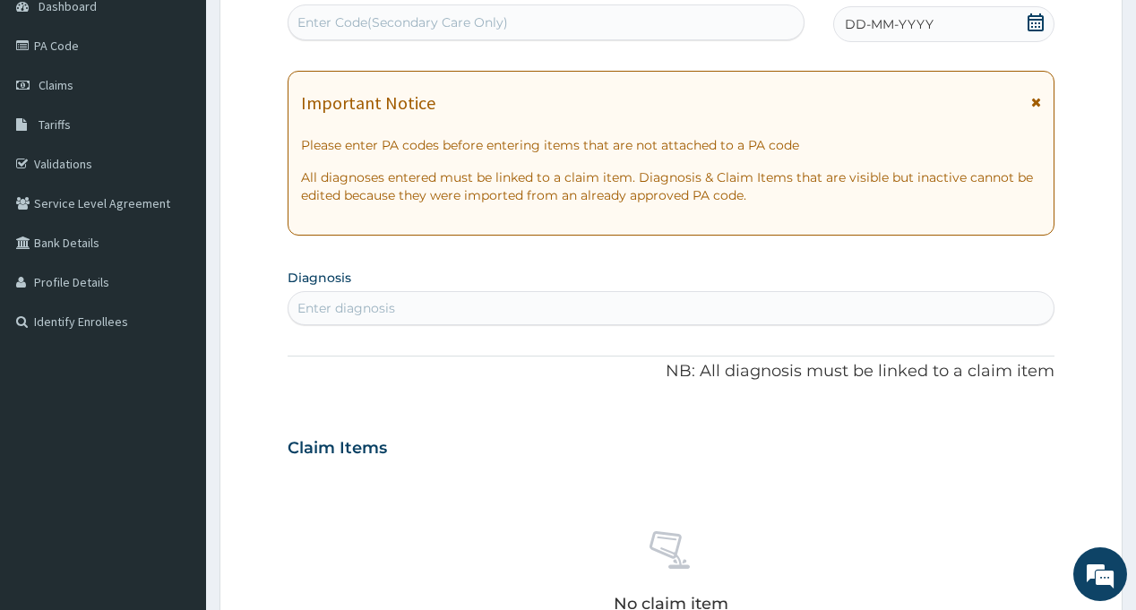
scroll to position [159, 0]
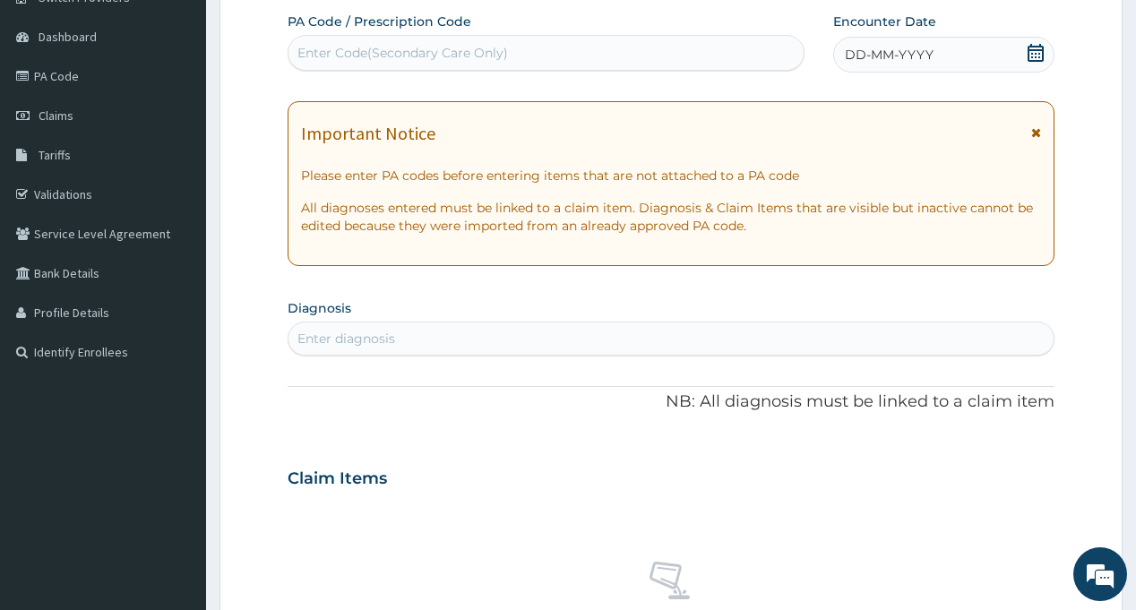
click at [418, 58] on div "Enter Code(Secondary Care Only)" at bounding box center [402, 53] width 211 height 18
type input "PA/6B7408"
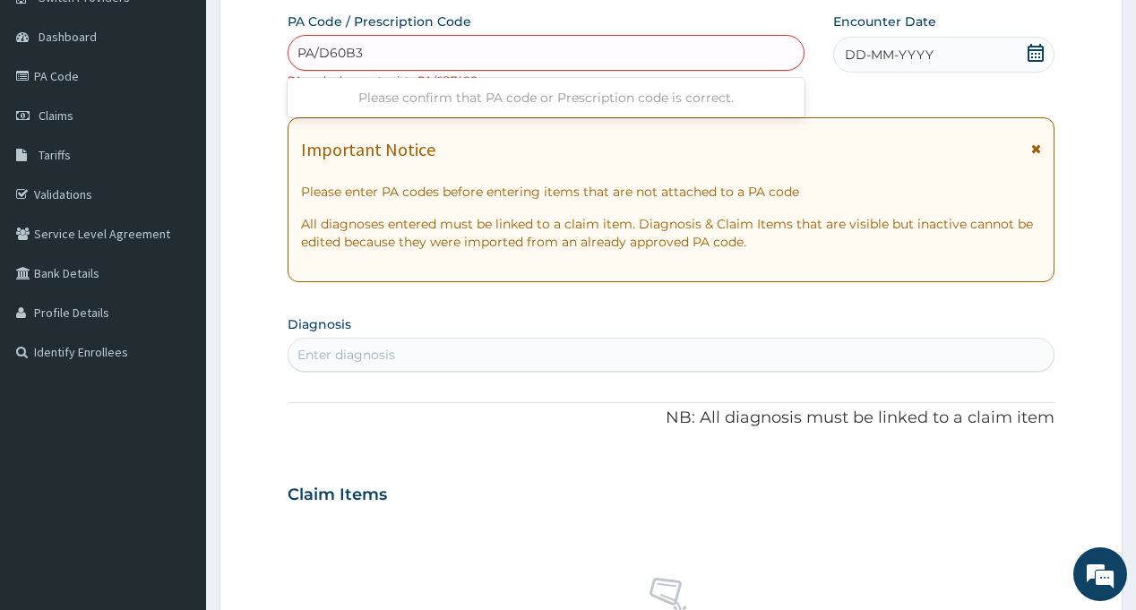
type input "PA/D60B3C"
type input "PA/417ECD"
type input "PA/687873"
click at [61, 116] on span "Claims" at bounding box center [56, 116] width 35 height 16
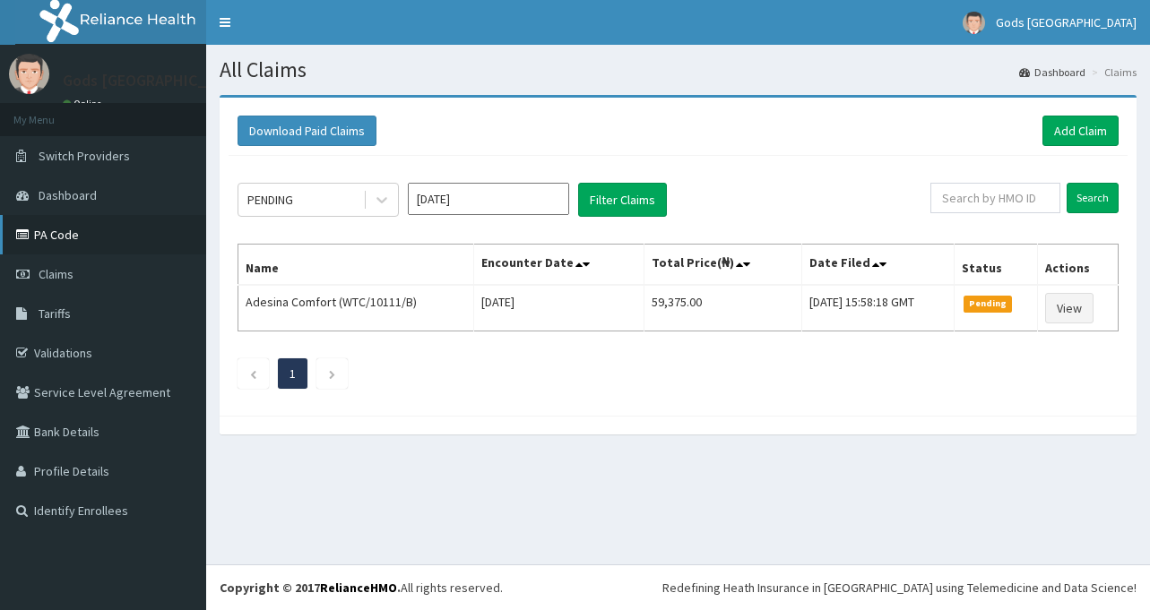
click at [65, 237] on link "PA Code" at bounding box center [103, 234] width 206 height 39
click at [1085, 134] on link "Add Claim" at bounding box center [1080, 131] width 76 height 30
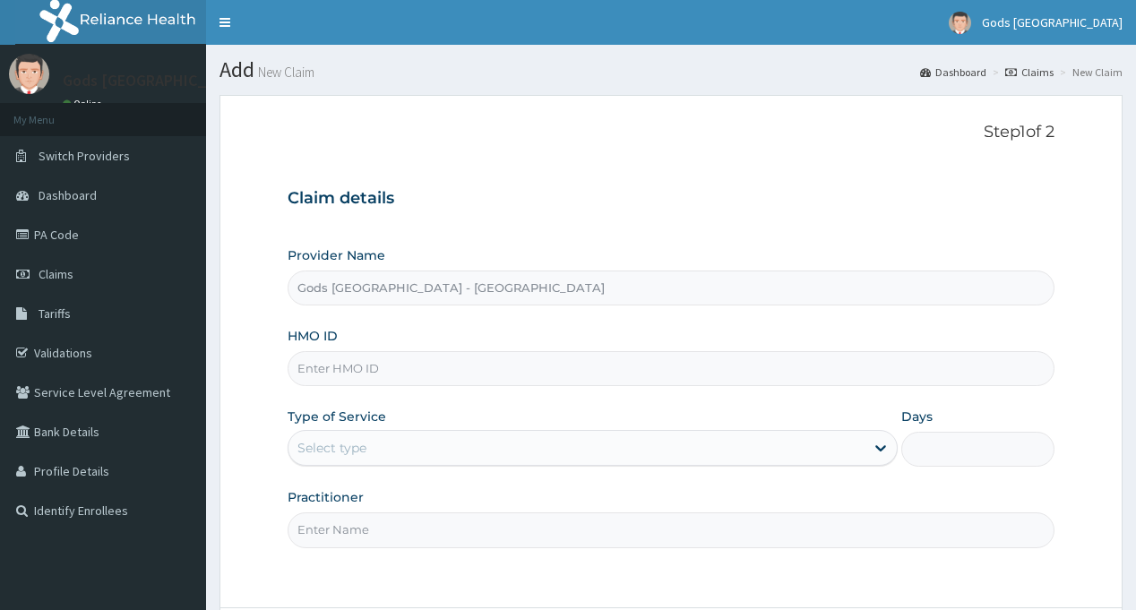
click at [508, 372] on input "HMO ID" at bounding box center [671, 368] width 766 height 35
type input "ALP/10295/F"
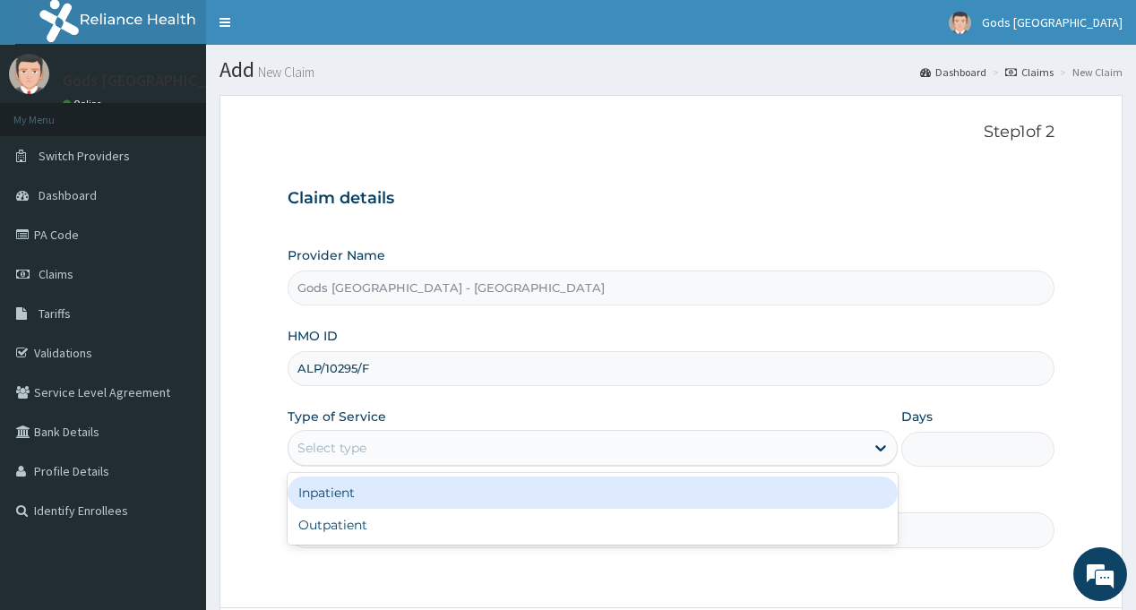
click at [545, 452] on div "Select type" at bounding box center [577, 448] width 576 height 29
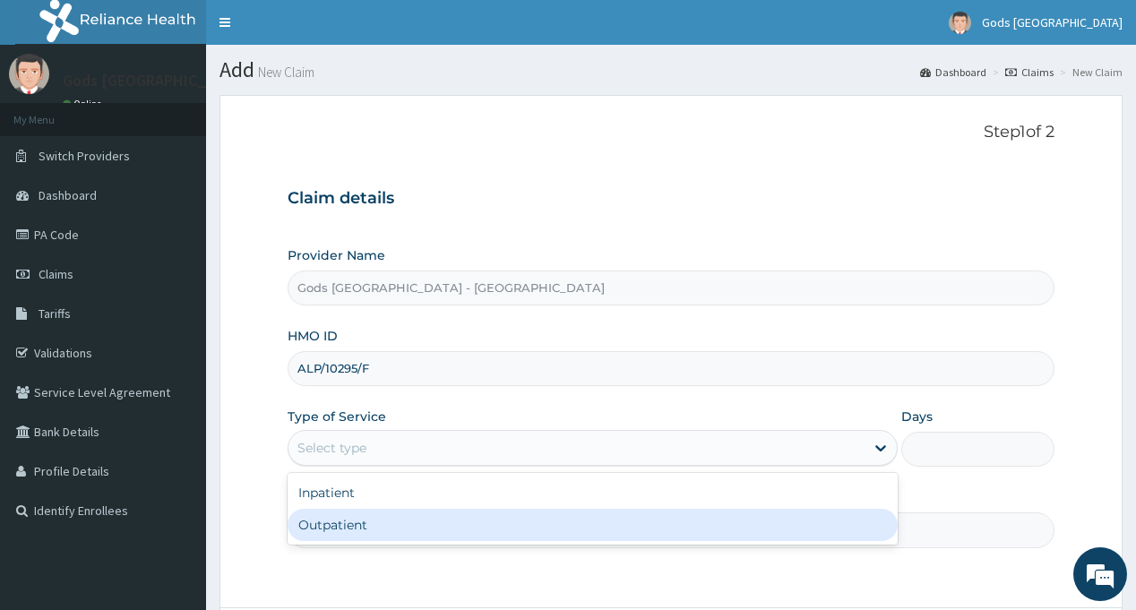
click at [462, 522] on div "Outpatient" at bounding box center [593, 525] width 610 height 32
type input "1"
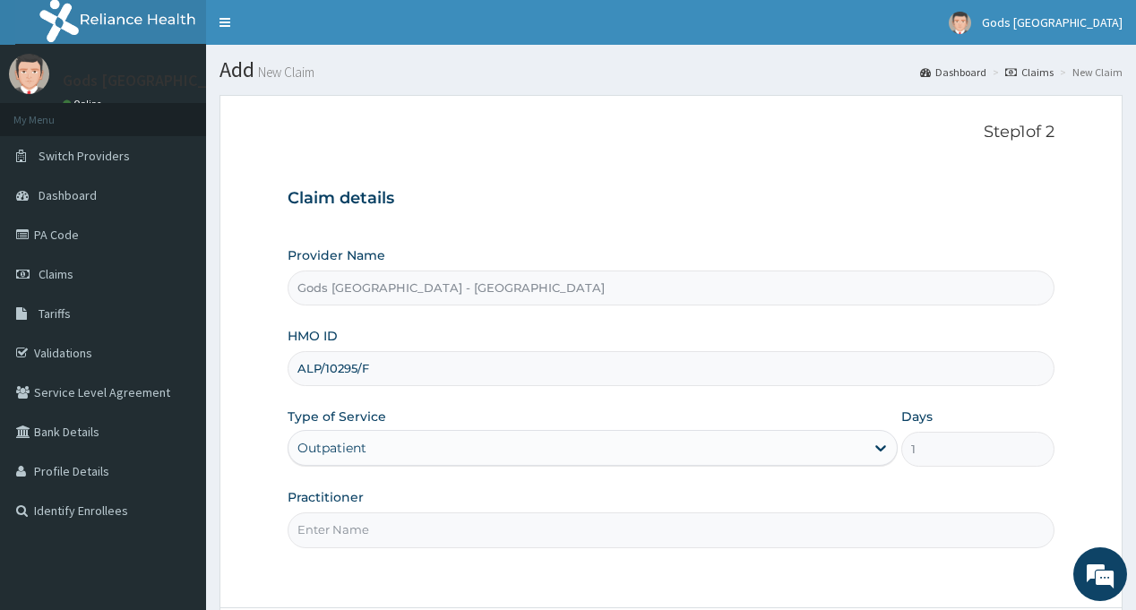
click at [466, 529] on input "Practitioner" at bounding box center [671, 530] width 766 height 35
type input "[PERSON_NAME]"
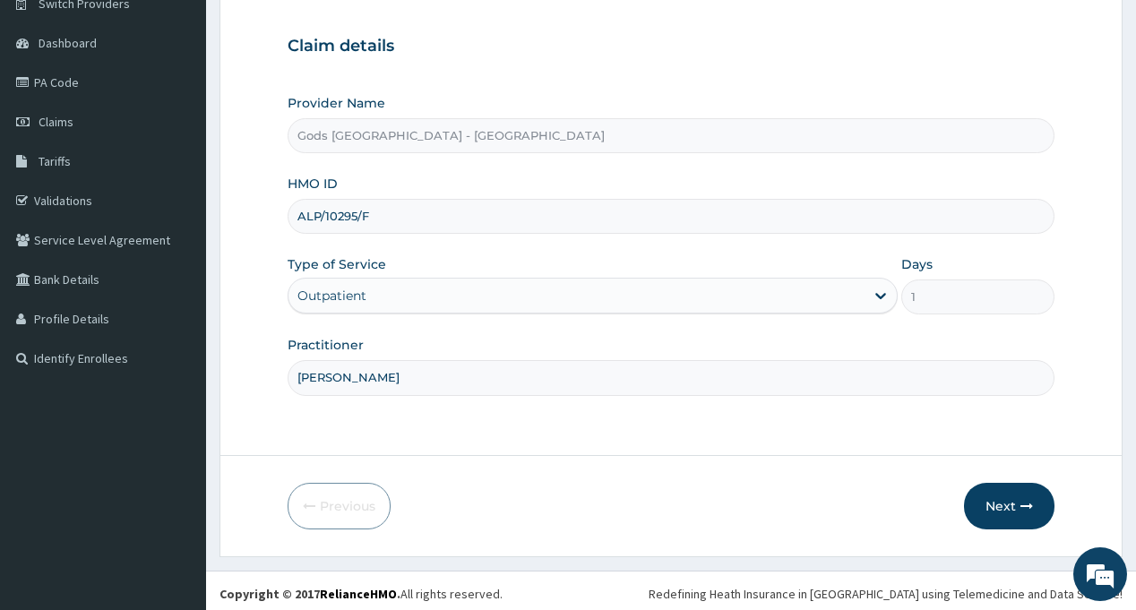
scroll to position [159, 0]
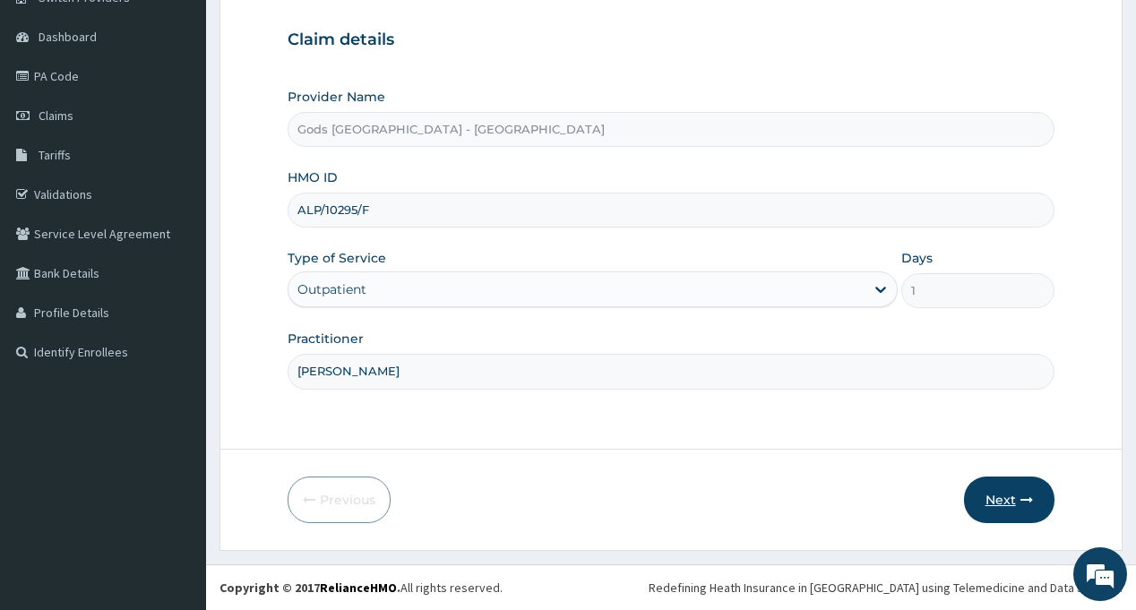
click at [992, 500] on button "Next" at bounding box center [1009, 500] width 91 height 47
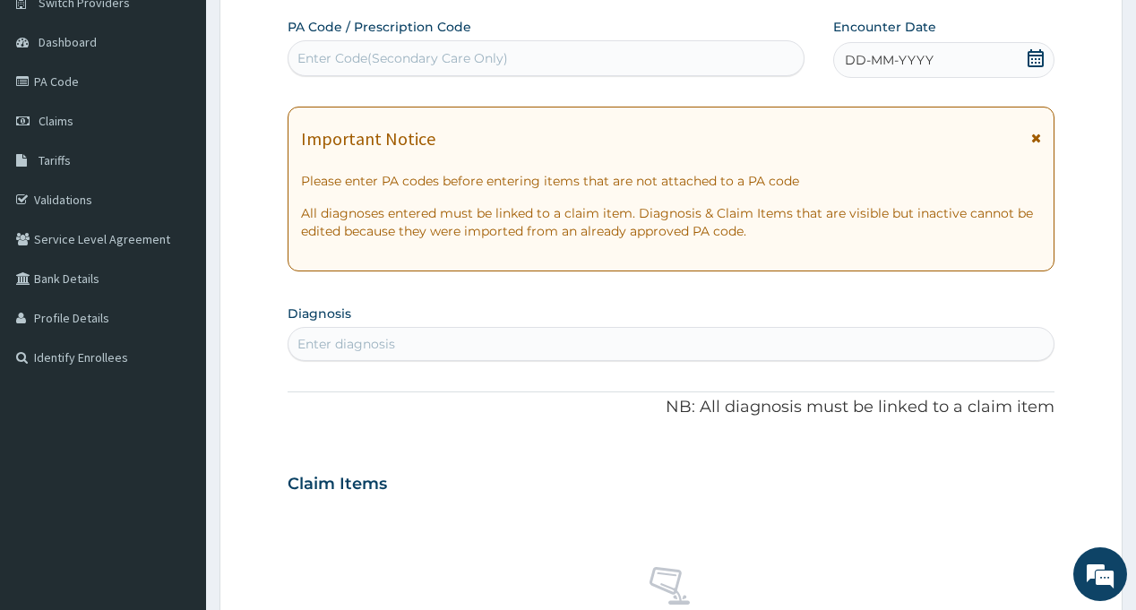
scroll to position [87, 0]
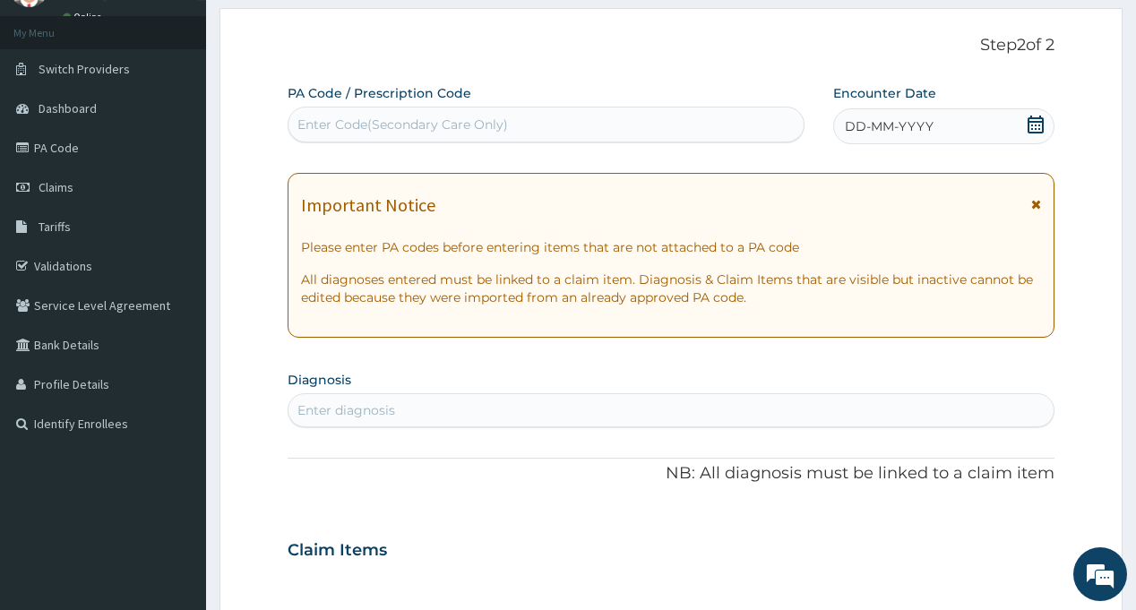
click at [366, 144] on div "PA Code / Prescription Code Enter Code(Secondary Care Only)" at bounding box center [546, 114] width 516 height 60
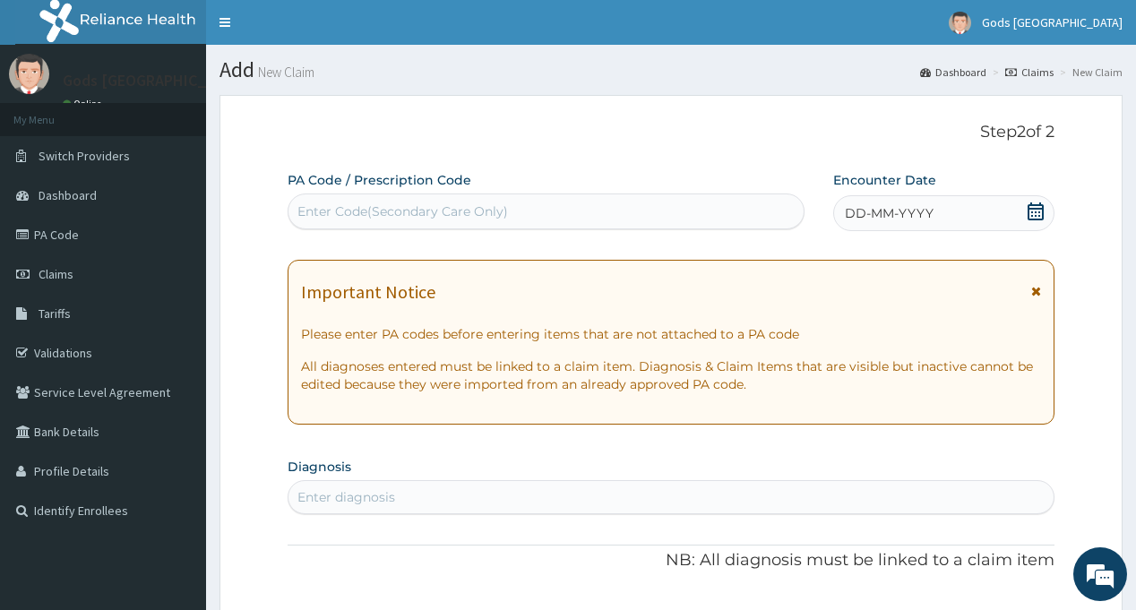
scroll to position [0, 0]
click at [391, 218] on div "Enter Code(Secondary Care Only)" at bounding box center [402, 212] width 211 height 18
type input "PA/BE8BD2"
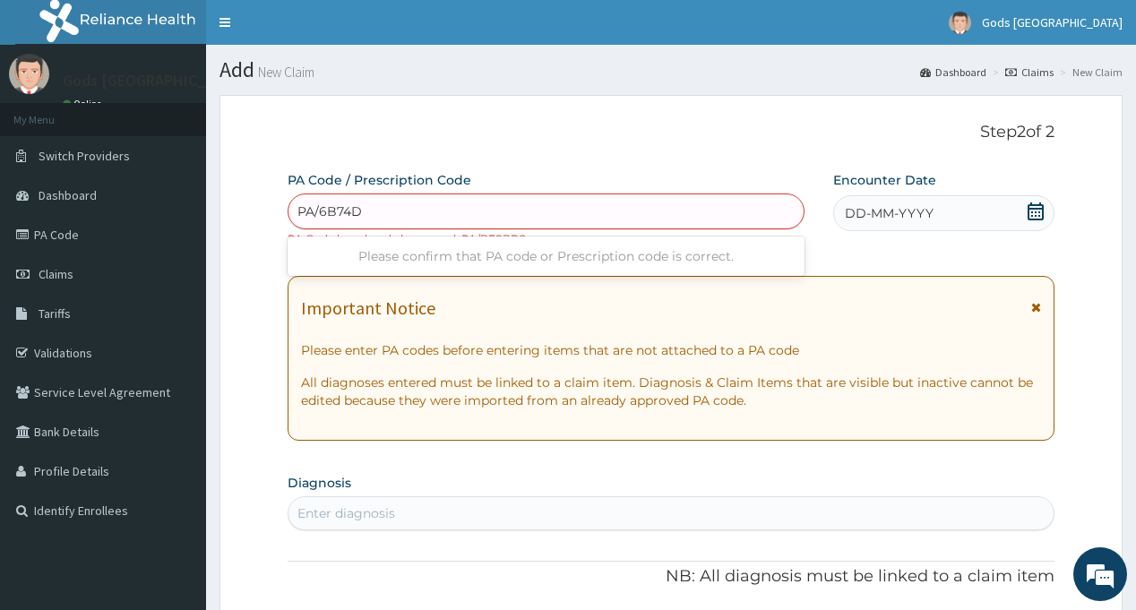
type input "PA/6B74D8"
type input "PA/687874"
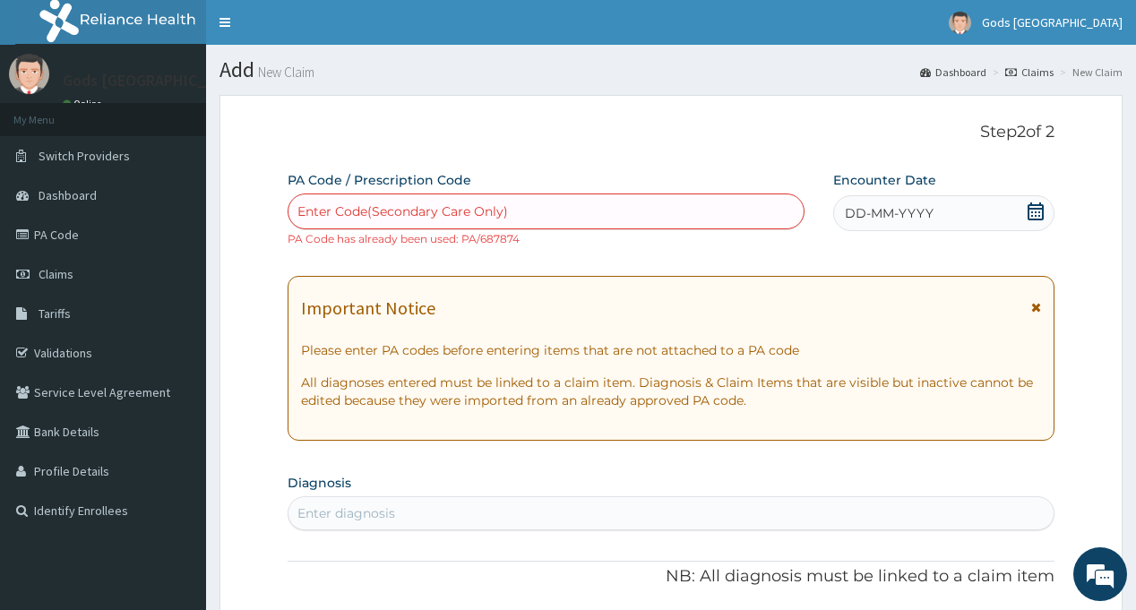
click at [432, 347] on p "Please enter PA codes before entering items that are not attached to a PA code" at bounding box center [670, 350] width 739 height 18
click at [65, 278] on span "Claims" at bounding box center [56, 274] width 35 height 16
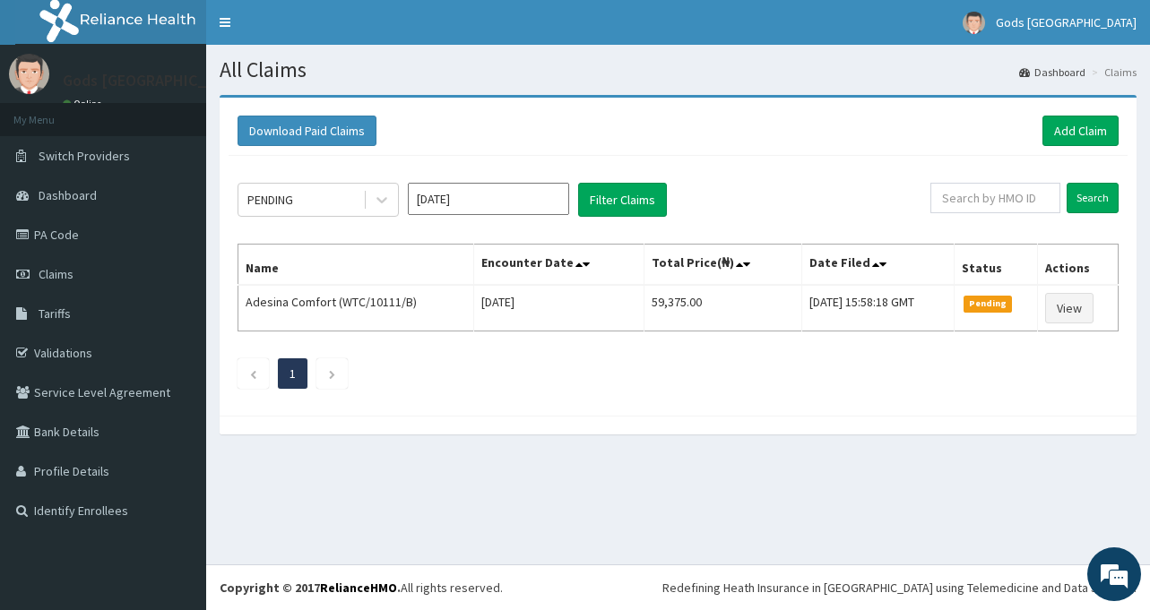
drag, startPoint x: 970, startPoint y: 118, endPoint x: 914, endPoint y: 125, distance: 56.0
drag, startPoint x: 914, startPoint y: 125, endPoint x: 544, endPoint y: 410, distance: 467.1
click at [544, 410] on div "Download Paid Claims Add Claim × Note you can only download claims within a max…" at bounding box center [678, 257] width 917 height 318
click at [80, 233] on link "PA Code" at bounding box center [103, 234] width 206 height 39
click at [380, 196] on icon at bounding box center [382, 200] width 18 height 18
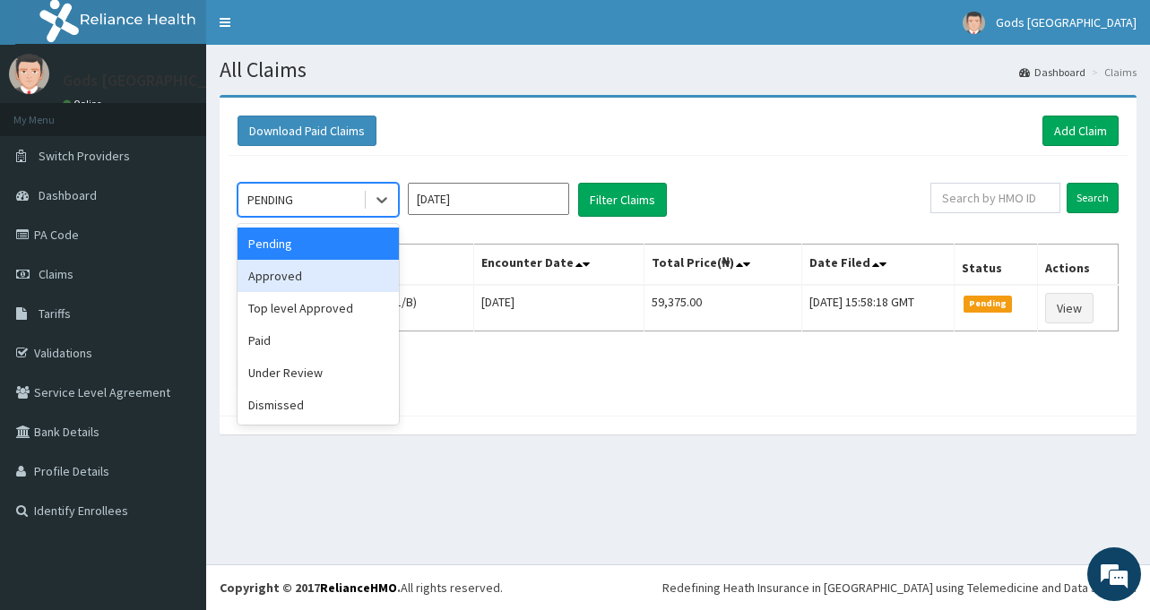
click at [274, 278] on div "Approved" at bounding box center [317, 276] width 161 height 32
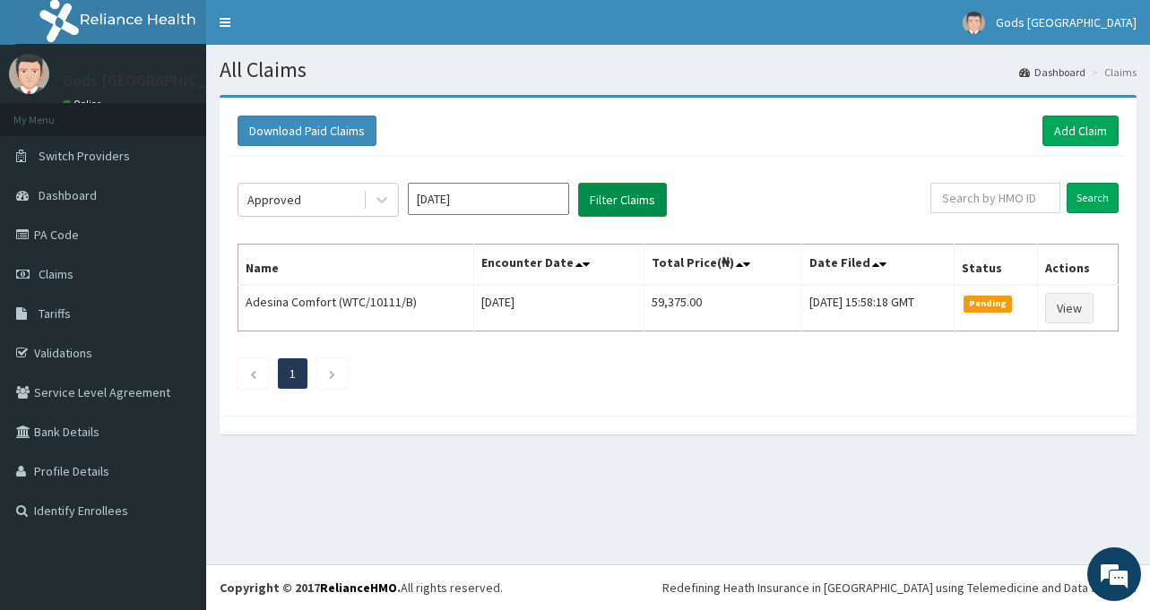
click at [632, 201] on button "Filter Claims" at bounding box center [622, 200] width 89 height 34
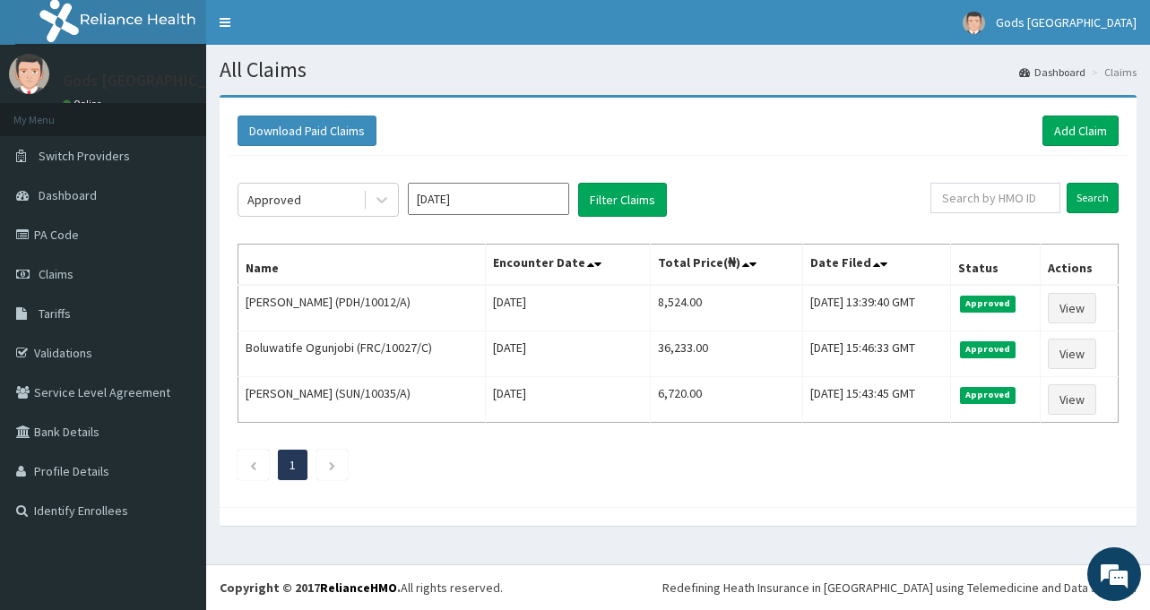
click at [474, 201] on input "[DATE]" at bounding box center [488, 199] width 161 height 32
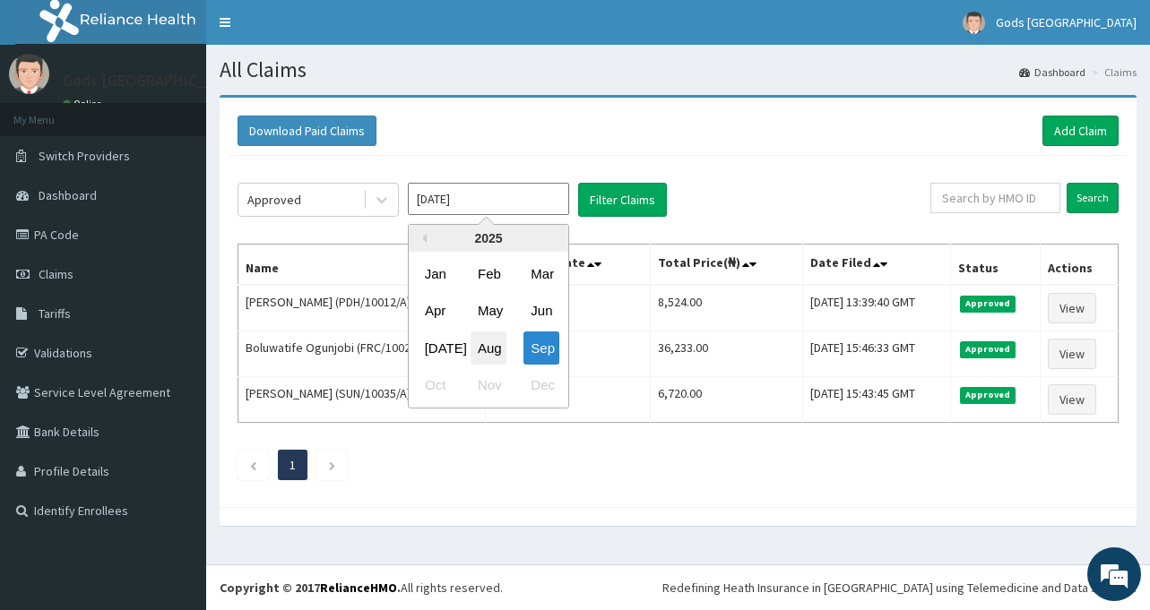
click at [488, 347] on div "Aug" at bounding box center [488, 348] width 36 height 33
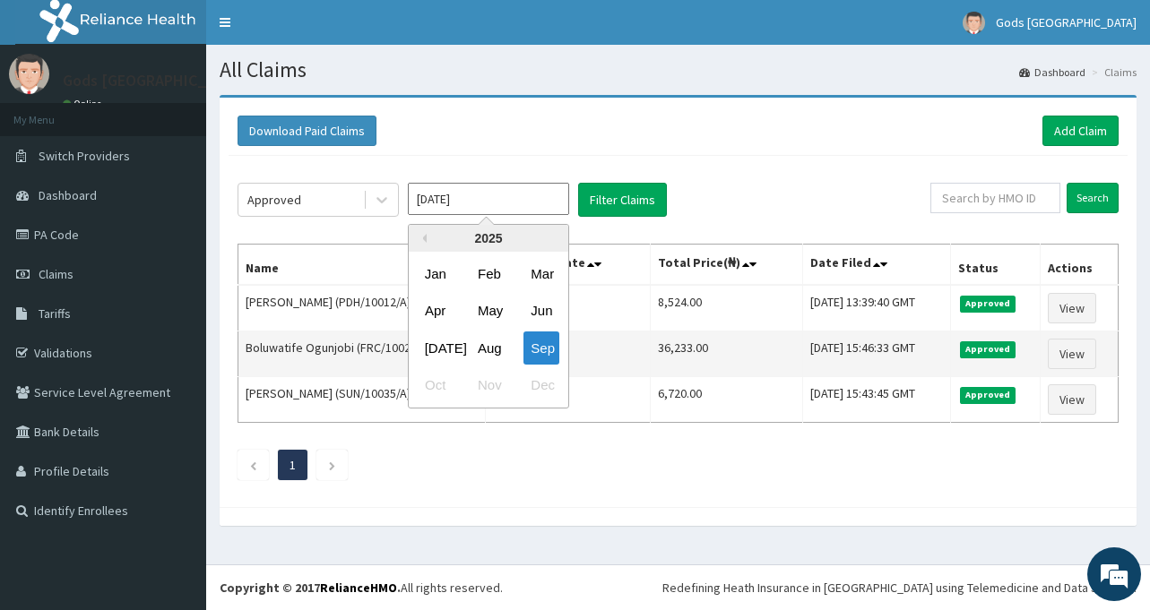
type input "Aug 2025"
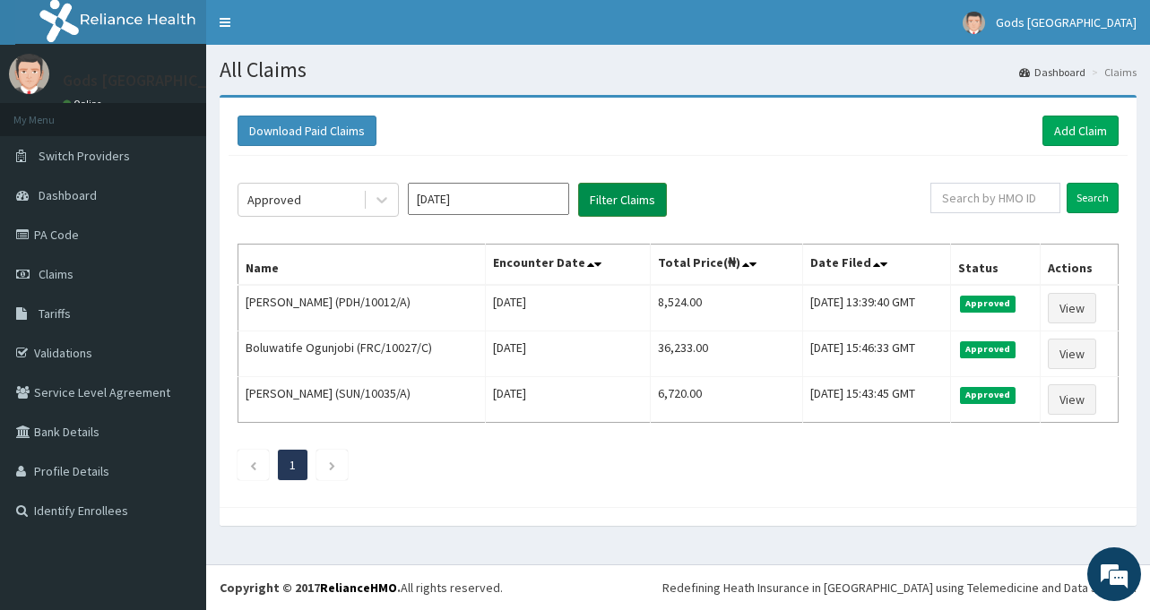
click at [642, 193] on button "Filter Claims" at bounding box center [622, 200] width 89 height 34
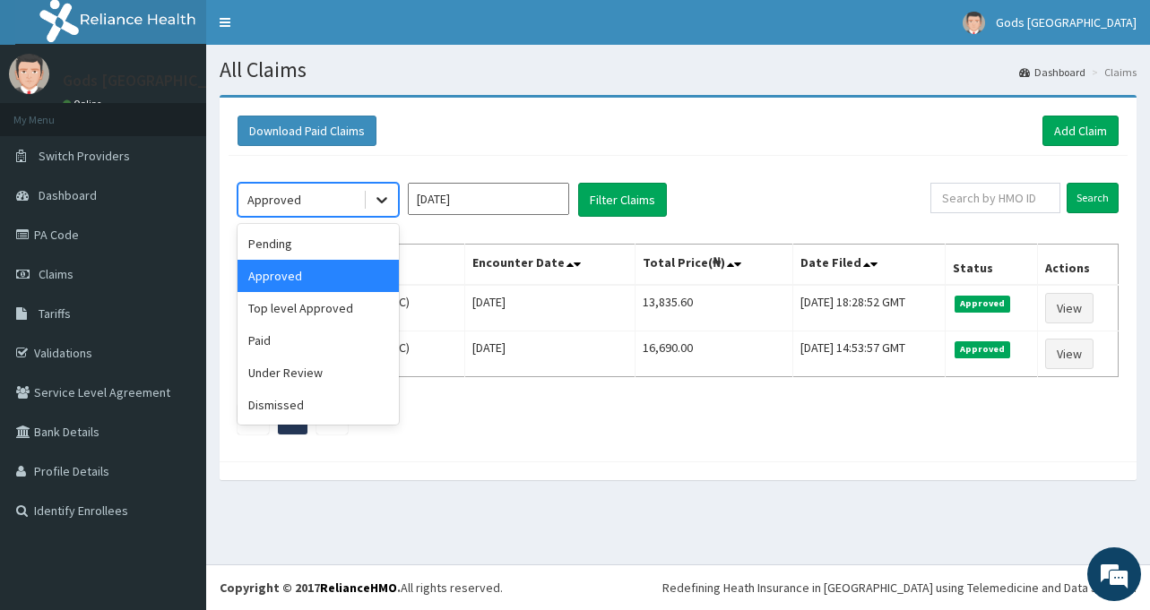
click at [379, 204] on icon at bounding box center [382, 200] width 18 height 18
click at [298, 249] on div "Pending" at bounding box center [317, 244] width 161 height 32
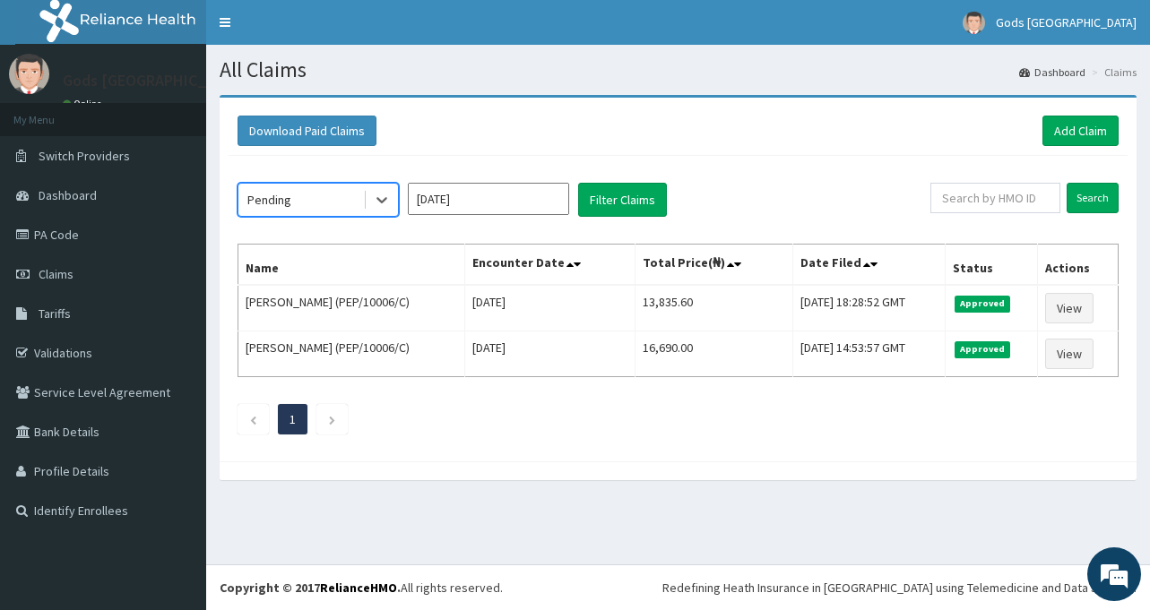
click at [639, 177] on div "option Pending, selected. Select is focused ,type to refine list, press Down to…" at bounding box center [678, 304] width 899 height 297
click at [634, 194] on button "Filter Claims" at bounding box center [622, 200] width 89 height 34
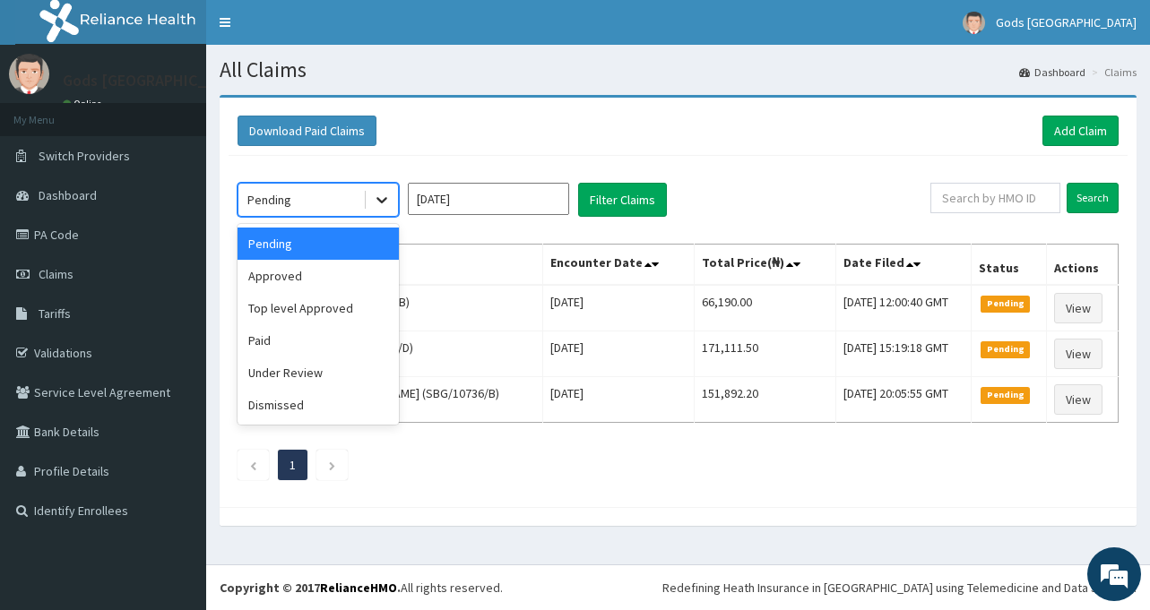
click at [382, 194] on icon at bounding box center [382, 200] width 18 height 18
click at [295, 310] on div "Top level Approved" at bounding box center [317, 308] width 161 height 32
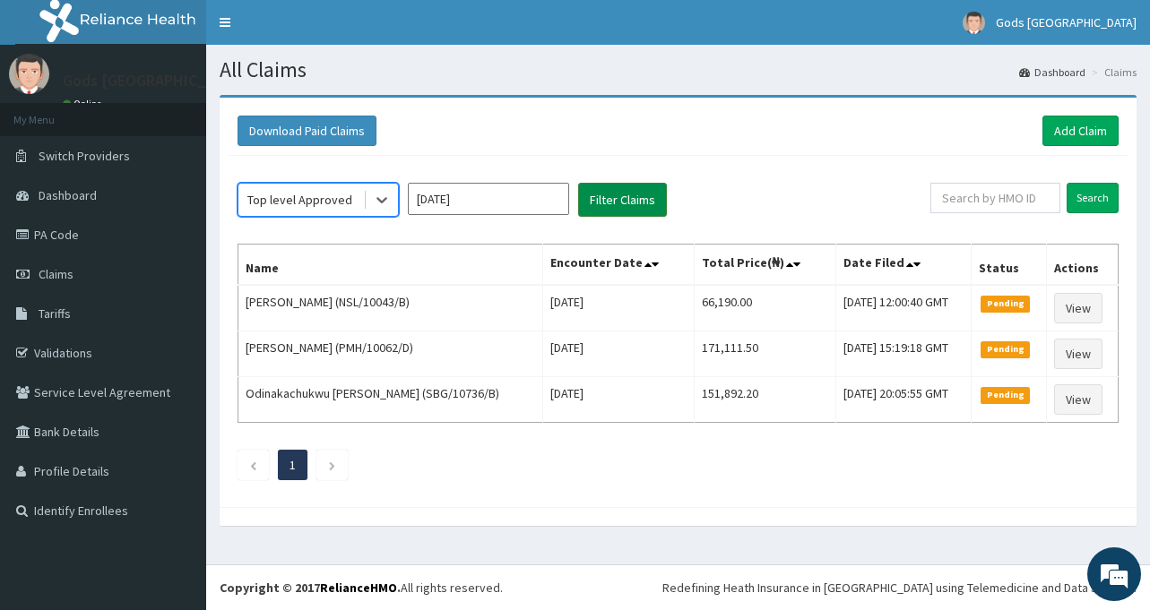
click at [625, 189] on button "Filter Claims" at bounding box center [622, 200] width 89 height 34
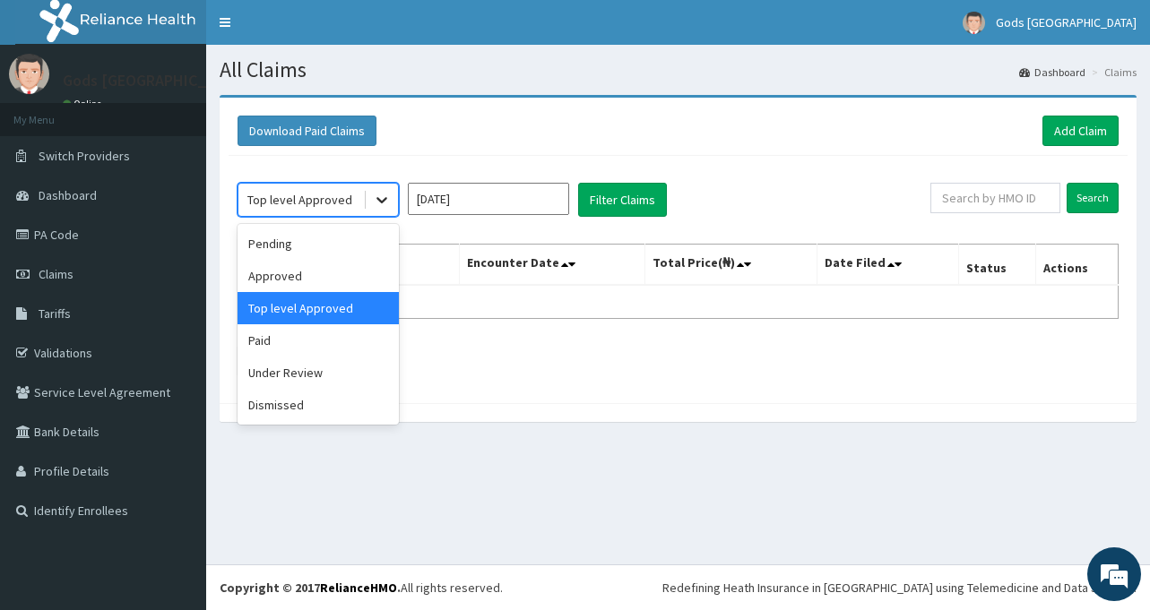
click at [380, 206] on icon at bounding box center [382, 200] width 18 height 18
click at [341, 341] on div "Paid" at bounding box center [317, 340] width 161 height 32
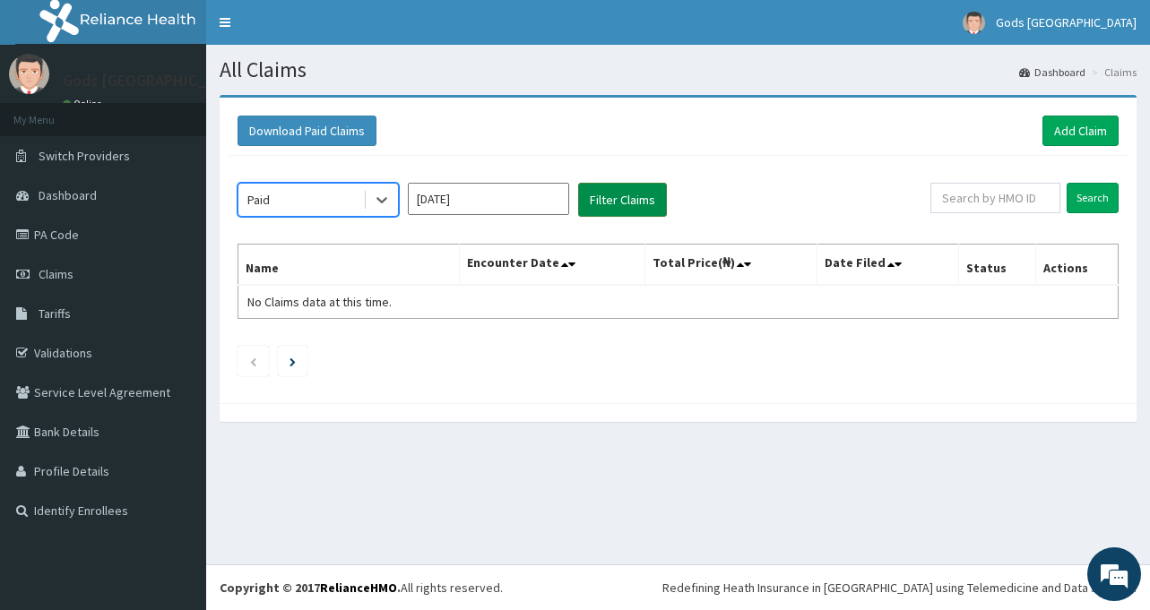
click at [622, 200] on button "Filter Claims" at bounding box center [622, 200] width 89 height 34
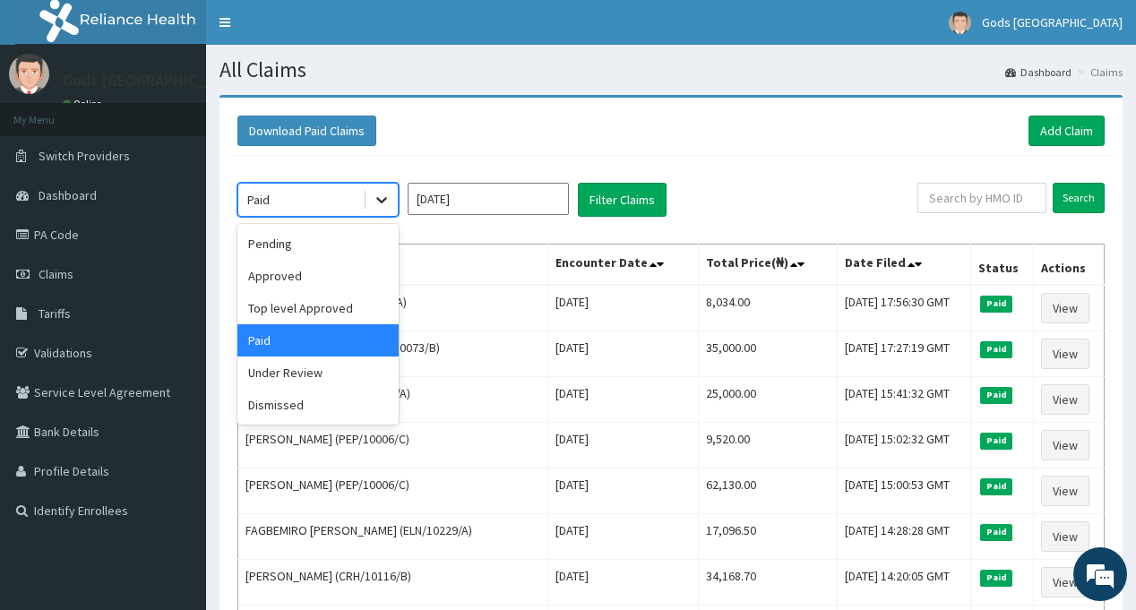
click at [385, 194] on icon at bounding box center [382, 200] width 18 height 18
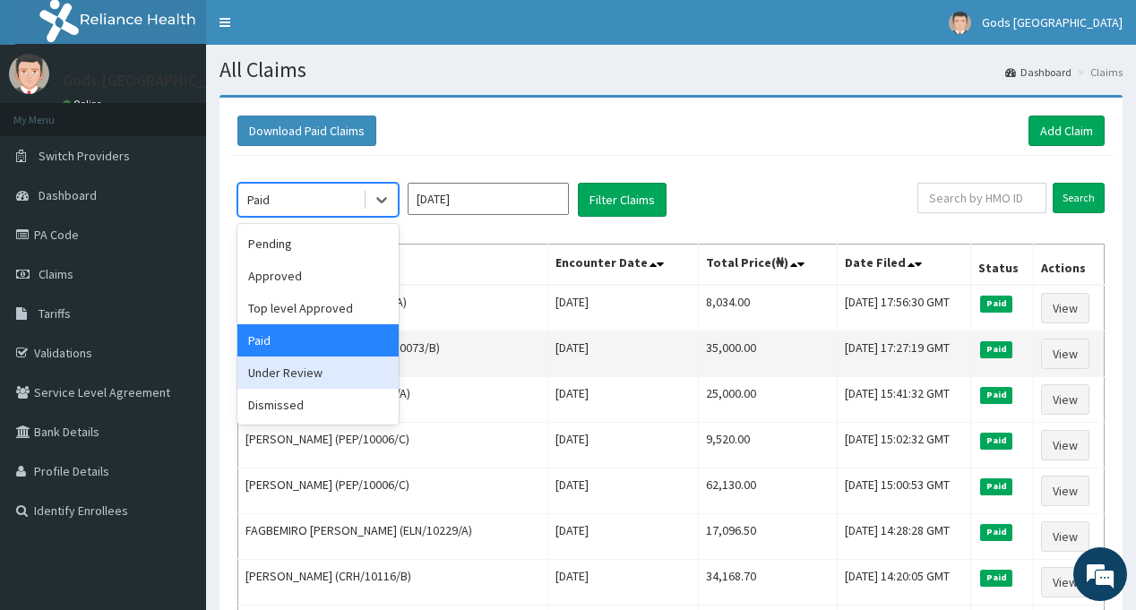
click at [325, 376] on div "Under Review" at bounding box center [317, 373] width 161 height 32
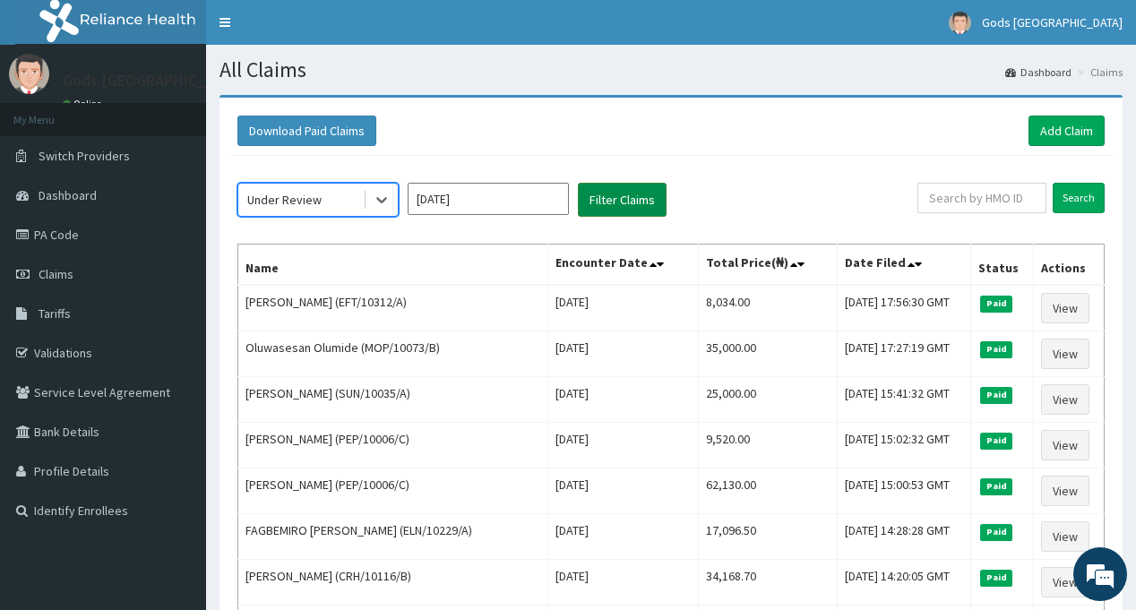
click at [649, 207] on button "Filter Claims" at bounding box center [622, 200] width 89 height 34
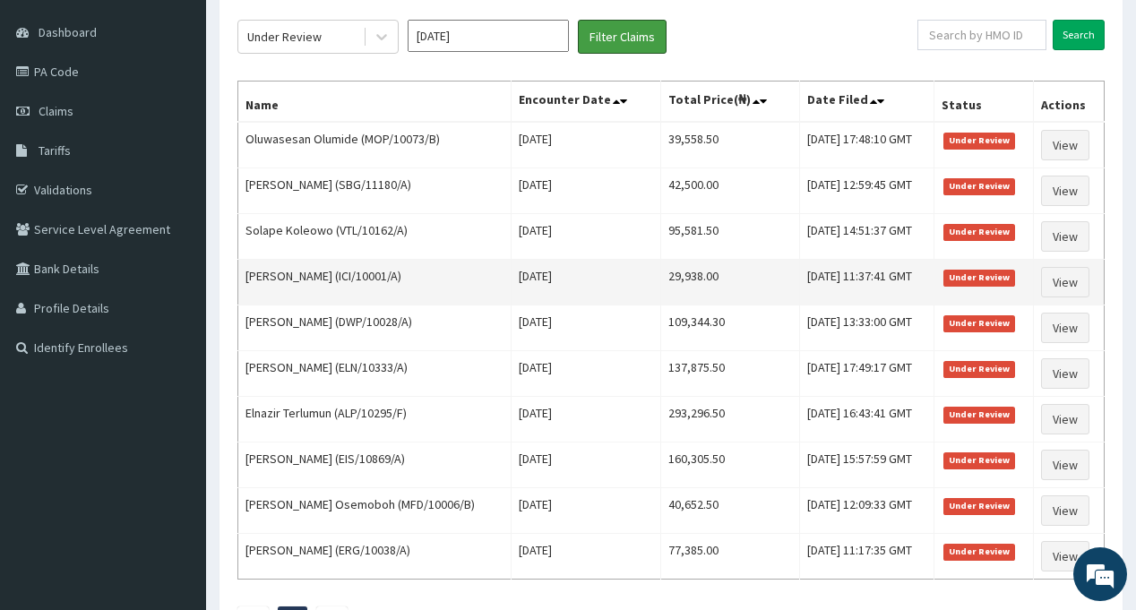
scroll to position [179, 0]
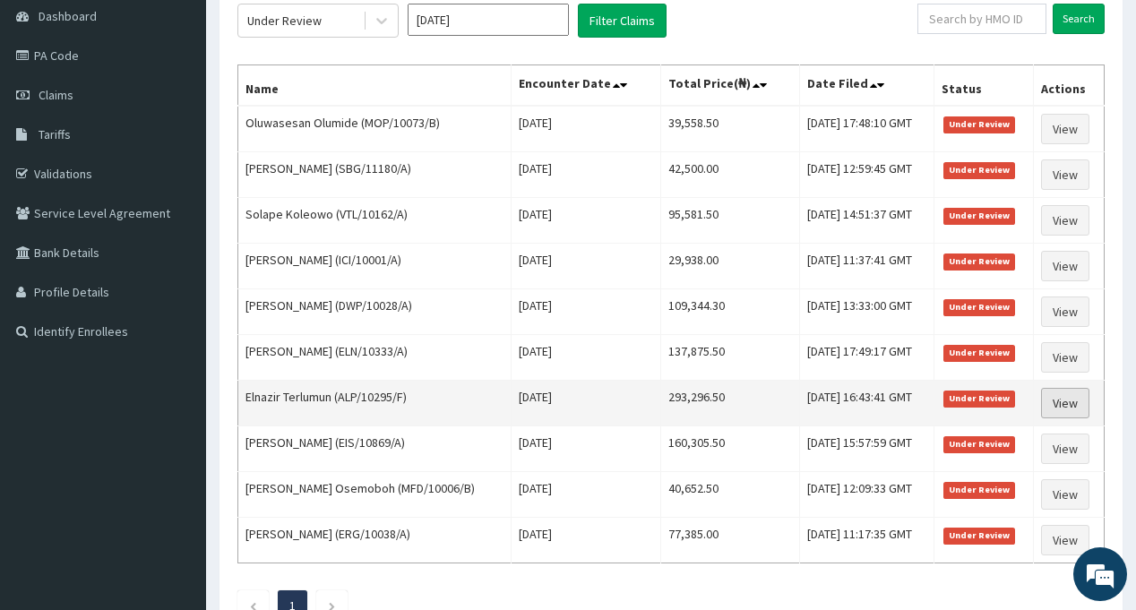
click at [1064, 406] on link "View" at bounding box center [1065, 403] width 48 height 30
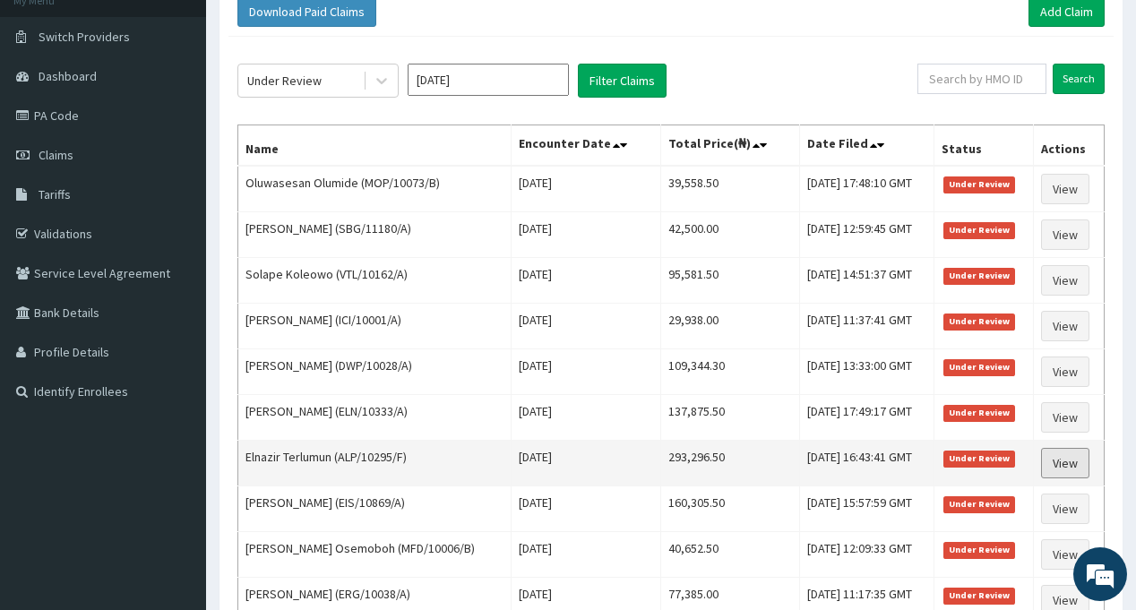
scroll to position [90, 0]
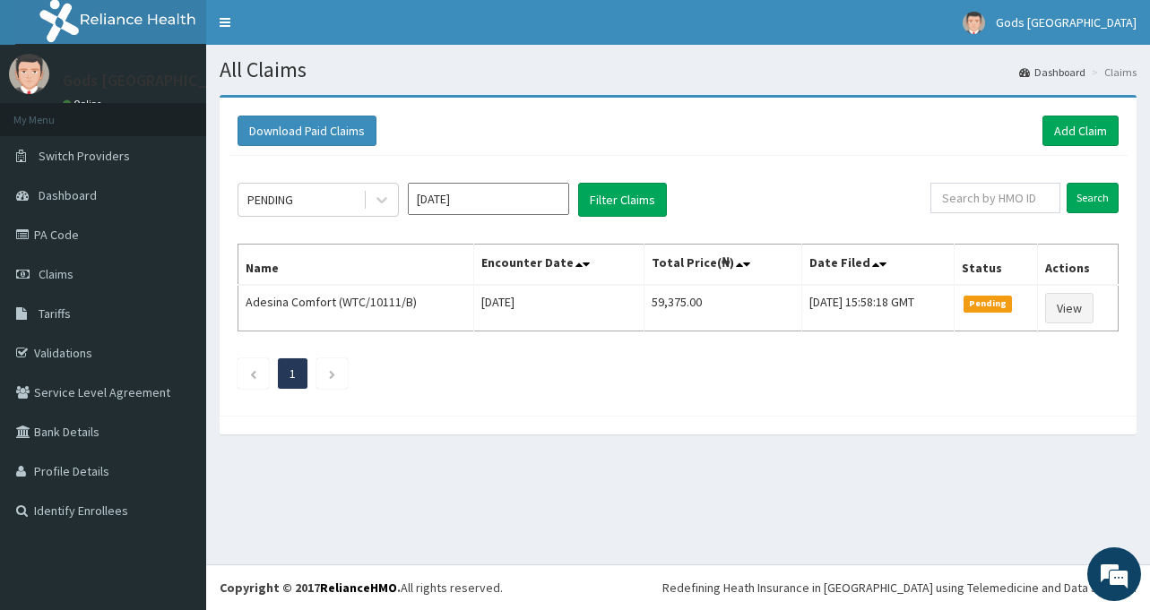
click at [474, 200] on input "[DATE]" at bounding box center [488, 199] width 161 height 32
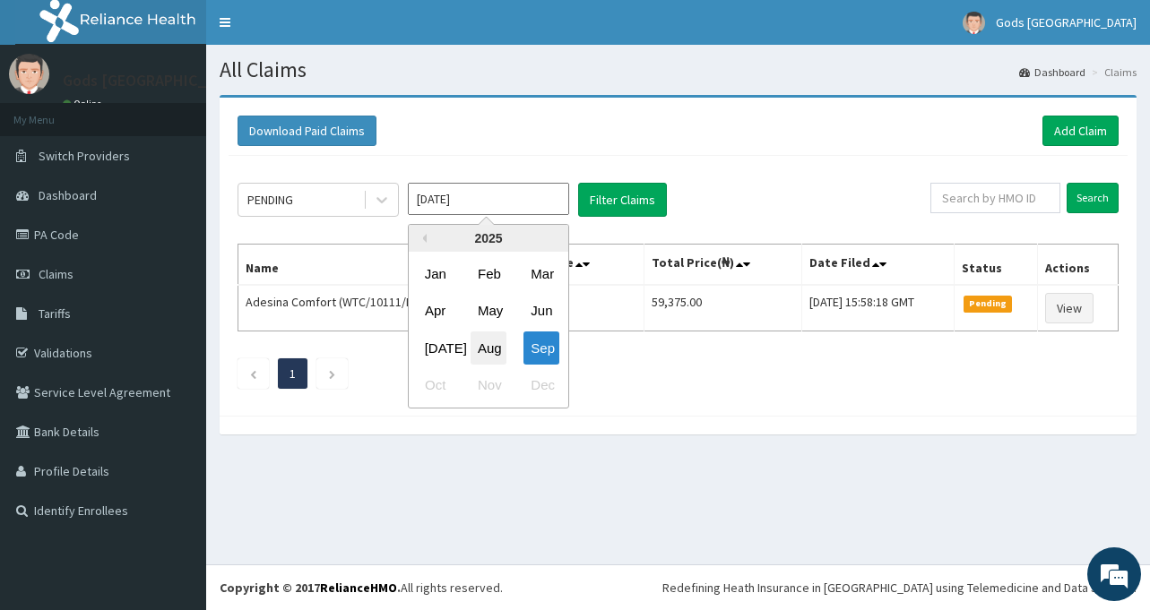
click at [490, 350] on div "Aug" at bounding box center [488, 348] width 36 height 33
type input "[DATE]"
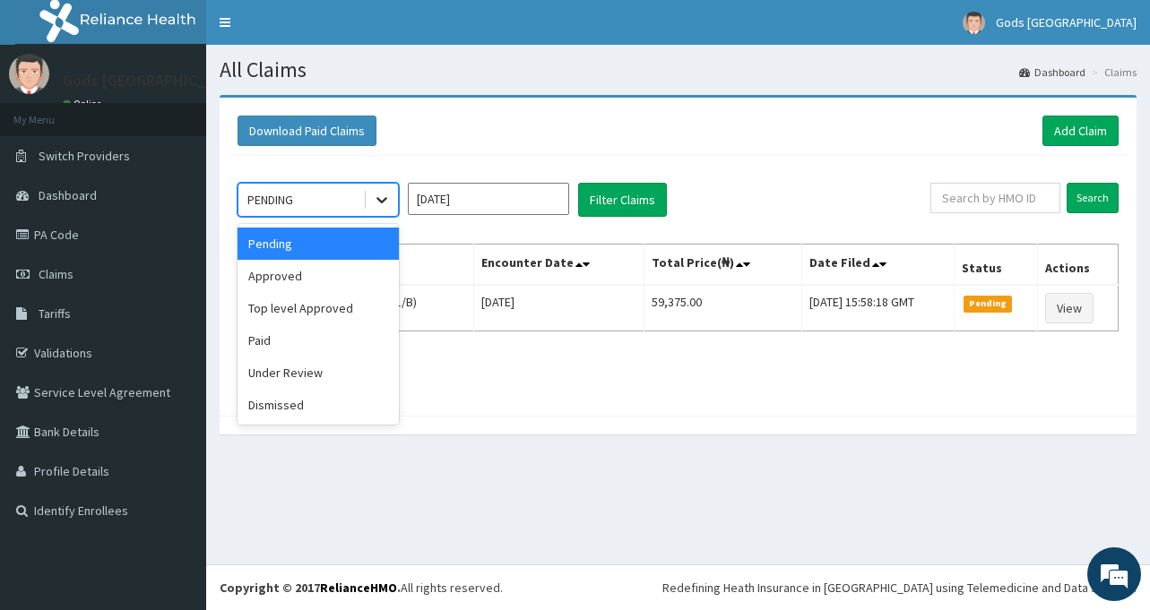
click at [382, 197] on icon at bounding box center [382, 200] width 18 height 18
click at [305, 280] on div "Approved" at bounding box center [317, 276] width 161 height 32
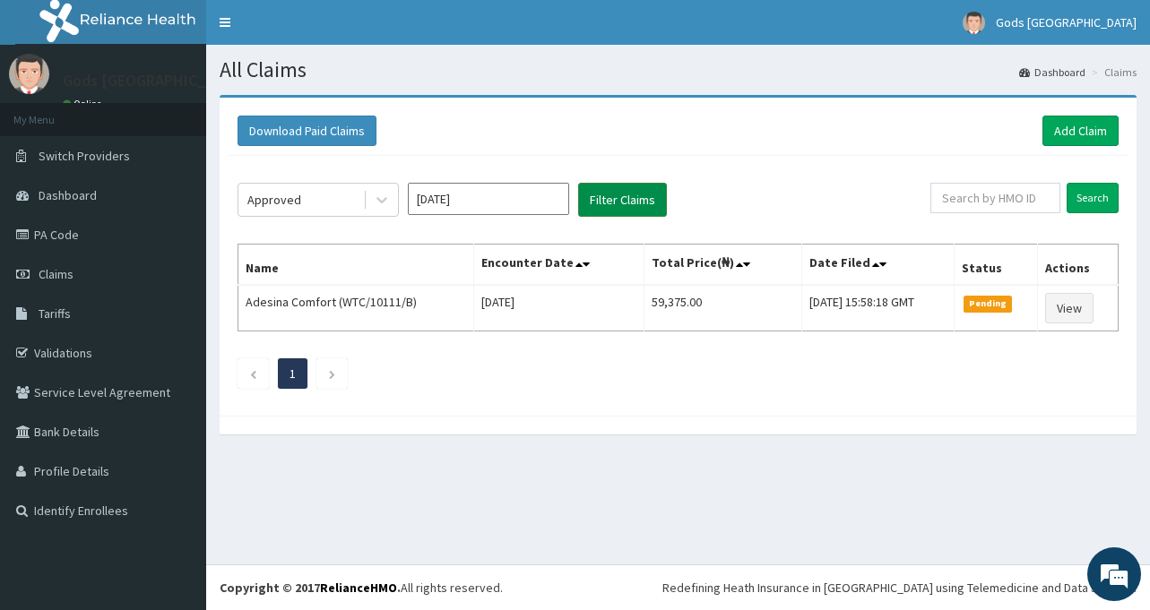
click at [625, 205] on button "Filter Claims" at bounding box center [622, 200] width 89 height 34
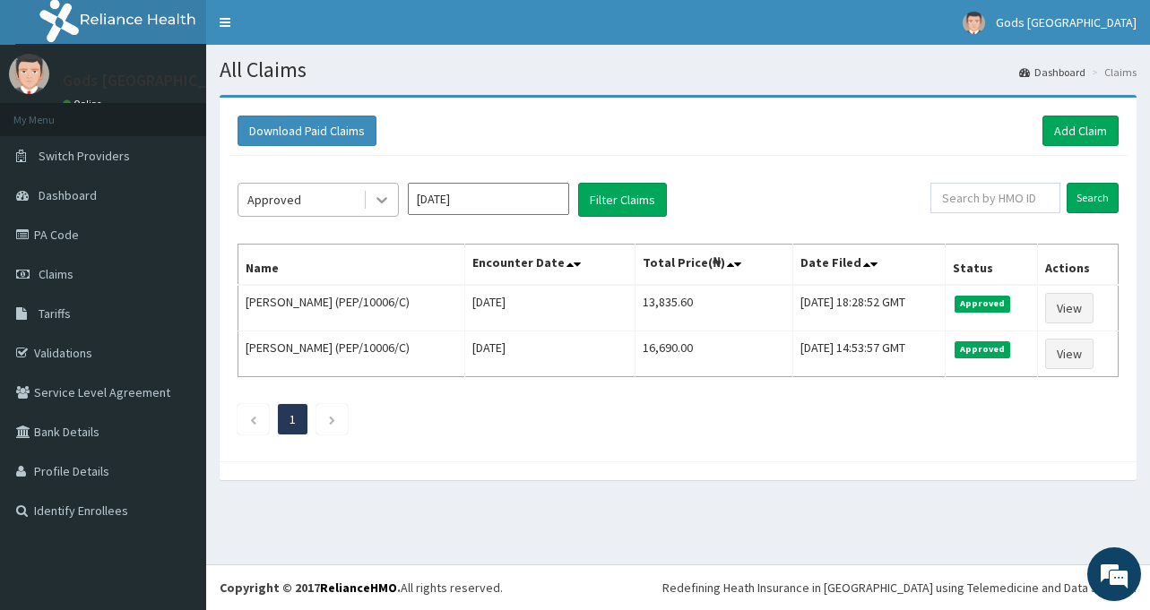
click at [382, 197] on icon at bounding box center [382, 200] width 18 height 18
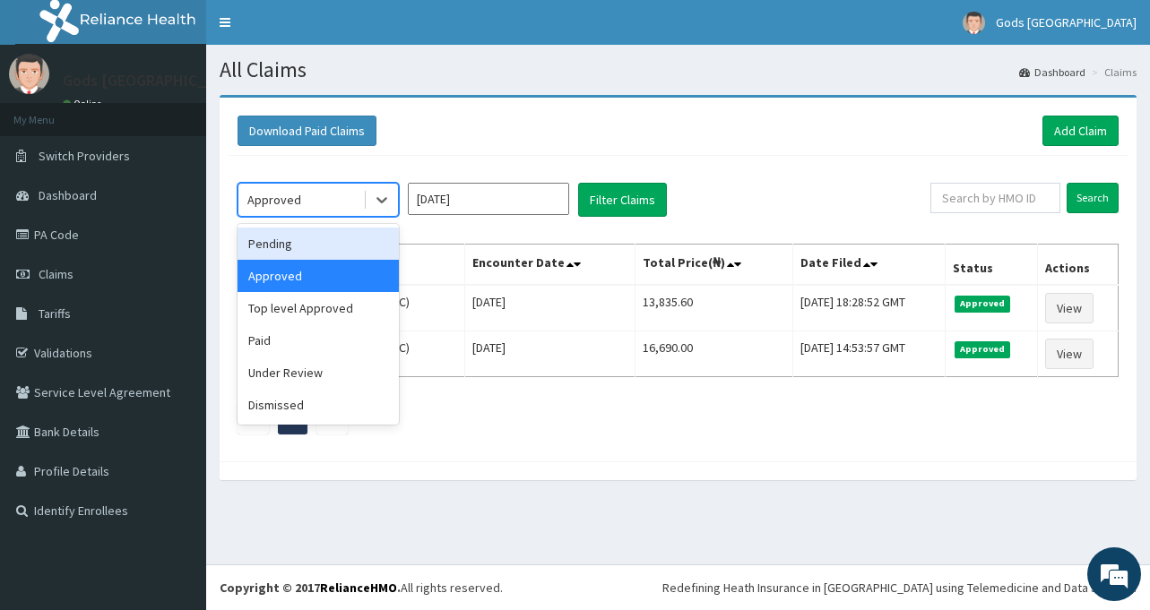
click at [299, 239] on div "Pending" at bounding box center [317, 244] width 161 height 32
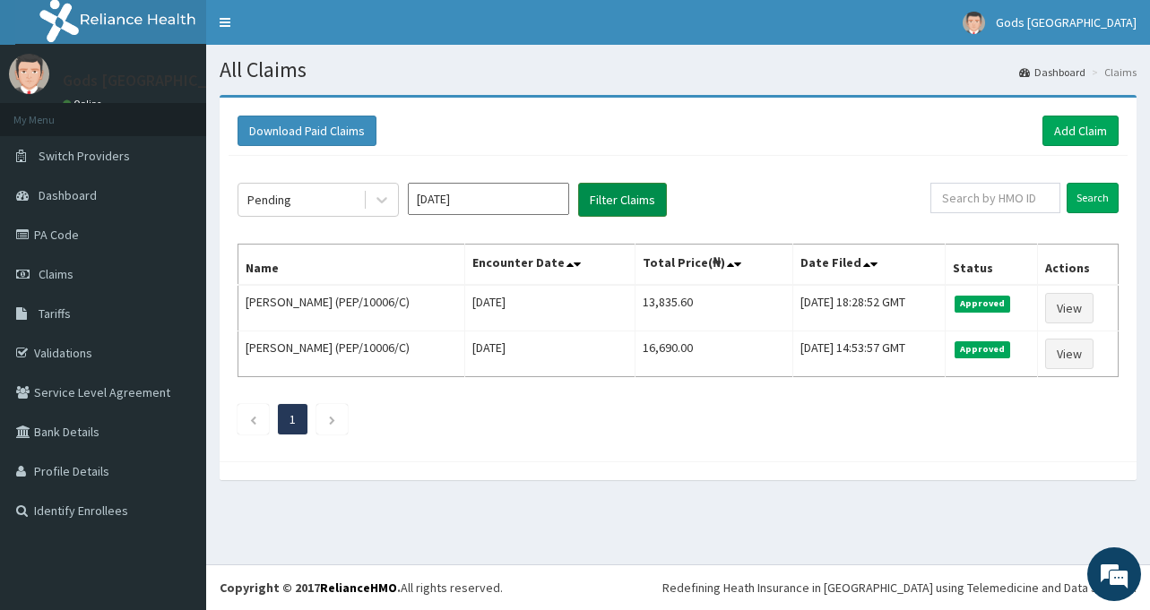
click at [634, 198] on button "Filter Claims" at bounding box center [622, 200] width 89 height 34
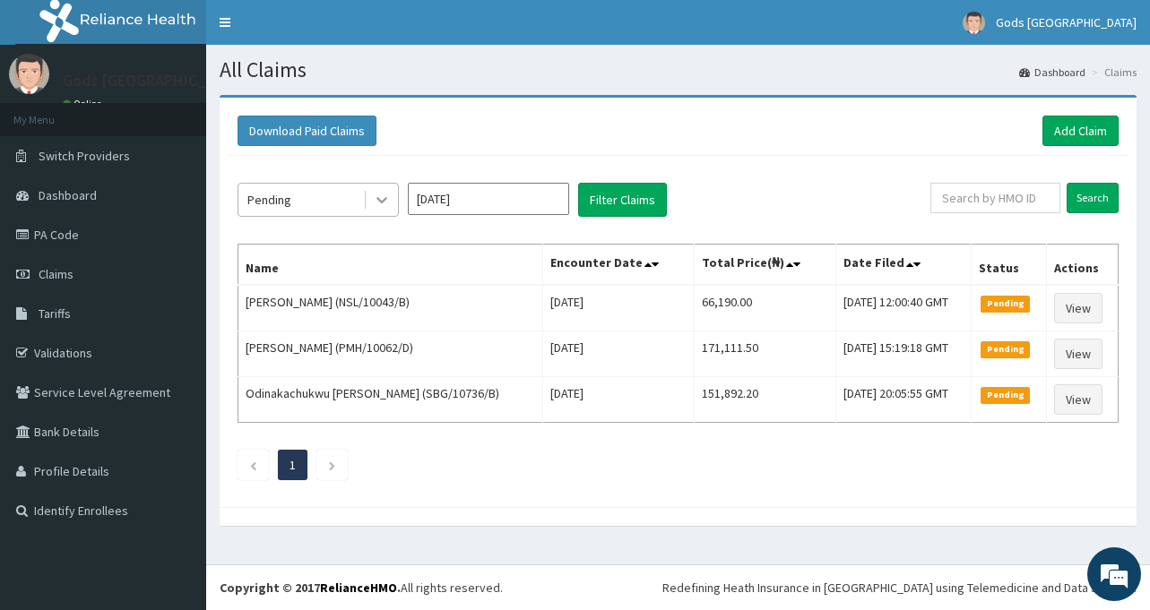
click at [366, 203] on div at bounding box center [382, 200] width 32 height 32
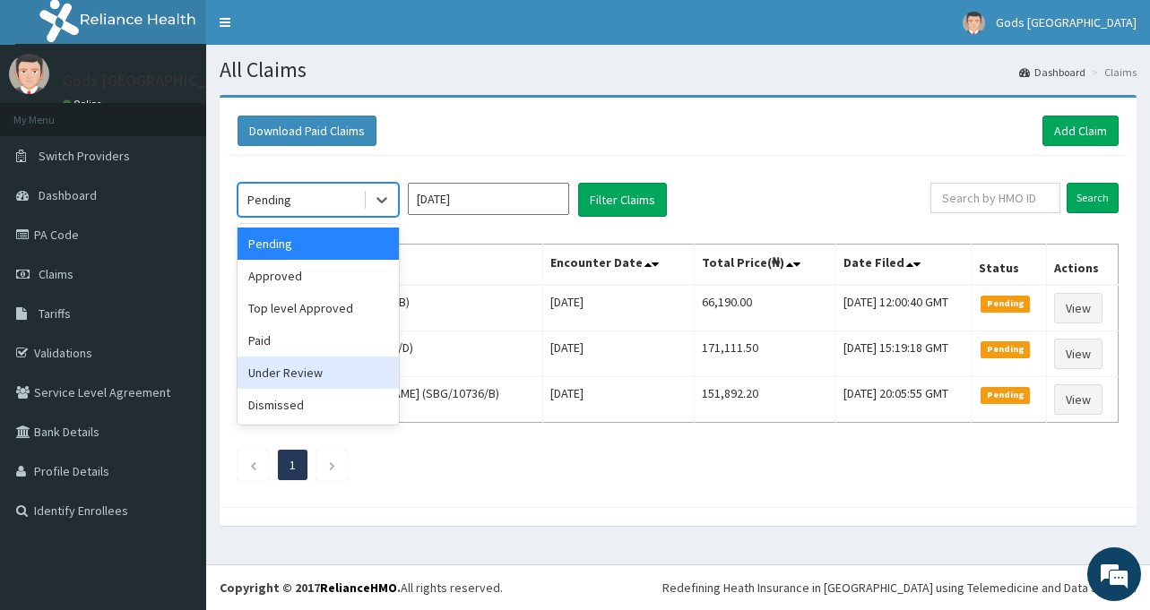
click at [269, 380] on div "Under Review" at bounding box center [317, 373] width 161 height 32
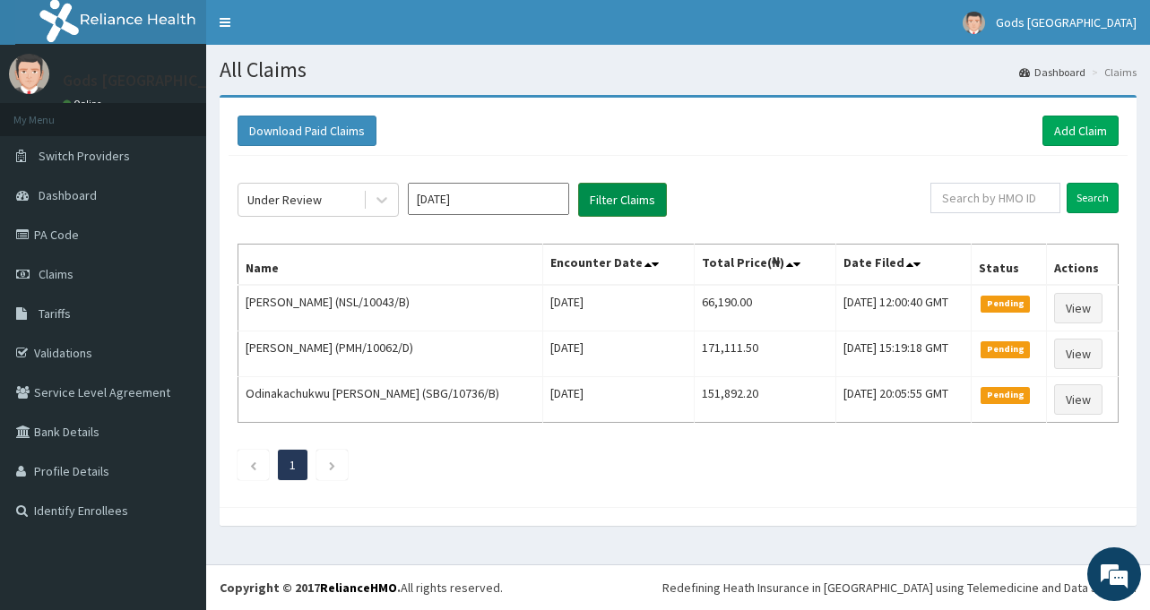
click at [639, 203] on button "Filter Claims" at bounding box center [622, 200] width 89 height 34
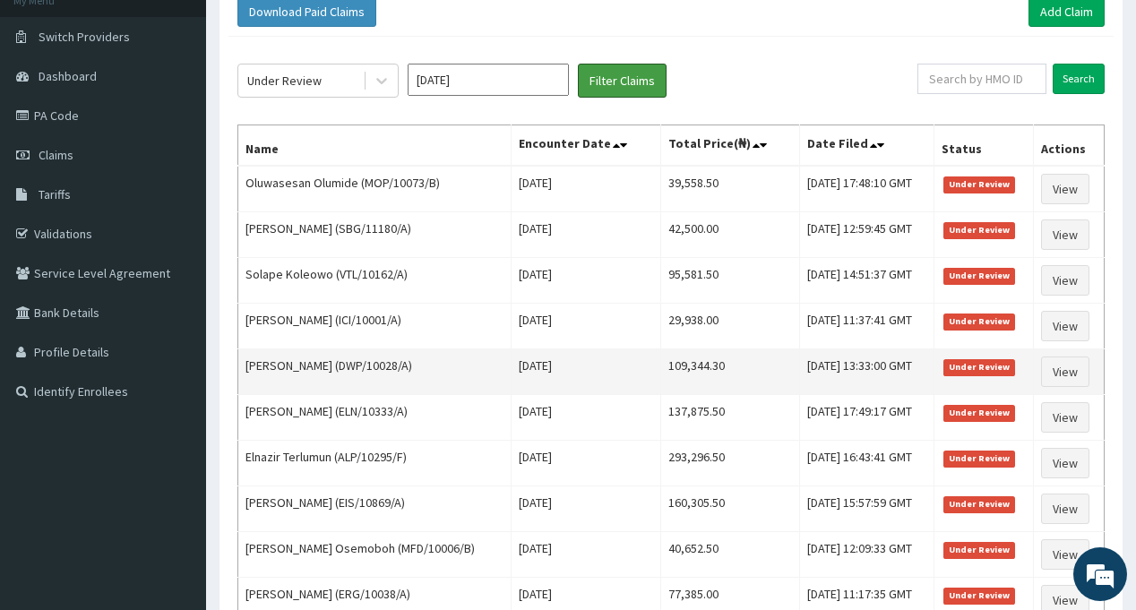
scroll to position [90, 0]
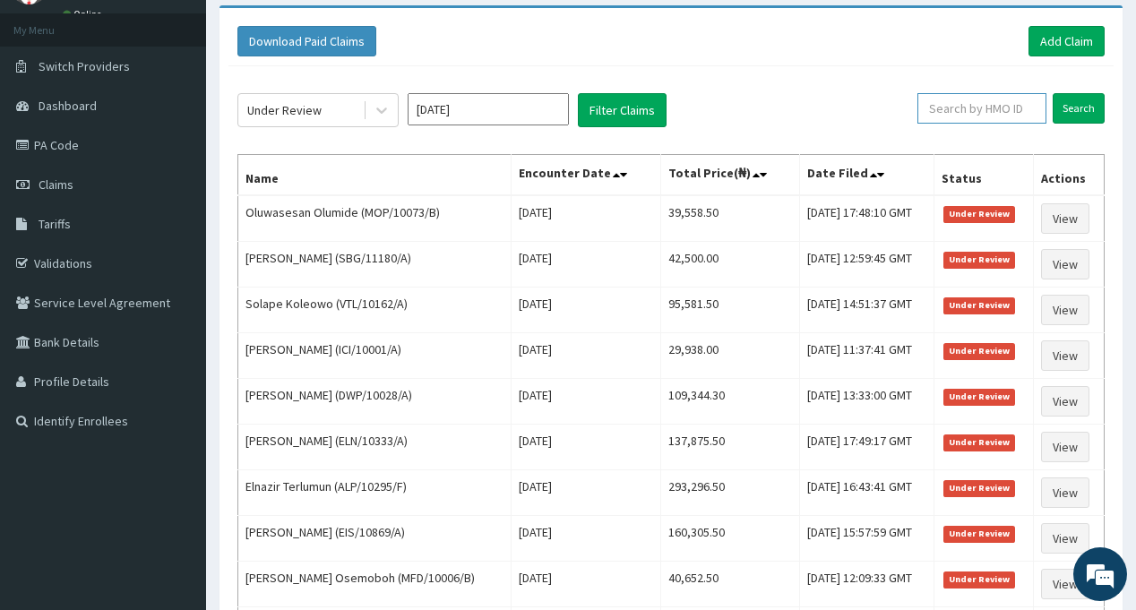
click at [986, 111] on input "text" at bounding box center [982, 108] width 129 height 30
type input "ALP/10295/F"
click at [1089, 100] on input "Search" at bounding box center [1079, 108] width 52 height 30
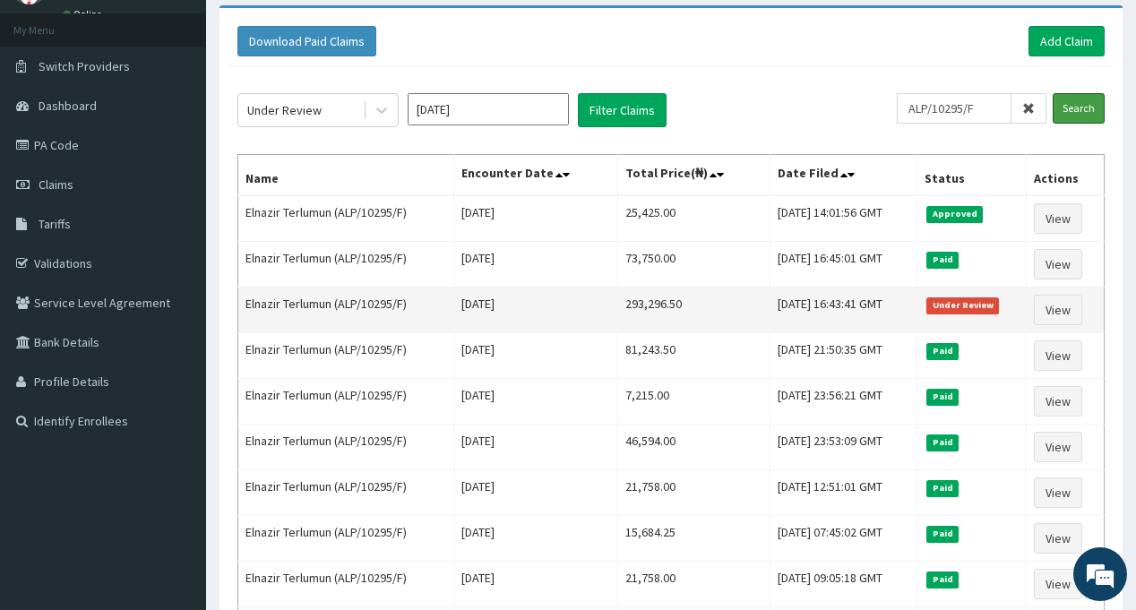
scroll to position [179, 0]
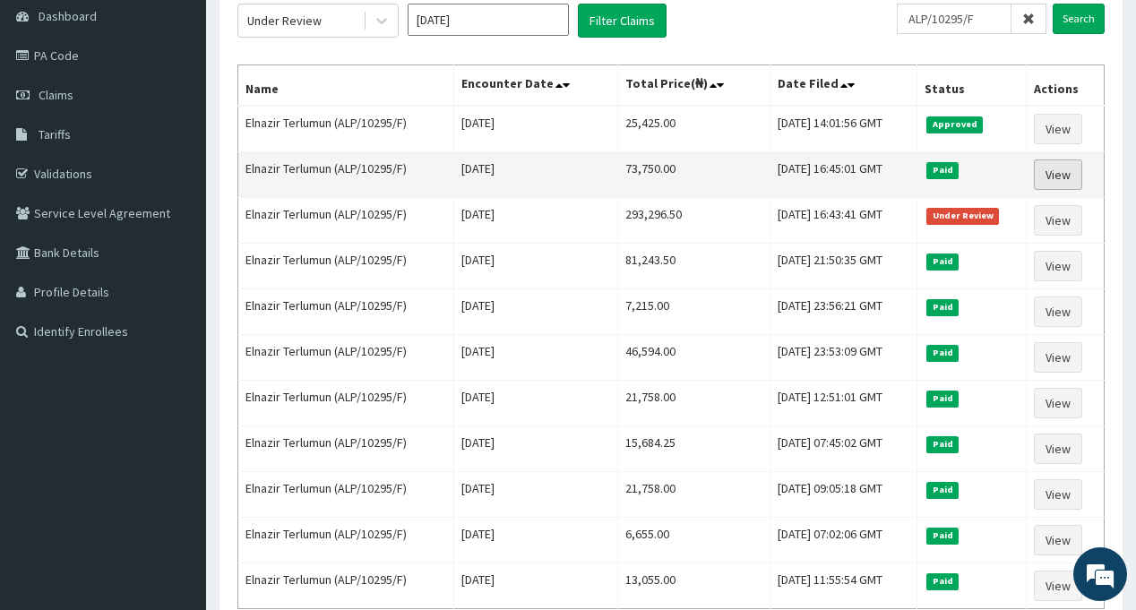
click at [1064, 175] on link "View" at bounding box center [1058, 175] width 48 height 30
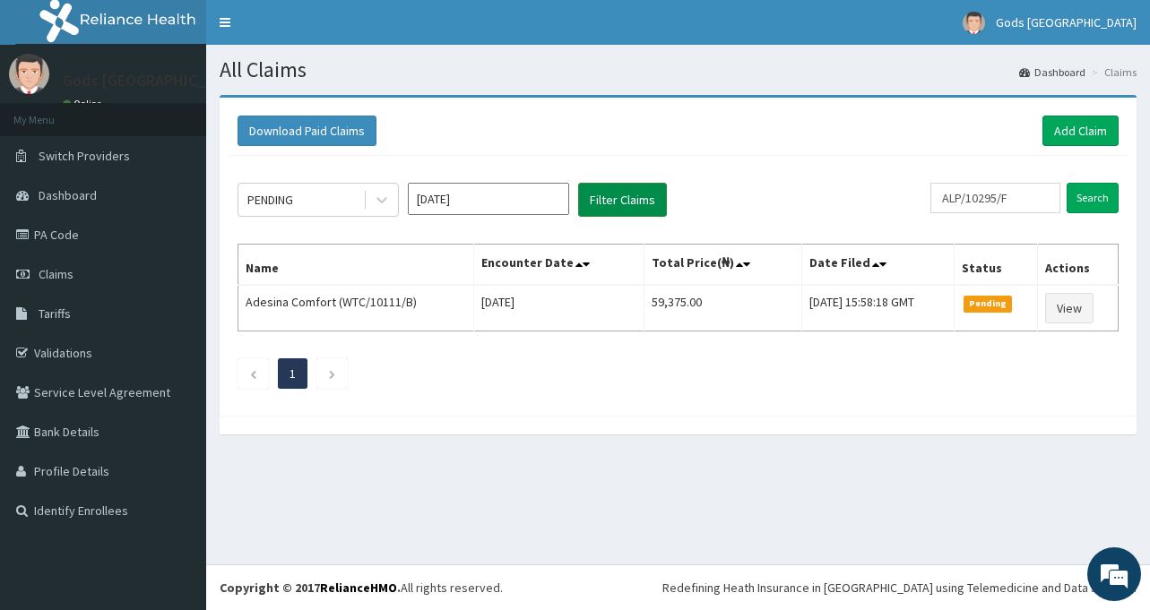
click at [600, 203] on button "Filter Claims" at bounding box center [622, 200] width 89 height 34
click at [1093, 197] on input "Search" at bounding box center [1092, 198] width 52 height 30
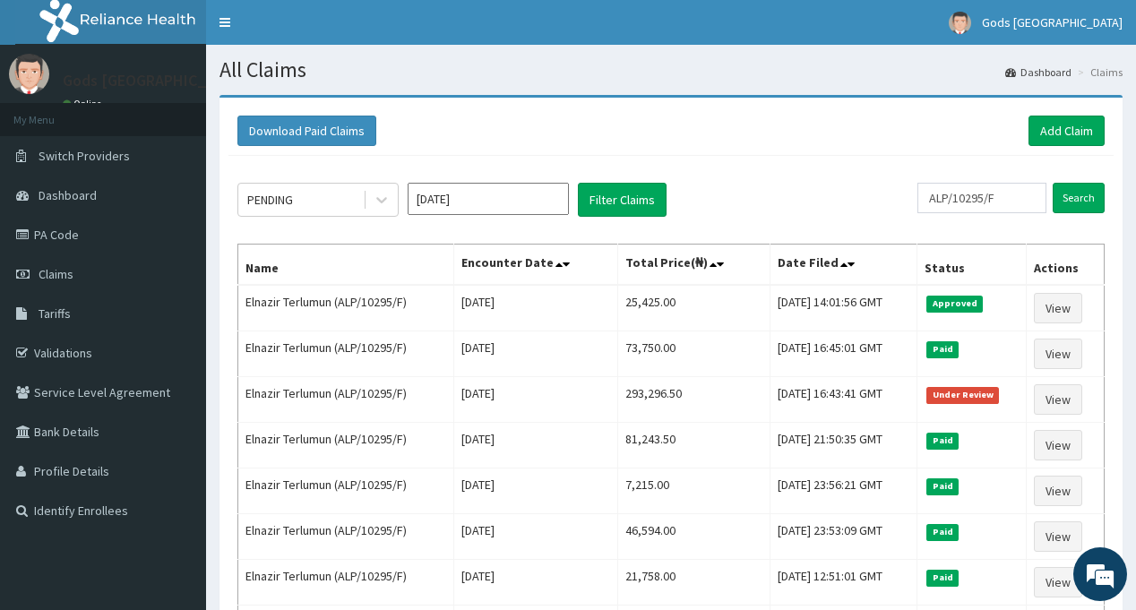
click at [503, 203] on input "[DATE]" at bounding box center [488, 199] width 161 height 32
click at [693, 188] on div "PENDING [DATE] Filter Claims" at bounding box center [577, 200] width 680 height 34
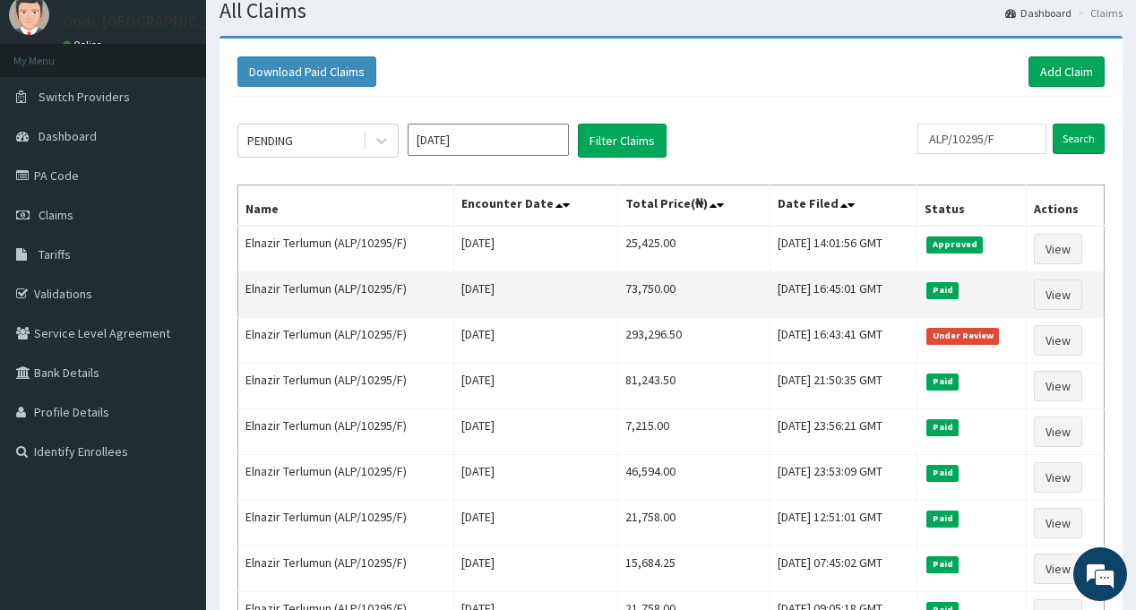
scroll to position [90, 0]
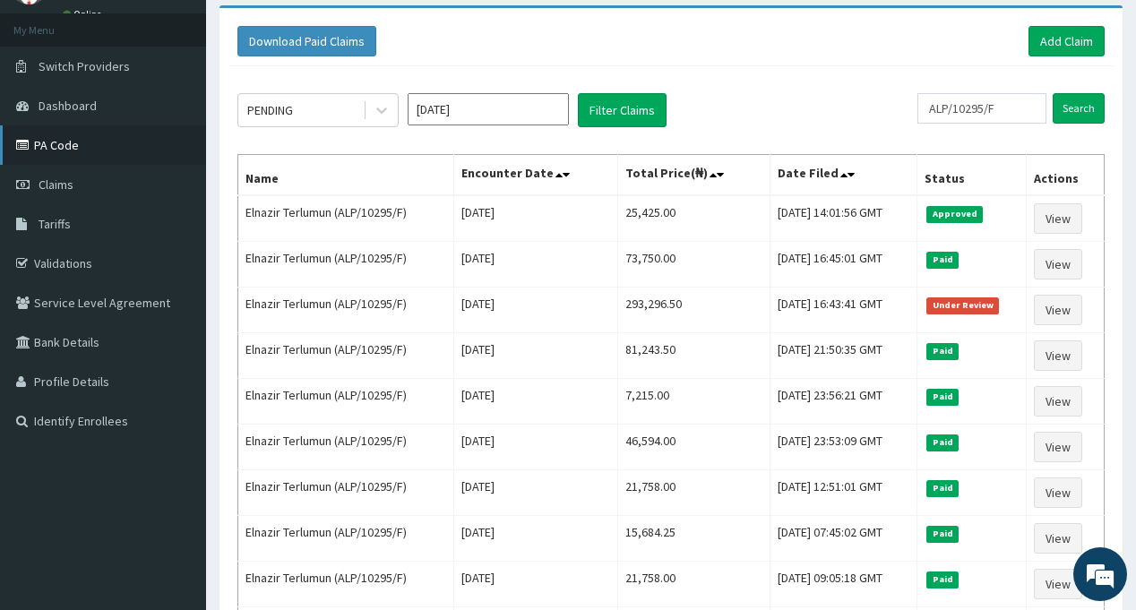
click at [75, 148] on link "PA Code" at bounding box center [103, 144] width 206 height 39
